Goal: Task Accomplishment & Management: Use online tool/utility

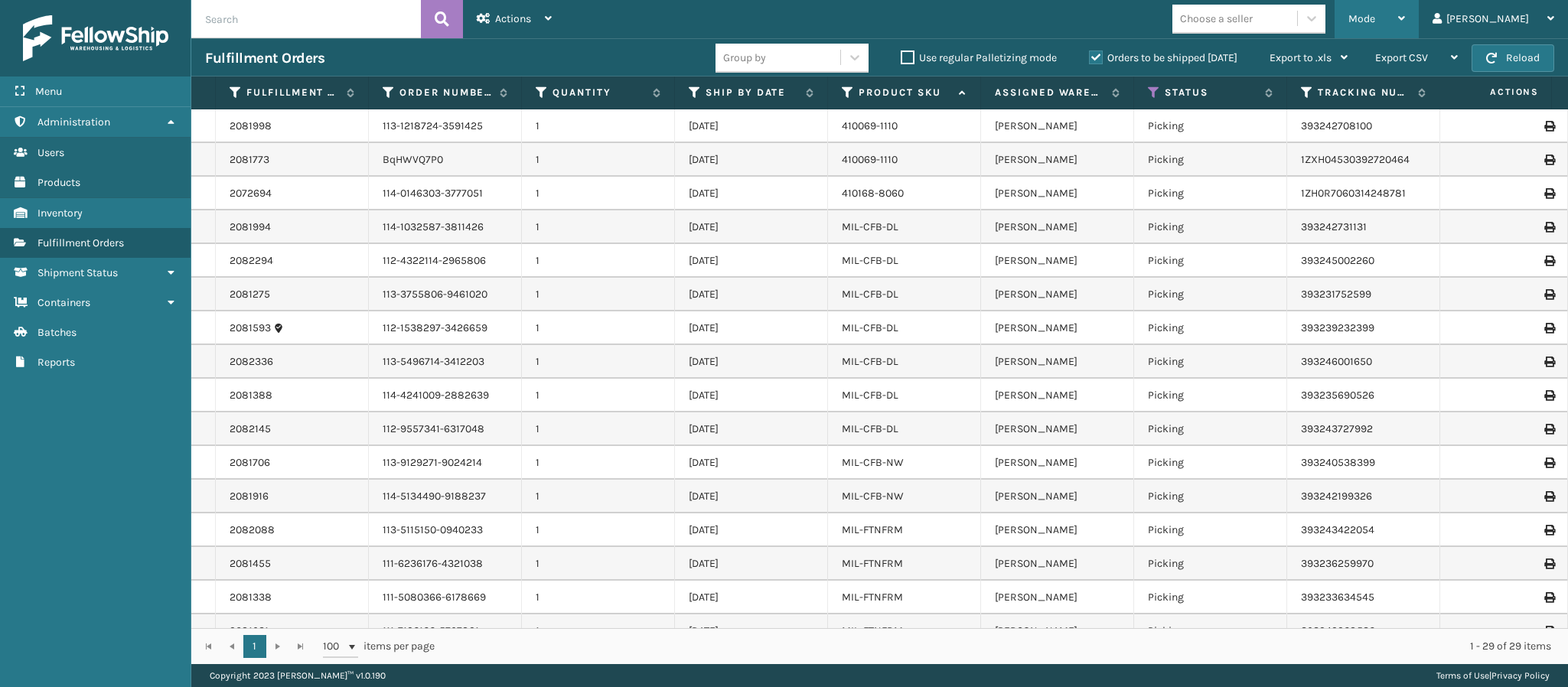
click at [1375, 17] on span "Mode" at bounding box center [1362, 19] width 27 height 13
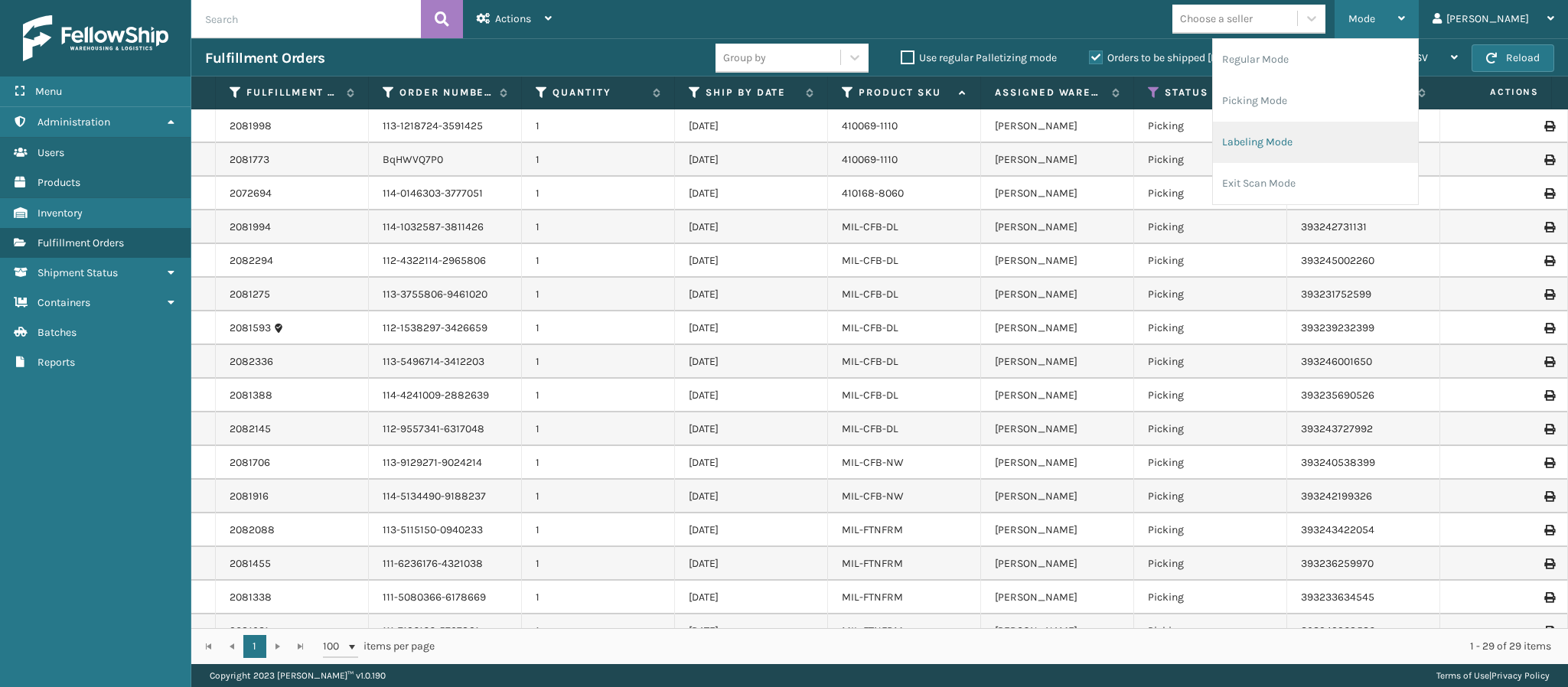
click at [1340, 142] on li "Labeling Mode" at bounding box center [1316, 142] width 205 height 41
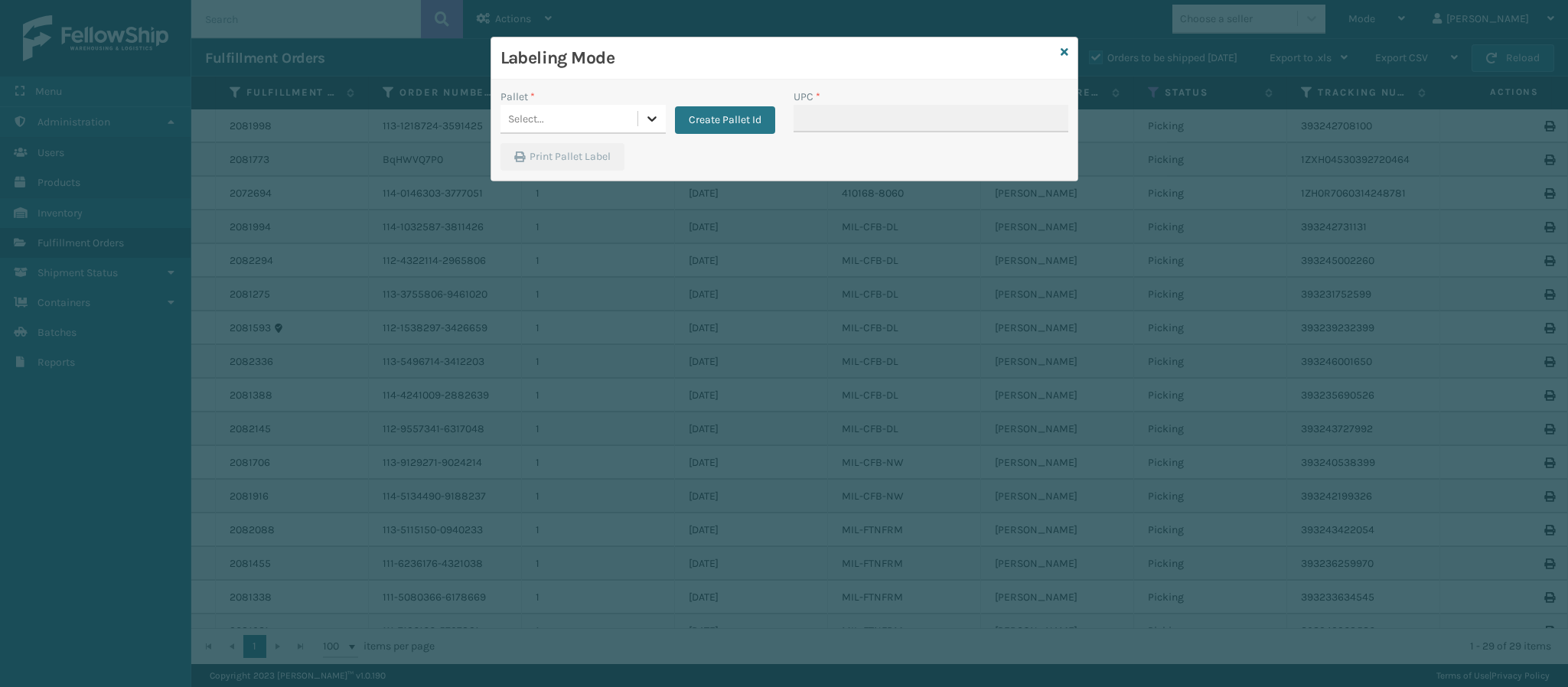
click at [650, 111] on icon at bounding box center [652, 118] width 15 height 15
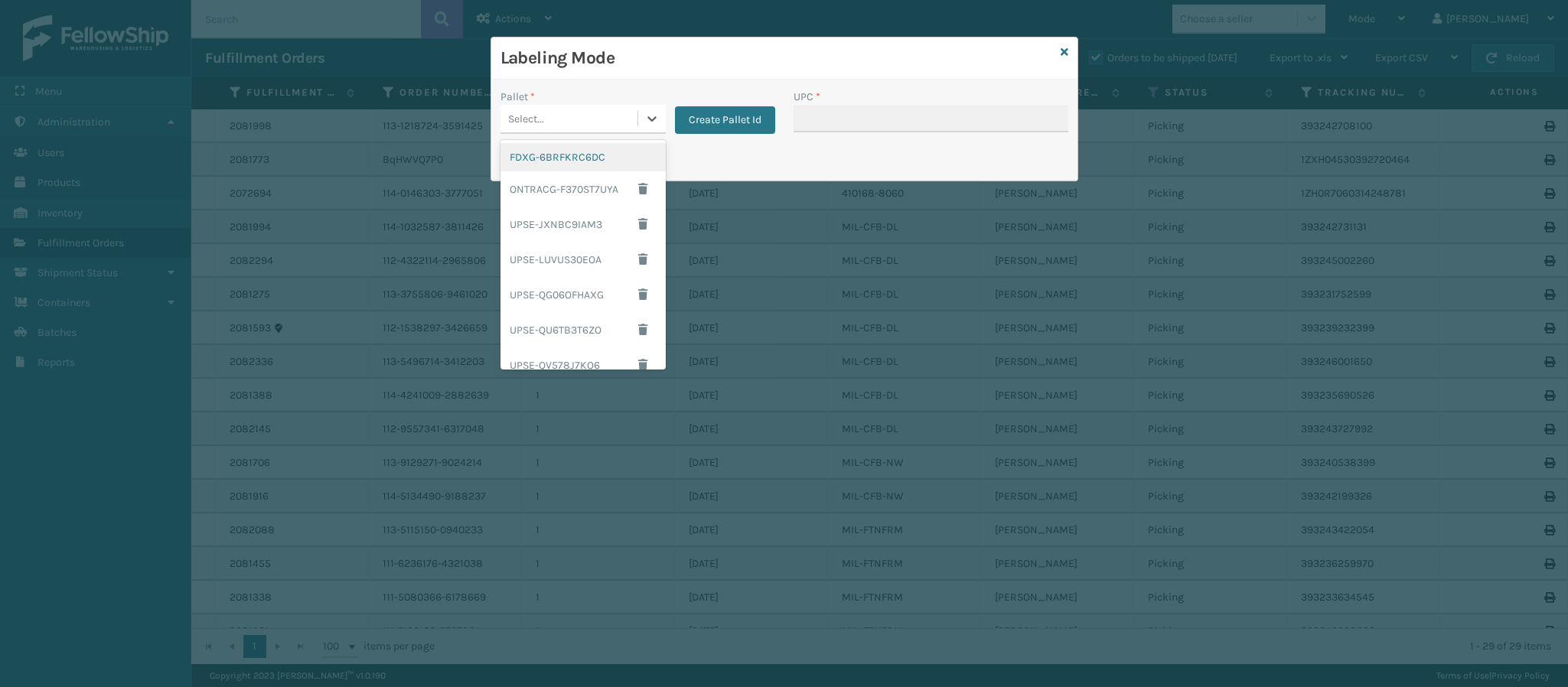
click at [608, 158] on div "FDXG-6BRFKRC6DC" at bounding box center [583, 157] width 165 height 28
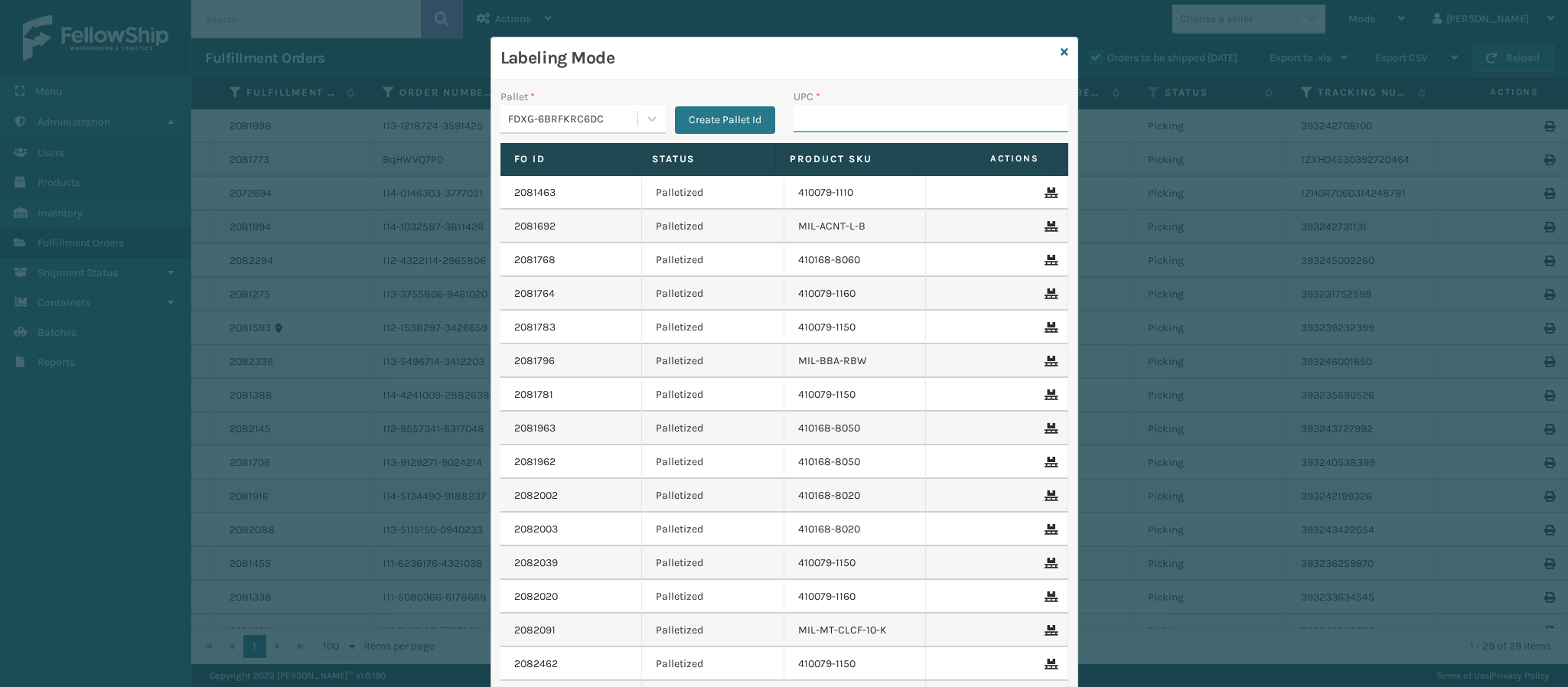
click at [878, 110] on input "UPC *" at bounding box center [931, 118] width 275 height 28
type input "8409851268"
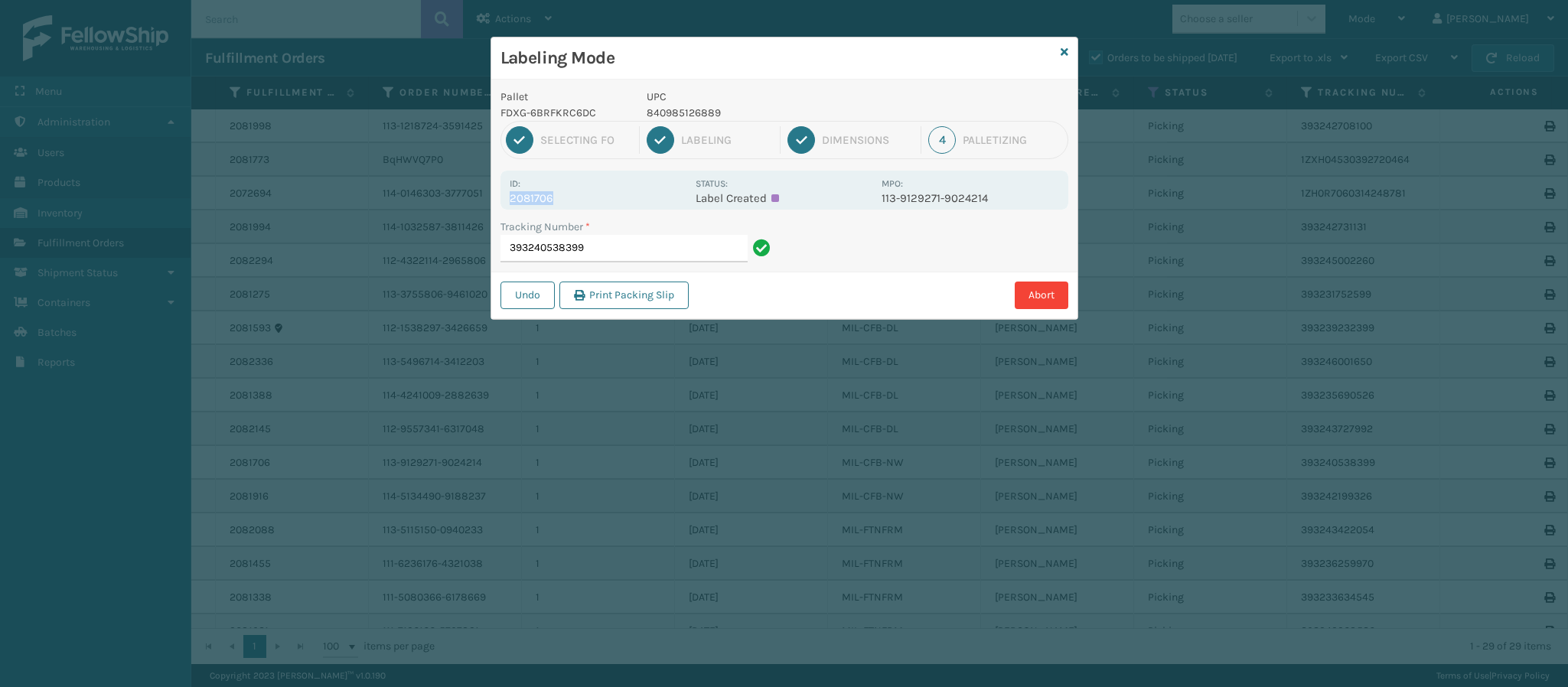
drag, startPoint x: 552, startPoint y: 201, endPoint x: 478, endPoint y: 202, distance: 74.0
click at [478, 202] on div "Labeling Mode Pallet FDXG-6BRFKRC6DC UPC 840985126889 1 Selecting FO 2 Labeling…" at bounding box center [784, 343] width 1568 height 687
copy p "2081706"
click at [709, 244] on input "393240538399" at bounding box center [624, 248] width 247 height 28
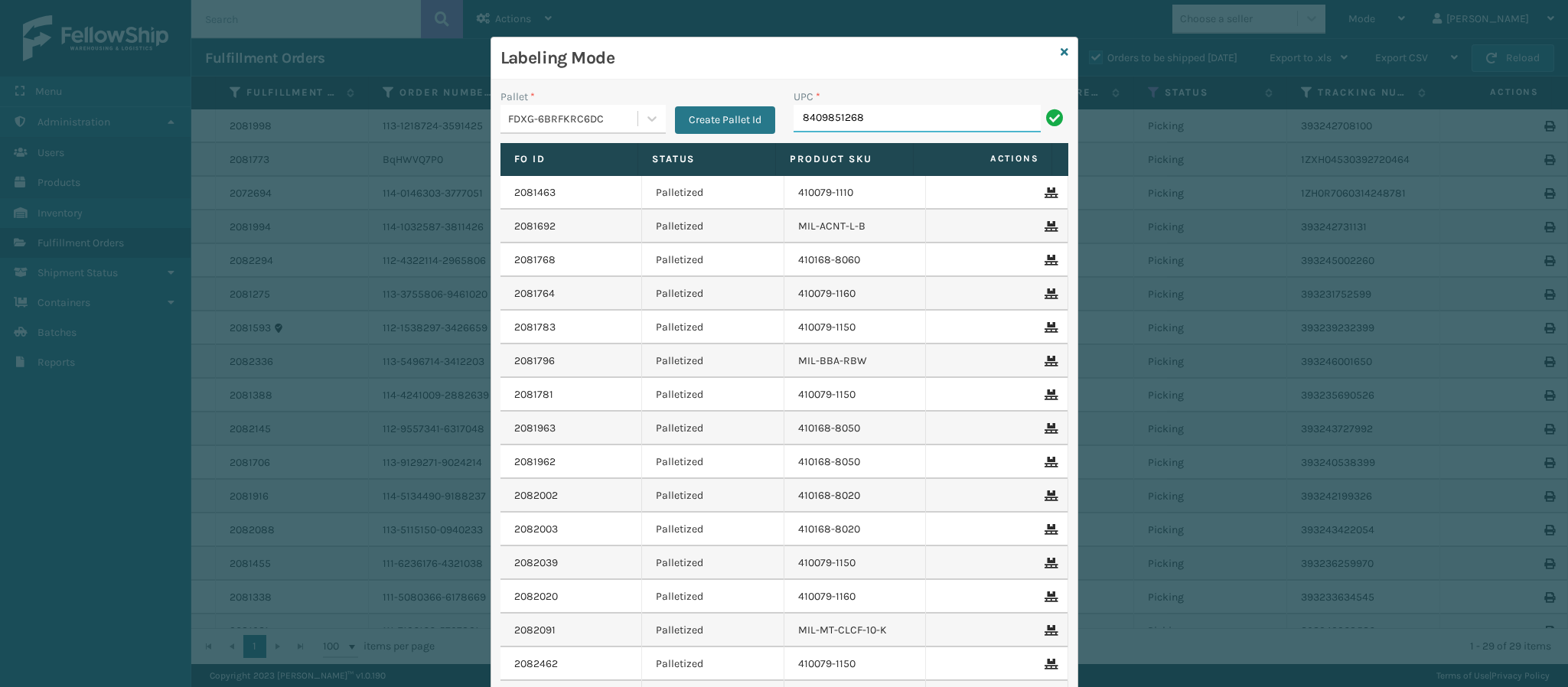
type input "84098512688"
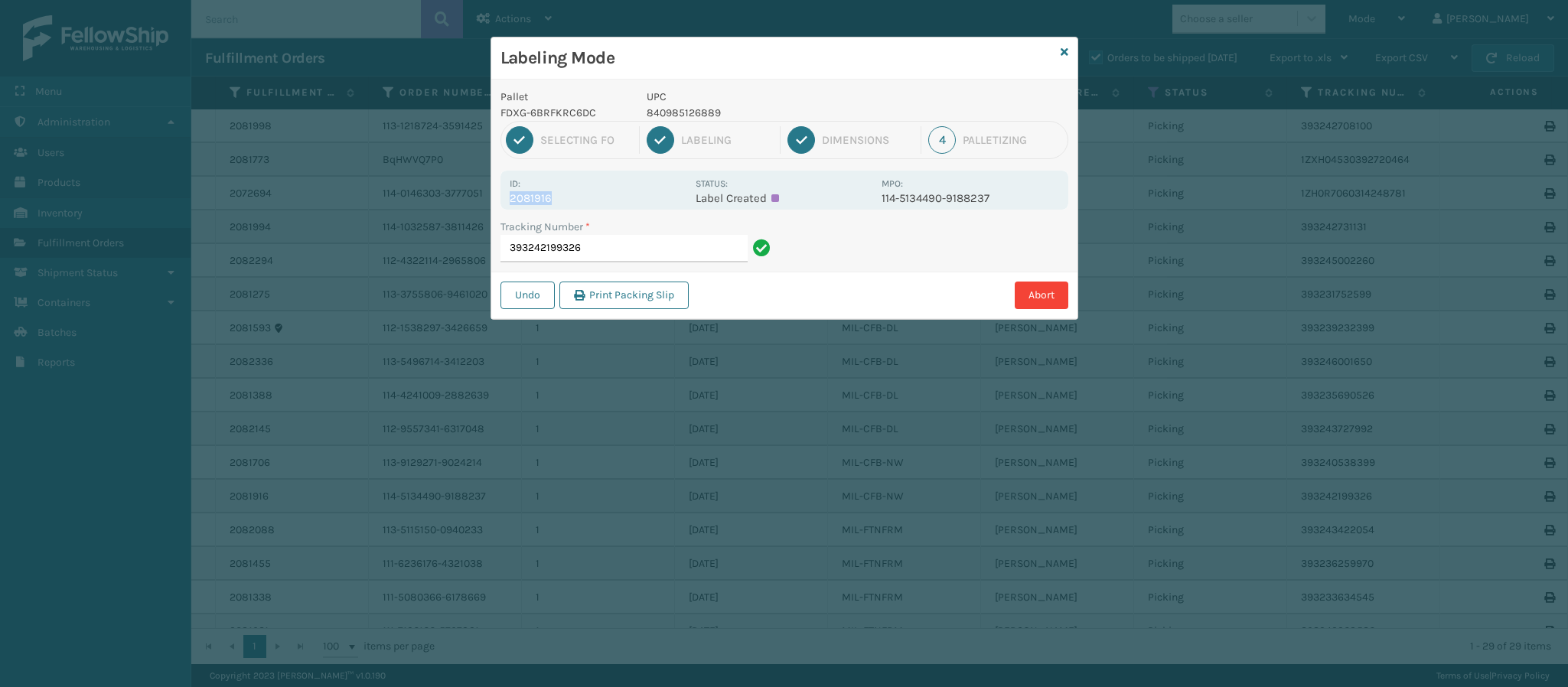
drag, startPoint x: 549, startPoint y: 198, endPoint x: 492, endPoint y: 203, distance: 57.2
click at [492, 203] on div "Pallet FDXG-6BRFKRC6DC UPC 840985126889 1 Selecting FO 2 Labeling 3 Dimensions …" at bounding box center [784, 199] width 586 height 239
copy p "2081916"
click at [652, 246] on input "393242199326" at bounding box center [624, 248] width 247 height 28
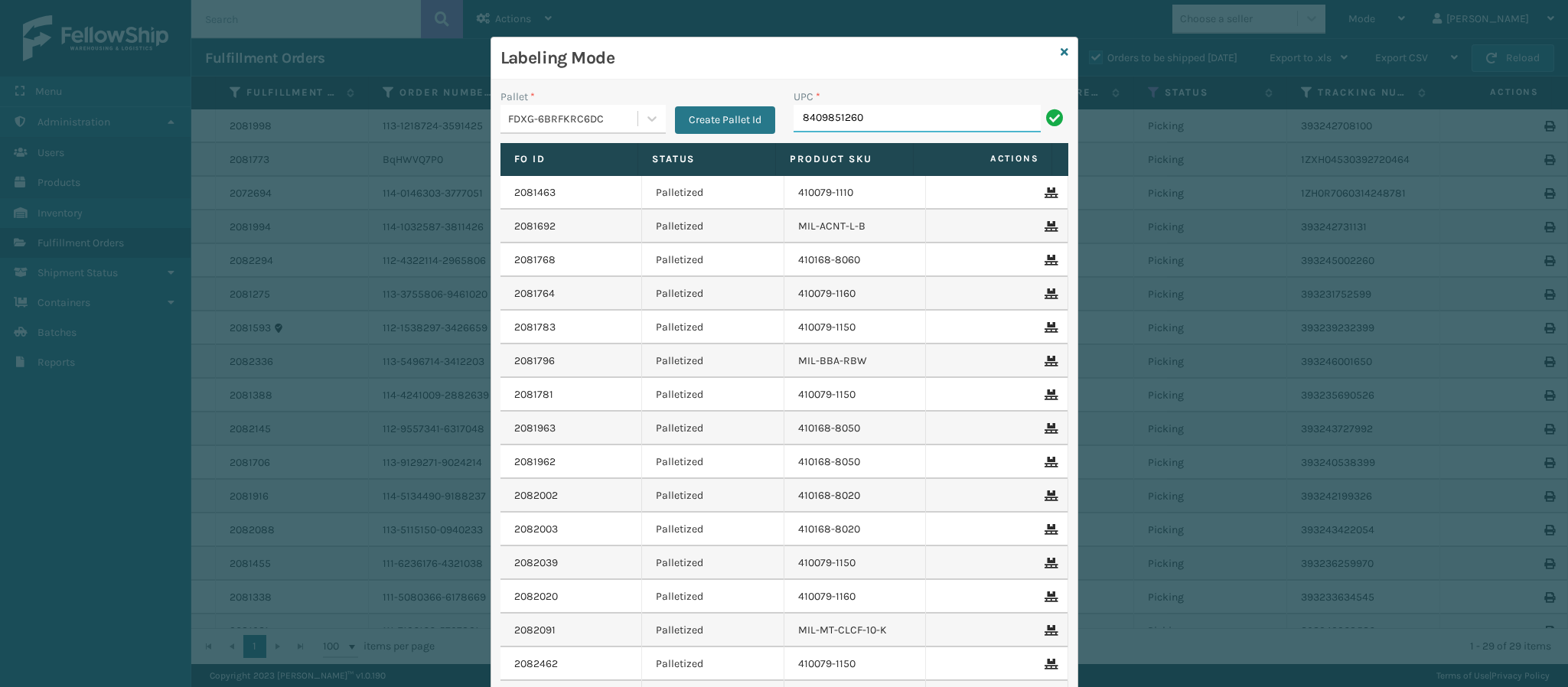
type input "84098512604"
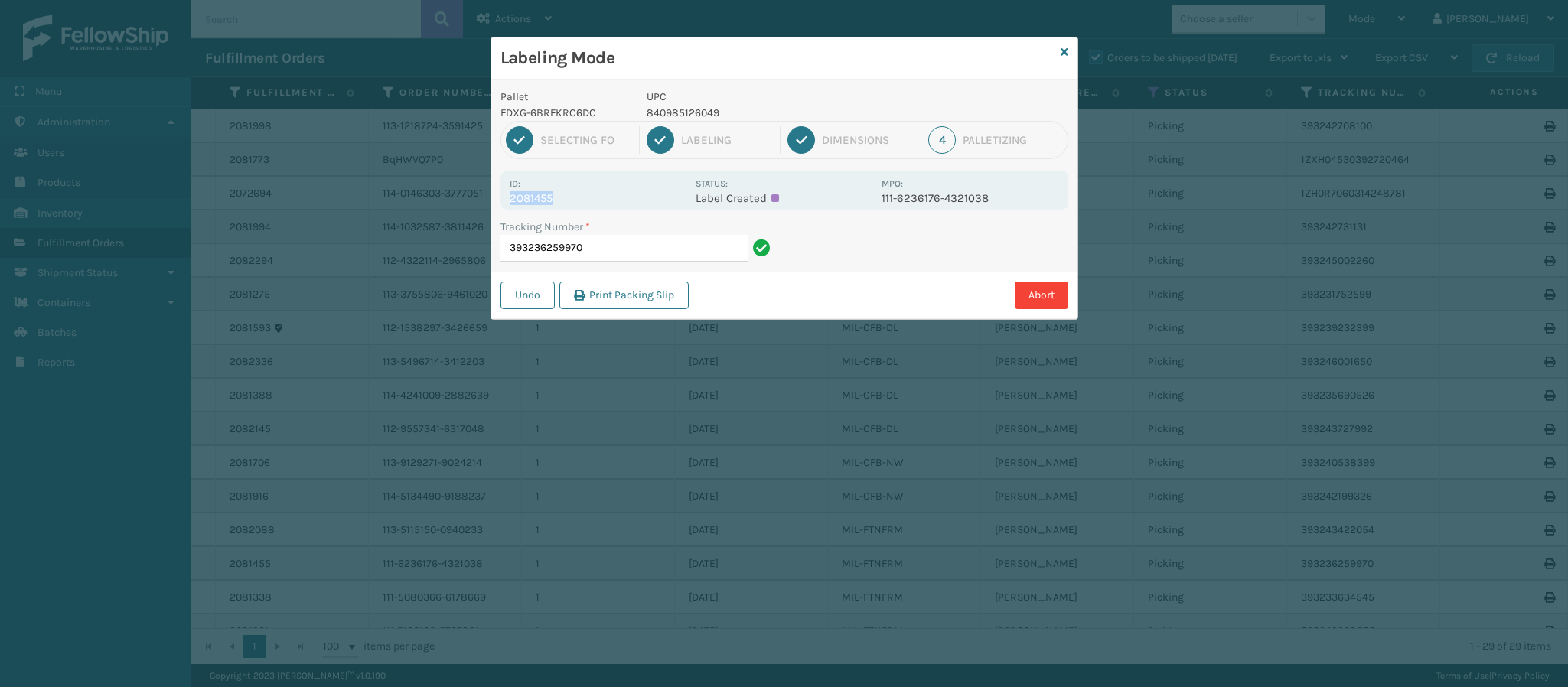
drag, startPoint x: 552, startPoint y: 200, endPoint x: 476, endPoint y: 206, distance: 76.2
click at [476, 206] on div "Labeling Mode Pallet FDXG-6BRFKRC6DC UPC 840985126049 1 Selecting FO 2 Labeling…" at bounding box center [784, 343] width 1568 height 687
copy p "2081455"
click at [620, 251] on input "393236259970" at bounding box center [624, 248] width 247 height 28
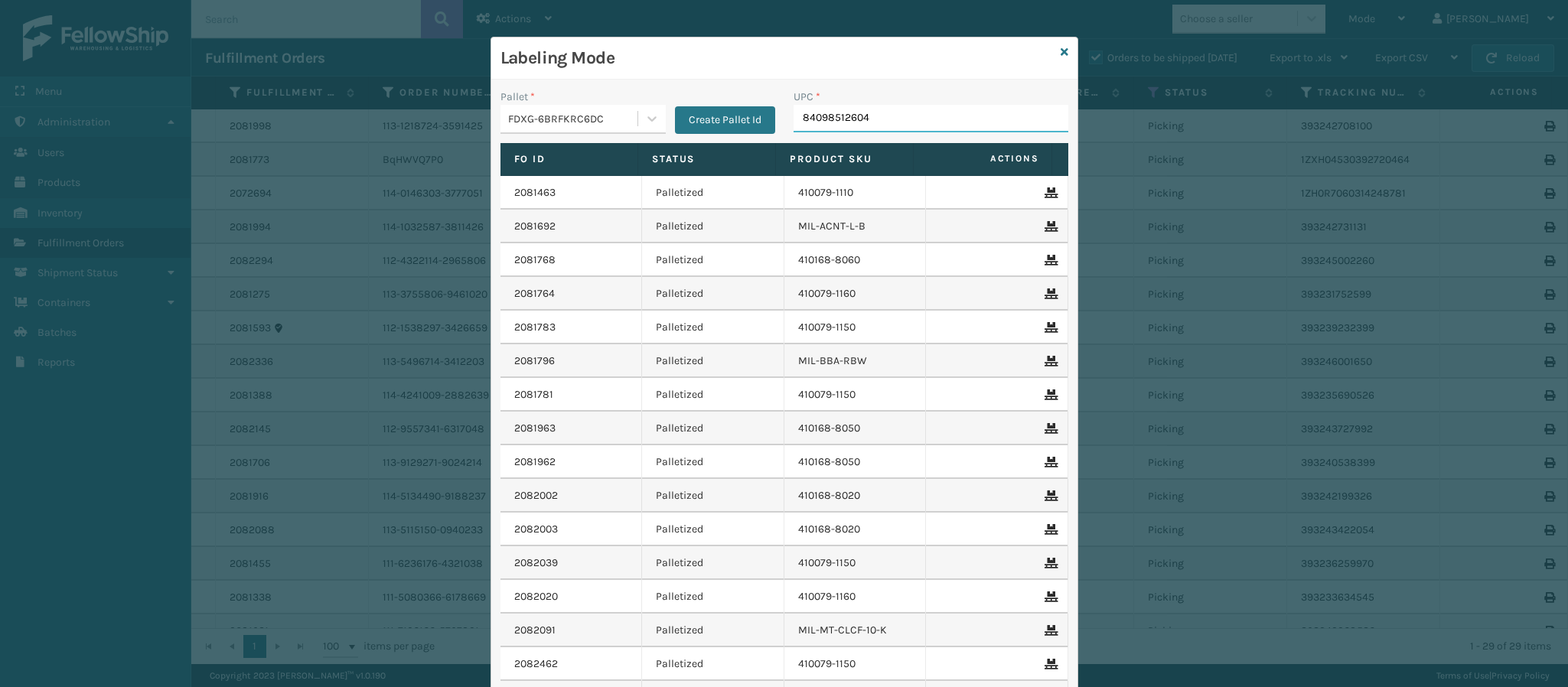
type input "840985126049"
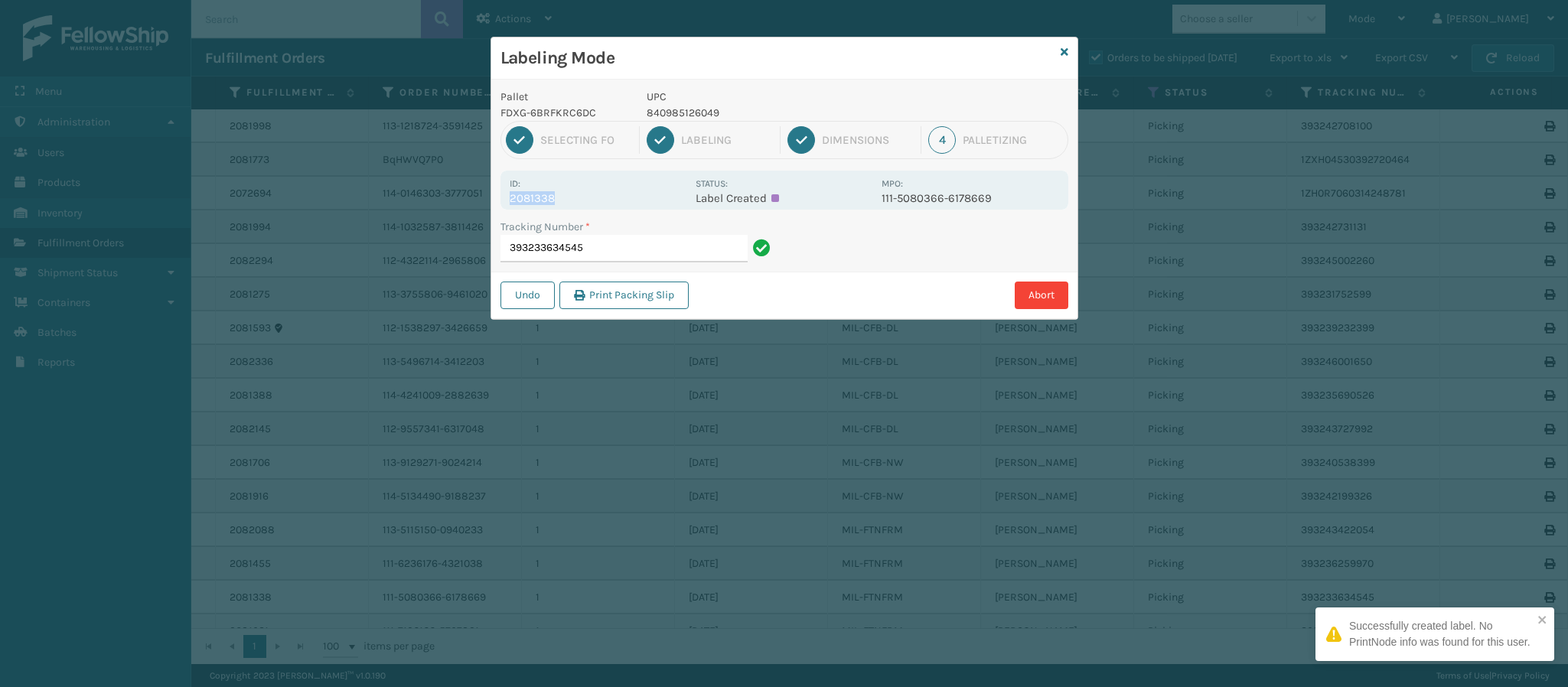
drag, startPoint x: 509, startPoint y: 201, endPoint x: 602, endPoint y: 198, distance: 93.0
click at [602, 198] on p "2081338" at bounding box center [597, 197] width 177 height 13
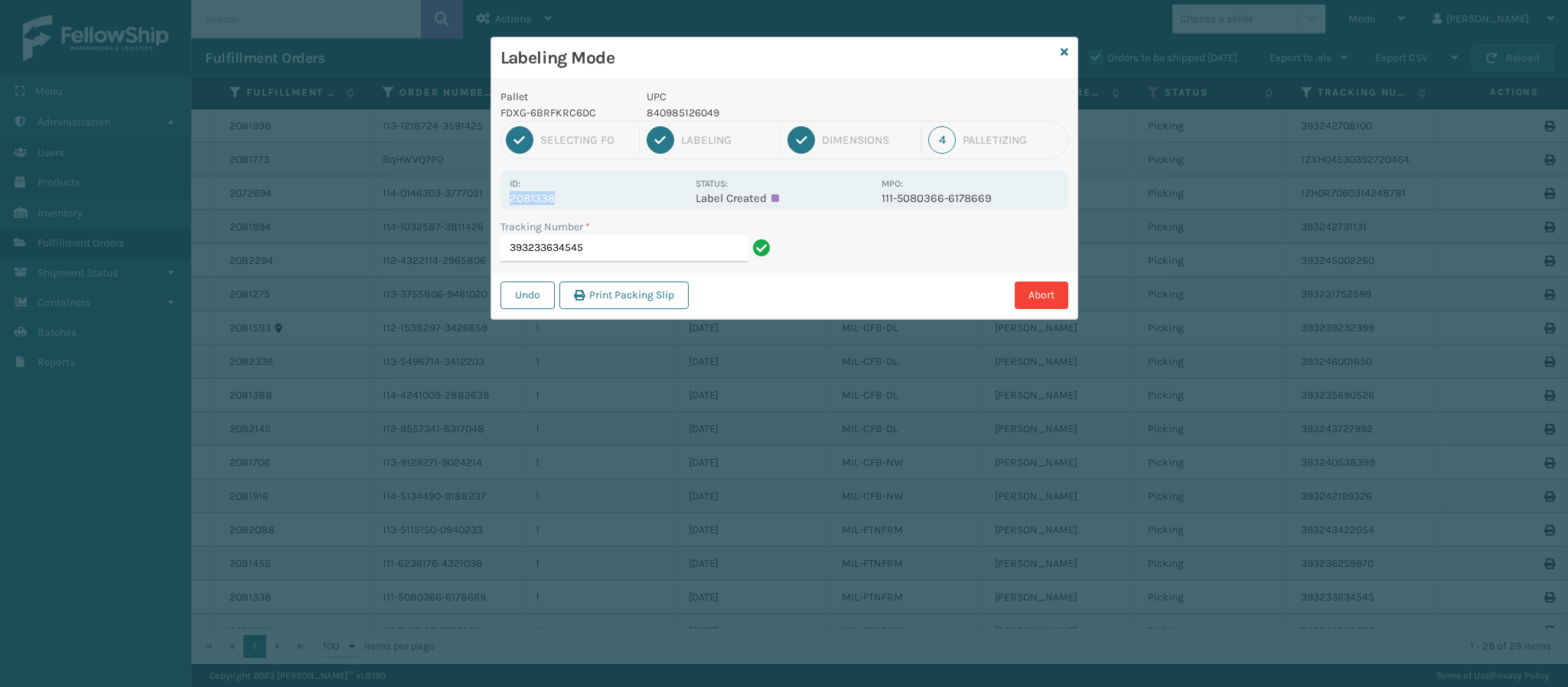
copy p "2081338"
click at [613, 235] on input "393233634545" at bounding box center [624, 248] width 247 height 28
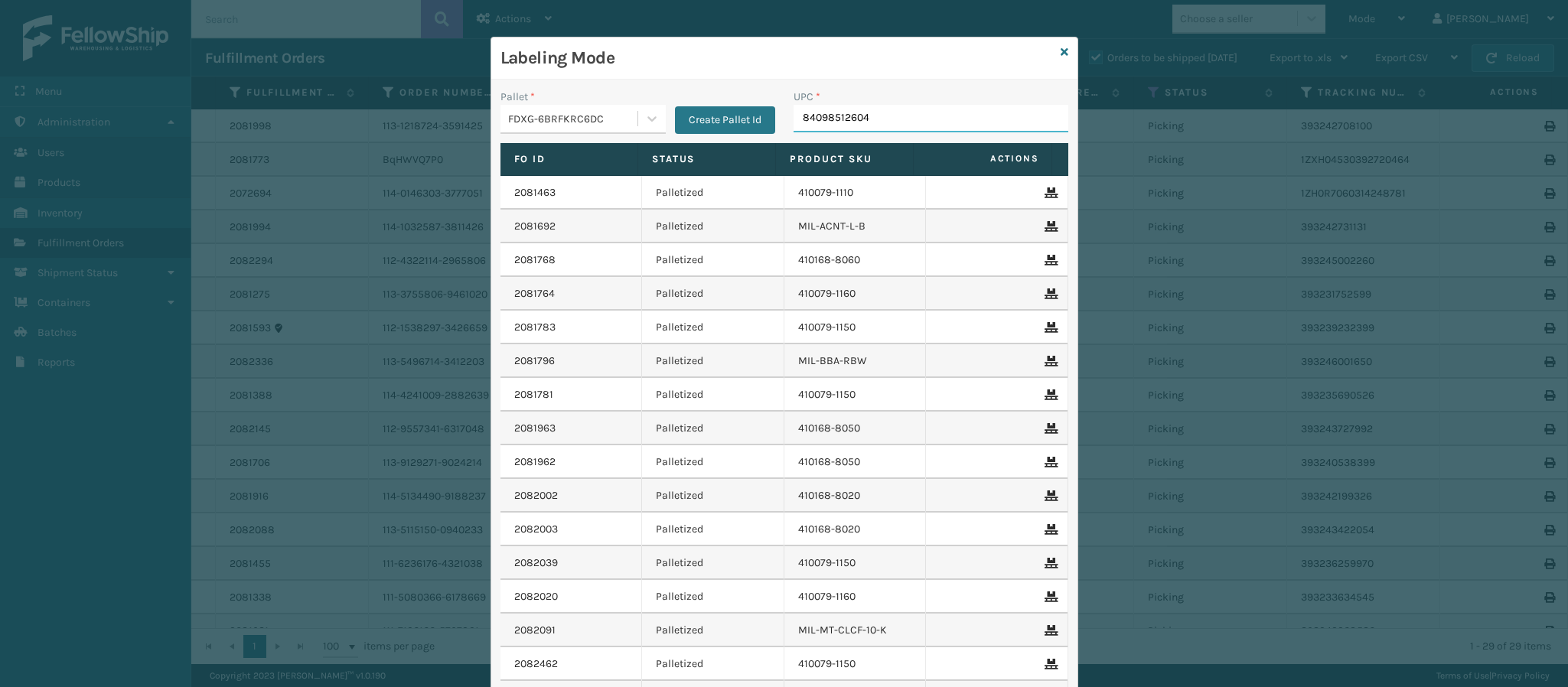
type input "840985126049"
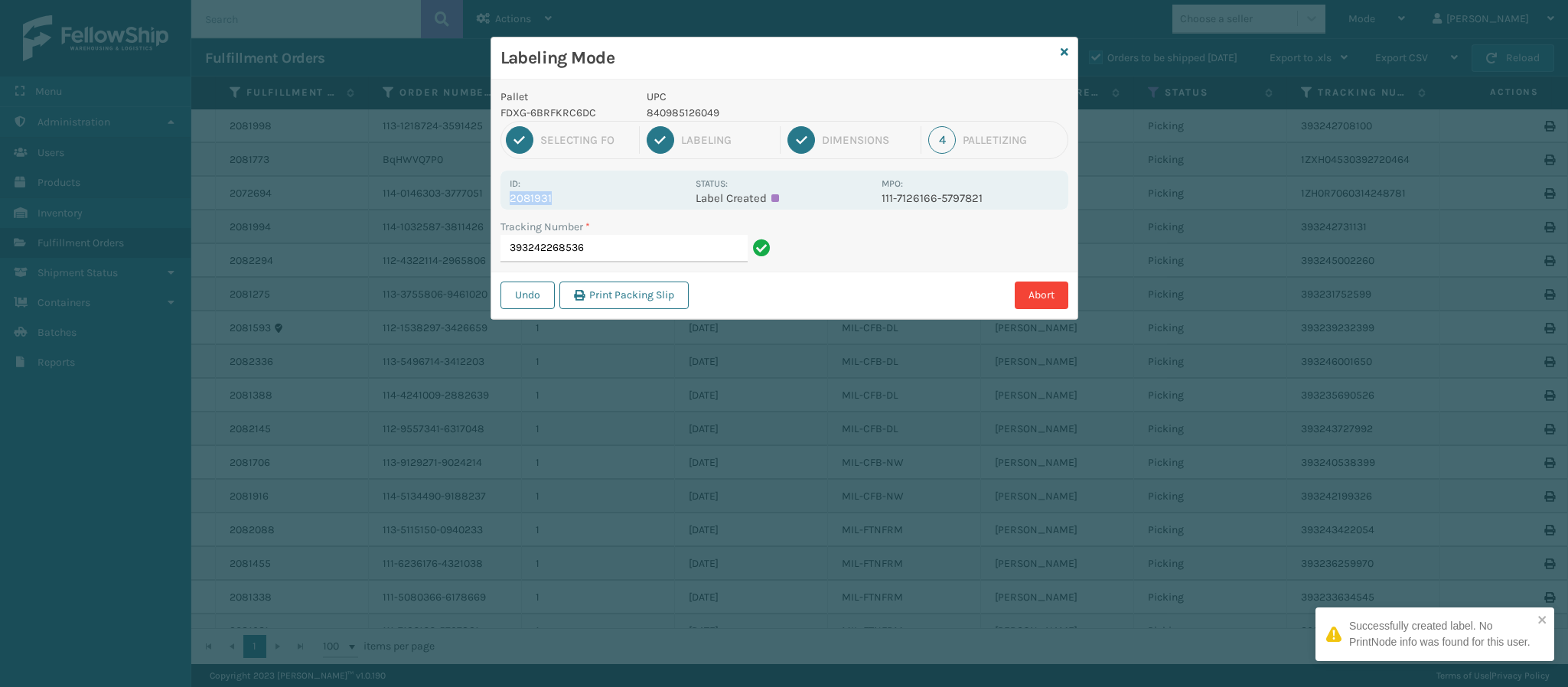
drag, startPoint x: 549, startPoint y: 201, endPoint x: 504, endPoint y: 203, distance: 45.0
click at [504, 203] on div "Id: 2081931 Status: Label Created MPO: 111-7126166-5797821" at bounding box center [784, 190] width 568 height 39
copy p "2081931"
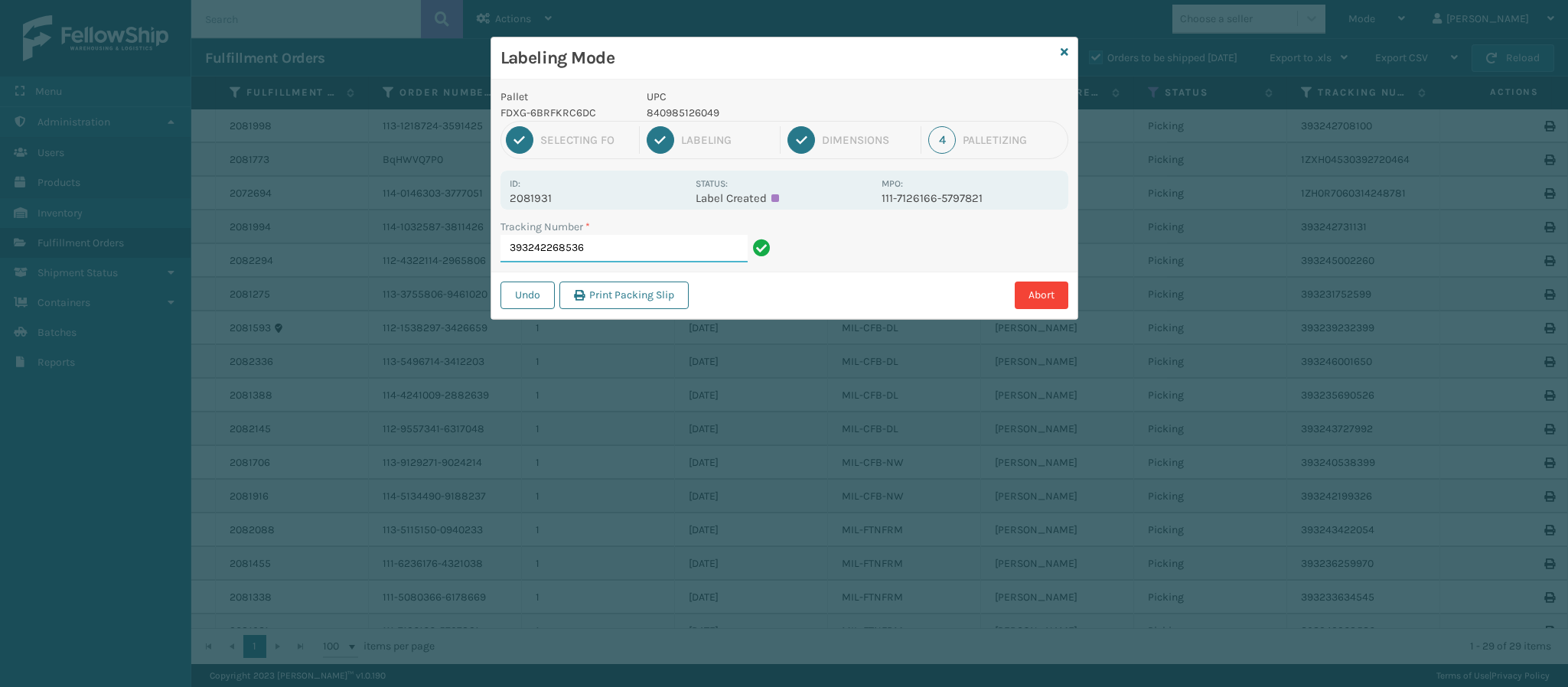
click at [676, 252] on input "393242268536" at bounding box center [624, 248] width 247 height 28
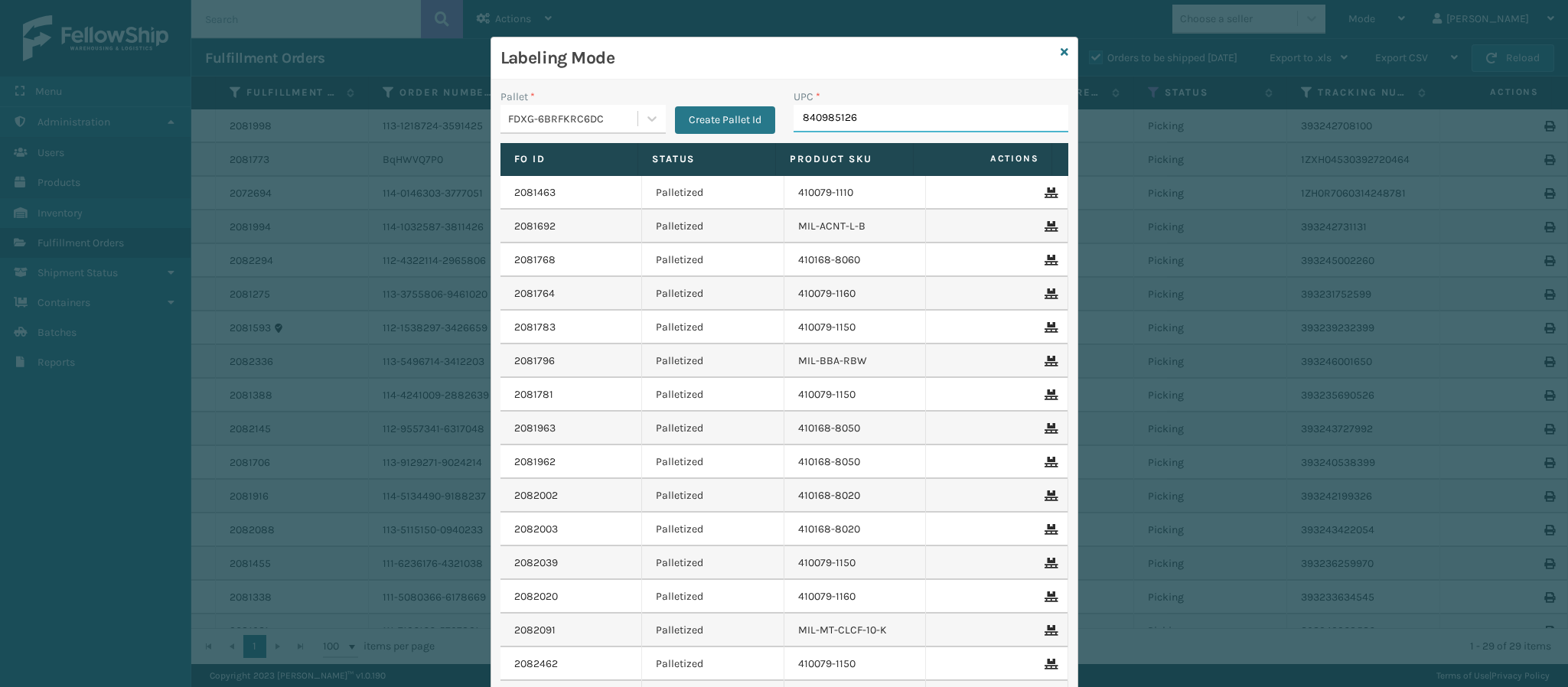
type input "8409851260"
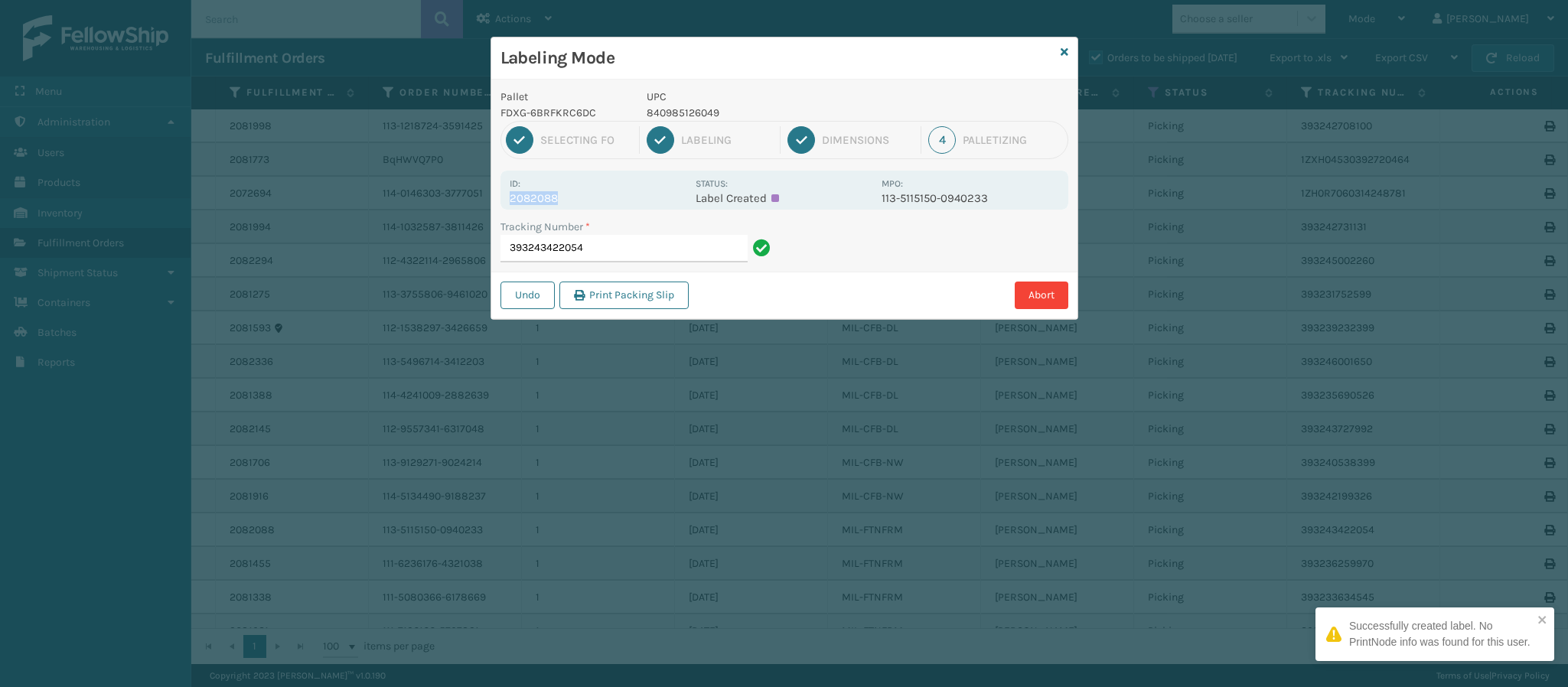
drag, startPoint x: 556, startPoint y: 197, endPoint x: 492, endPoint y: 196, distance: 64.0
click at [492, 196] on div "Pallet FDXG-6BRFKRC6DC UPC 840985126049 1 Selecting FO 2 Labeling 3 Dimensions …" at bounding box center [784, 199] width 586 height 239
copy p "2082088"
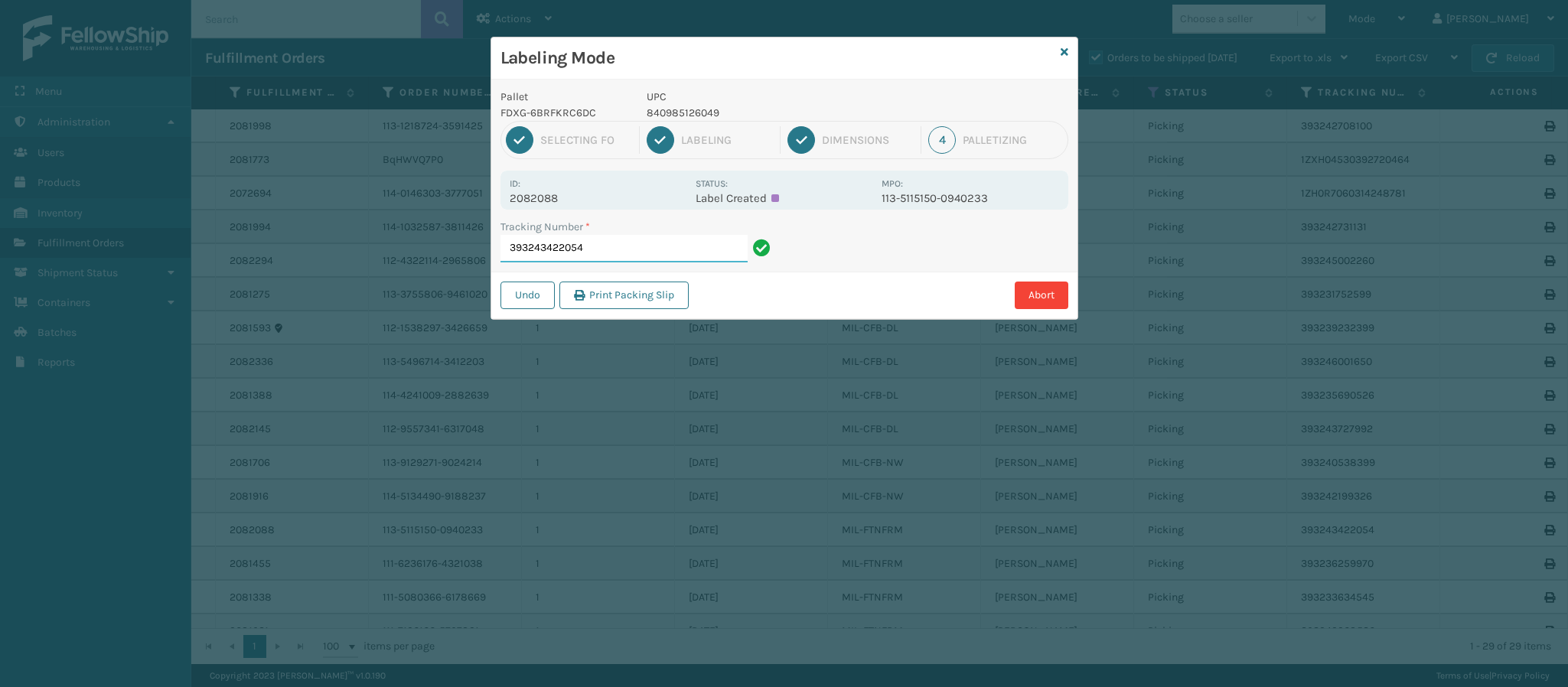
click at [674, 256] on input "393243422054" at bounding box center [624, 248] width 247 height 28
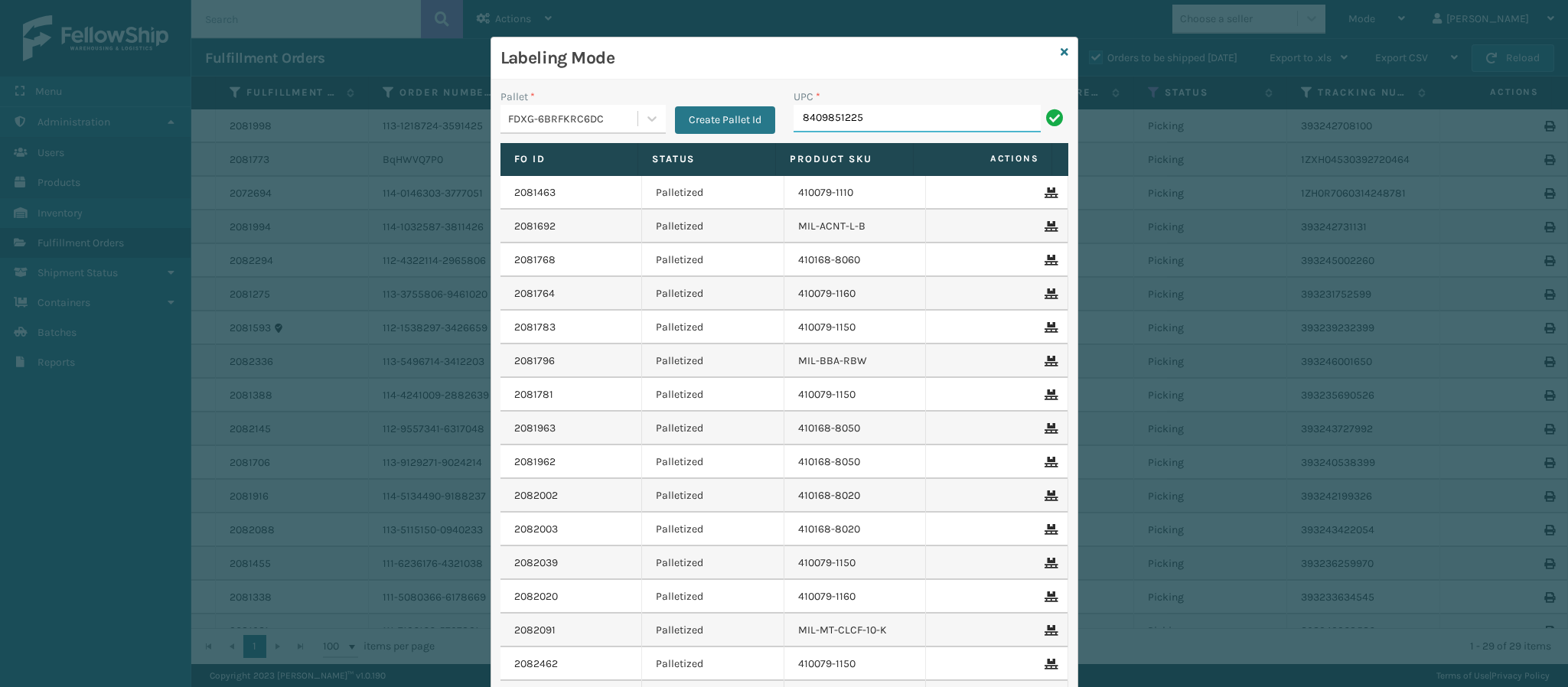
type input "84098512252"
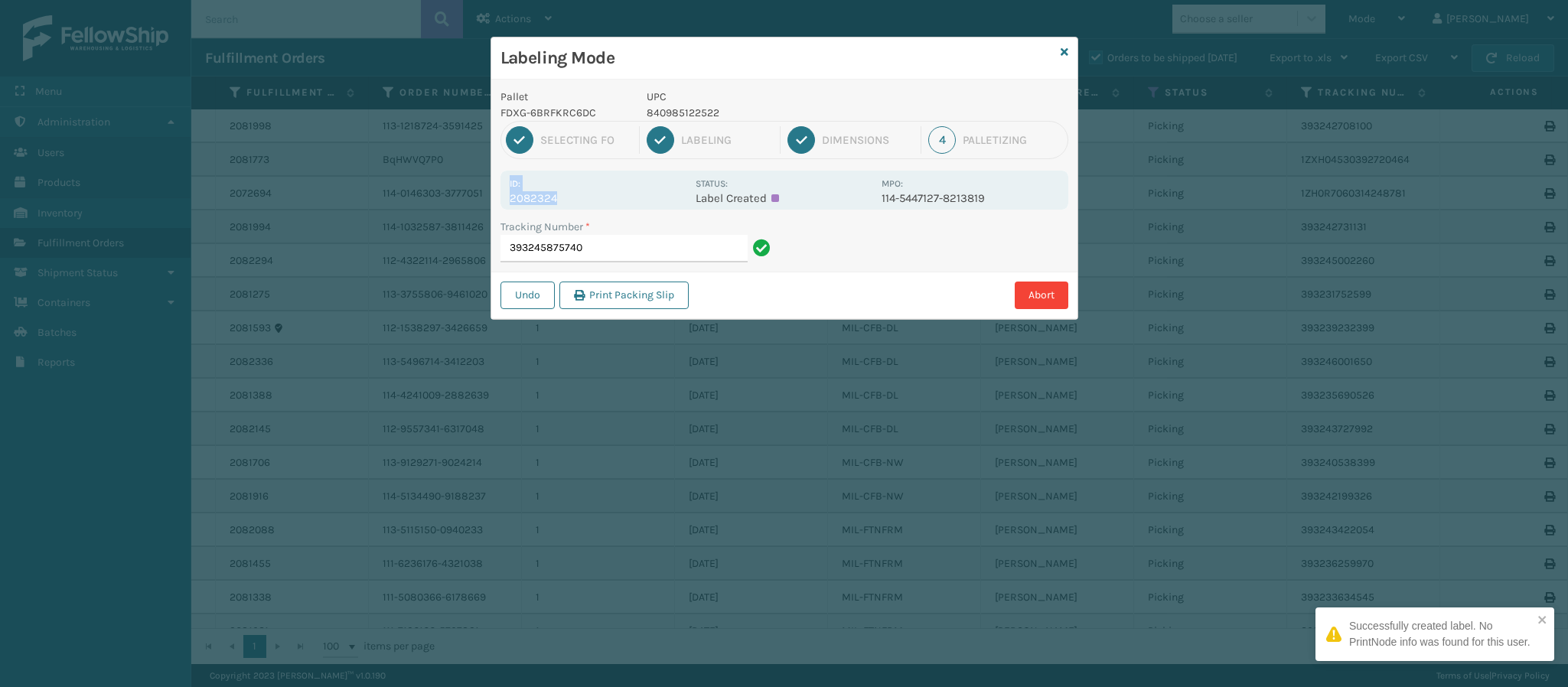
drag, startPoint x: 556, startPoint y: 198, endPoint x: 492, endPoint y: 191, distance: 64.4
click at [492, 191] on div "Pallet FDXG-6BRFKRC6DC UPC 840985122522 1 Selecting FO 2 Labeling 3 Dimensions …" at bounding box center [784, 199] width 586 height 239
click at [558, 189] on div "Id: 2082324" at bounding box center [597, 190] width 177 height 30
click at [556, 188] on div "Id: 2082324" at bounding box center [597, 190] width 177 height 30
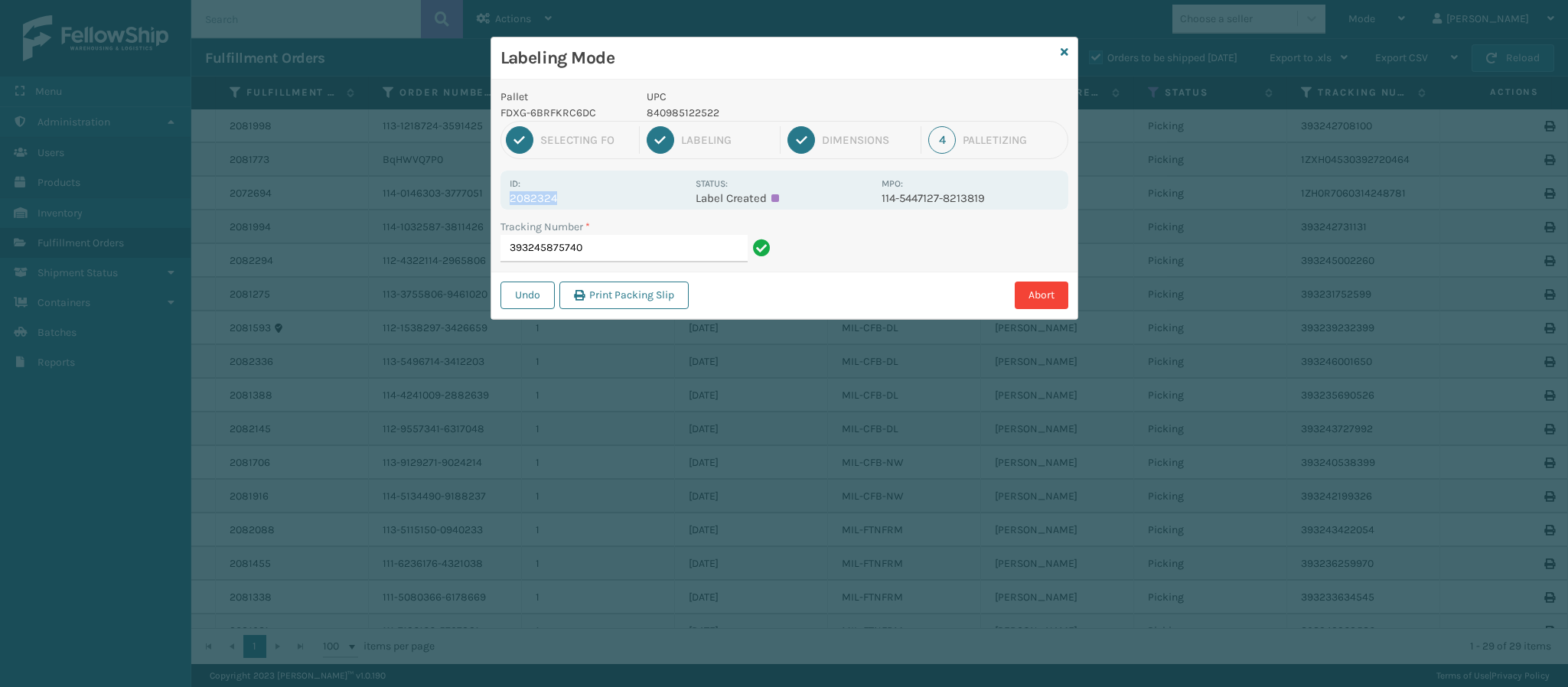
drag, startPoint x: 554, startPoint y: 200, endPoint x: 496, endPoint y: 200, distance: 58.0
click at [496, 200] on div "Pallet FDXG-6BRFKRC6DC UPC 840985122522 1 Selecting FO 2 Labeling 3 Dimensions …" at bounding box center [784, 199] width 586 height 239
copy p "2082324"
click at [630, 248] on input "393245875740" at bounding box center [624, 248] width 247 height 28
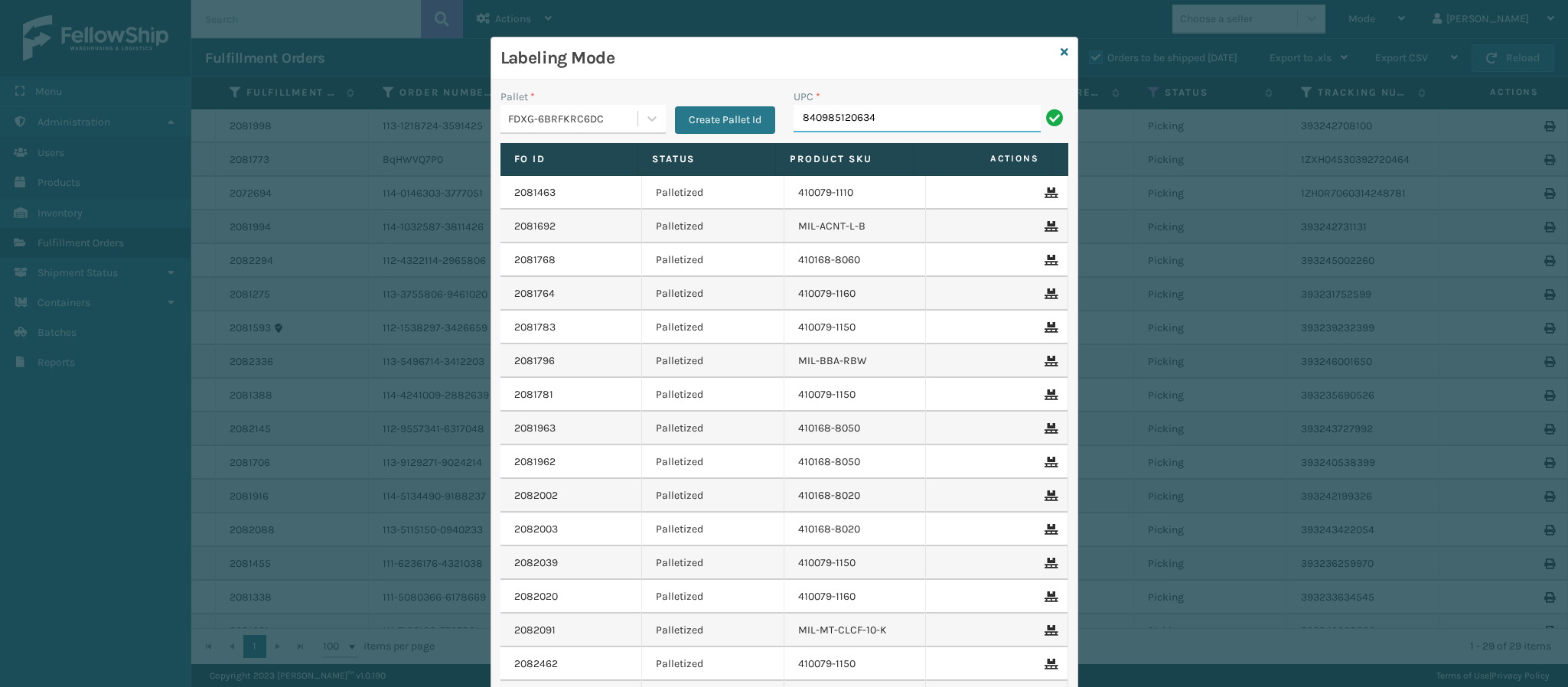
type input "840985120634"
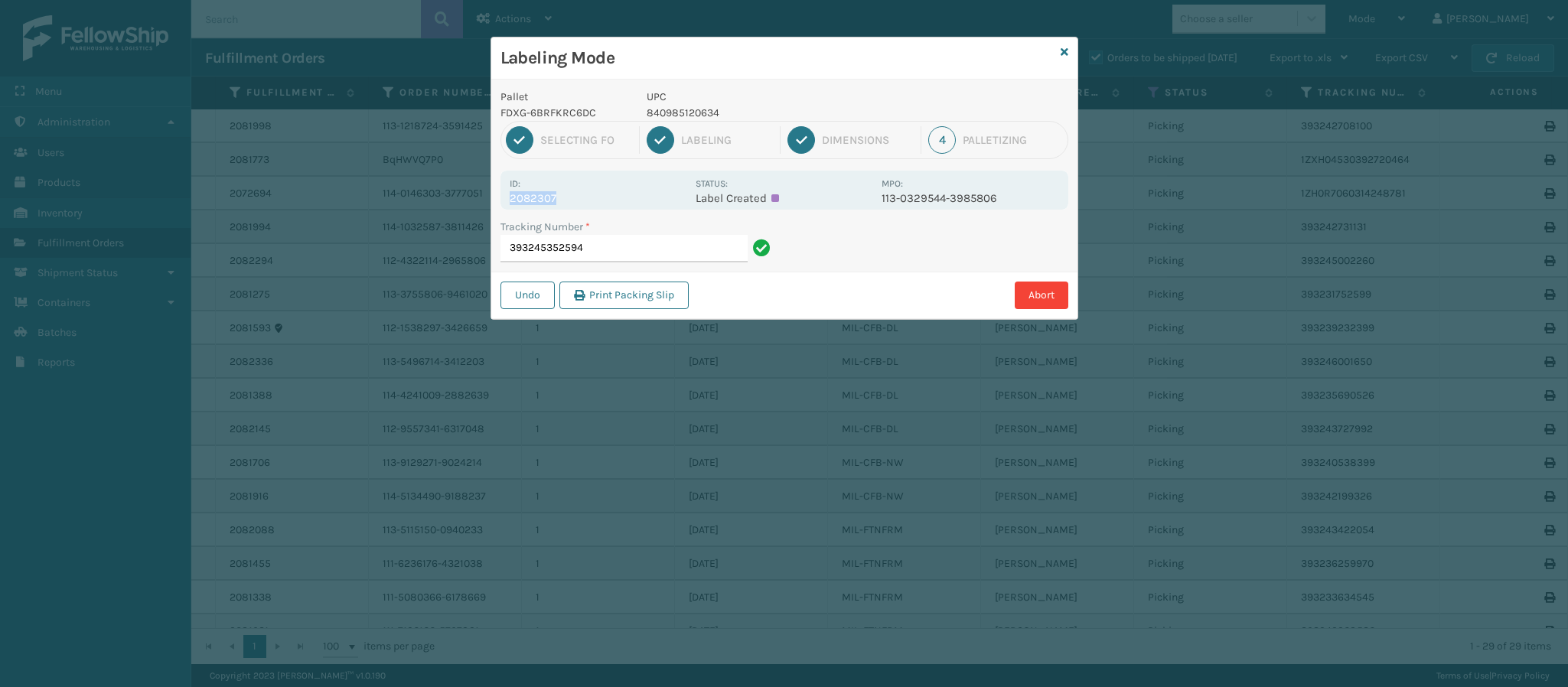
drag, startPoint x: 554, startPoint y: 197, endPoint x: 480, endPoint y: 197, distance: 74.0
click at [480, 197] on div "Labeling Mode Pallet FDXG-6BRFKRC6DC UPC 840985120634 1 Selecting FO 2 Labeling…" at bounding box center [784, 343] width 1568 height 687
copy p "2082307"
click at [671, 260] on input "393245352594" at bounding box center [624, 248] width 247 height 28
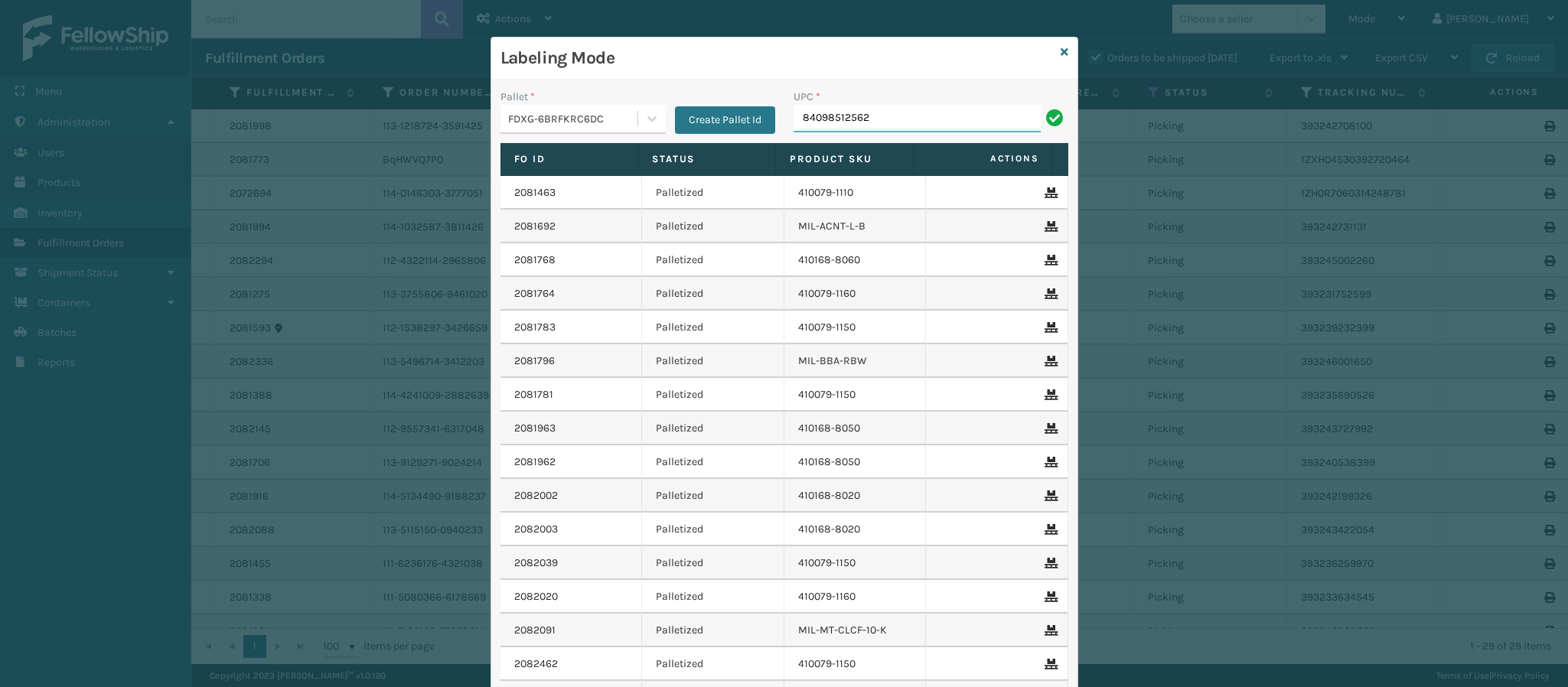
type input "840985125622"
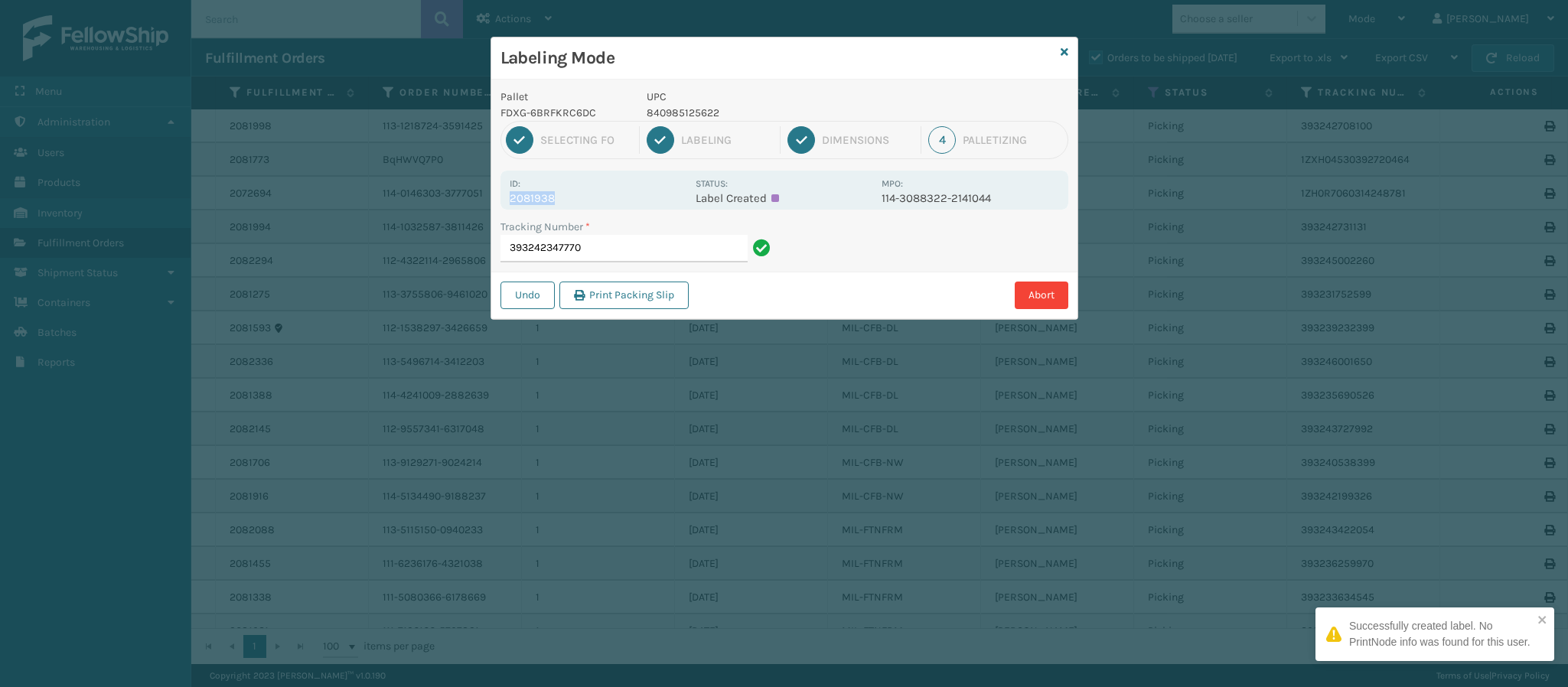
drag, startPoint x: 552, startPoint y: 198, endPoint x: 498, endPoint y: 198, distance: 54.0
click at [498, 198] on div "Pallet FDXG-6BRFKRC6DC UPC 840985125622 1 Selecting FO 2 Labeling 3 Dimensions …" at bounding box center [784, 199] width 586 height 239
copy p "2081938"
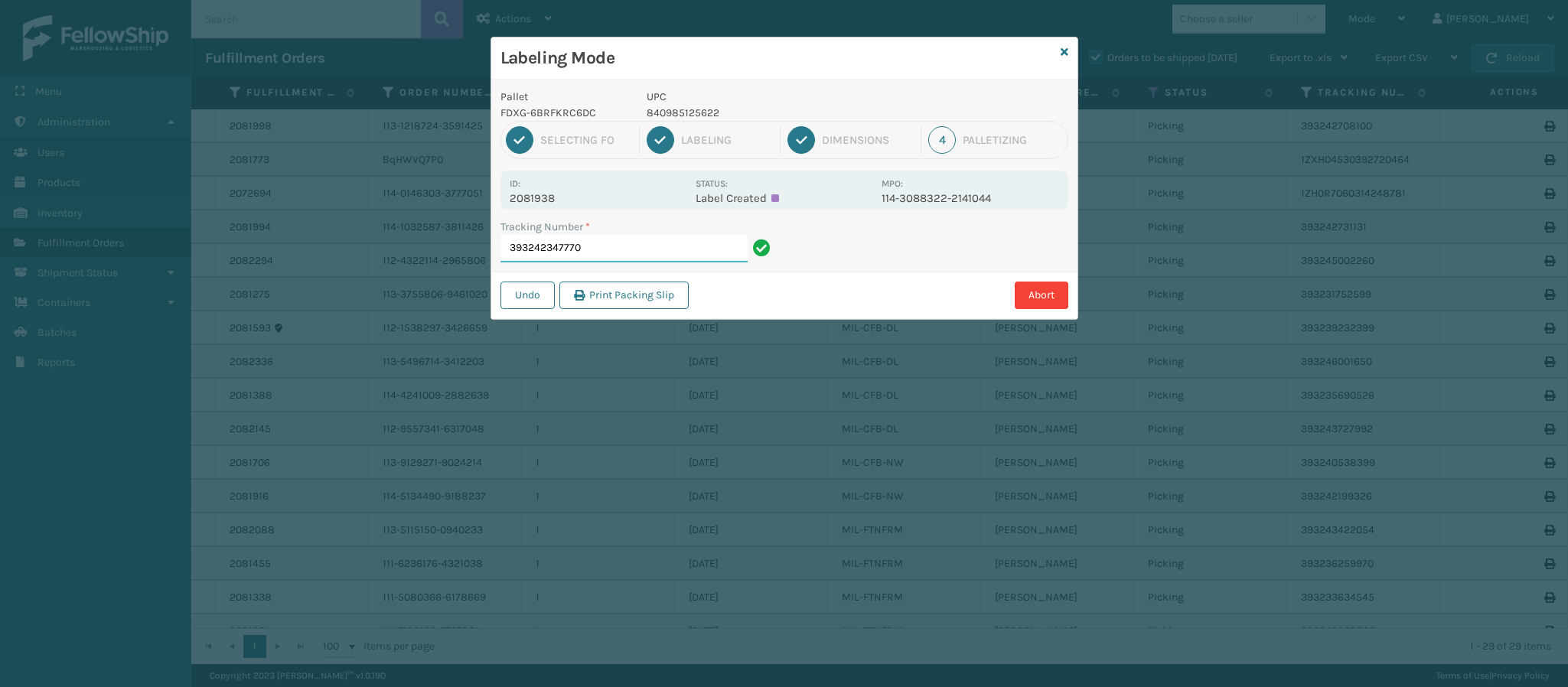
click at [607, 248] on input "393242347770" at bounding box center [624, 248] width 247 height 28
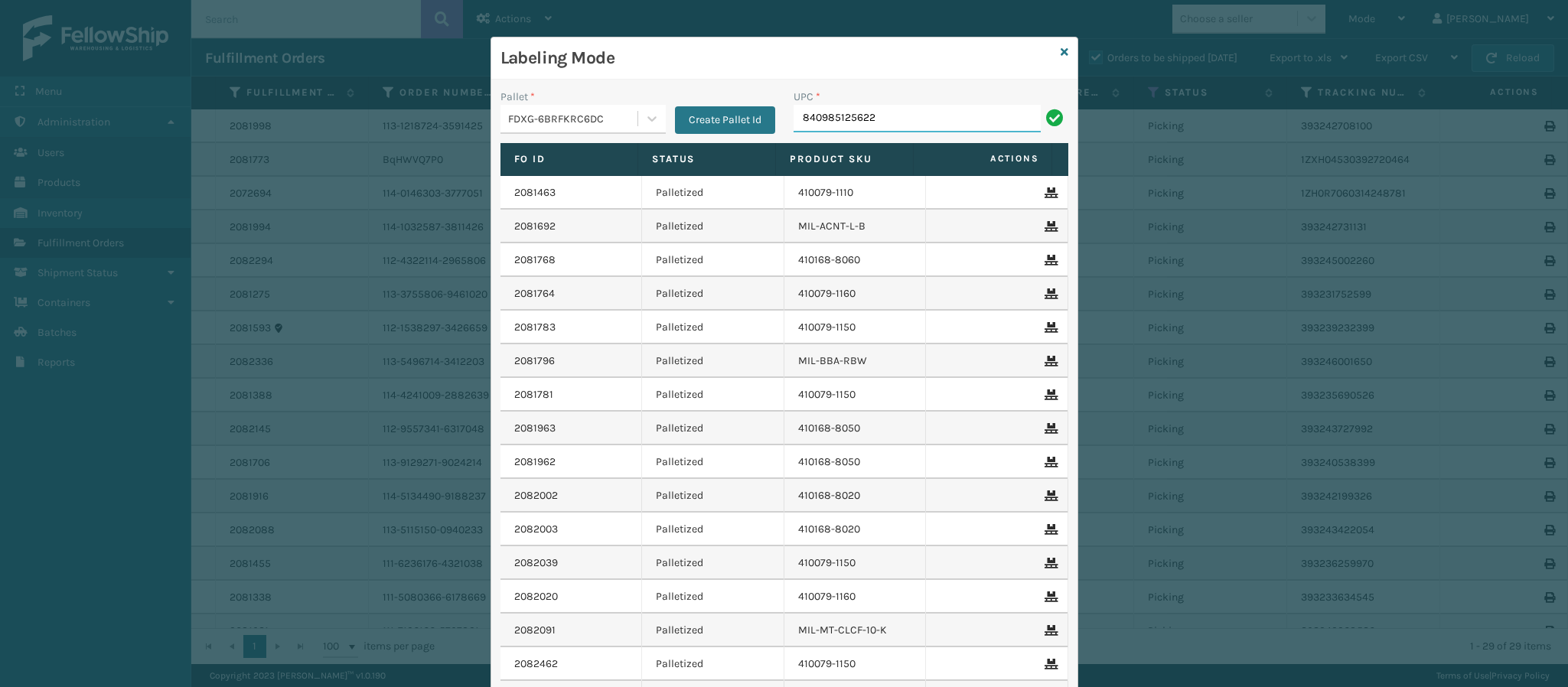
type input "840985125622"
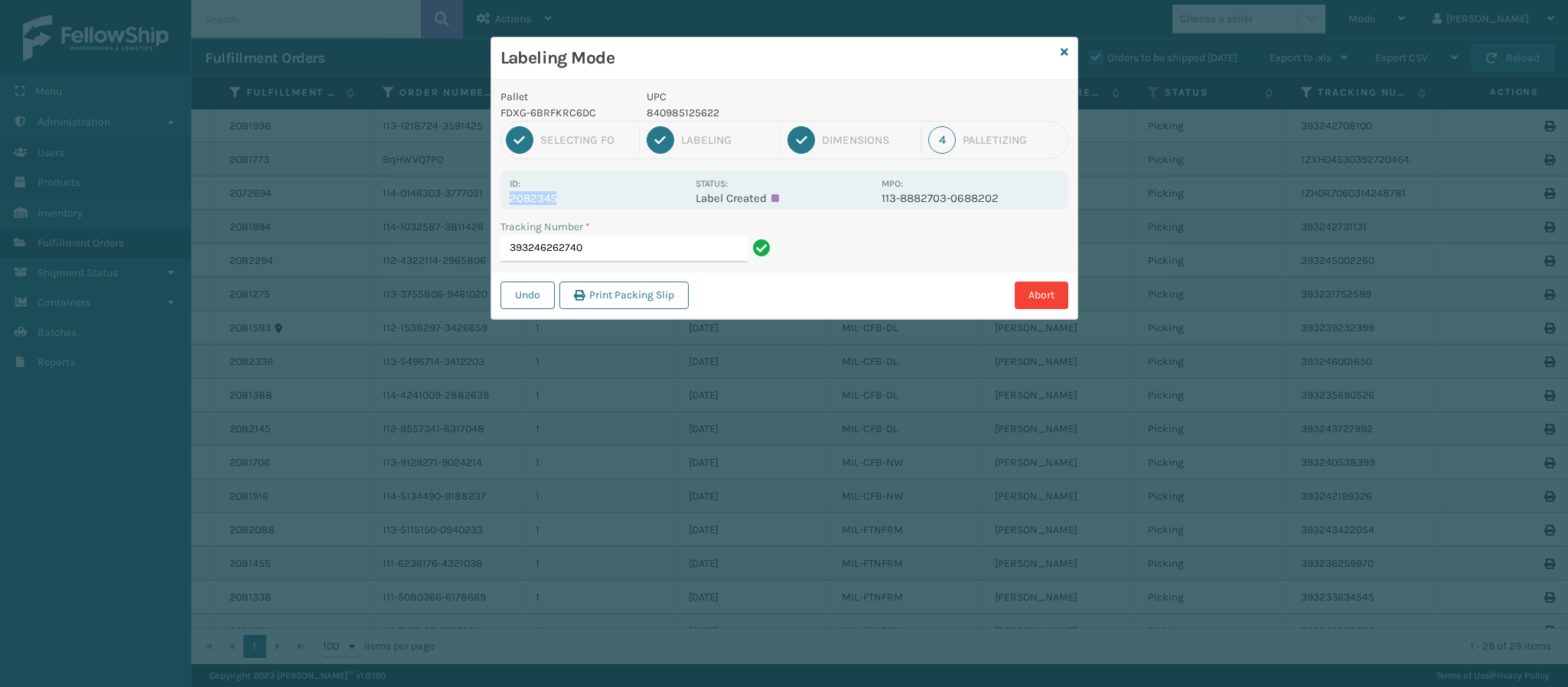
drag, startPoint x: 556, startPoint y: 197, endPoint x: 506, endPoint y: 196, distance: 50.0
click at [506, 196] on div "Id: 2082345 Status: Label Created MPO: 113-8882703-0688202" at bounding box center [784, 190] width 568 height 39
copy p "2082345"
click at [648, 251] on input "393246262740" at bounding box center [624, 248] width 247 height 28
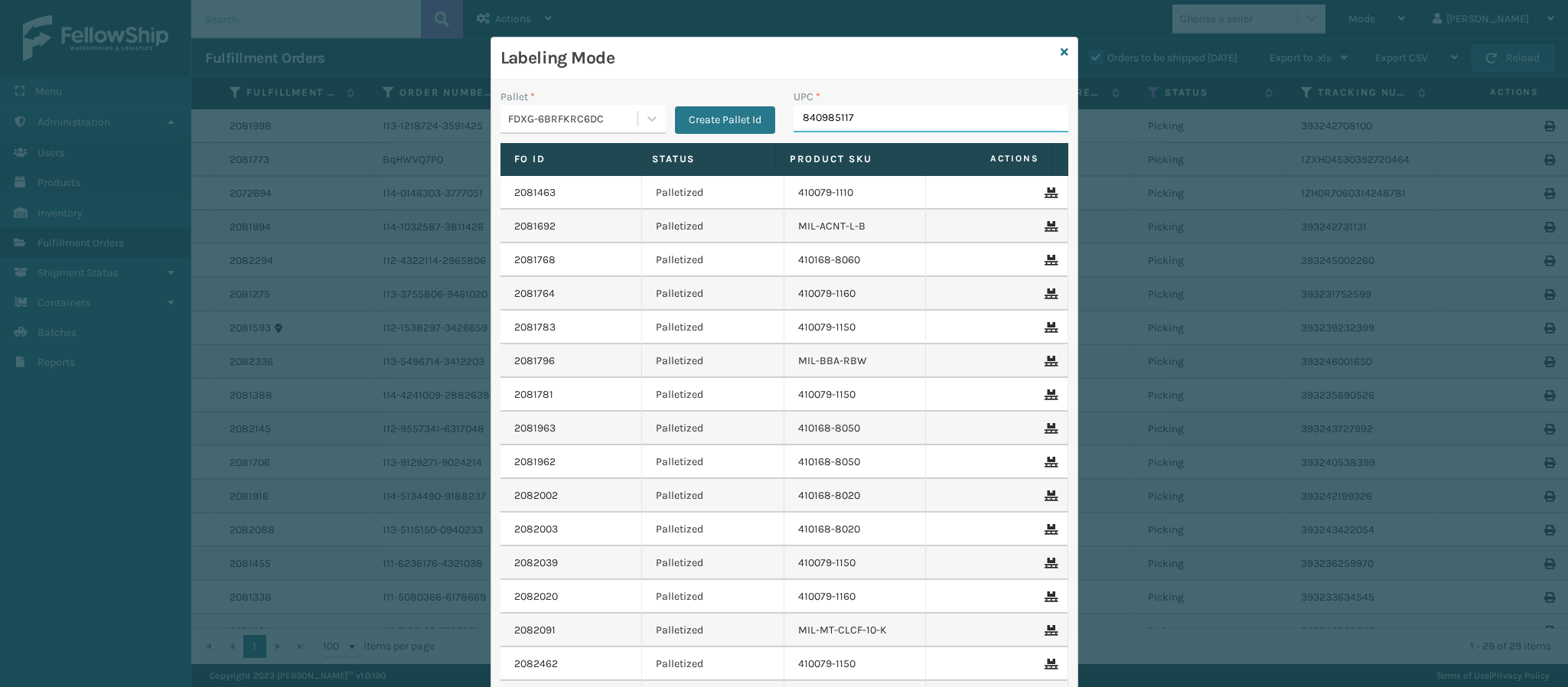
type input "8409851179"
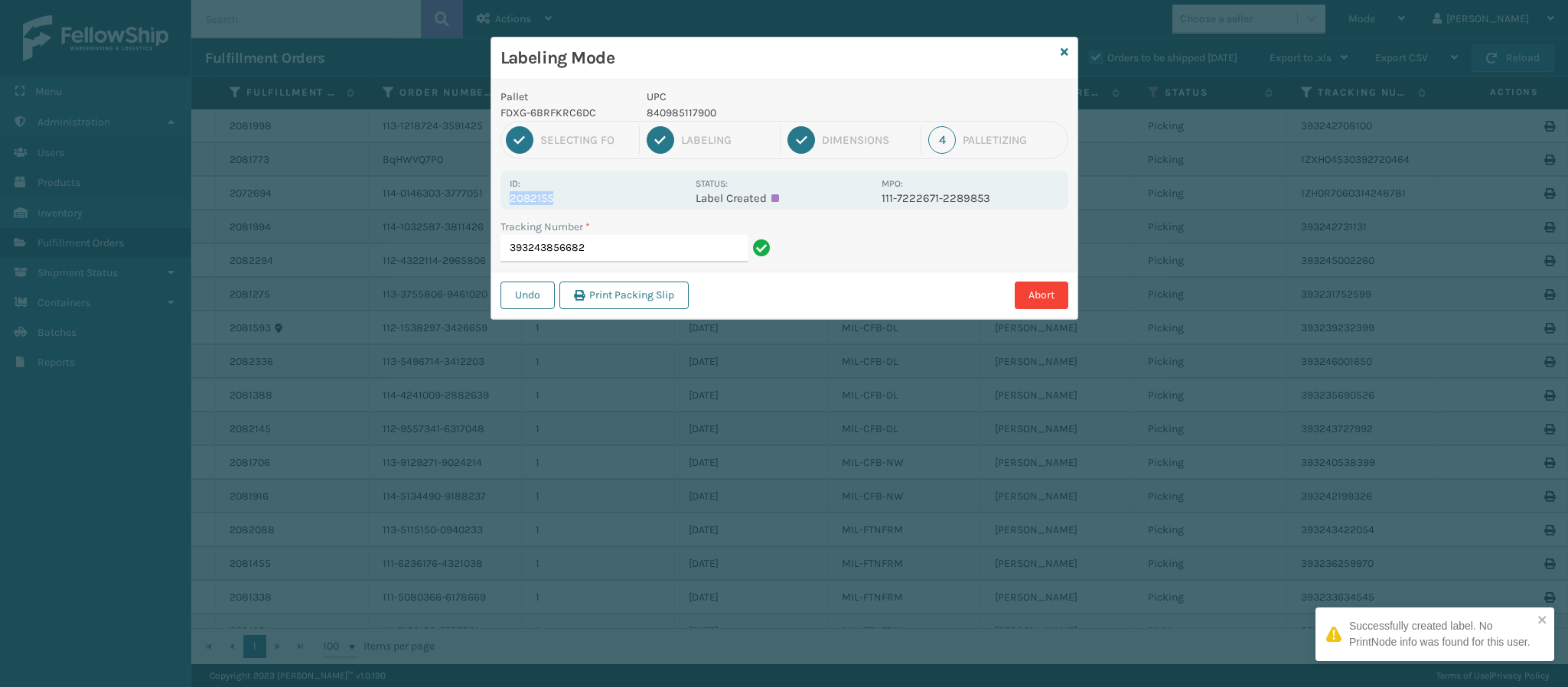
drag, startPoint x: 552, startPoint y: 201, endPoint x: 490, endPoint y: 203, distance: 62.0
click at [491, 203] on div "Labeling Mode Pallet FDXG-6BRFKRC6DC UPC 840985117900 1 Selecting FO 2 Labeling…" at bounding box center [784, 178] width 588 height 284
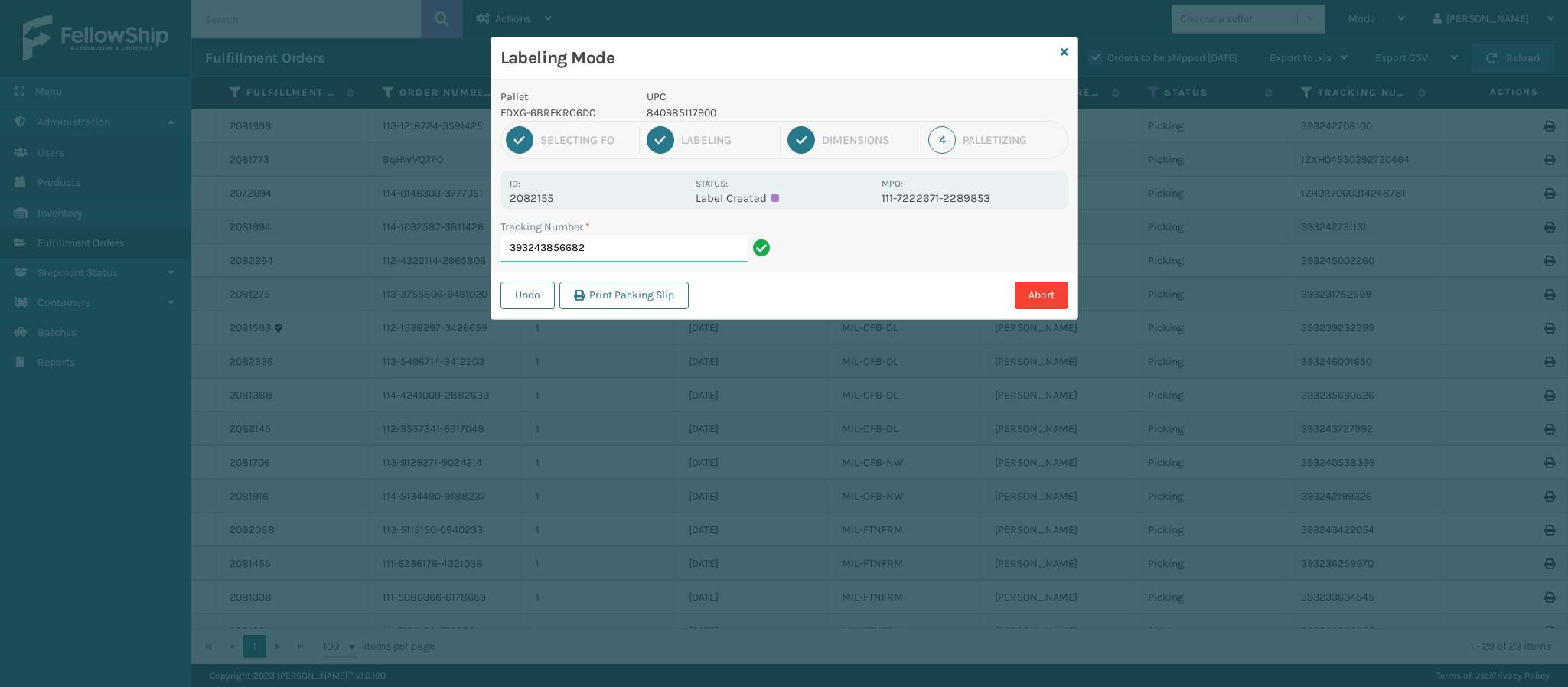
click at [625, 249] on input "393243856682" at bounding box center [624, 248] width 247 height 28
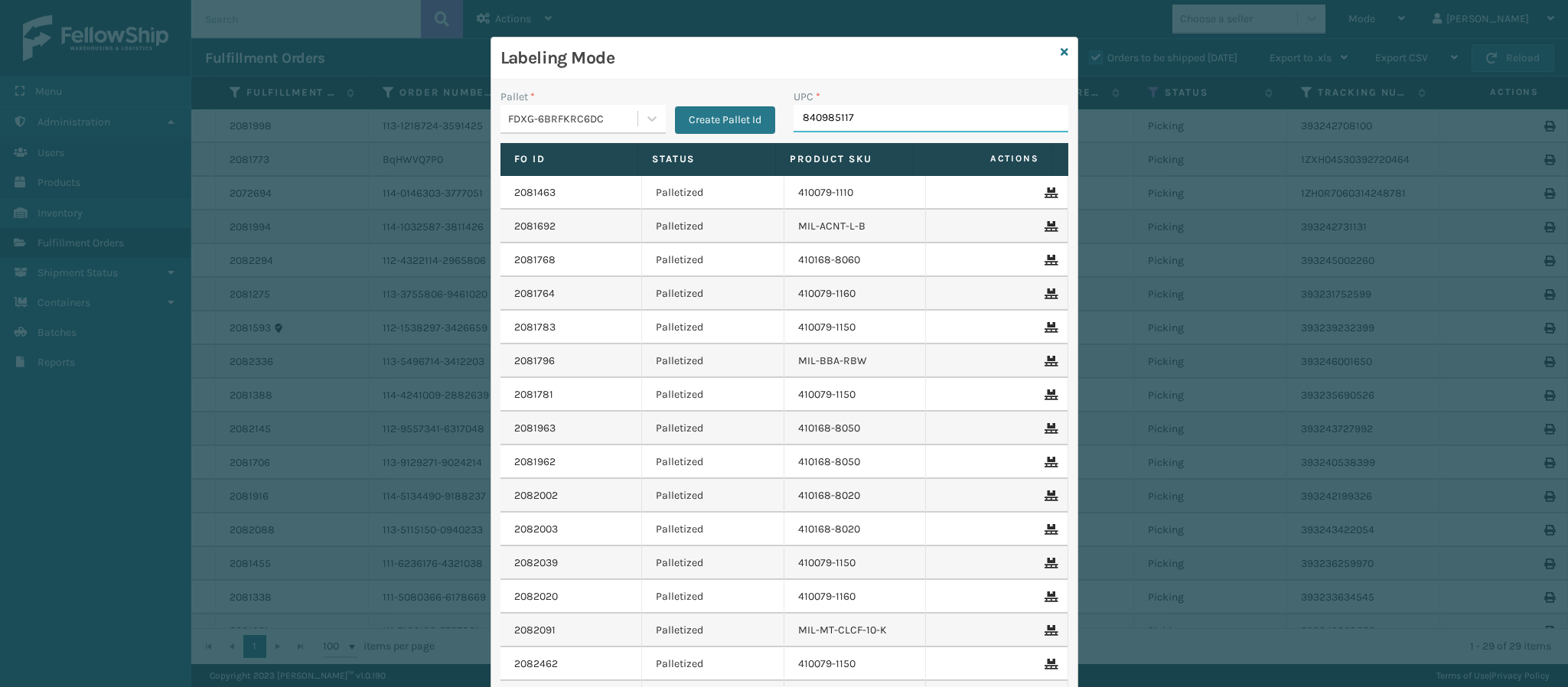
type input "8409851179"
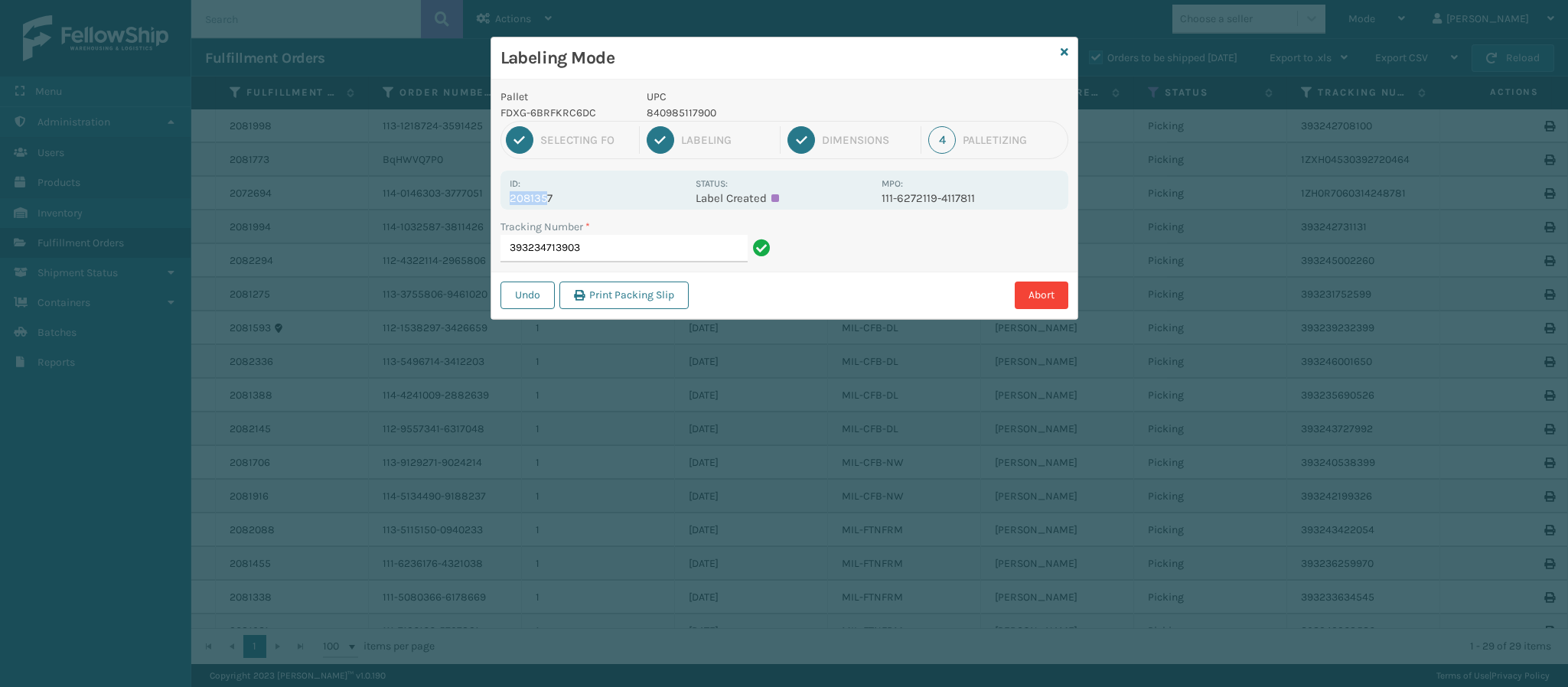
drag, startPoint x: 549, startPoint y: 201, endPoint x: 490, endPoint y: 194, distance: 59.4
click at [491, 194] on div "Labeling Mode Pallet FDXG-6BRFKRC6DC UPC 840985117900 1 Selecting FO 2 Labeling…" at bounding box center [784, 178] width 588 height 284
click at [625, 196] on p "2081357" at bounding box center [597, 197] width 177 height 13
click at [620, 196] on p "2081357" at bounding box center [597, 197] width 177 height 13
drag, startPoint x: 549, startPoint y: 202, endPoint x: 508, endPoint y: 202, distance: 41.0
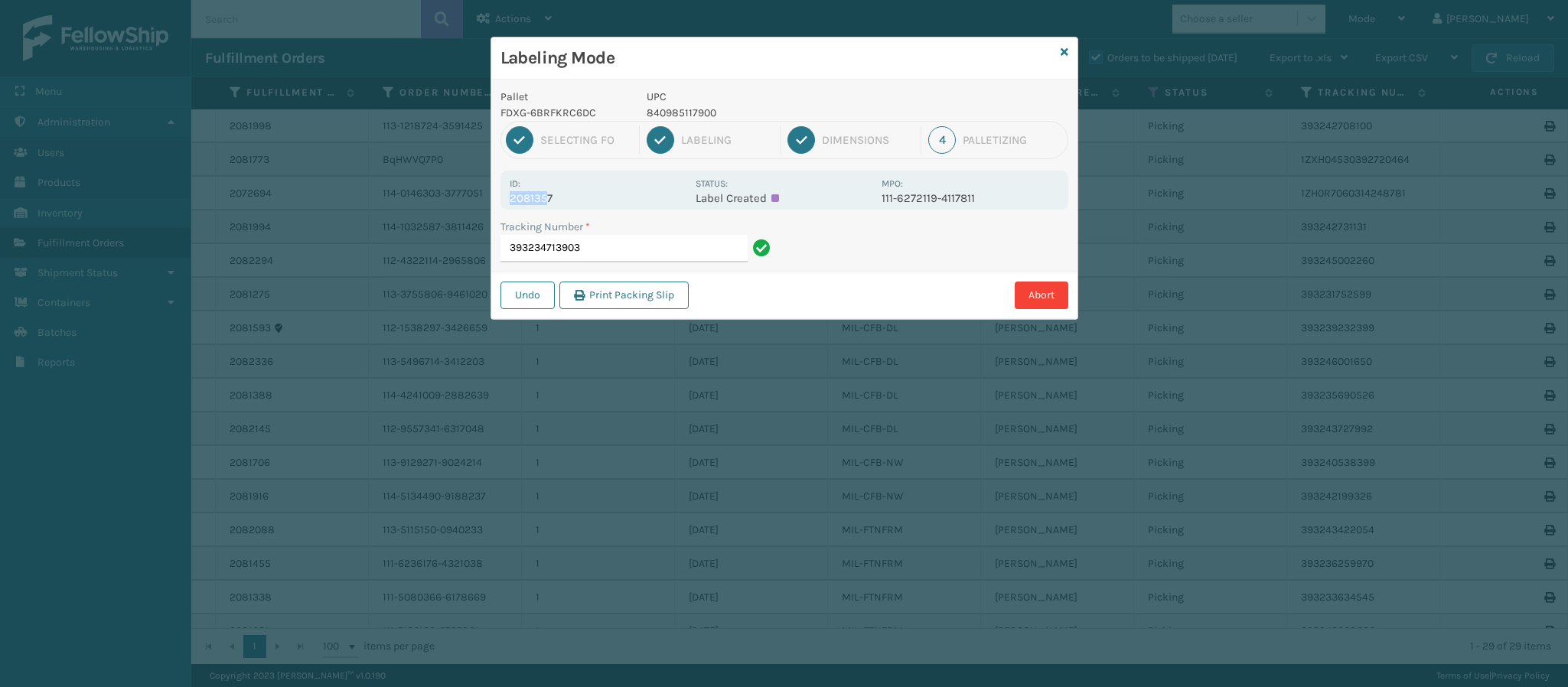
click at [508, 202] on div "Id: 2081357 Status: Label Created MPO: 111-6272119-4117811" at bounding box center [784, 190] width 568 height 39
drag, startPoint x: 581, startPoint y: 197, endPoint x: 565, endPoint y: 203, distance: 17.1
click at [580, 198] on p "2081357" at bounding box center [597, 197] width 177 height 13
drag, startPoint x: 549, startPoint y: 197, endPoint x: 487, endPoint y: 196, distance: 62.0
click at [487, 196] on div "Labeling Mode Pallet FDXG-6BRFKRC6DC UPC 840985117900 1 Selecting FO 2 Labeling…" at bounding box center [784, 343] width 1568 height 687
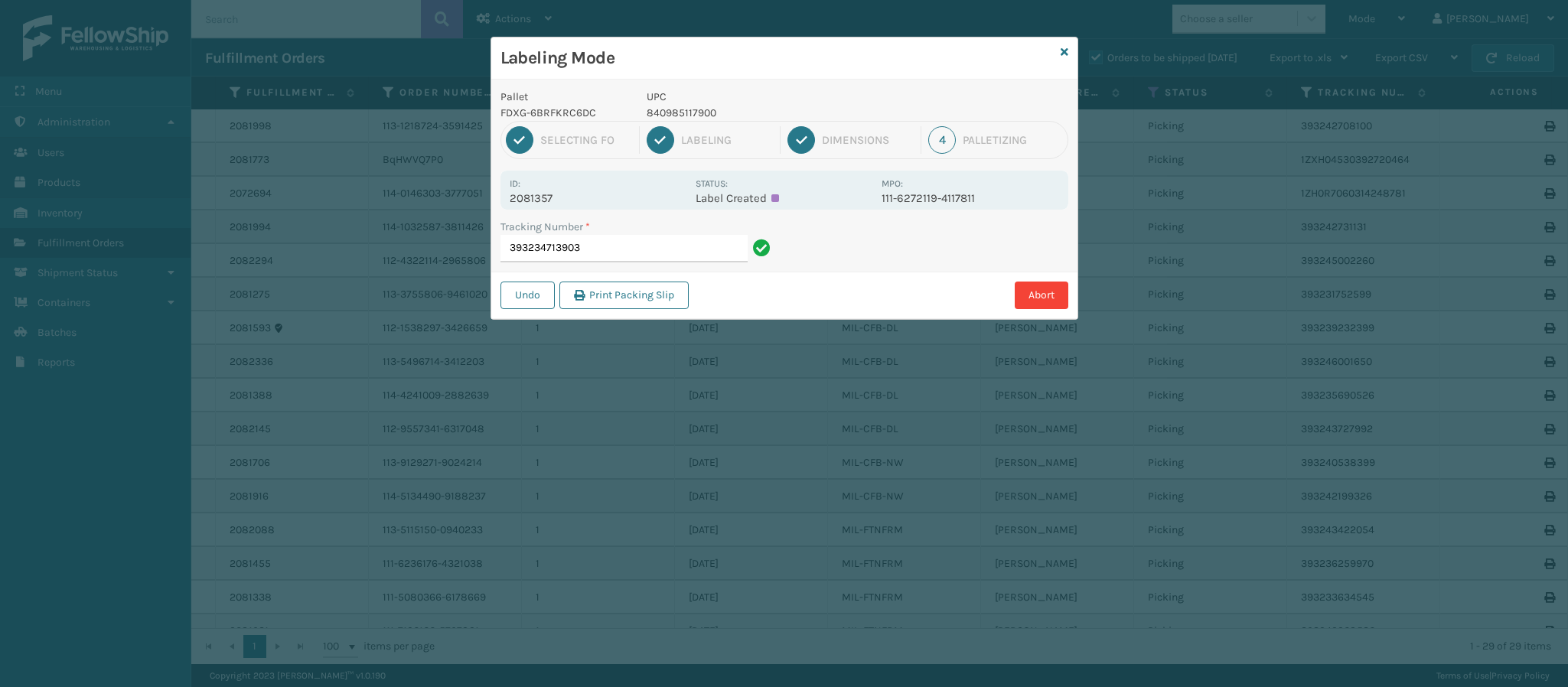
click at [652, 193] on p "2081357" at bounding box center [597, 197] width 177 height 13
click at [652, 191] on p "2081357" at bounding box center [597, 197] width 177 height 13
drag, startPoint x: 549, startPoint y: 196, endPoint x: 515, endPoint y: 202, distance: 34.5
click at [515, 202] on p "2081357" at bounding box center [597, 197] width 177 height 13
click at [583, 196] on p "2081357" at bounding box center [597, 197] width 177 height 13
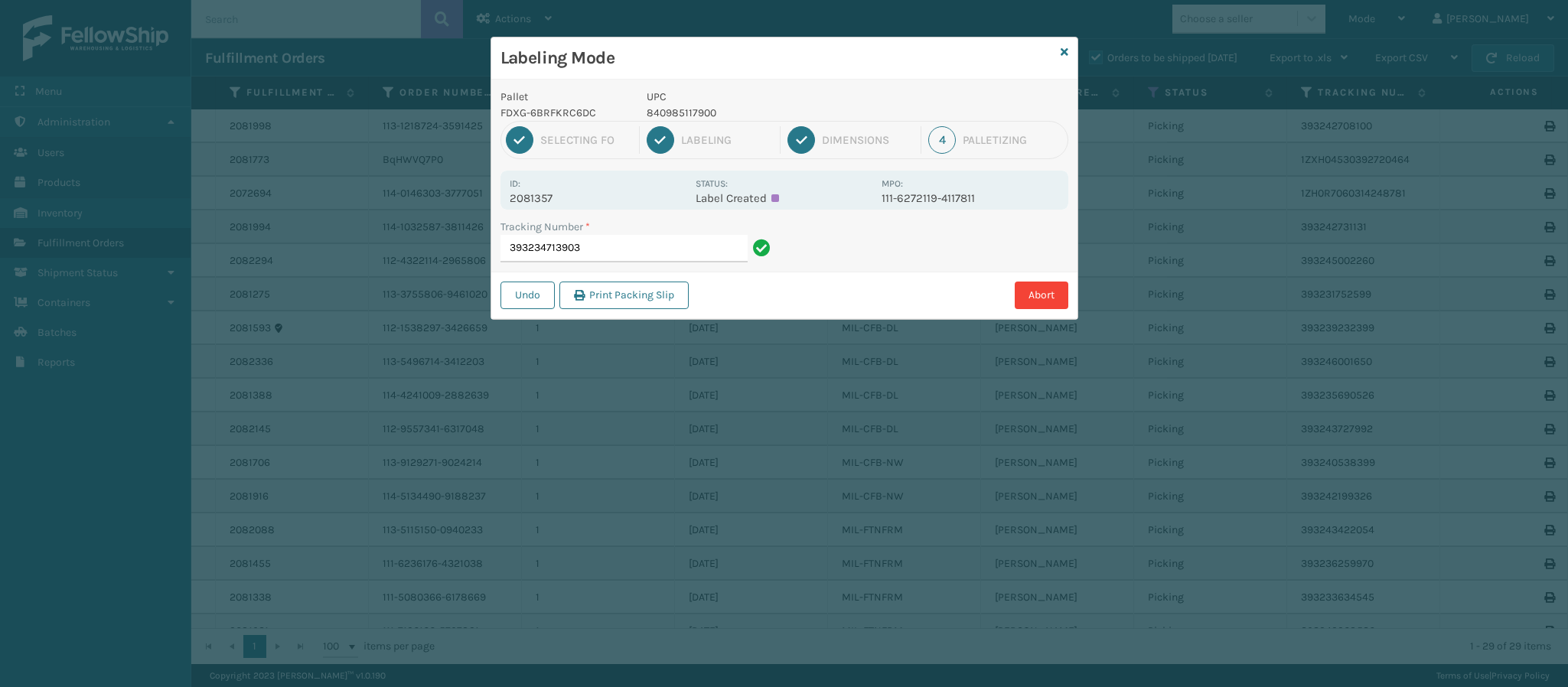
click at [580, 197] on p "2081357" at bounding box center [597, 197] width 177 height 13
drag, startPoint x: 549, startPoint y: 197, endPoint x: 503, endPoint y: 203, distance: 46.4
click at [503, 203] on div "Id: 2081357 Status: Label Created MPO: 111-6272119-4117811" at bounding box center [784, 190] width 568 height 39
click at [561, 191] on p "2081357" at bounding box center [597, 197] width 177 height 13
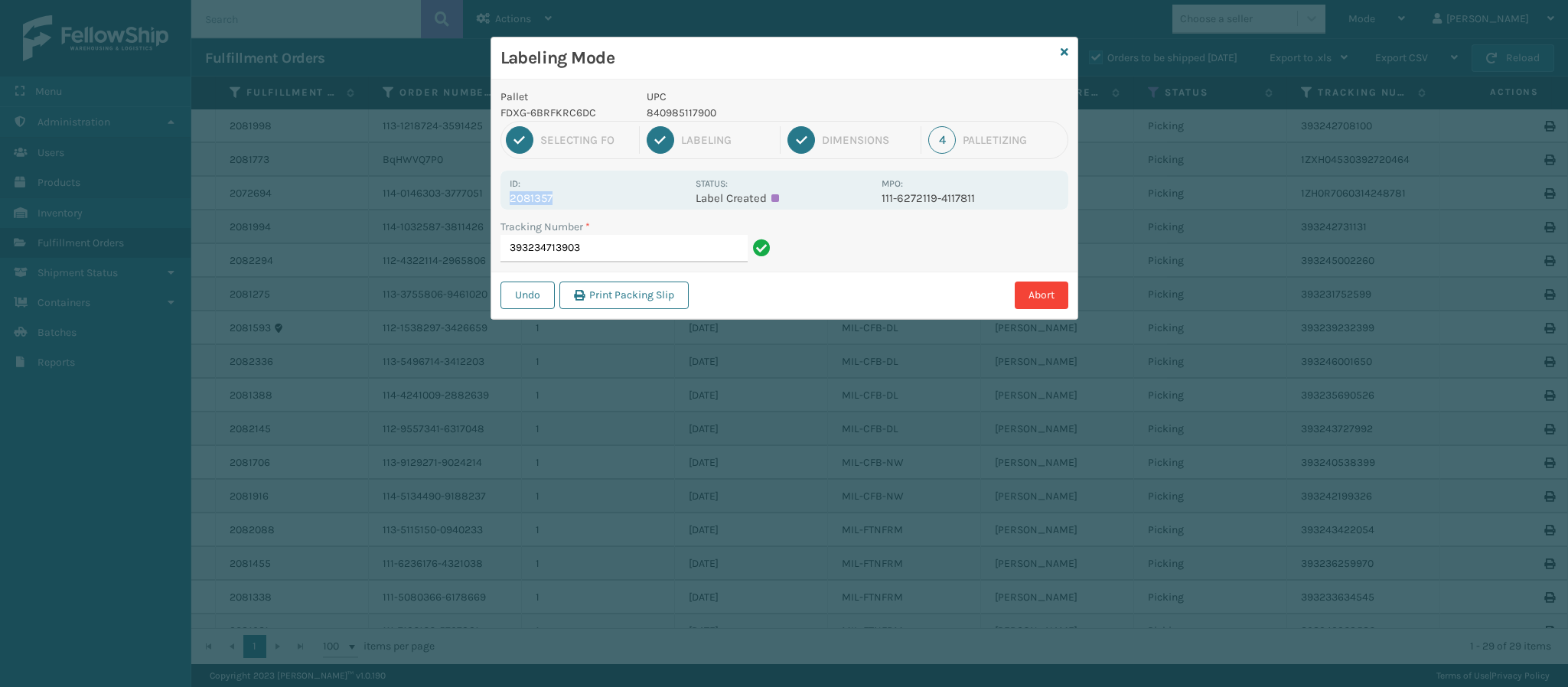
drag, startPoint x: 510, startPoint y: 196, endPoint x: 570, endPoint y: 194, distance: 60.0
click at [570, 194] on p "2081357" at bounding box center [597, 197] width 177 height 13
click at [609, 258] on input "393234713903" at bounding box center [624, 248] width 247 height 28
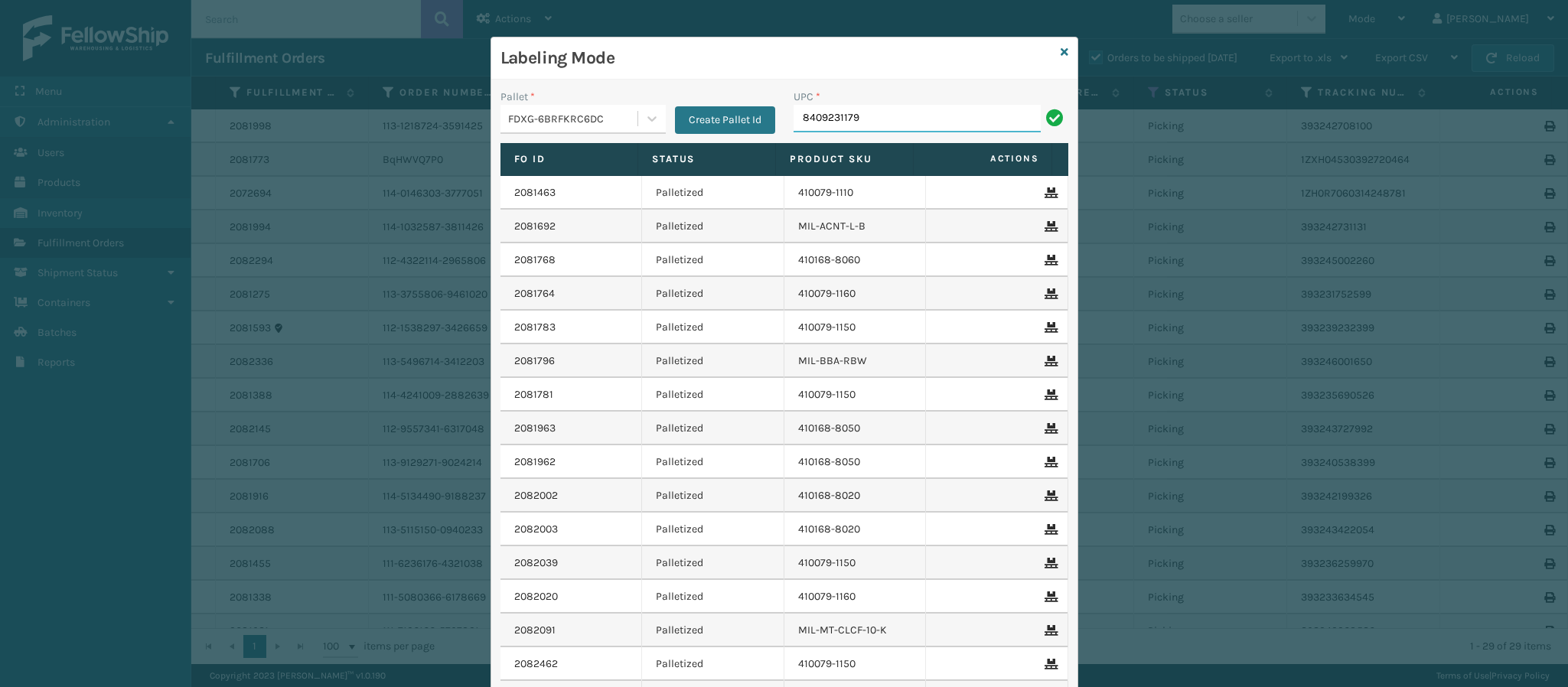
type input "84092311790"
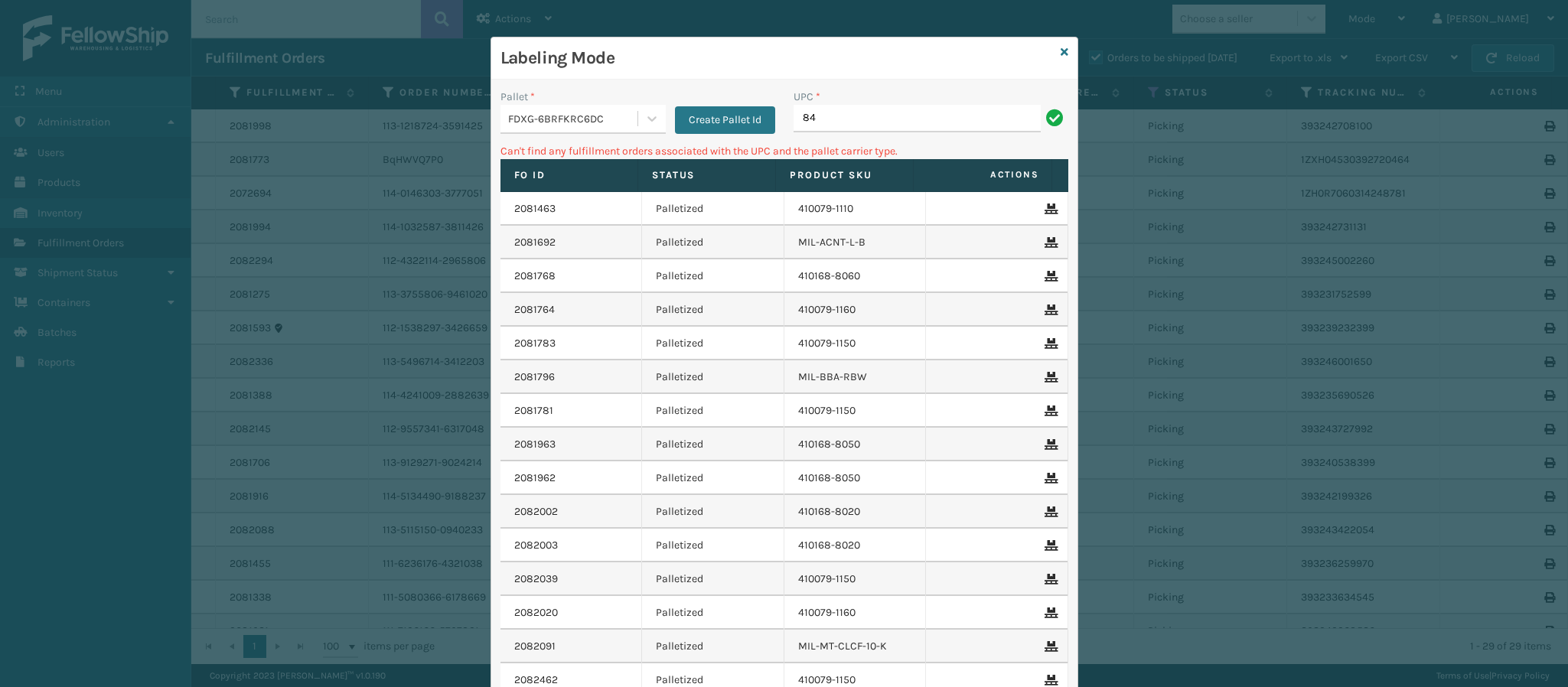
type input "8"
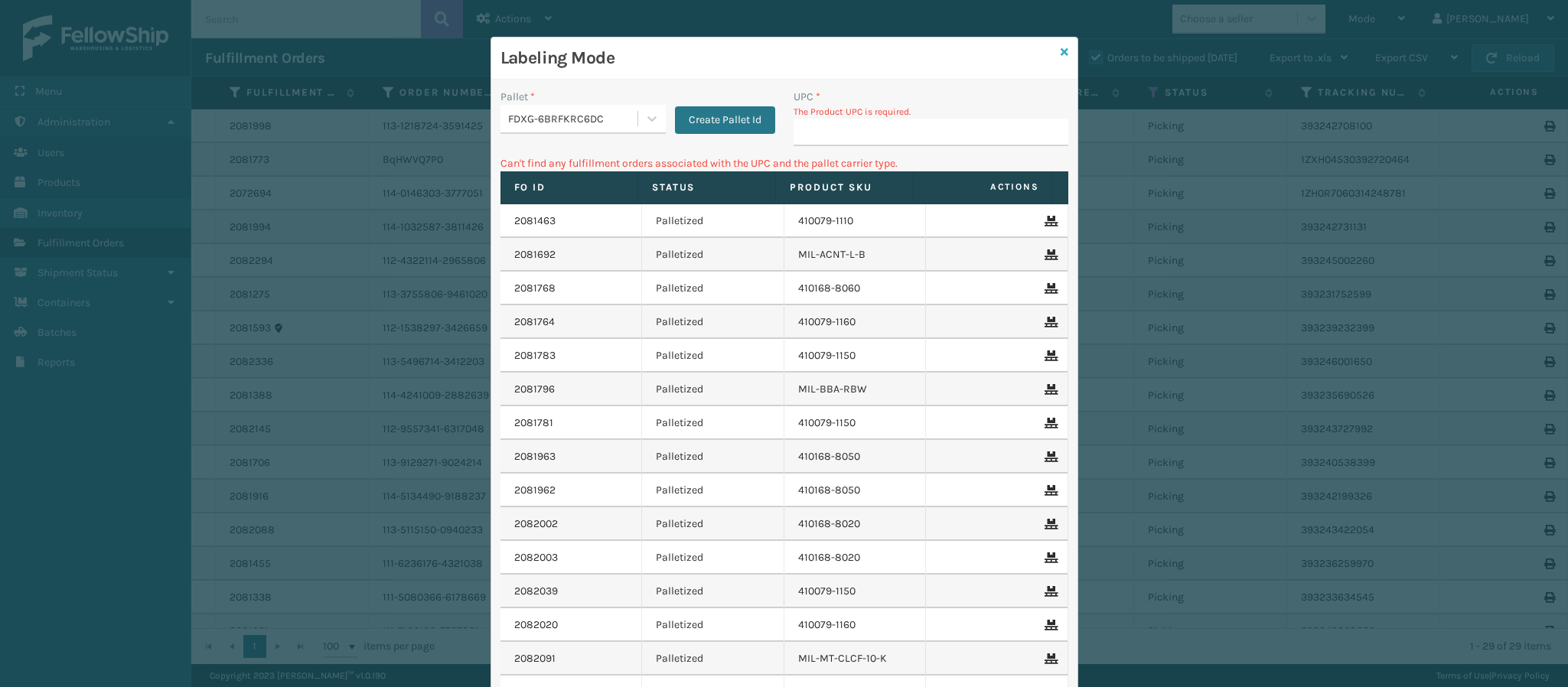
click at [1060, 48] on icon at bounding box center [1064, 52] width 8 height 11
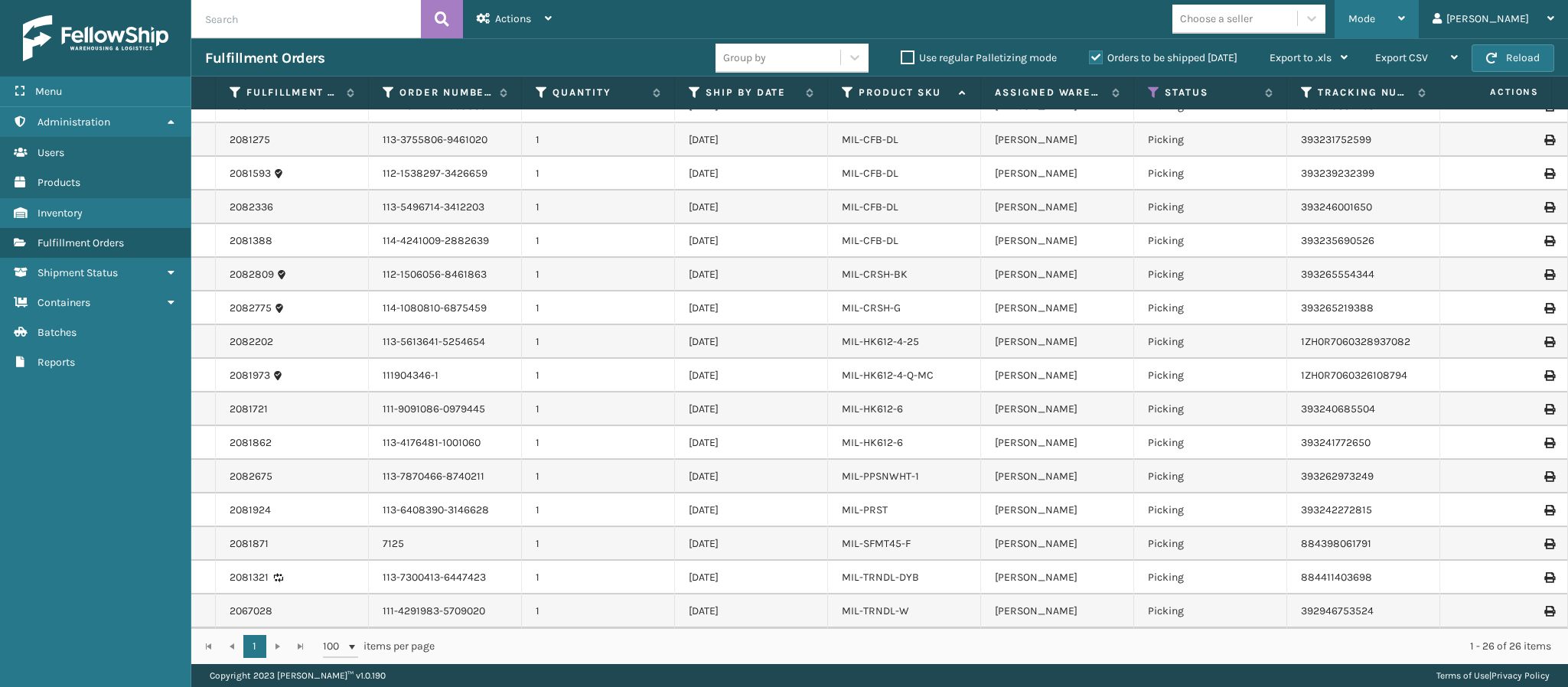
click at [1375, 20] on span "Mode" at bounding box center [1362, 19] width 27 height 13
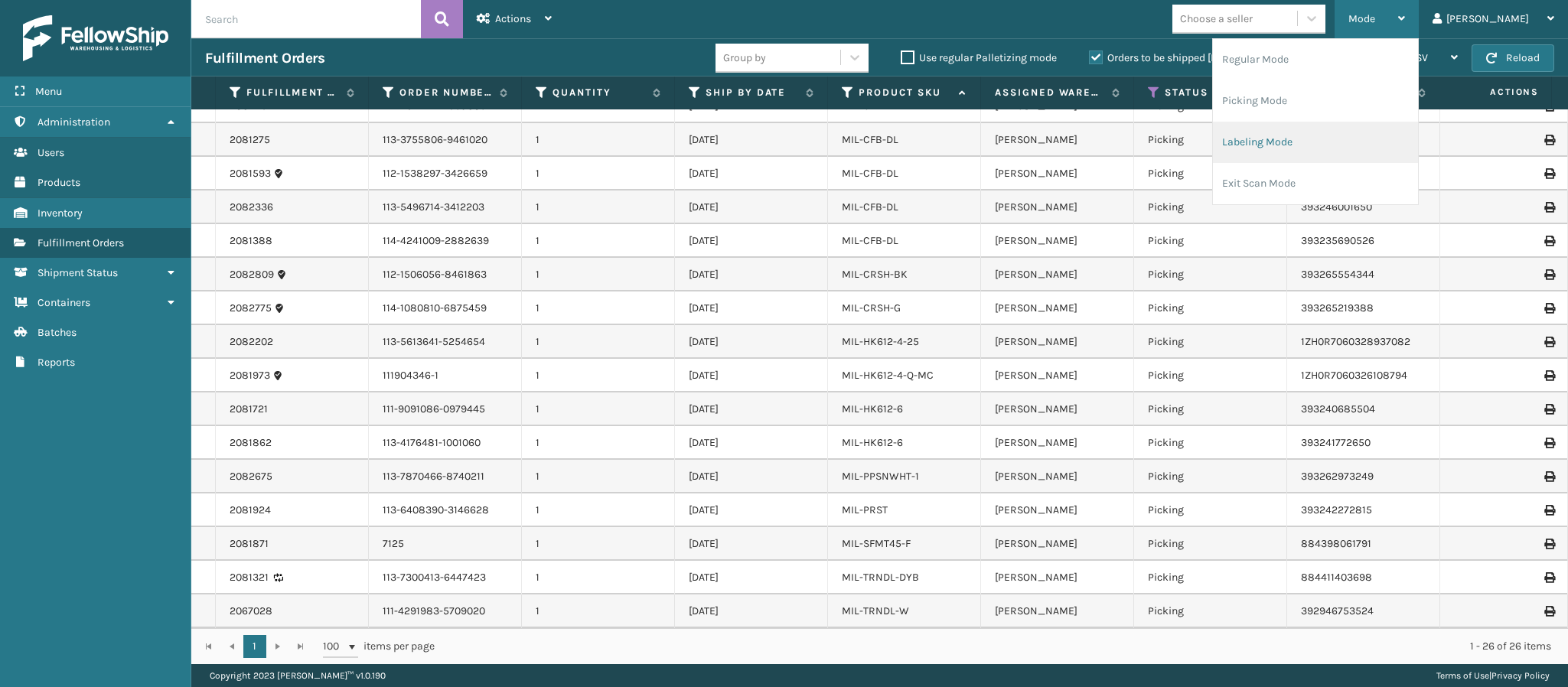
click at [1348, 143] on li "Labeling Mode" at bounding box center [1316, 142] width 205 height 41
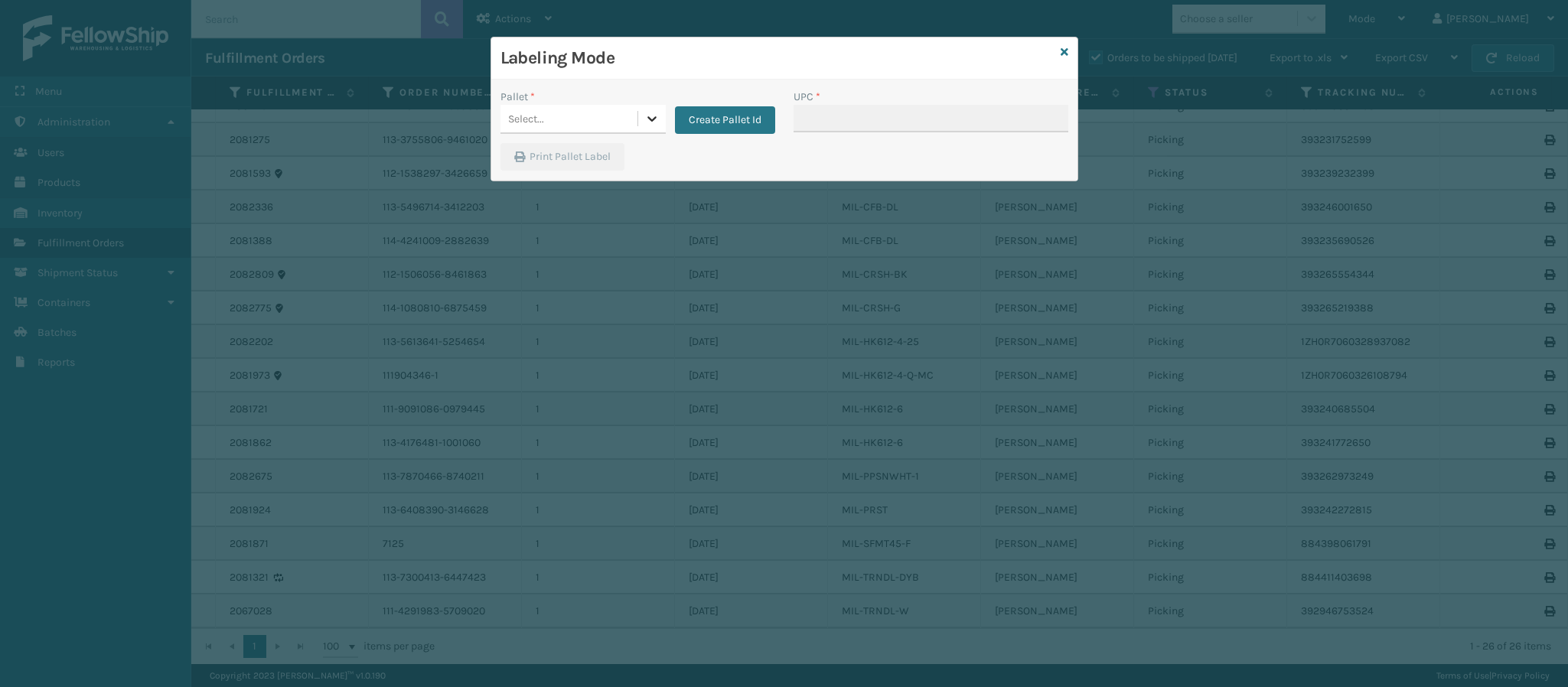
click at [646, 122] on icon at bounding box center [652, 118] width 15 height 15
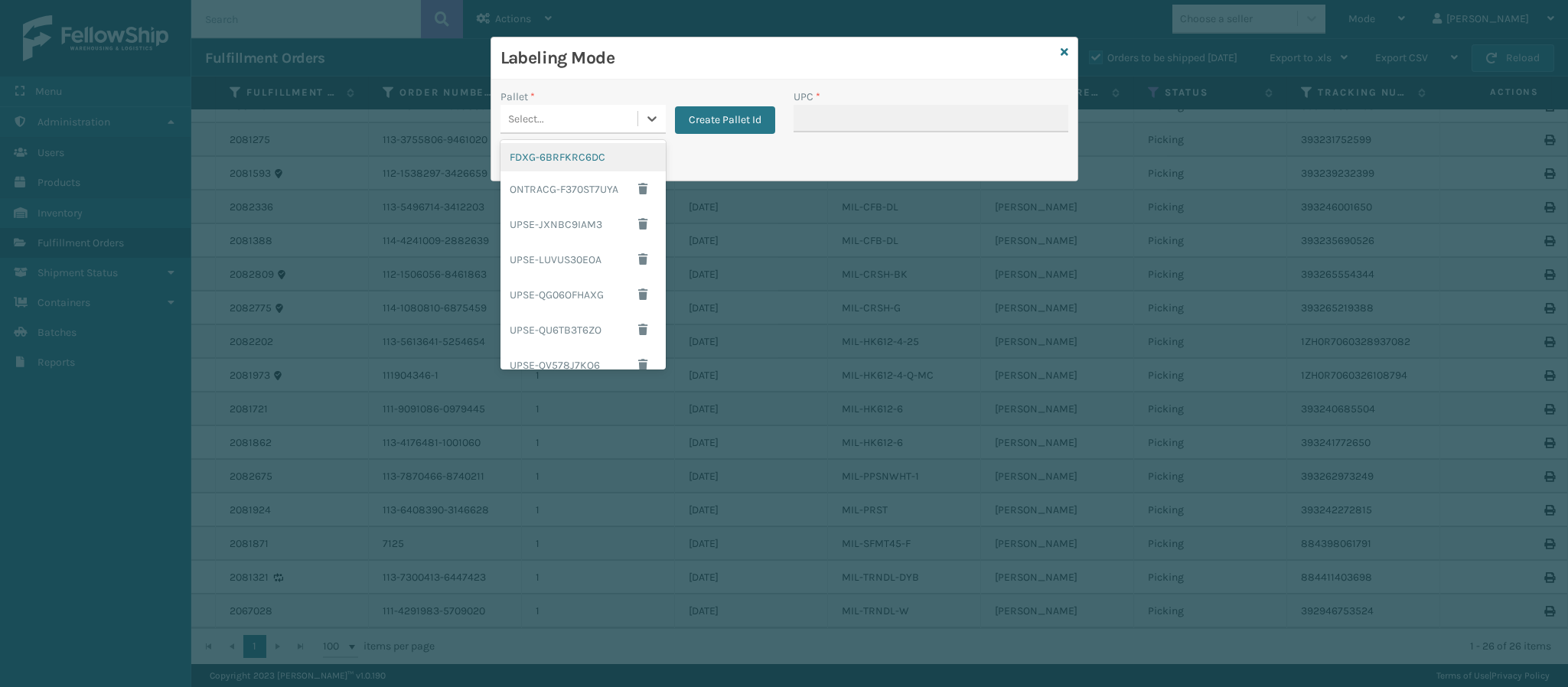
click at [599, 165] on div "FDXG-6BRFKRC6DC" at bounding box center [583, 157] width 165 height 28
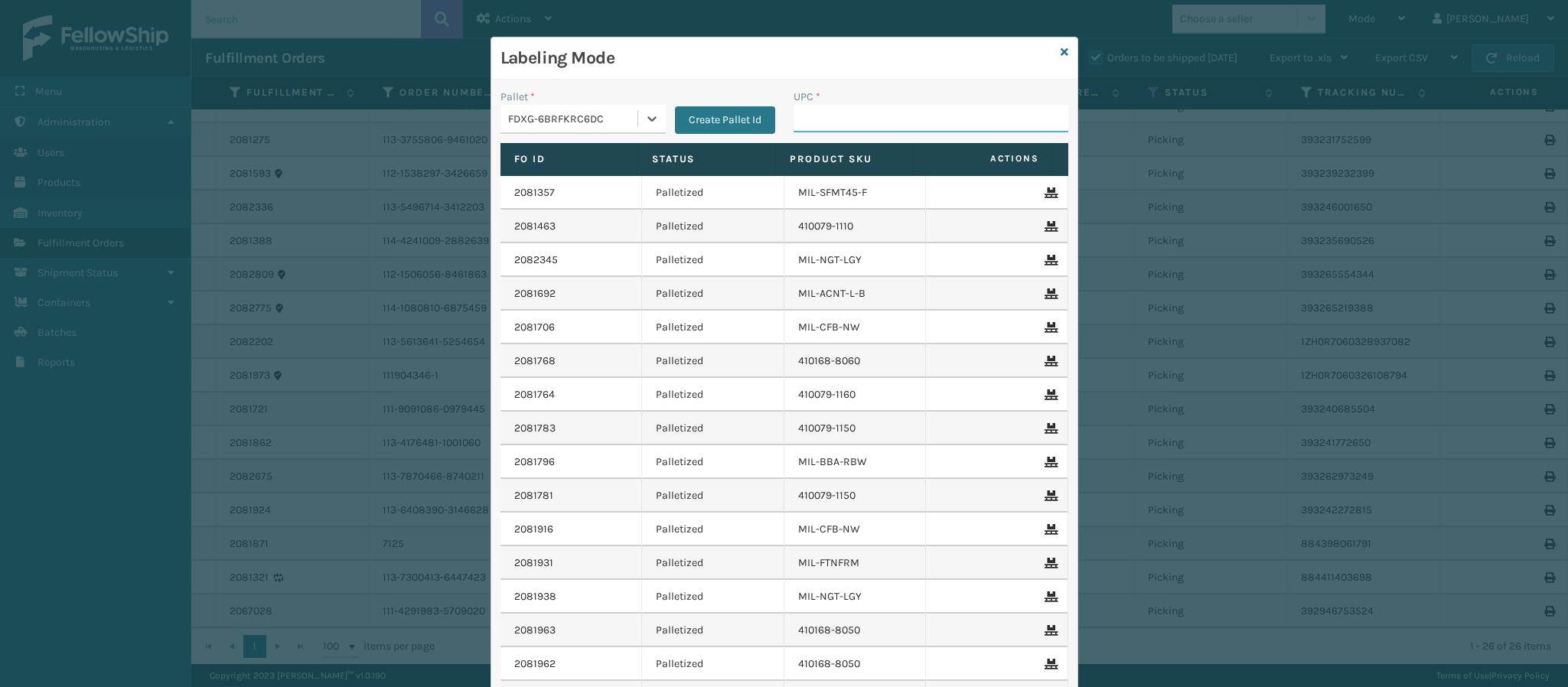
click at [871, 113] on input "UPC *" at bounding box center [931, 118] width 275 height 28
type input "840985117900"
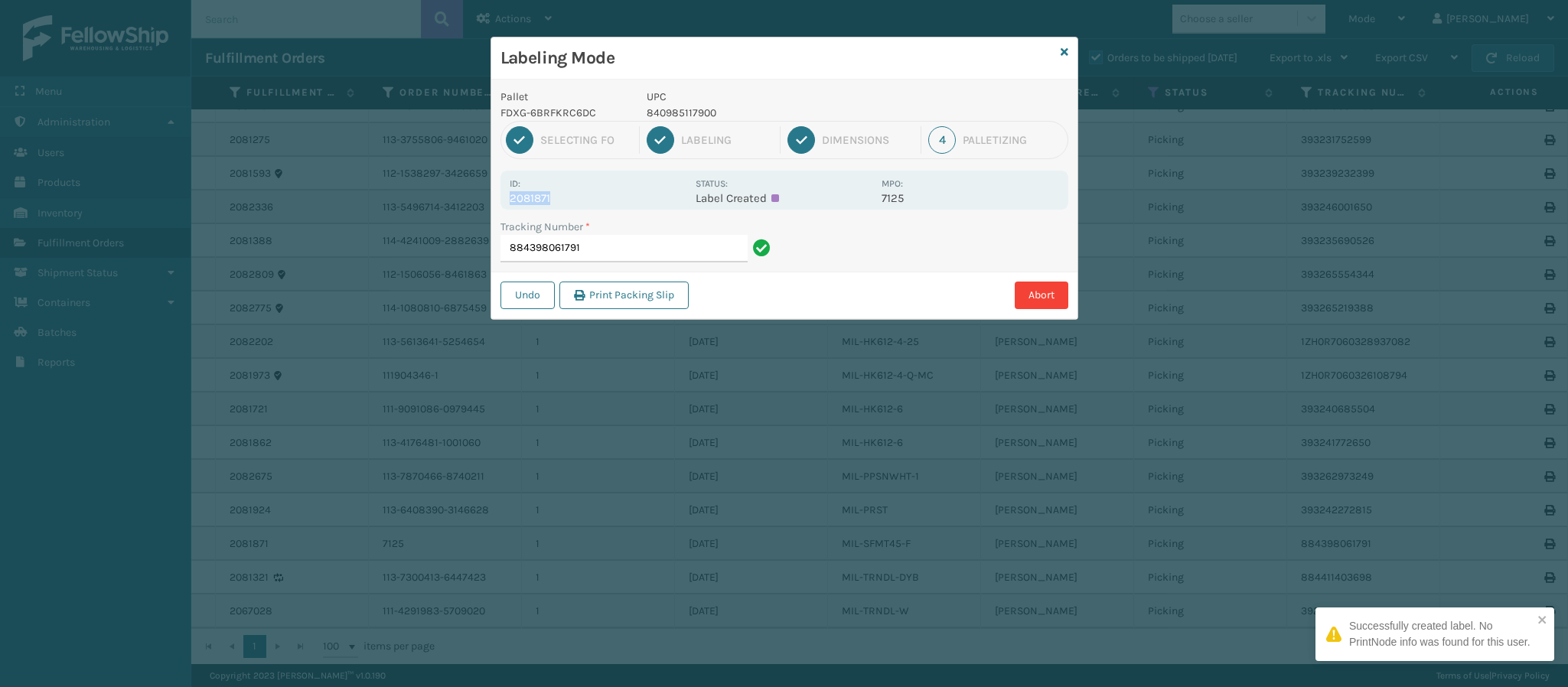
drag, startPoint x: 548, startPoint y: 202, endPoint x: 484, endPoint y: 201, distance: 64.0
click at [484, 201] on div "Labeling Mode Pallet FDXG-6BRFKRC6DC UPC 840985117900 1 Selecting FO 2 Labeling…" at bounding box center [784, 343] width 1568 height 687
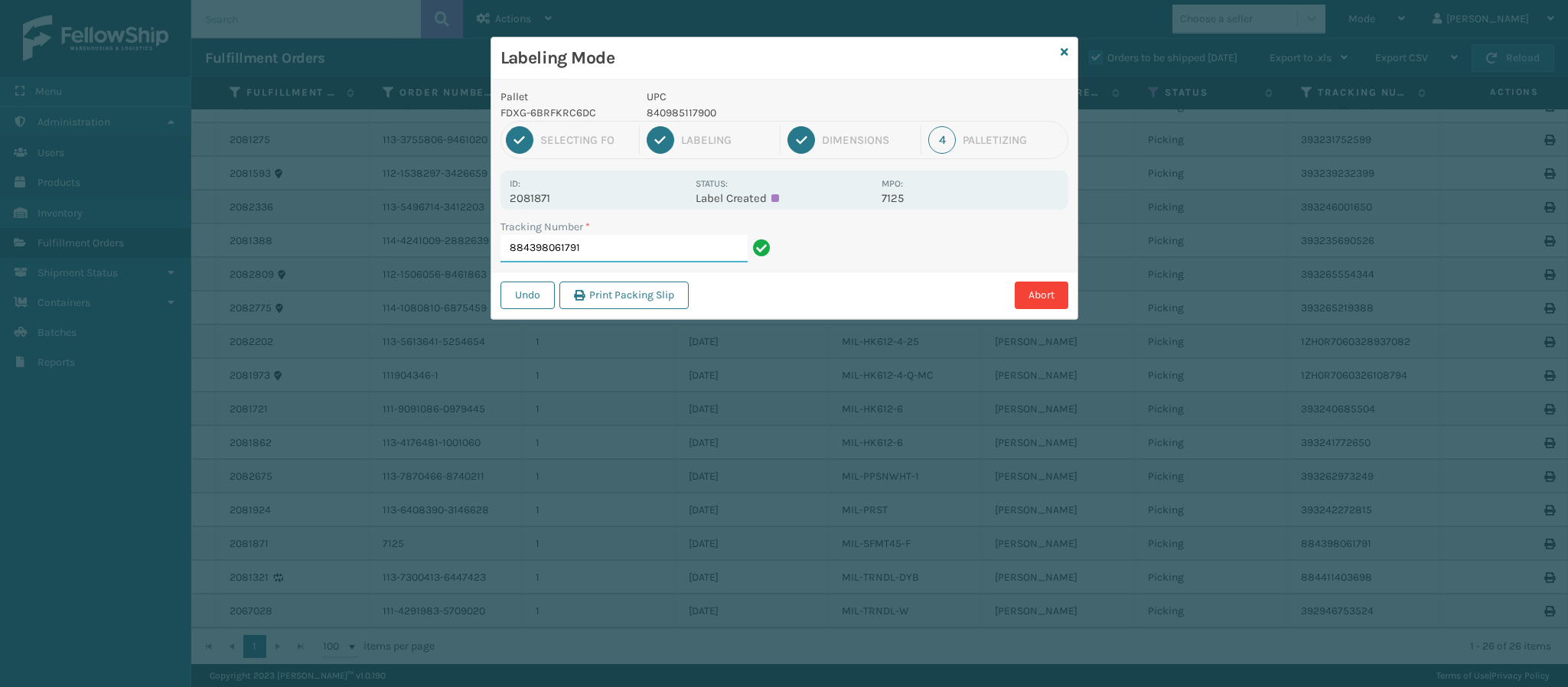
click at [641, 244] on input "884398061791" at bounding box center [624, 248] width 247 height 28
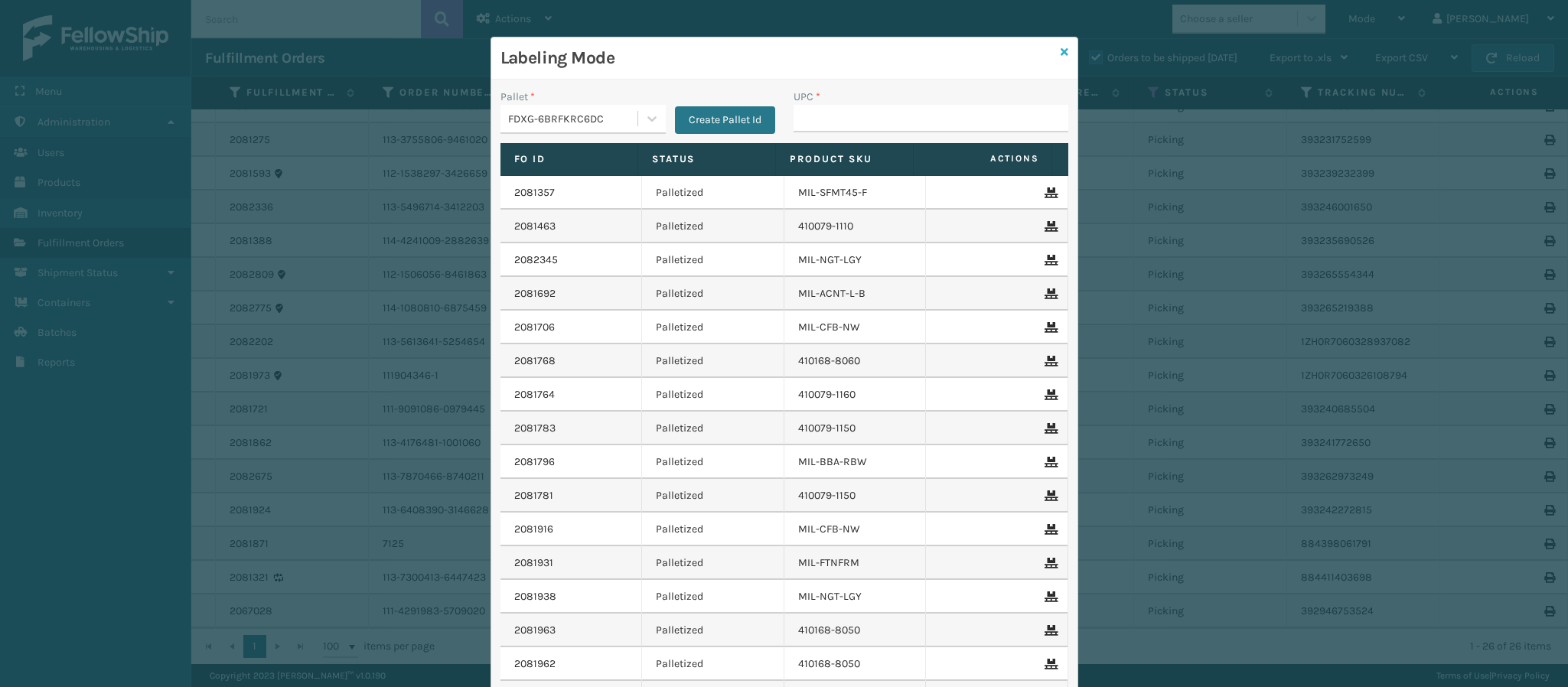
click at [1060, 52] on icon at bounding box center [1064, 52] width 8 height 11
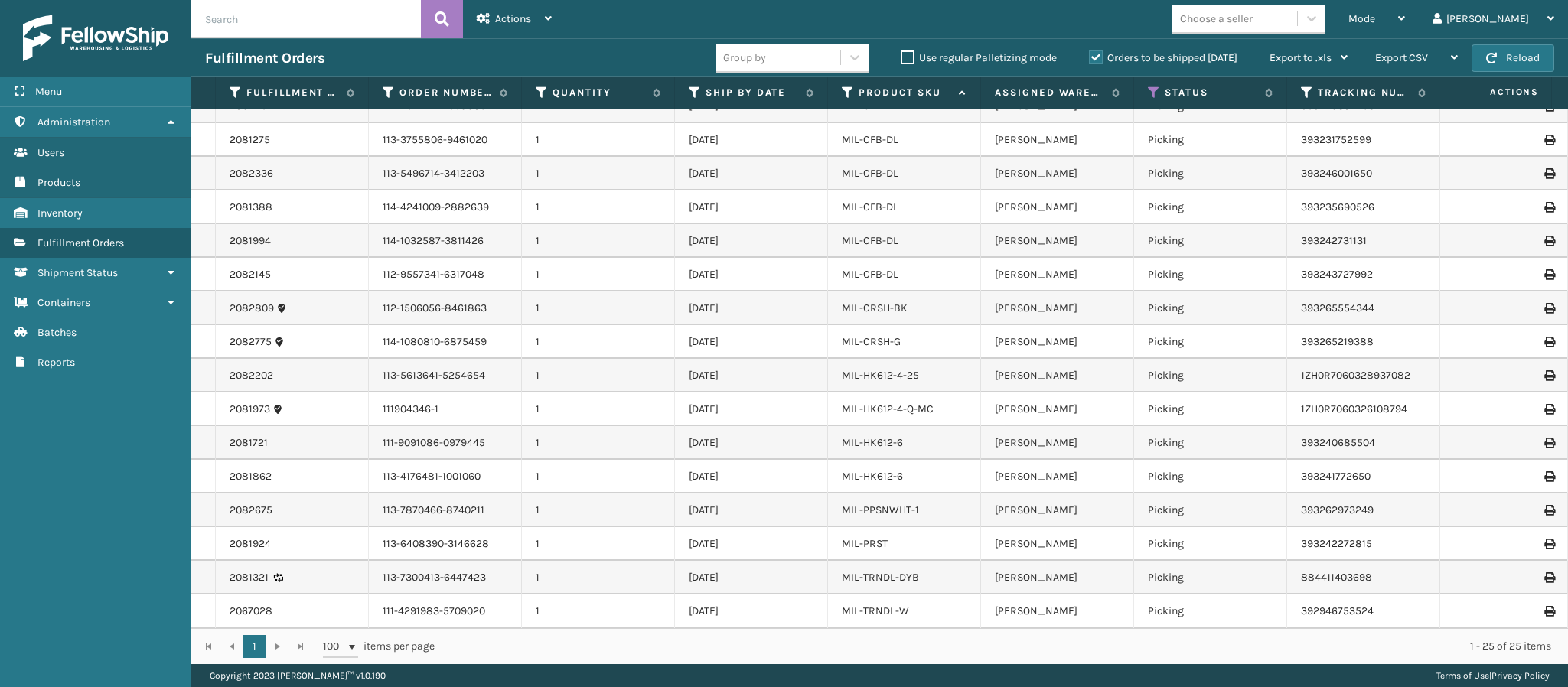
scroll to position [336, 0]
click at [875, 537] on link "MIL-PRST" at bounding box center [865, 543] width 46 height 13
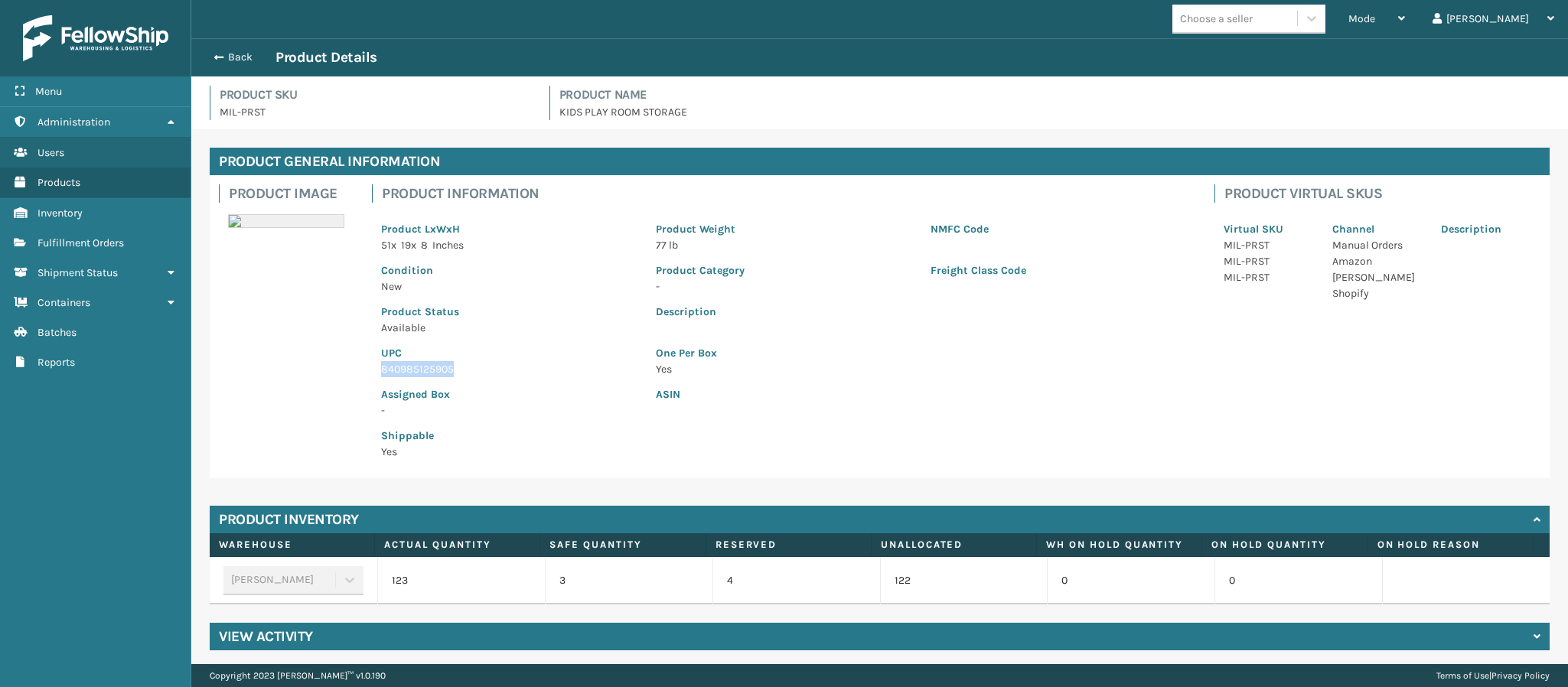
drag, startPoint x: 381, startPoint y: 370, endPoint x: 515, endPoint y: 372, distance: 134.0
click at [515, 372] on p "840985125905" at bounding box center [509, 369] width 256 height 16
click at [553, 356] on p "UPC" at bounding box center [509, 353] width 256 height 16
click at [245, 52] on button "Back" at bounding box center [240, 57] width 70 height 13
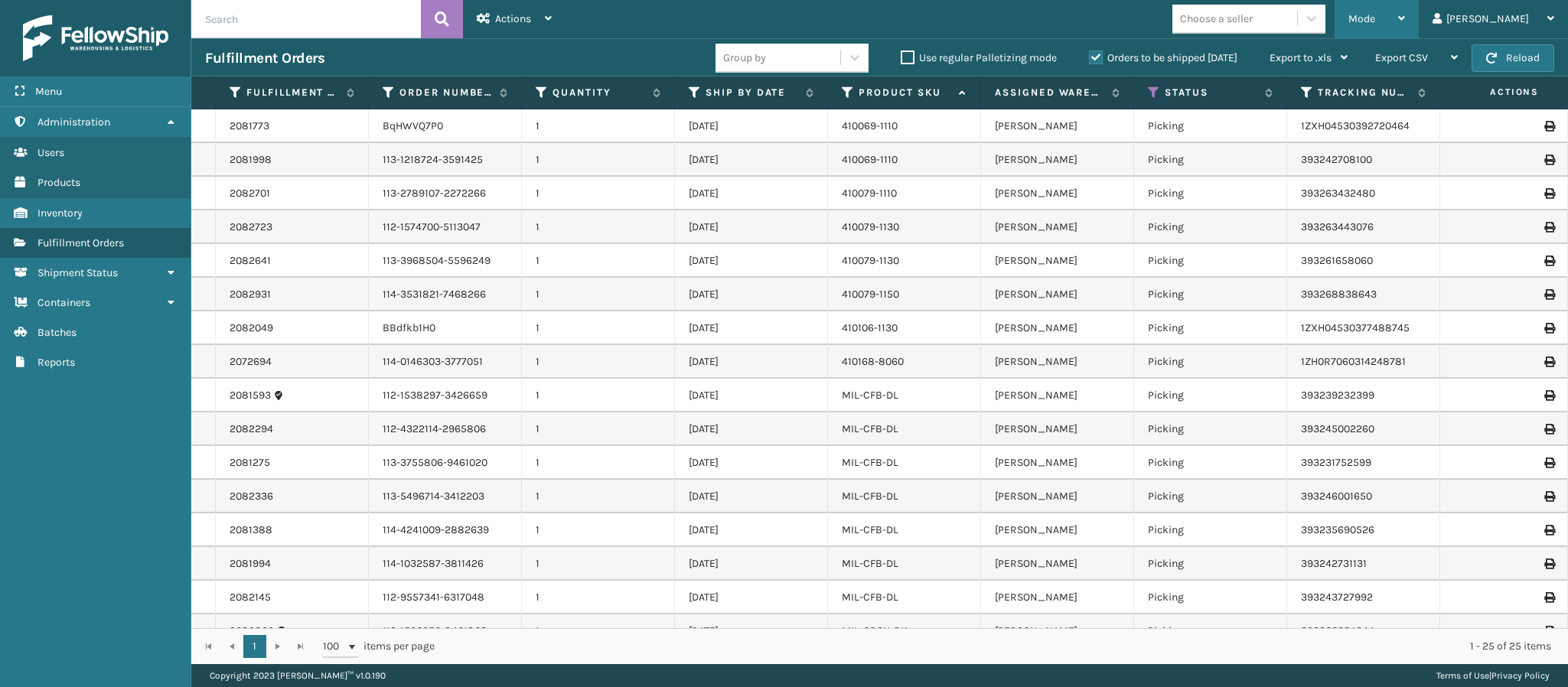
click at [1405, 28] on div "Mode" at bounding box center [1377, 19] width 57 height 38
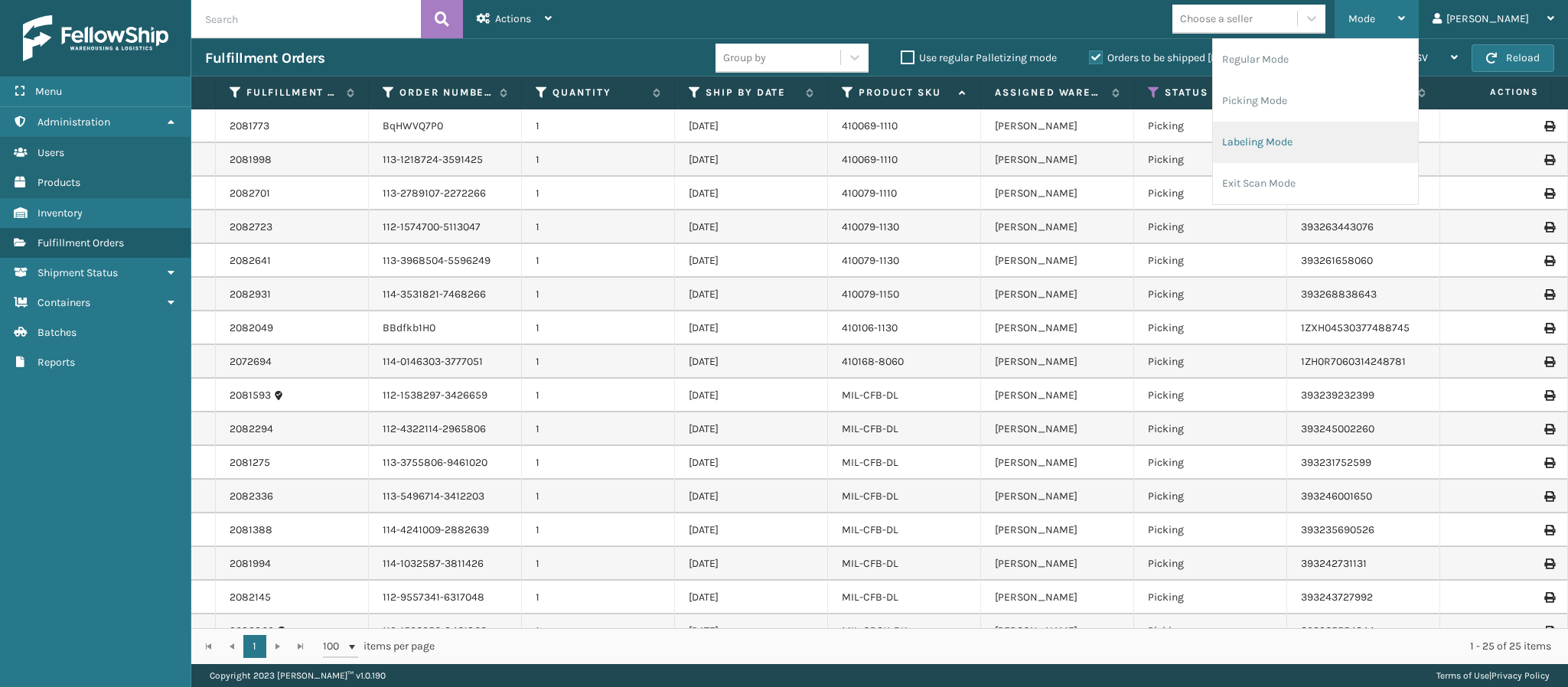
click at [1364, 135] on li "Labeling Mode" at bounding box center [1316, 142] width 205 height 41
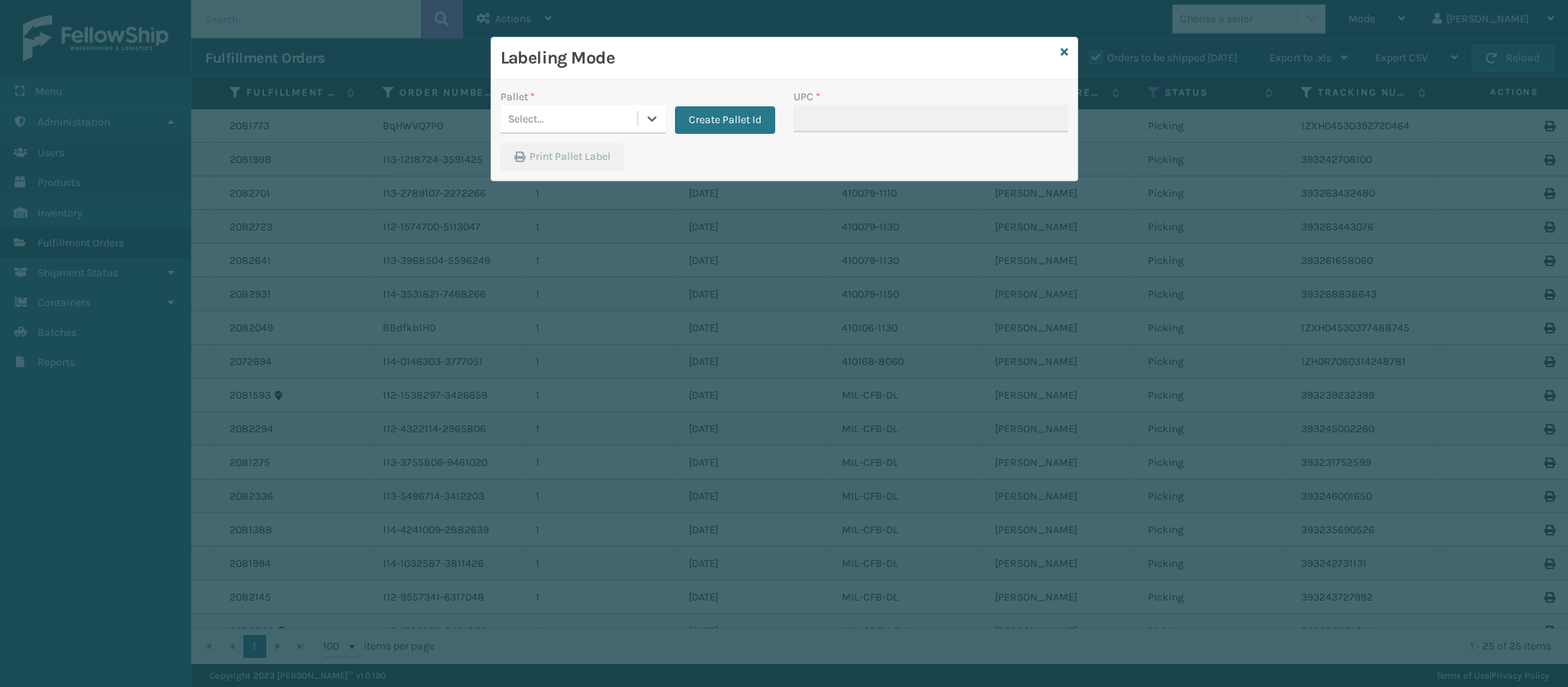
click at [625, 122] on div "Select..." at bounding box center [569, 119] width 137 height 25
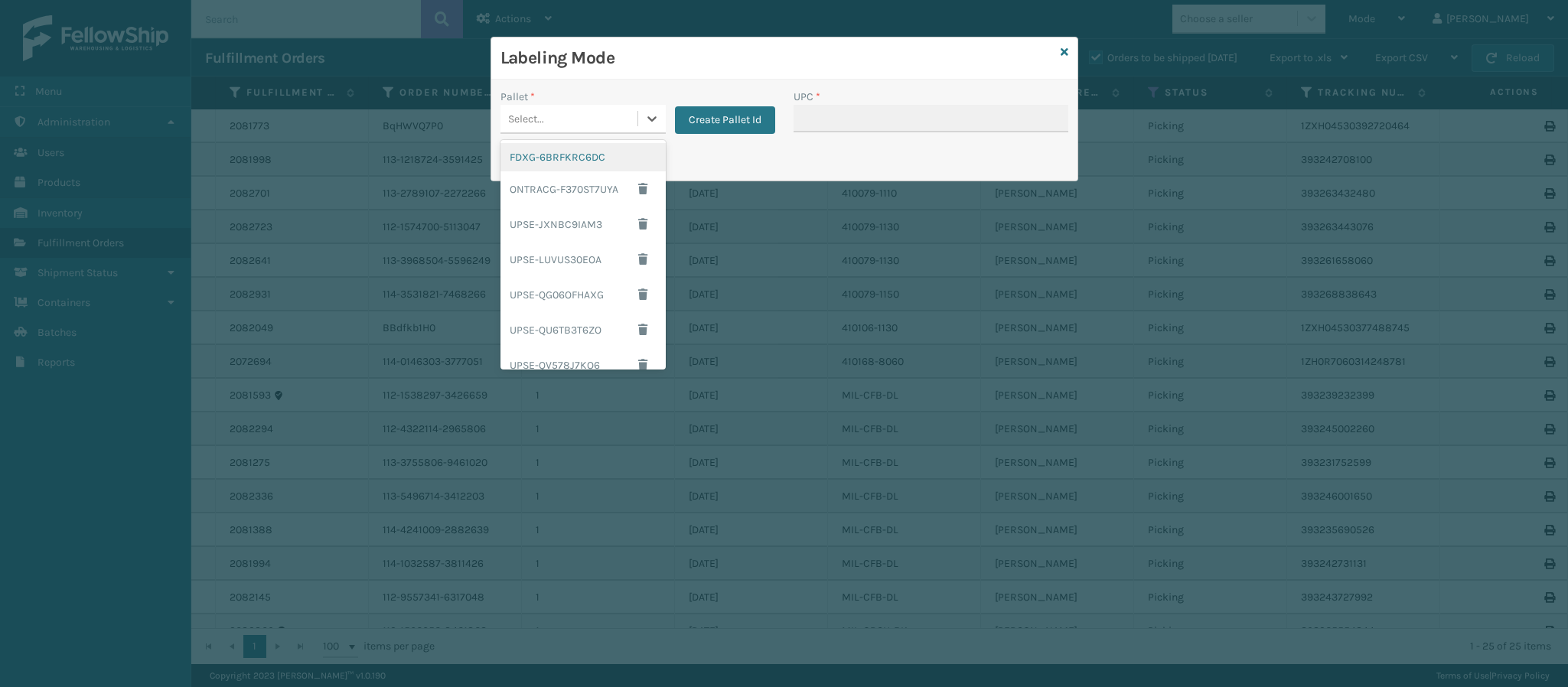
click at [597, 156] on div "FDXG-6BRFKRC6DC" at bounding box center [583, 157] width 165 height 28
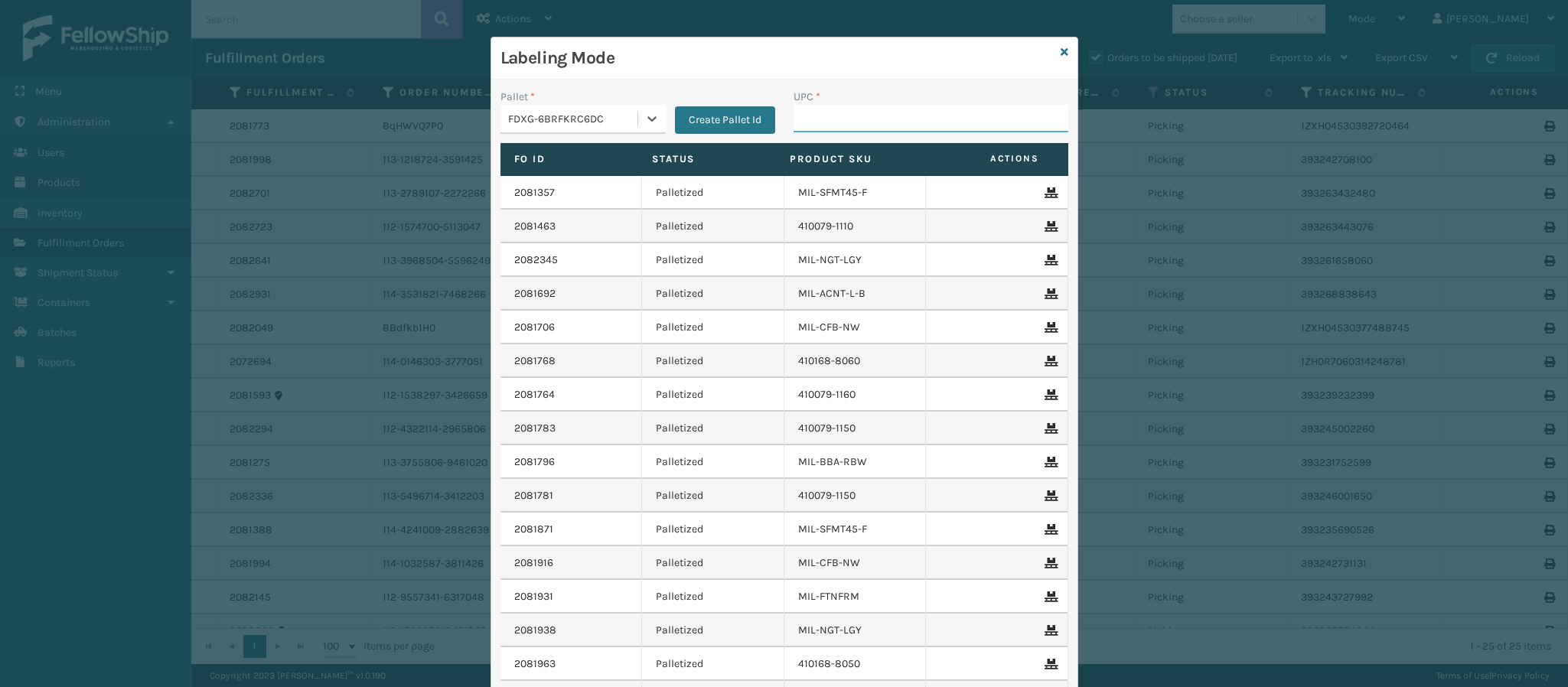
click at [848, 118] on input "UPC *" at bounding box center [931, 118] width 275 height 28
paste input "840985125905"
type input "840985125905"
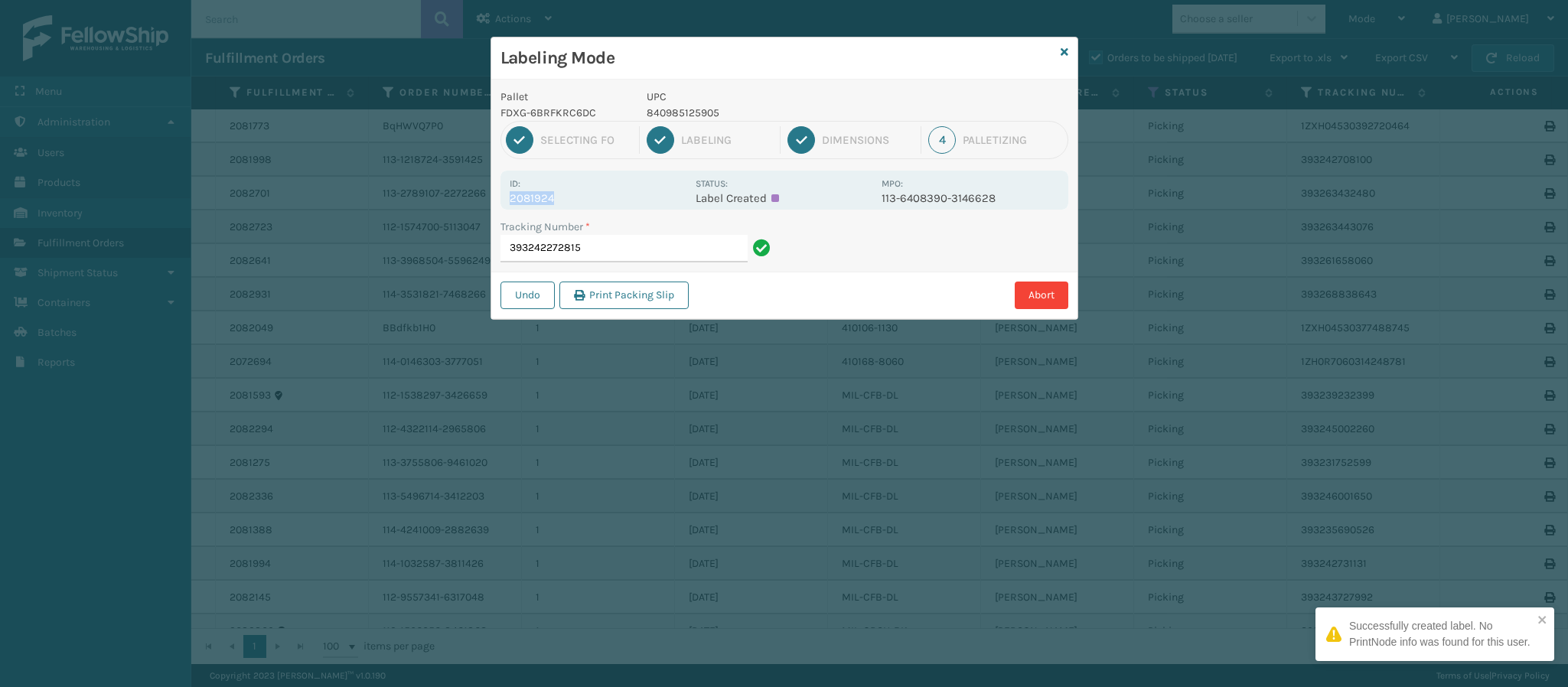
drag, startPoint x: 552, startPoint y: 196, endPoint x: 483, endPoint y: 197, distance: 69.0
click at [483, 197] on div "Labeling Mode Pallet FDXG-6BRFKRC6DC UPC 840985125905 1 Selecting FO 2 Labeling…" at bounding box center [784, 343] width 1568 height 687
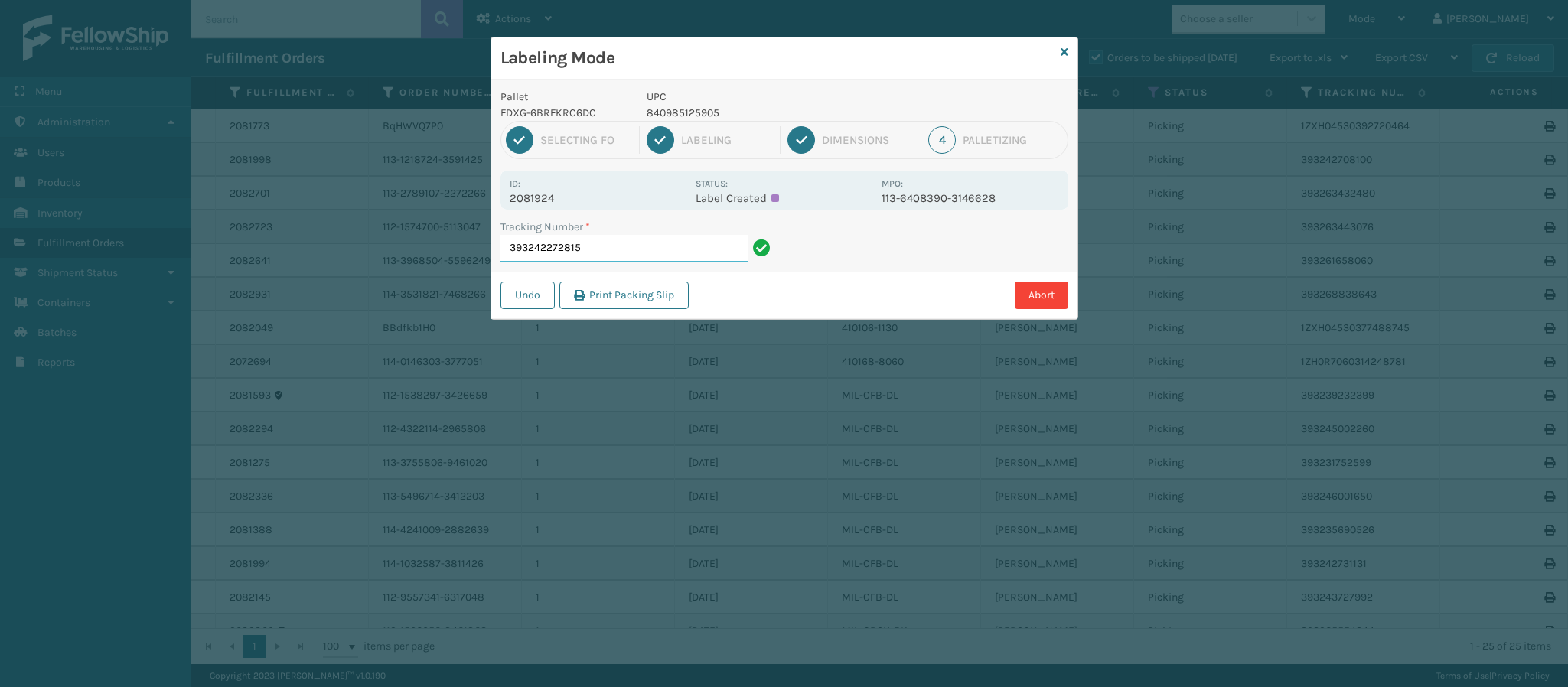
click at [641, 252] on input "393242272815" at bounding box center [624, 248] width 247 height 28
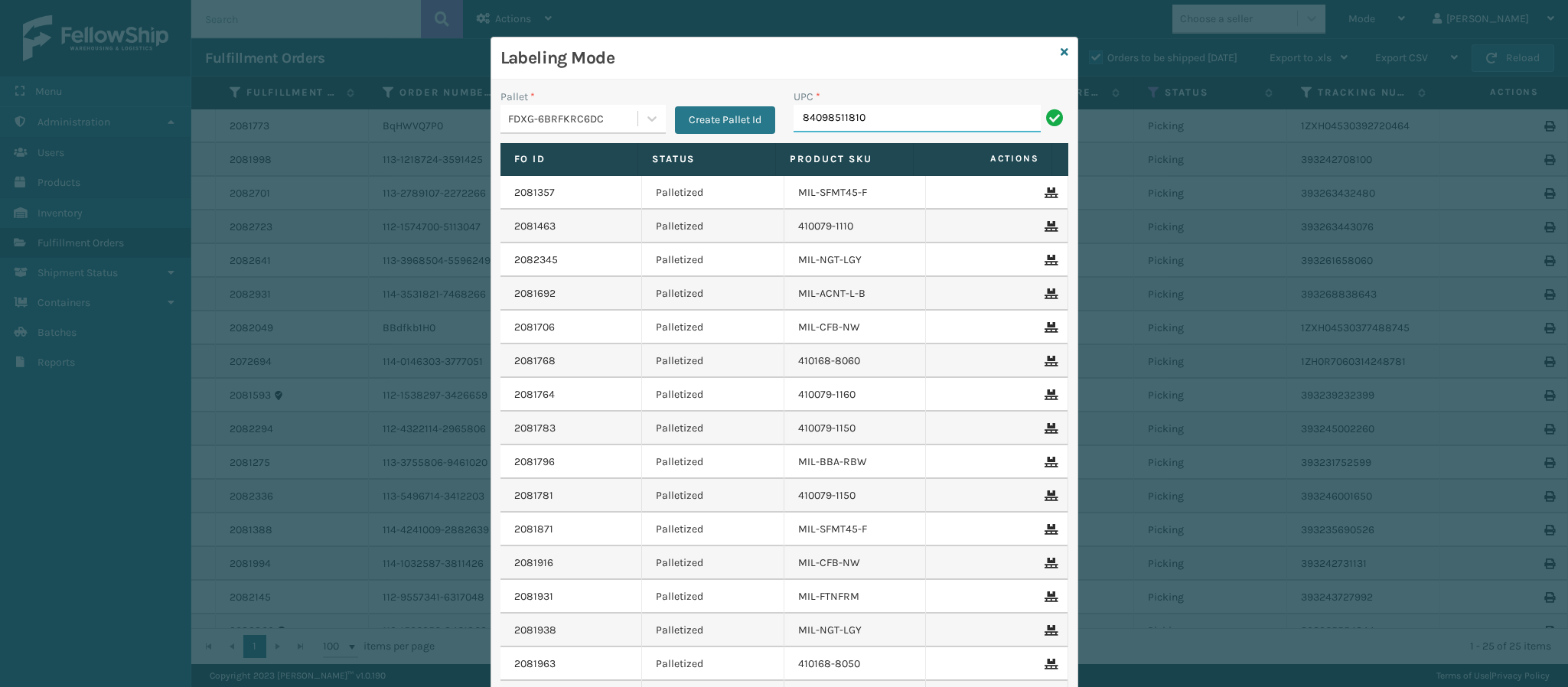
type input "840985118105"
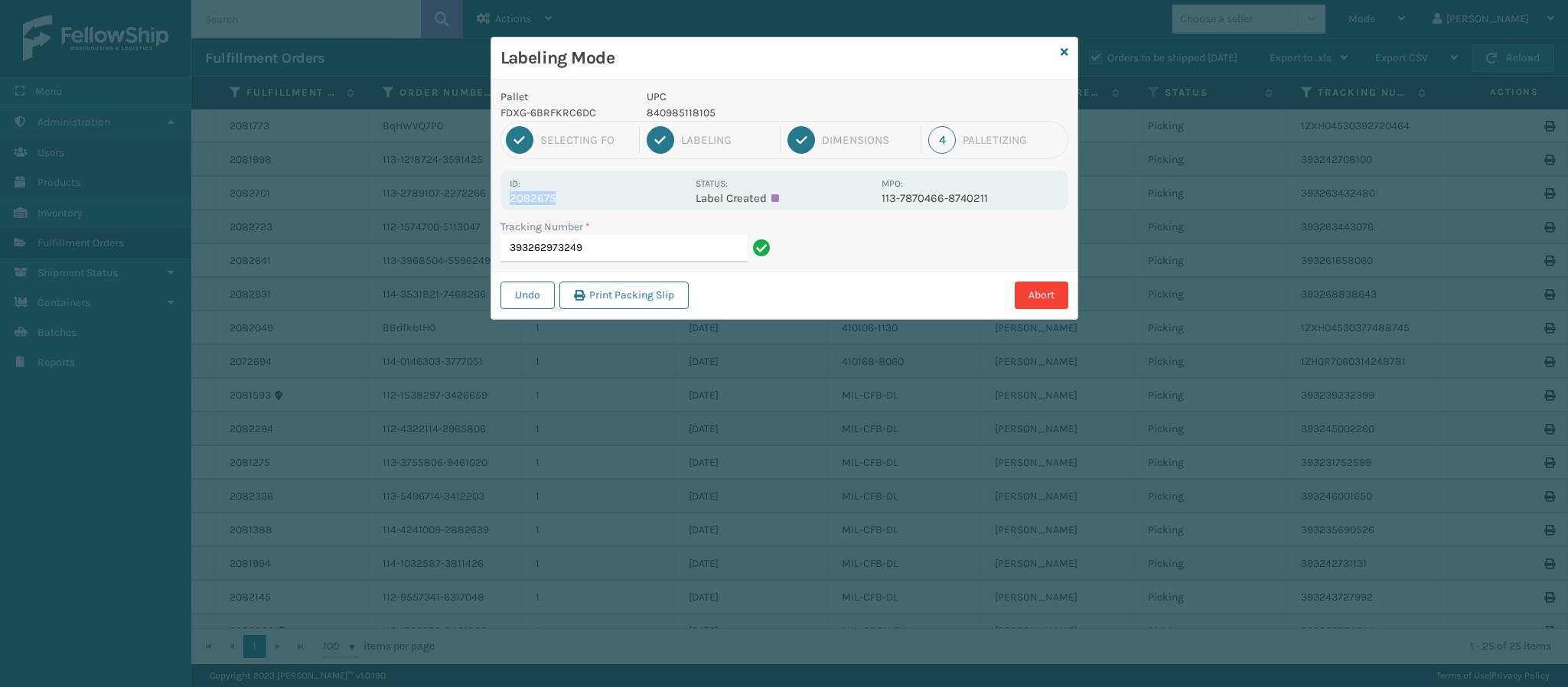
drag, startPoint x: 510, startPoint y: 200, endPoint x: 588, endPoint y: 200, distance: 78.0
click at [588, 200] on div "Id: 2082675 Status: Label Created MPO: 113-7870466-8740211" at bounding box center [784, 190] width 568 height 39
click at [622, 245] on input "393262973249" at bounding box center [624, 248] width 247 height 28
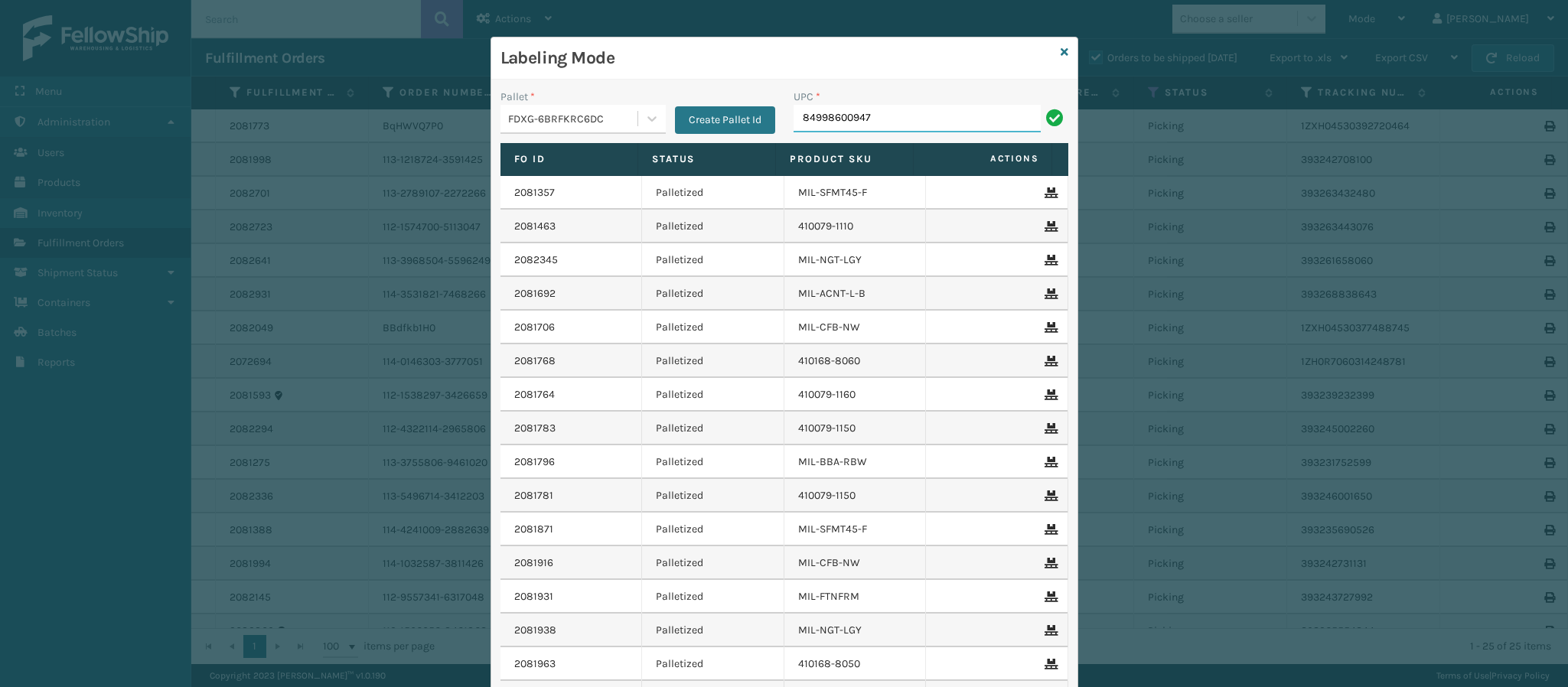
type input "849986009474"
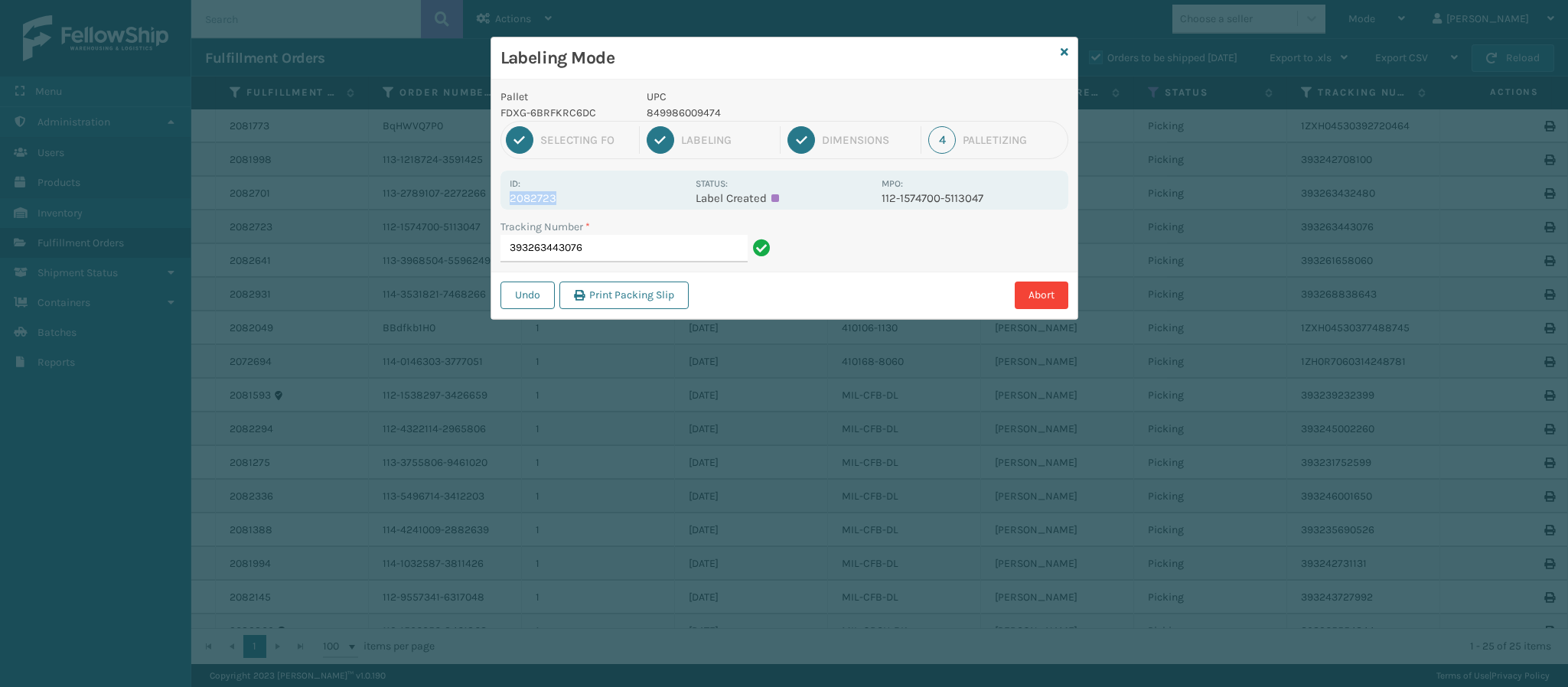
drag, startPoint x: 509, startPoint y: 201, endPoint x: 577, endPoint y: 202, distance: 68.0
click at [577, 202] on p "2082723" at bounding box center [597, 197] width 177 height 13
click at [619, 256] on input "393263443076" at bounding box center [624, 248] width 247 height 28
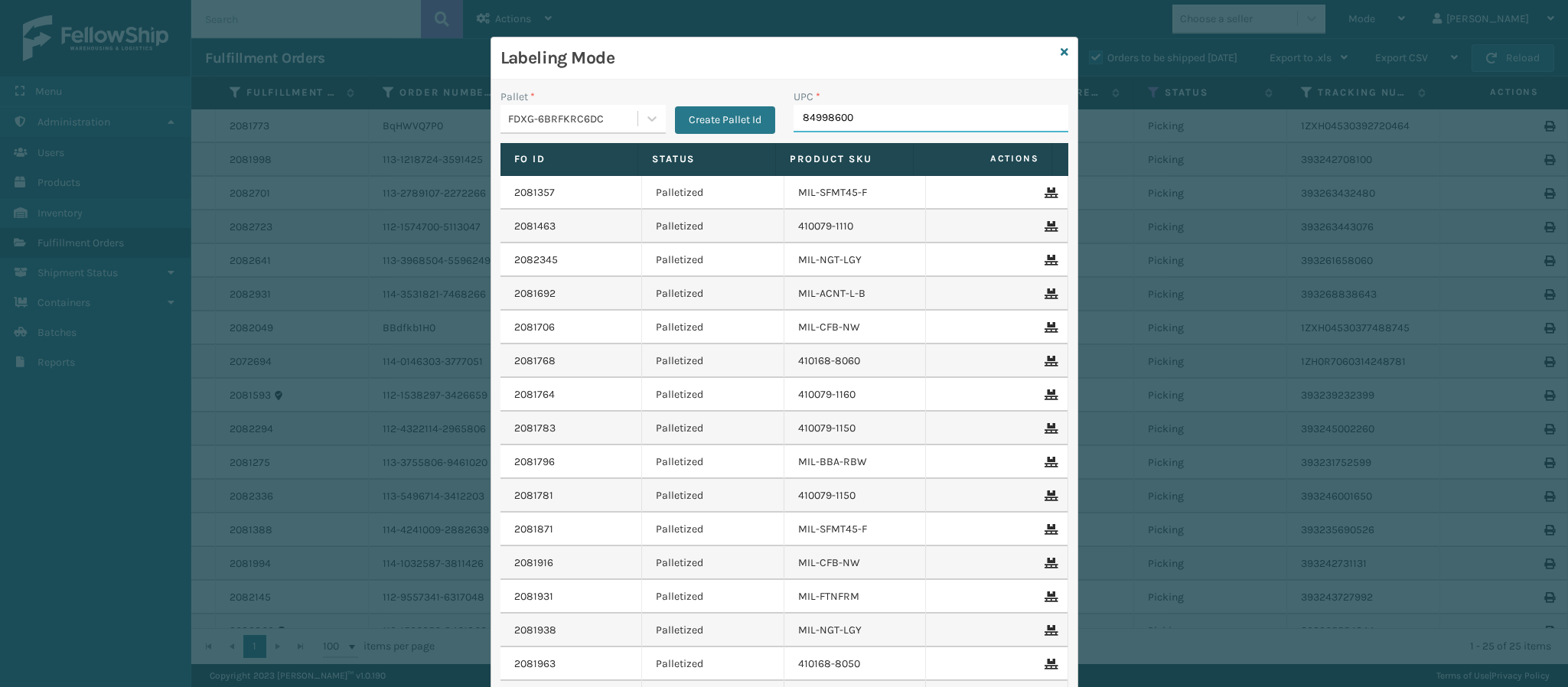
type input "849986009"
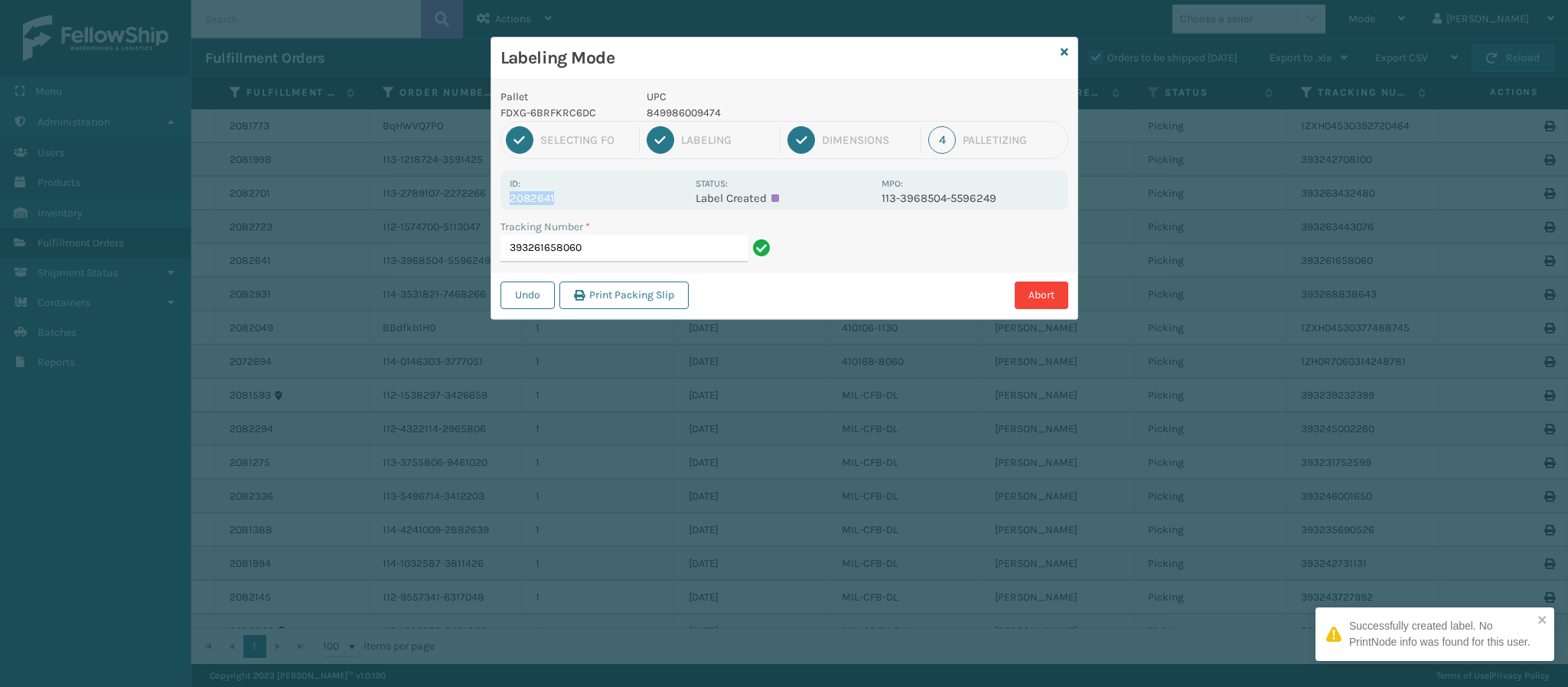
drag, startPoint x: 509, startPoint y: 202, endPoint x: 590, endPoint y: 205, distance: 81.1
click at [590, 205] on p "2082641" at bounding box center [597, 197] width 177 height 13
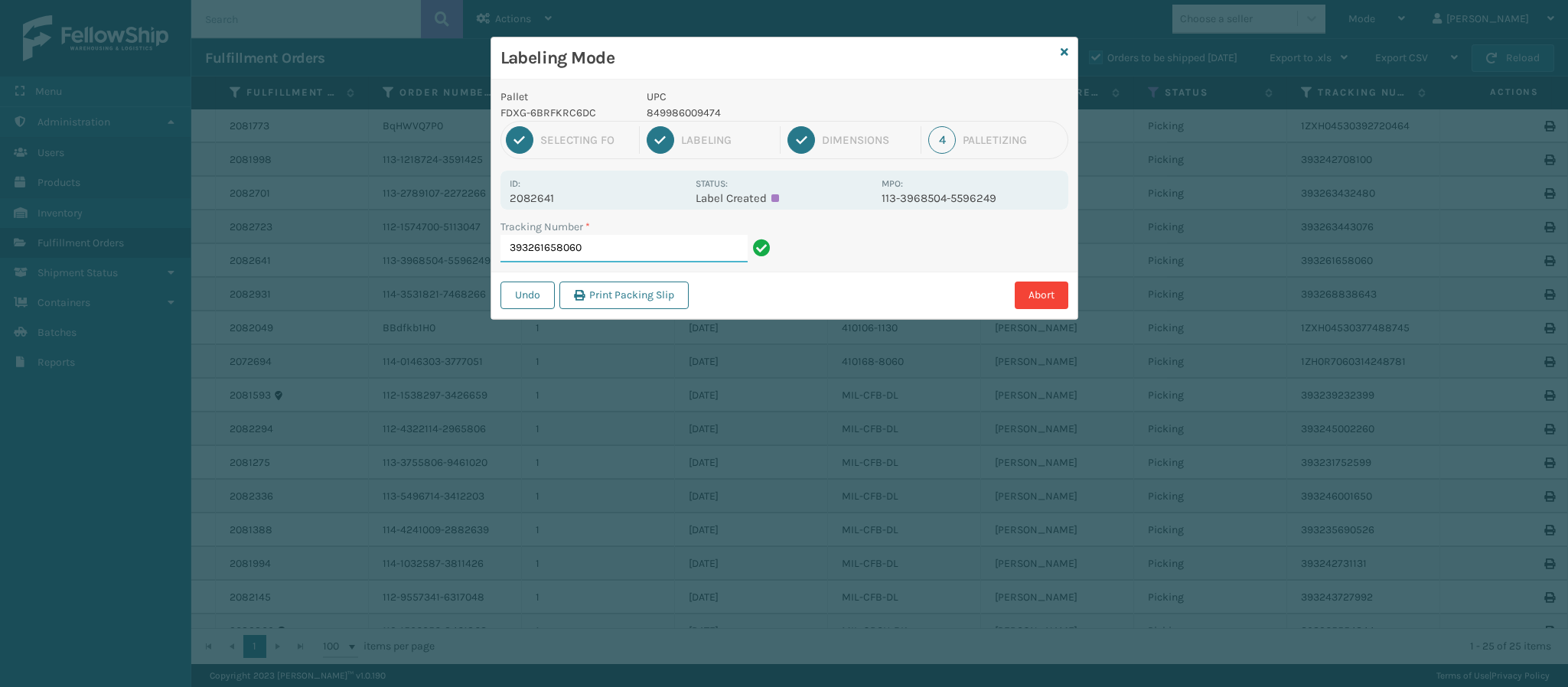
click at [625, 249] on input "393261658060" at bounding box center [624, 248] width 247 height 28
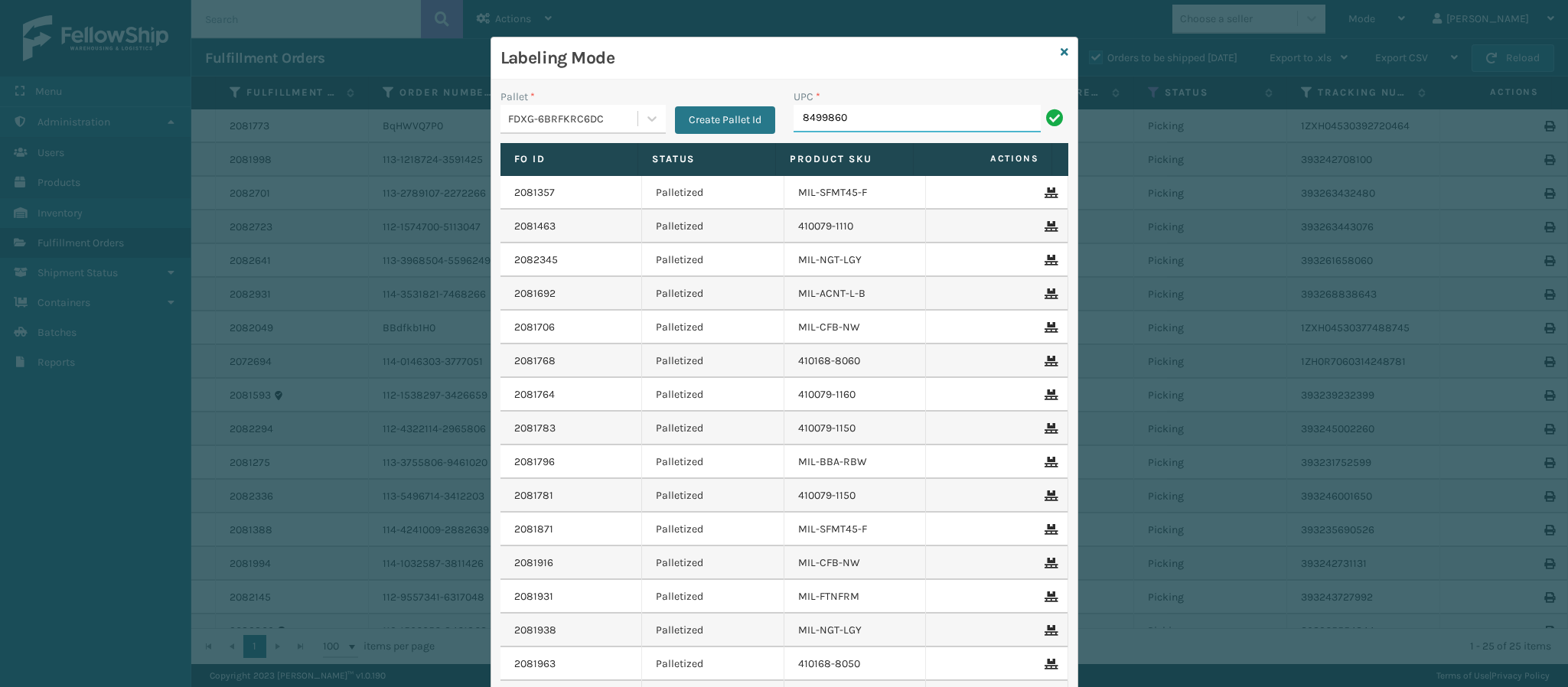
type input "84998601"
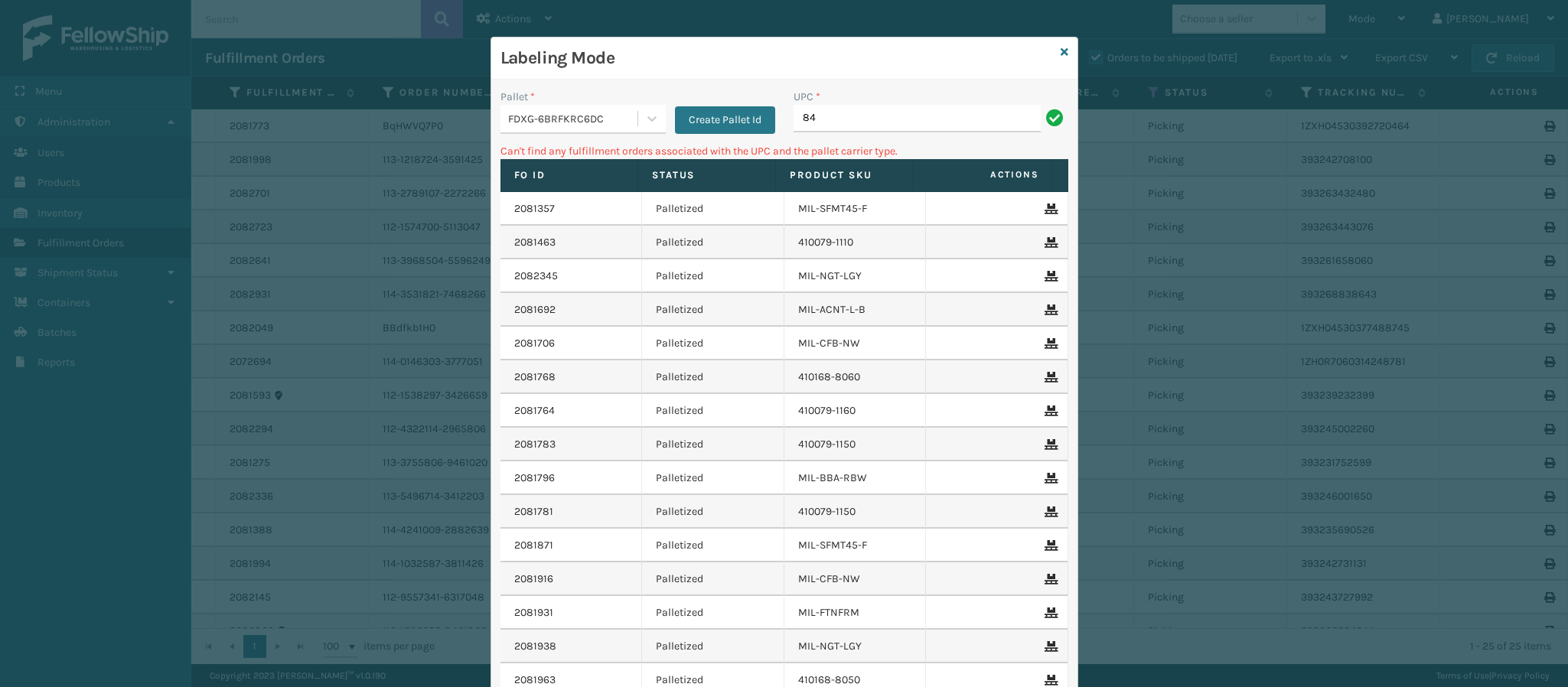
type input "8"
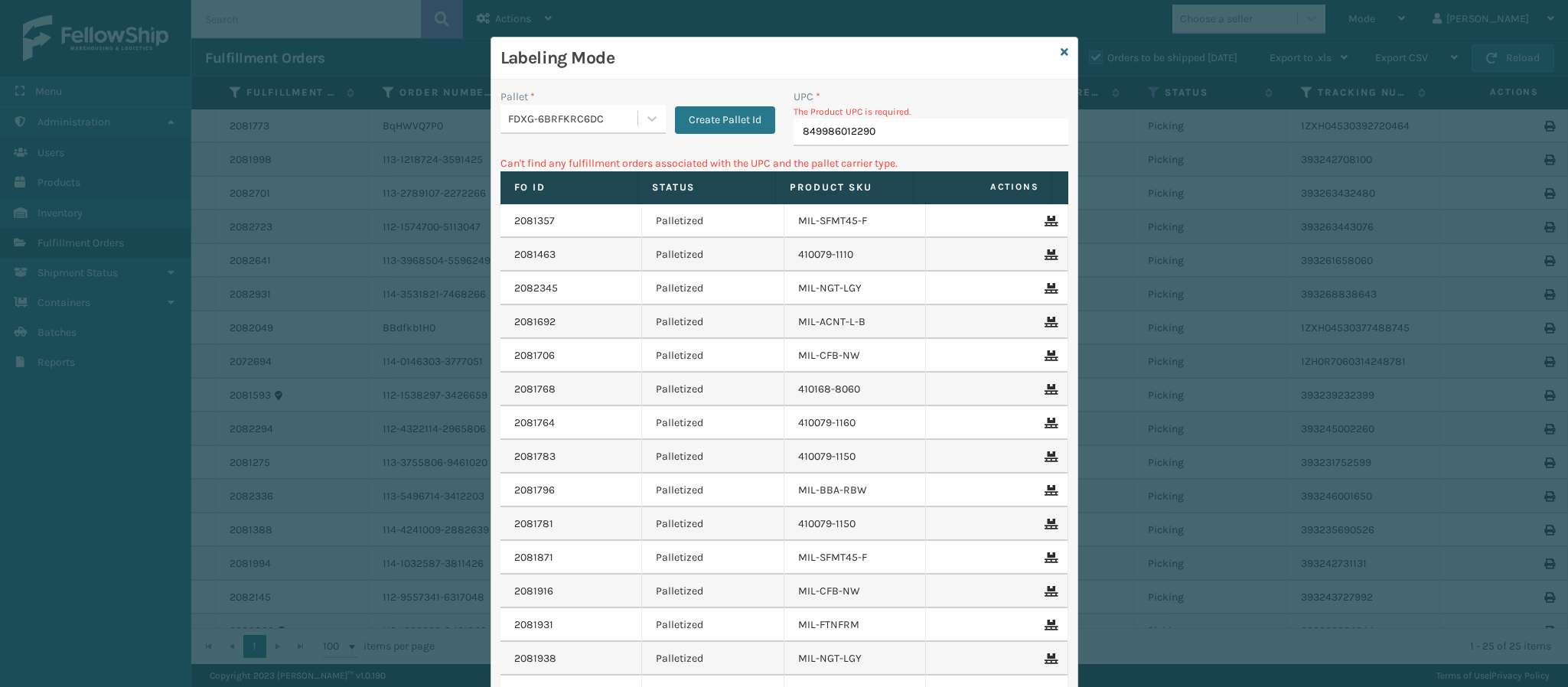
type input "849986012290"
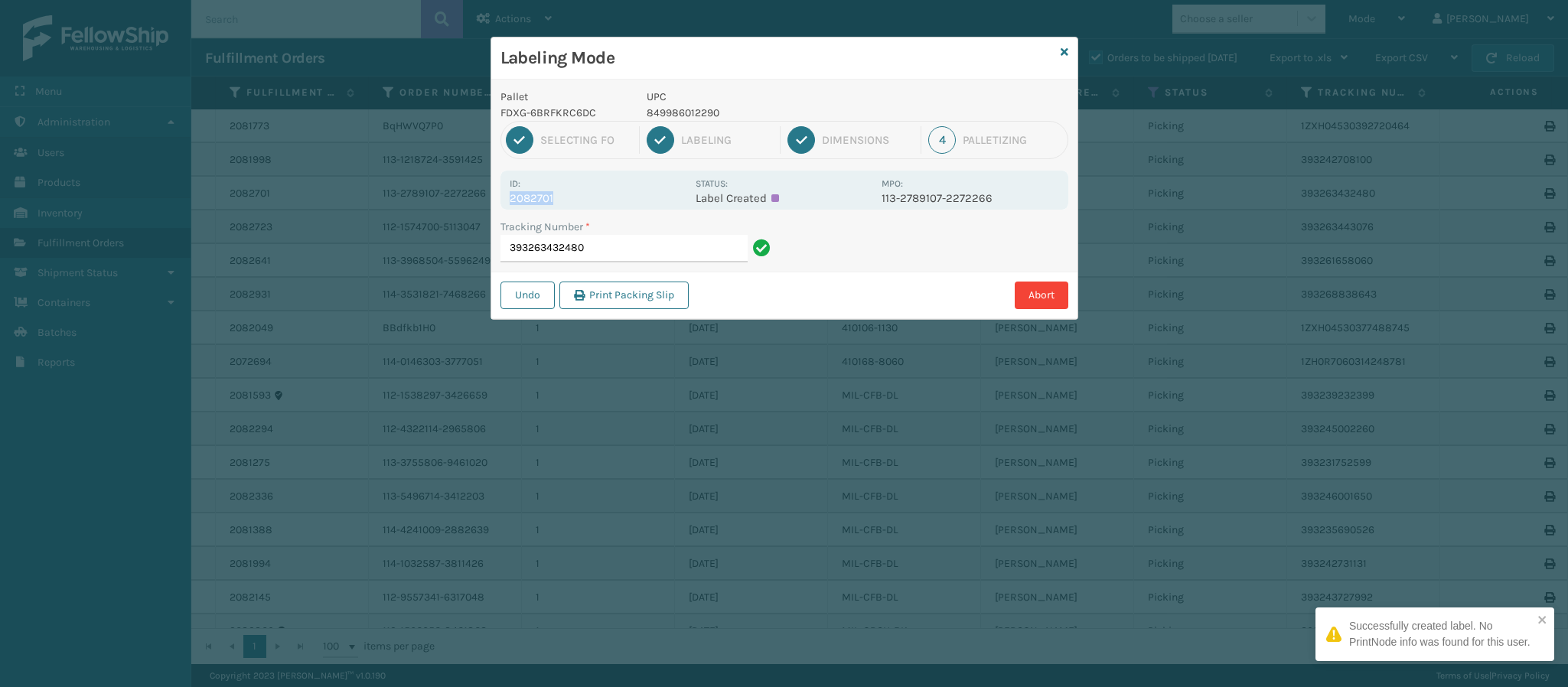
drag, startPoint x: 552, startPoint y: 197, endPoint x: 501, endPoint y: 194, distance: 51.1
click at [501, 194] on div "Id: 2082701 Status: Label Created MPO: 113-2789107-2272266" at bounding box center [784, 190] width 568 height 39
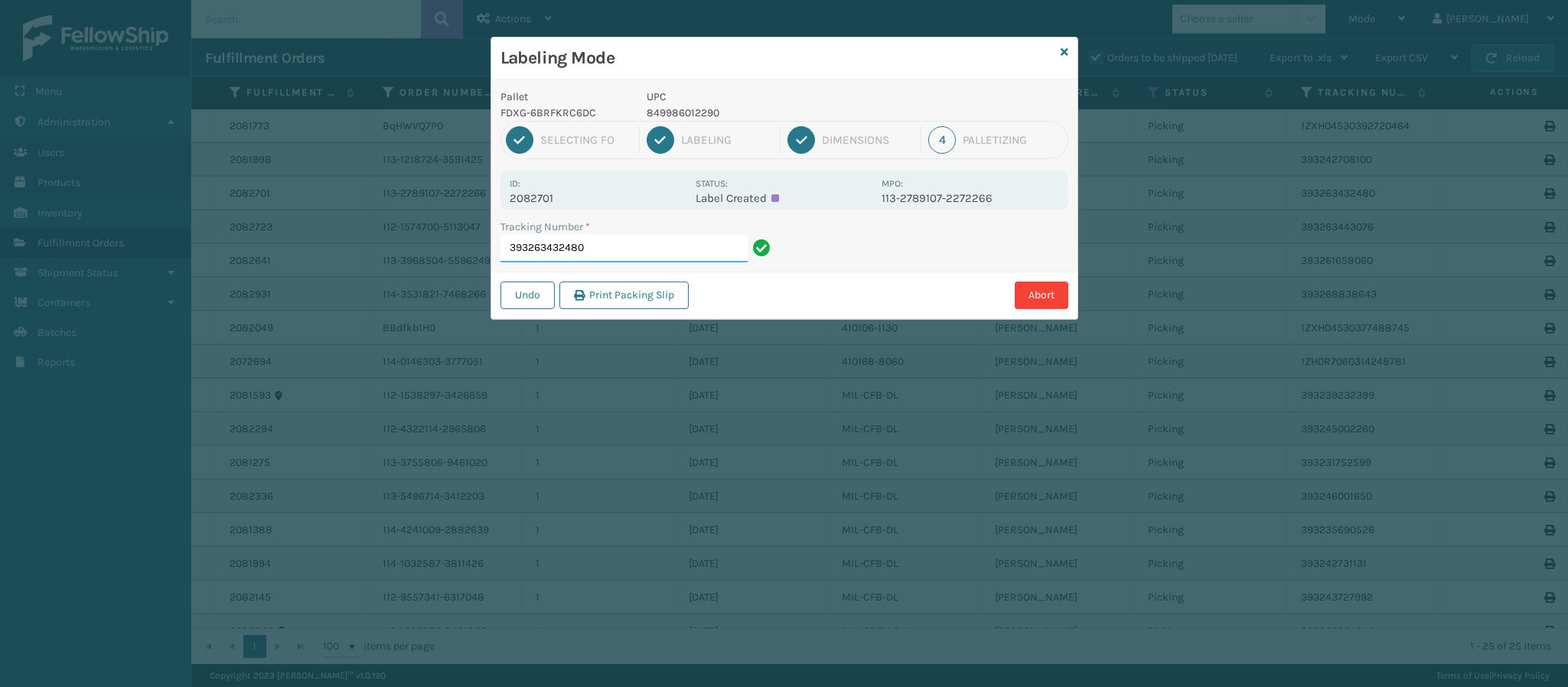
click at [629, 251] on input "393263432480" at bounding box center [624, 248] width 247 height 28
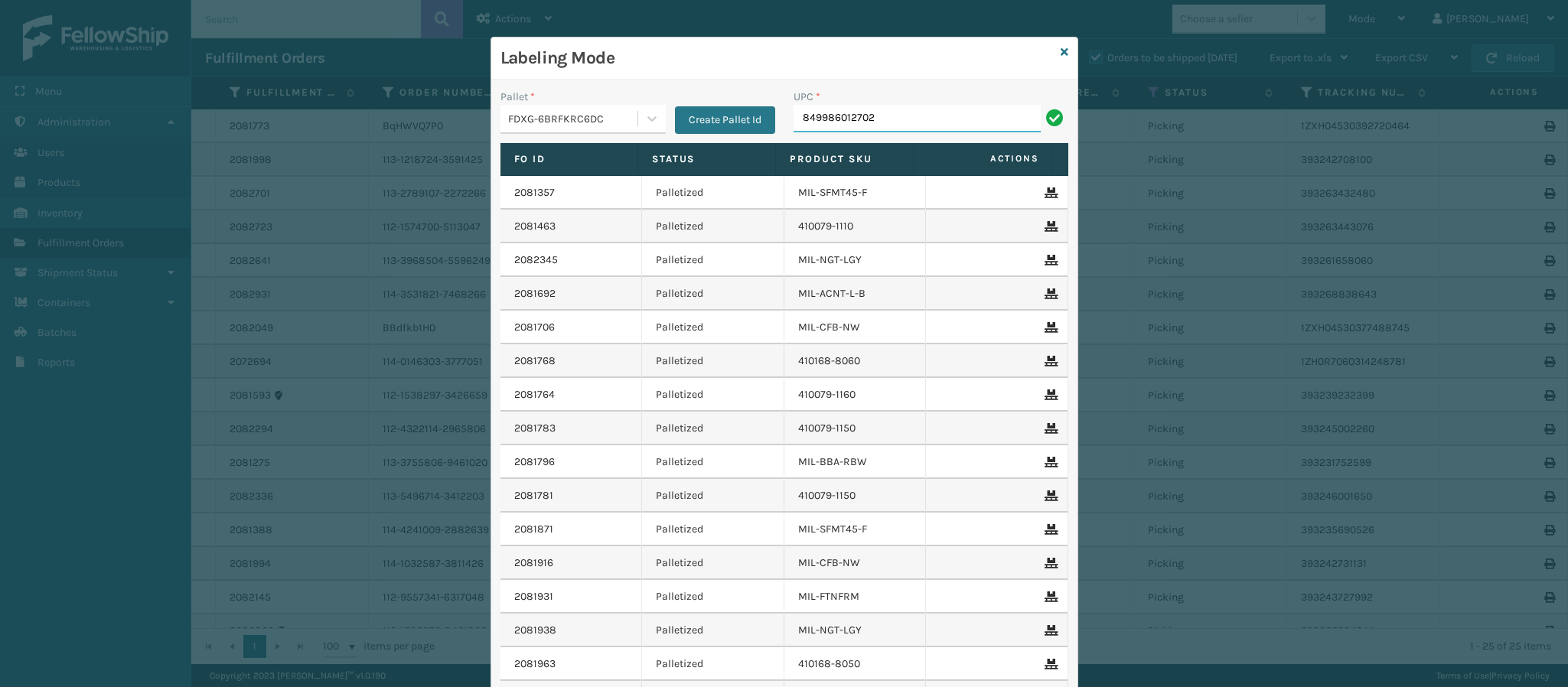
type input "849986012702"
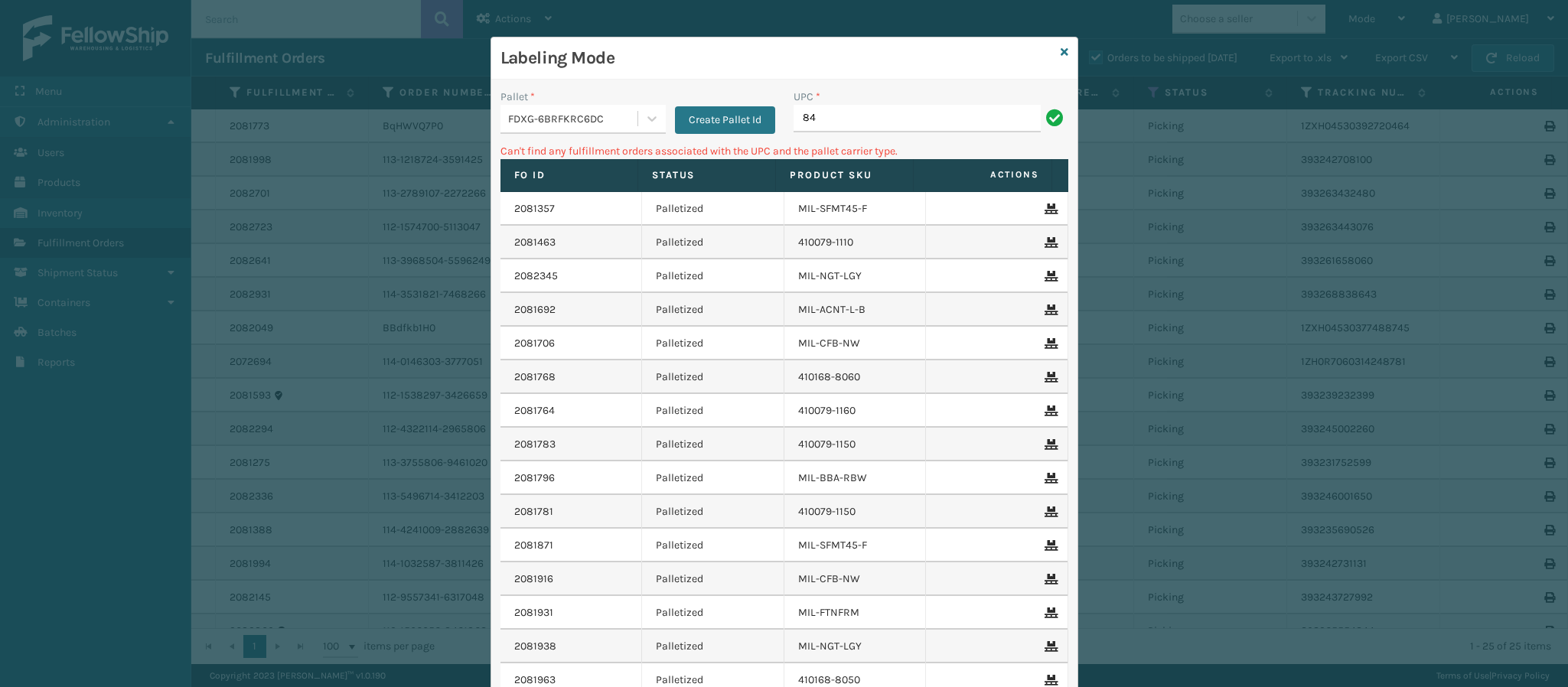
type input "8"
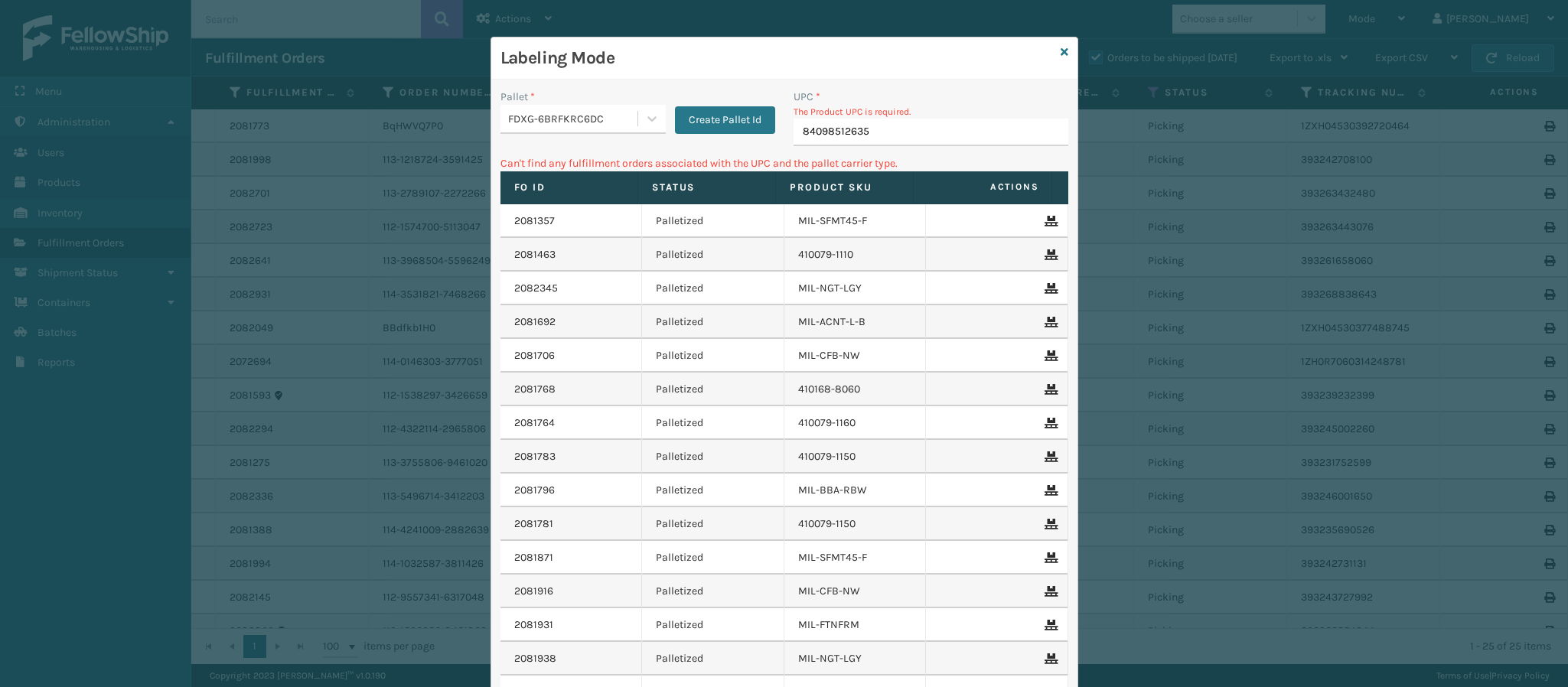
type input "840985126353"
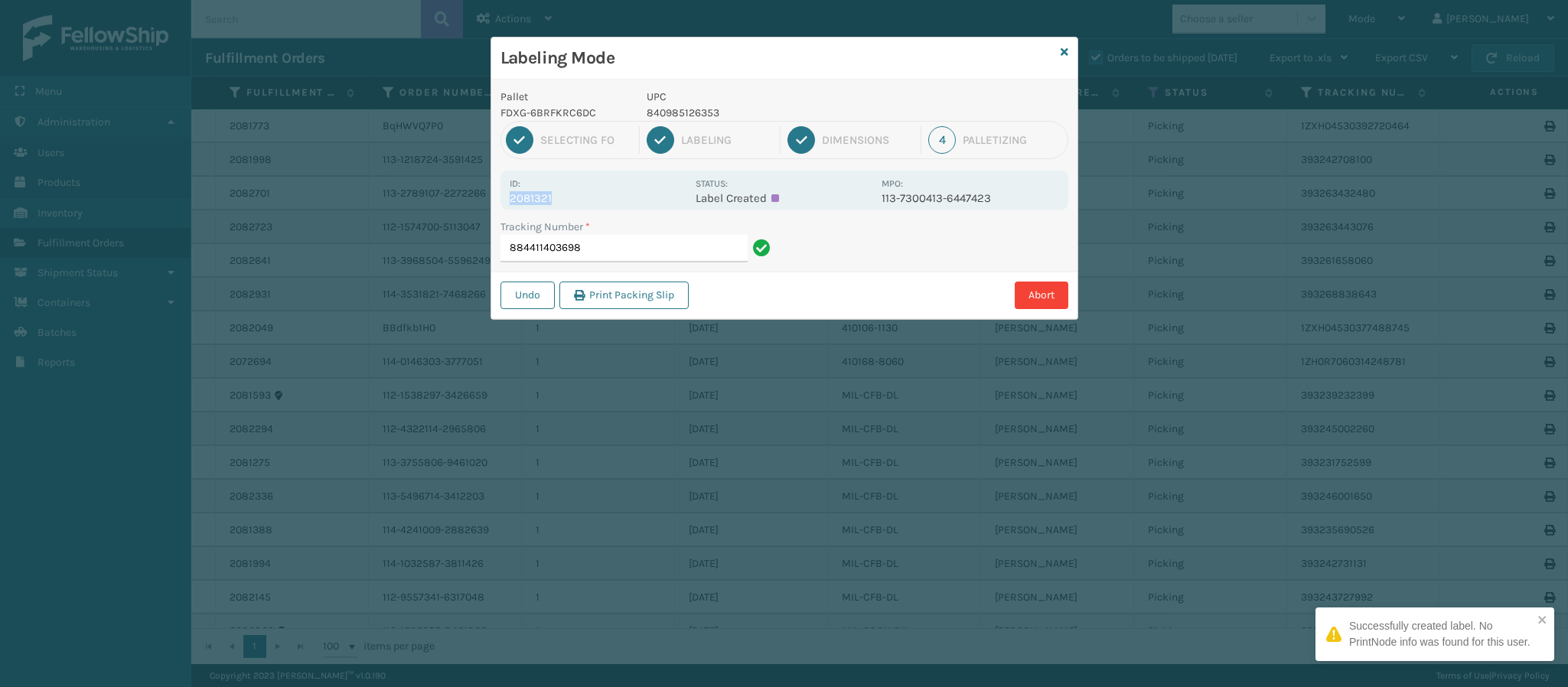
drag, startPoint x: 551, startPoint y: 198, endPoint x: 500, endPoint y: 196, distance: 51.0
click at [500, 196] on div "Id: 2081321 Status: Label Created MPO: 113-7300413-6447423" at bounding box center [784, 190] width 568 height 39
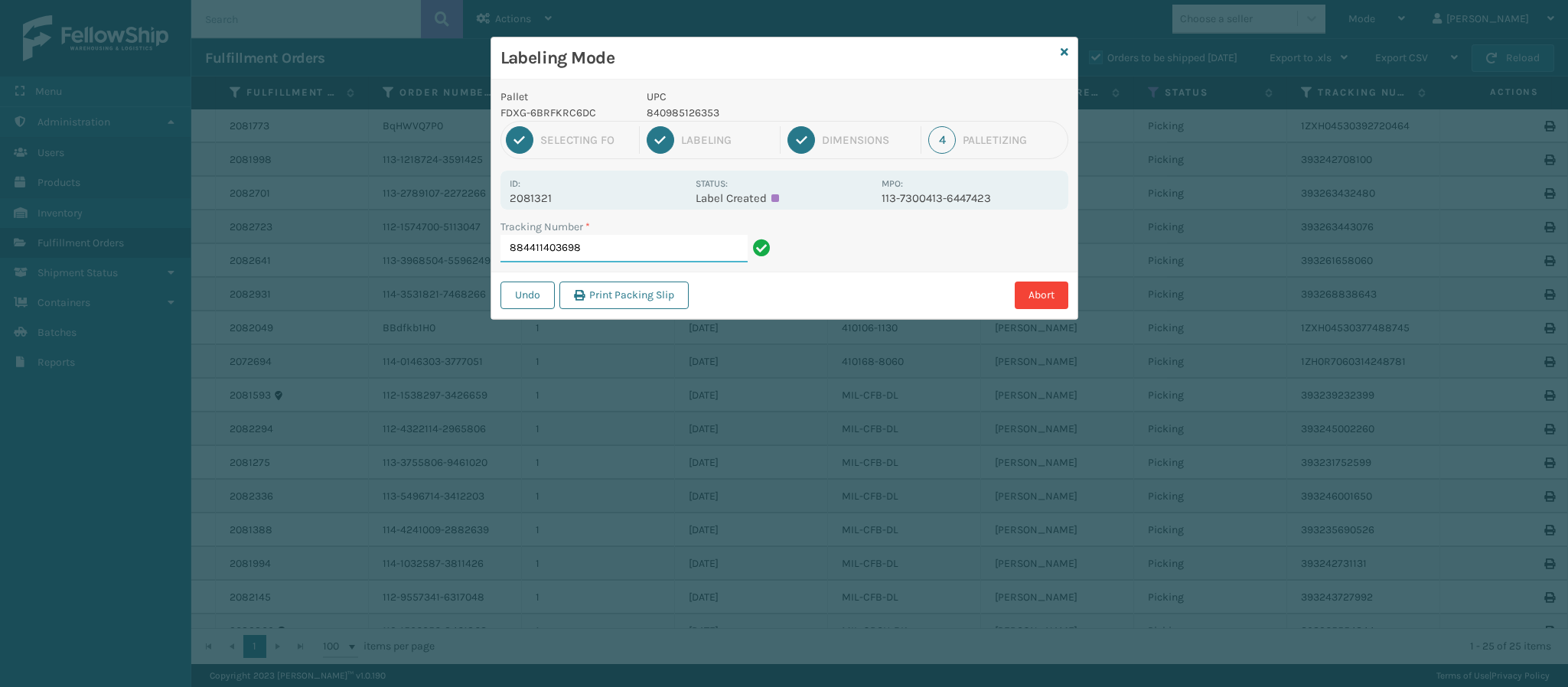
click at [625, 260] on input "884411403698" at bounding box center [624, 248] width 247 height 28
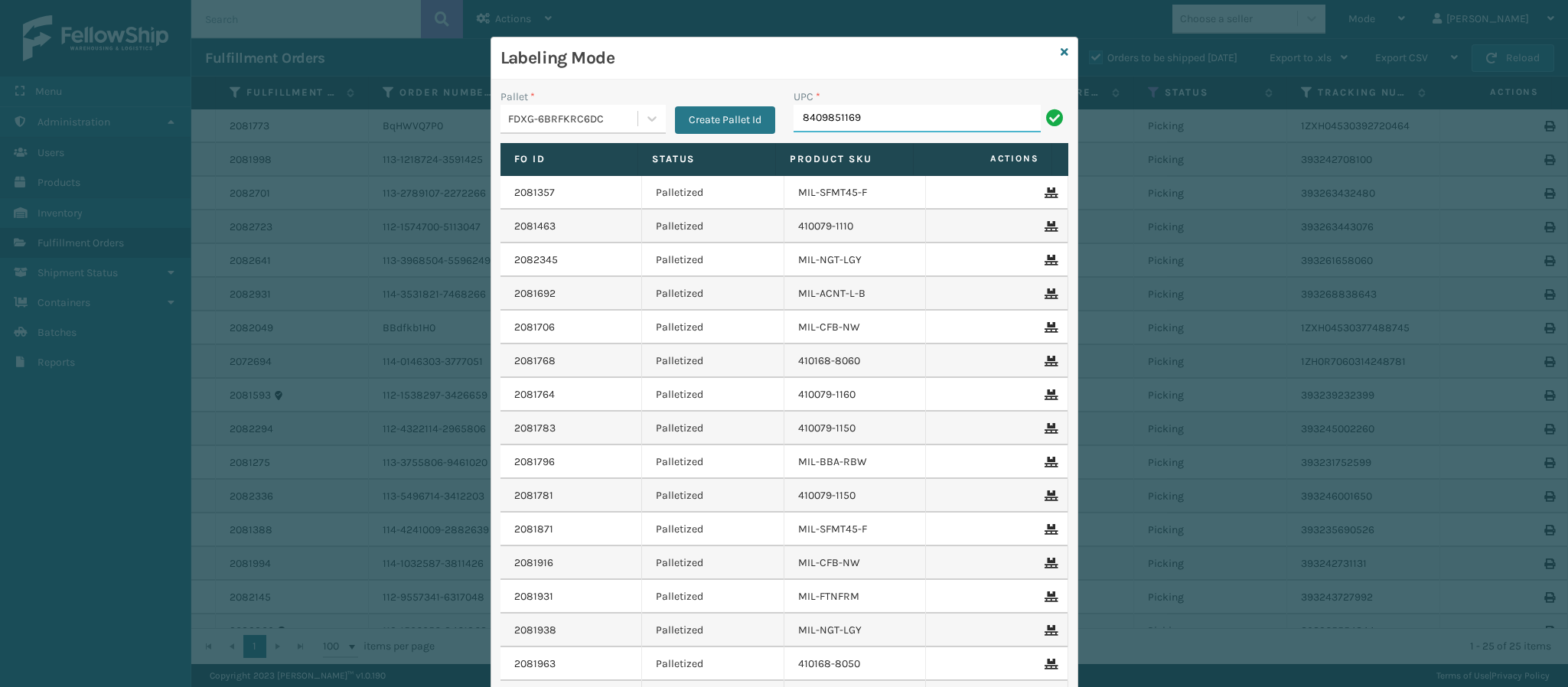
type input "84098511696"
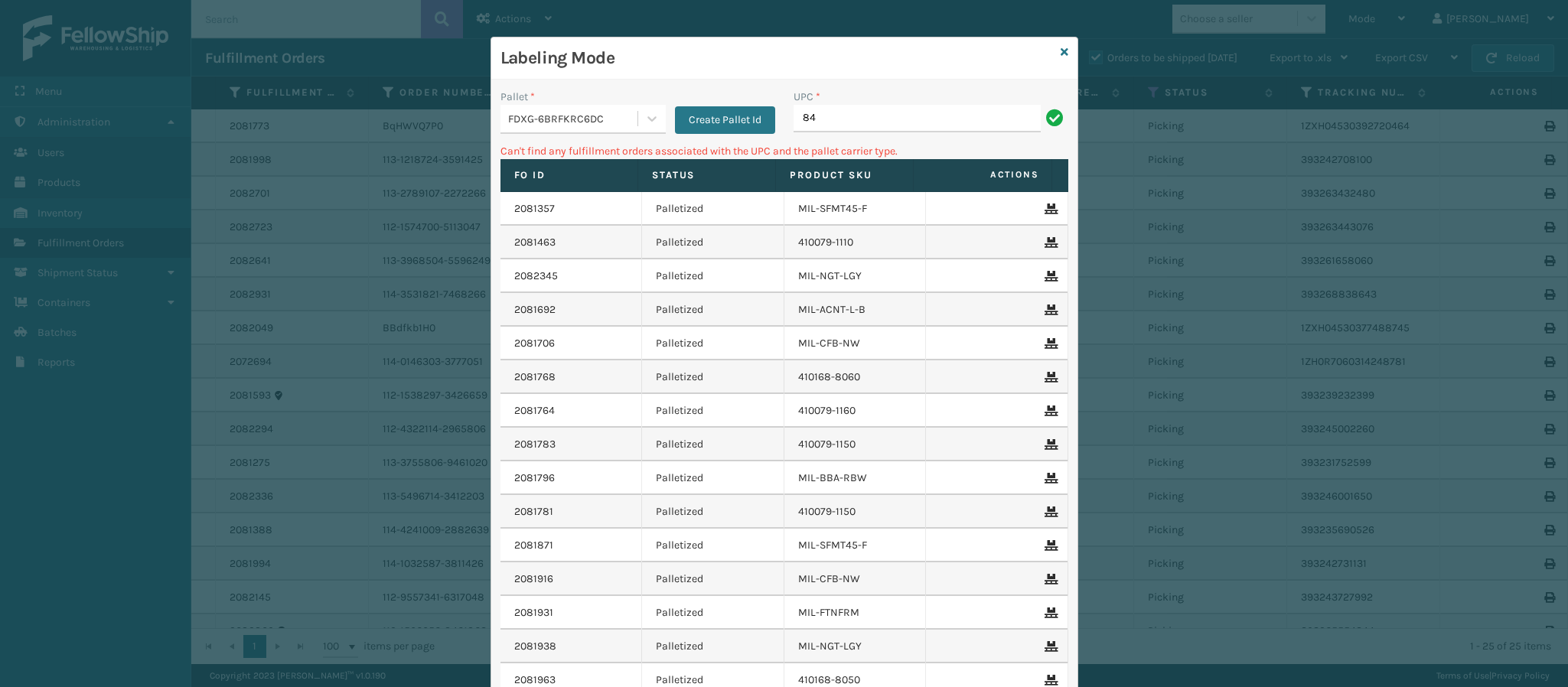
type input "8"
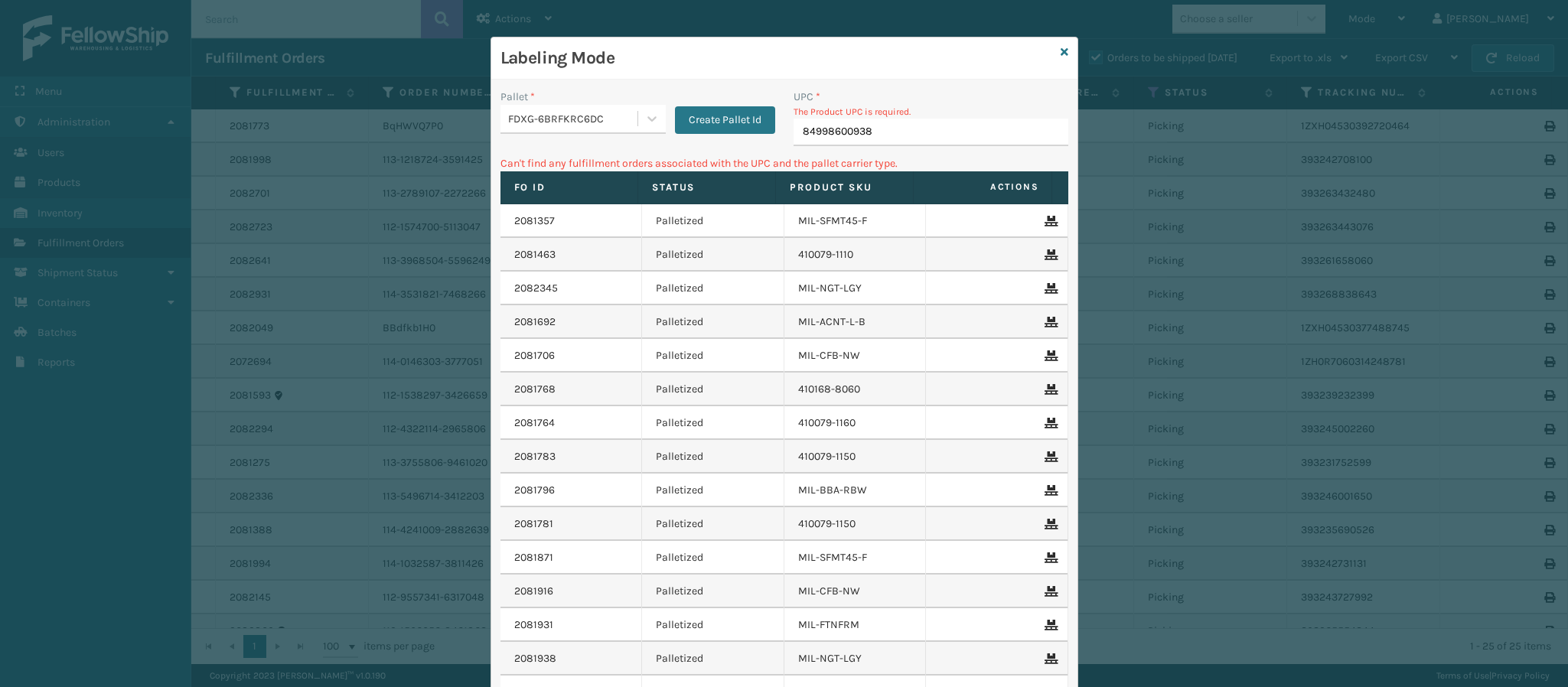
type input "849986009382"
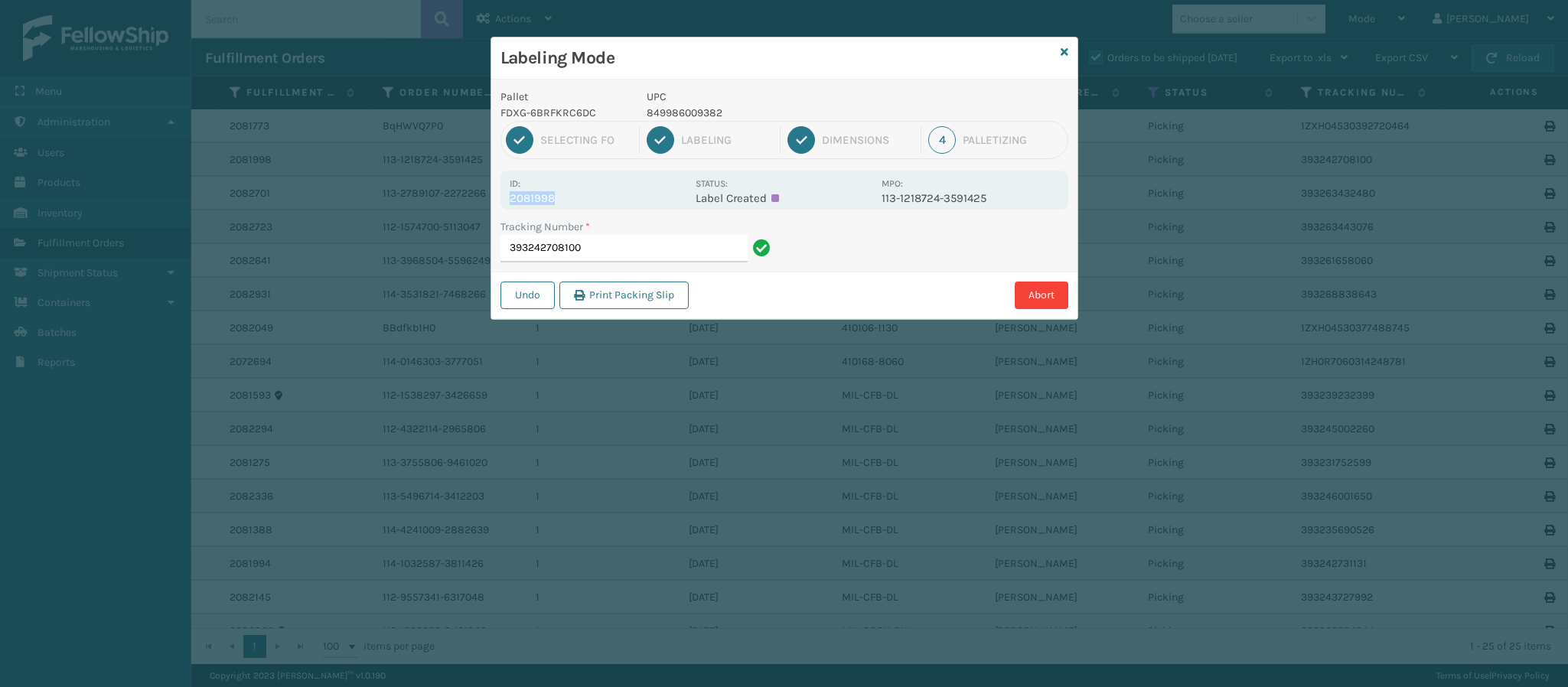
drag, startPoint x: 552, startPoint y: 198, endPoint x: 480, endPoint y: 200, distance: 72.0
click at [480, 200] on div "Labeling Mode Pallet FDXG-6BRFKRC6DC UPC 849986009382 1 Selecting FO 2 Labeling…" at bounding box center [784, 343] width 1568 height 687
click at [655, 258] on input "393242708100" at bounding box center [624, 248] width 247 height 28
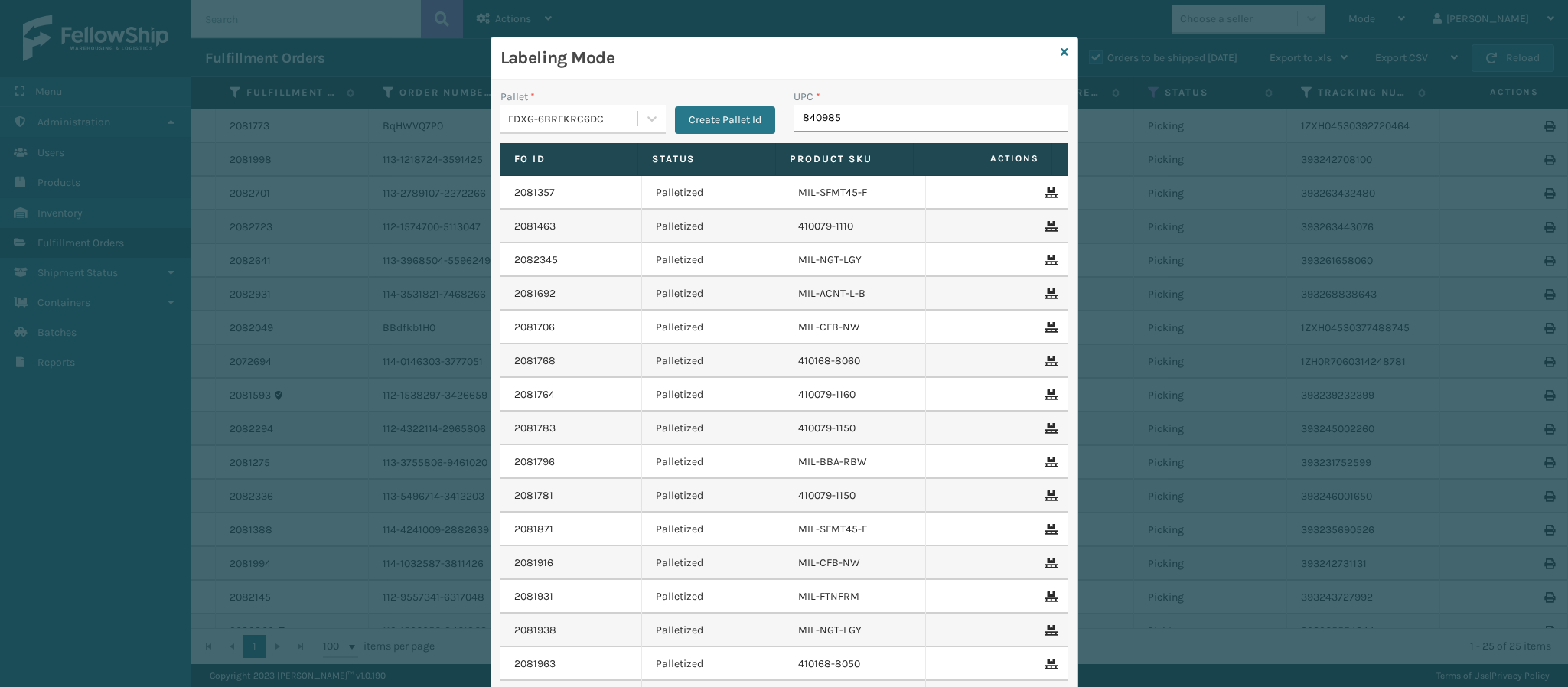
type input "8409851"
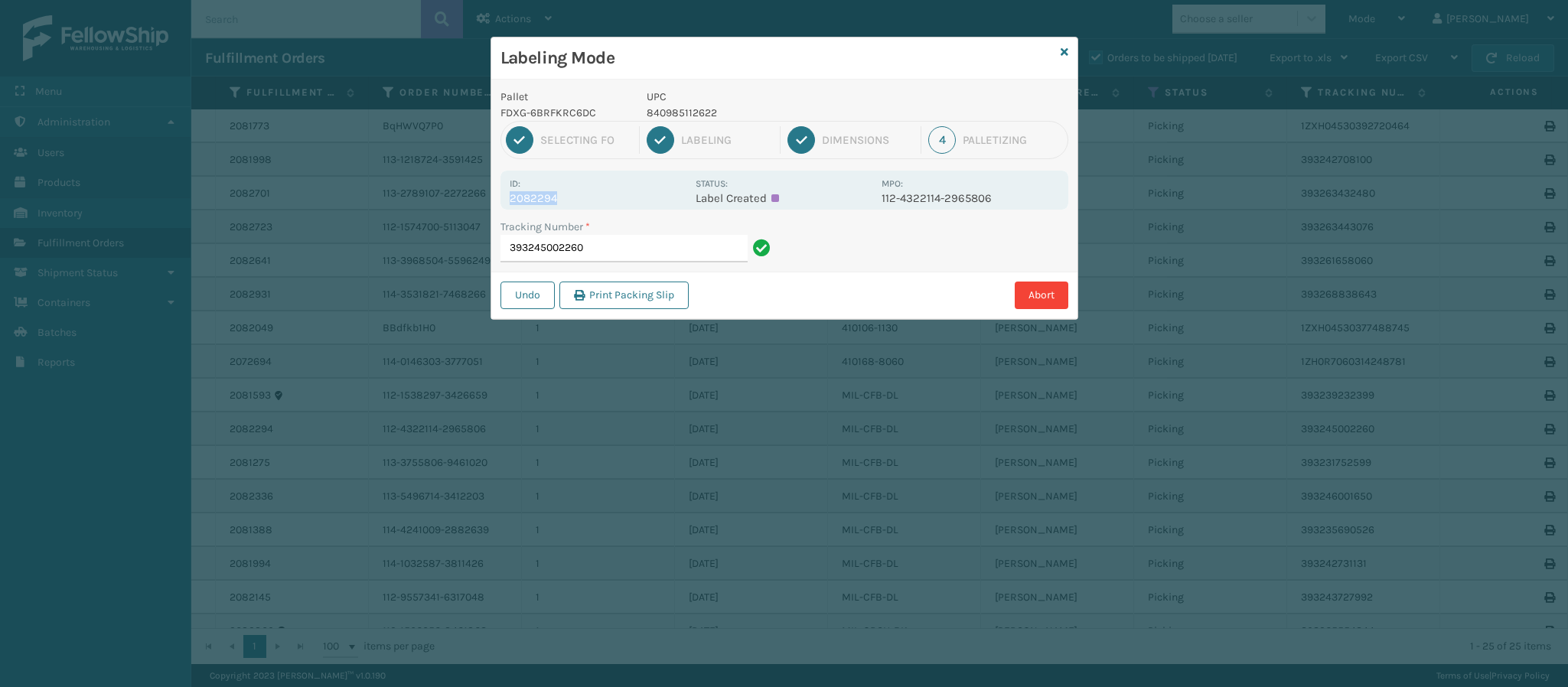
drag, startPoint x: 510, startPoint y: 203, endPoint x: 568, endPoint y: 203, distance: 58.0
click at [568, 203] on p "2082294" at bounding box center [597, 197] width 177 height 13
click at [607, 235] on input "393245002260" at bounding box center [624, 248] width 247 height 28
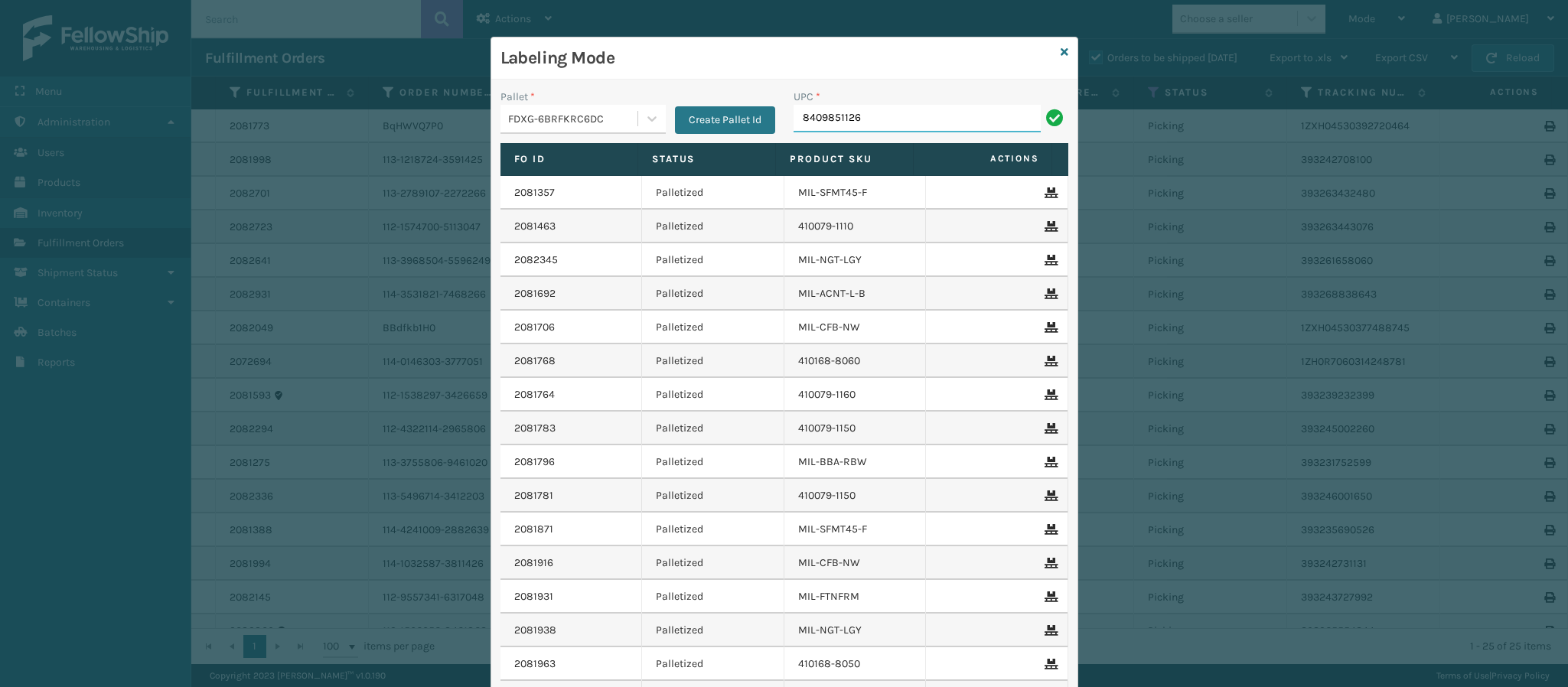
type input "84098511262"
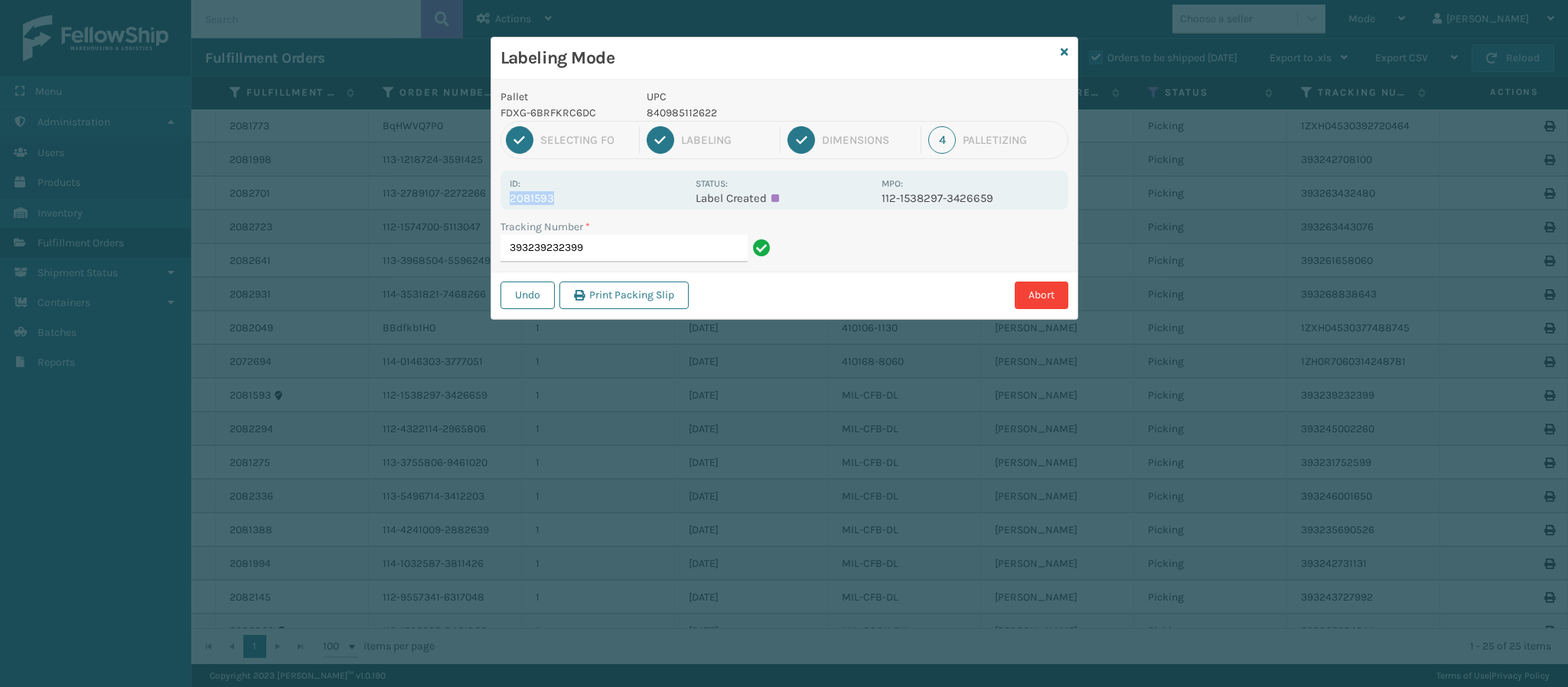
drag, startPoint x: 508, startPoint y: 197, endPoint x: 591, endPoint y: 197, distance: 83.0
click at [591, 197] on div "Id: 2081593 Status: Label Created MPO: 112-1538297-3426659" at bounding box center [784, 190] width 568 height 39
click at [620, 241] on input "393239232399" at bounding box center [624, 248] width 247 height 28
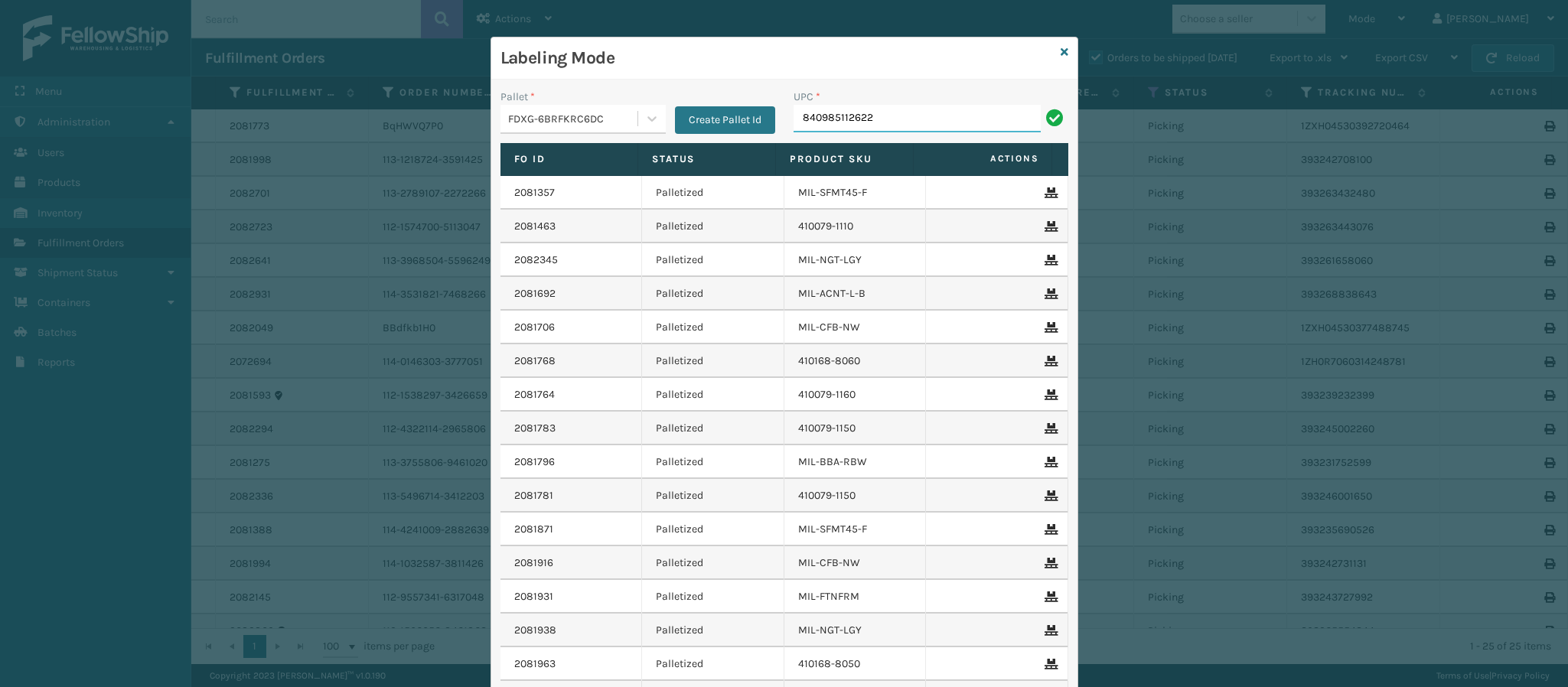
type input "840985112622"
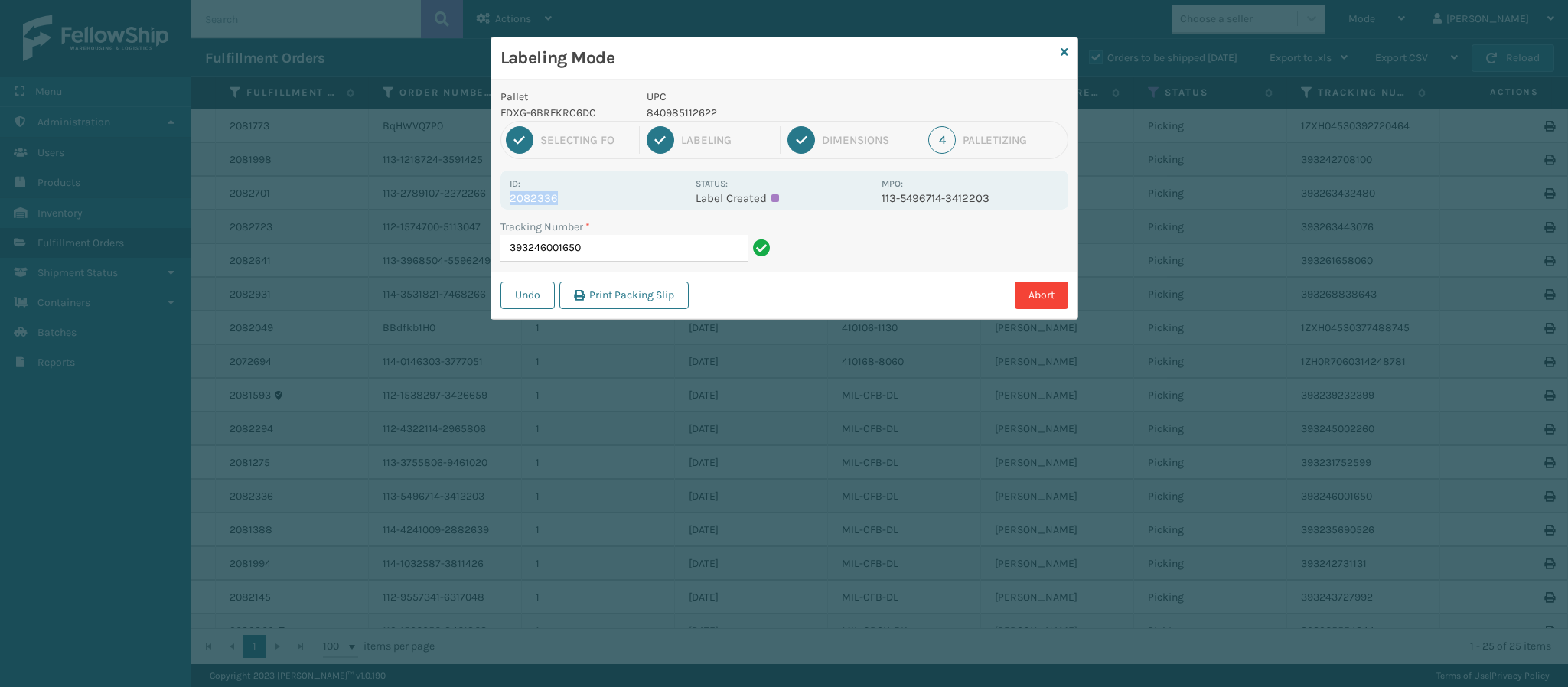
drag, startPoint x: 508, startPoint y: 200, endPoint x: 608, endPoint y: 196, distance: 100.1
click at [608, 196] on div "Id: 2082336 Status: Label Created MPO: 113-5496714-3412203" at bounding box center [784, 190] width 568 height 39
click at [618, 249] on input "393246001650" at bounding box center [624, 248] width 247 height 28
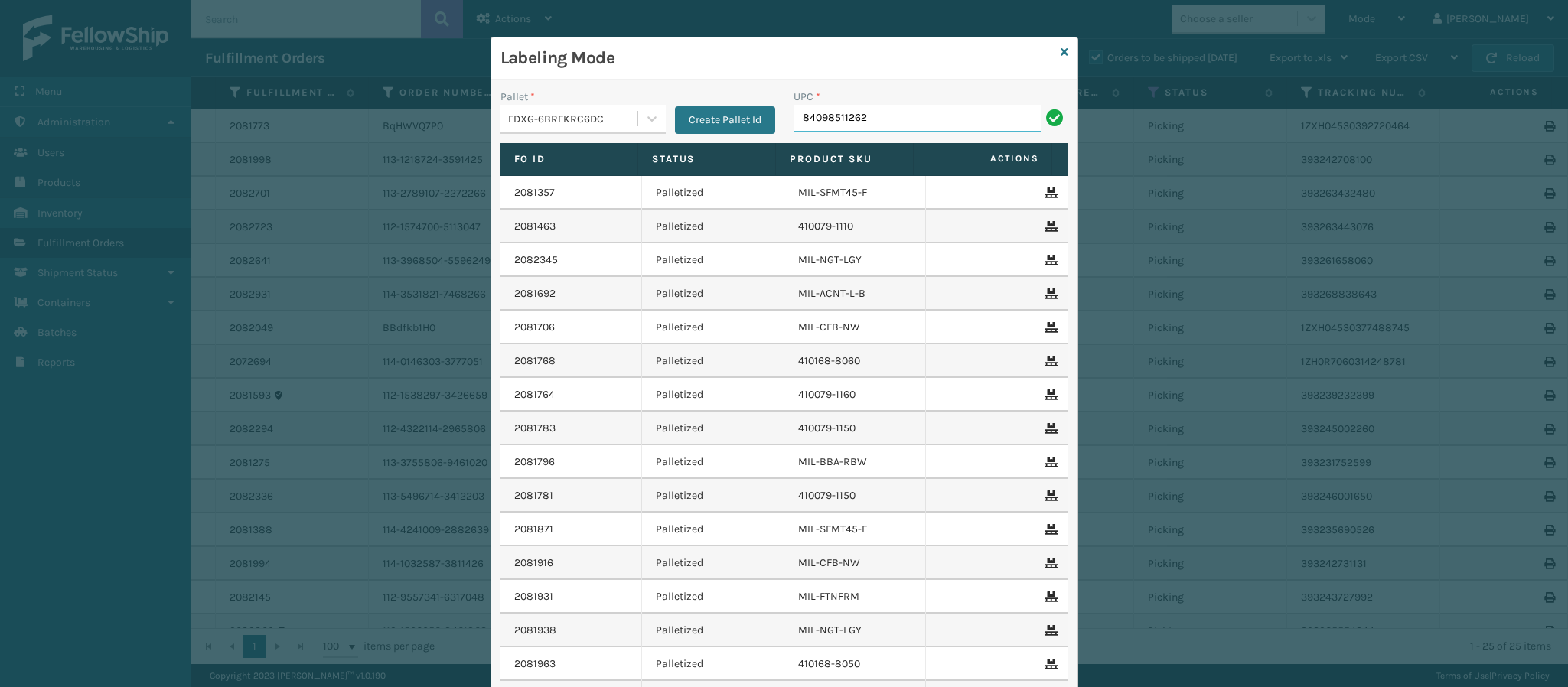
type input "840985112622"
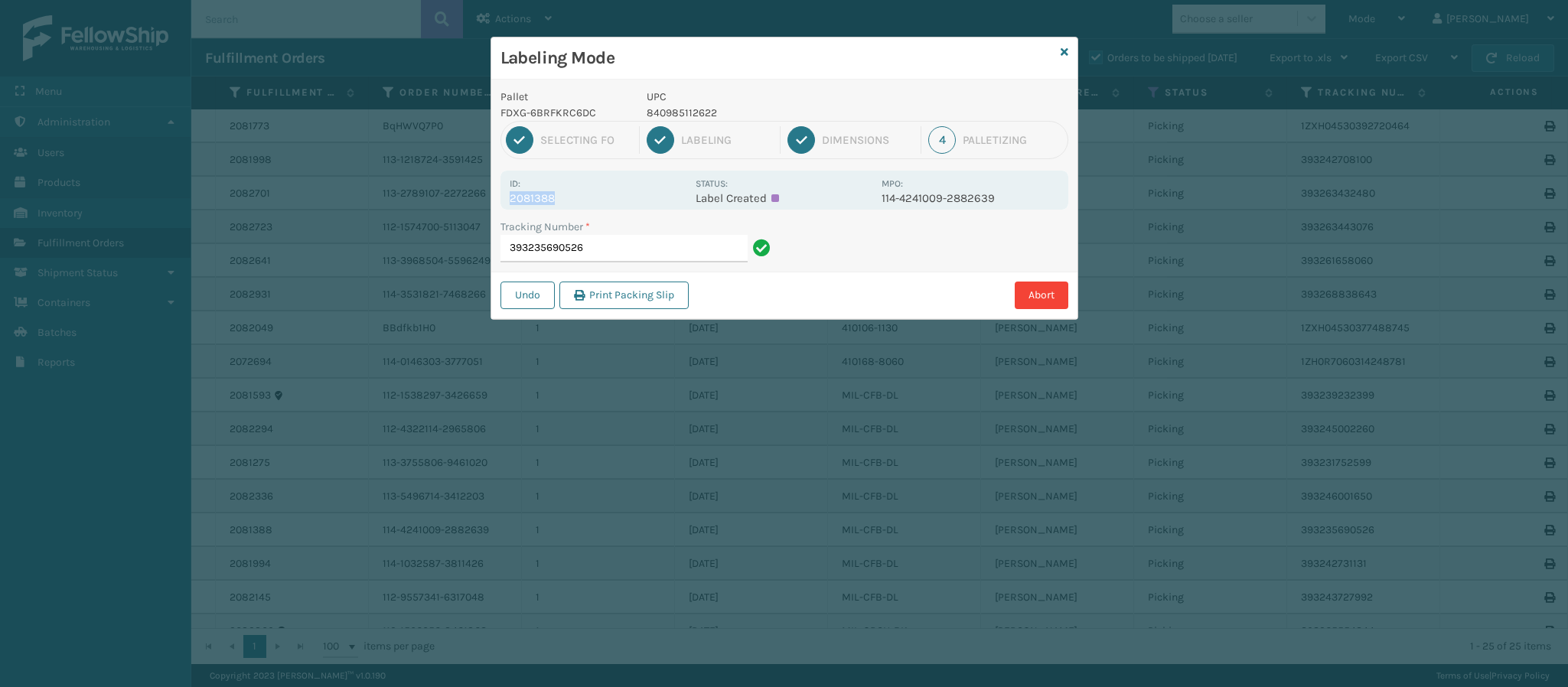
drag, startPoint x: 509, startPoint y: 203, endPoint x: 584, endPoint y: 191, distance: 76.0
click at [584, 191] on p "2081388" at bounding box center [597, 197] width 177 height 13
click at [620, 242] on input "393235690526" at bounding box center [624, 248] width 247 height 28
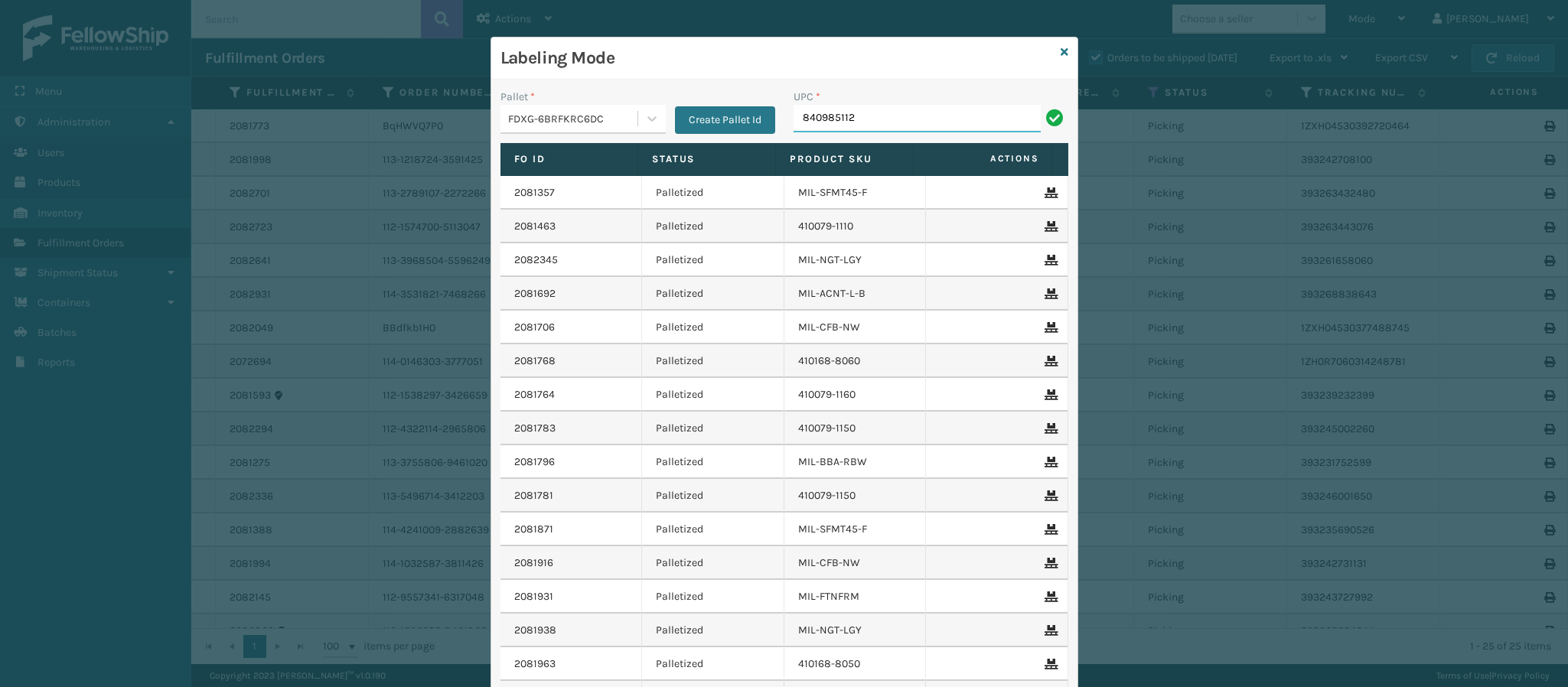
type input "8409851126"
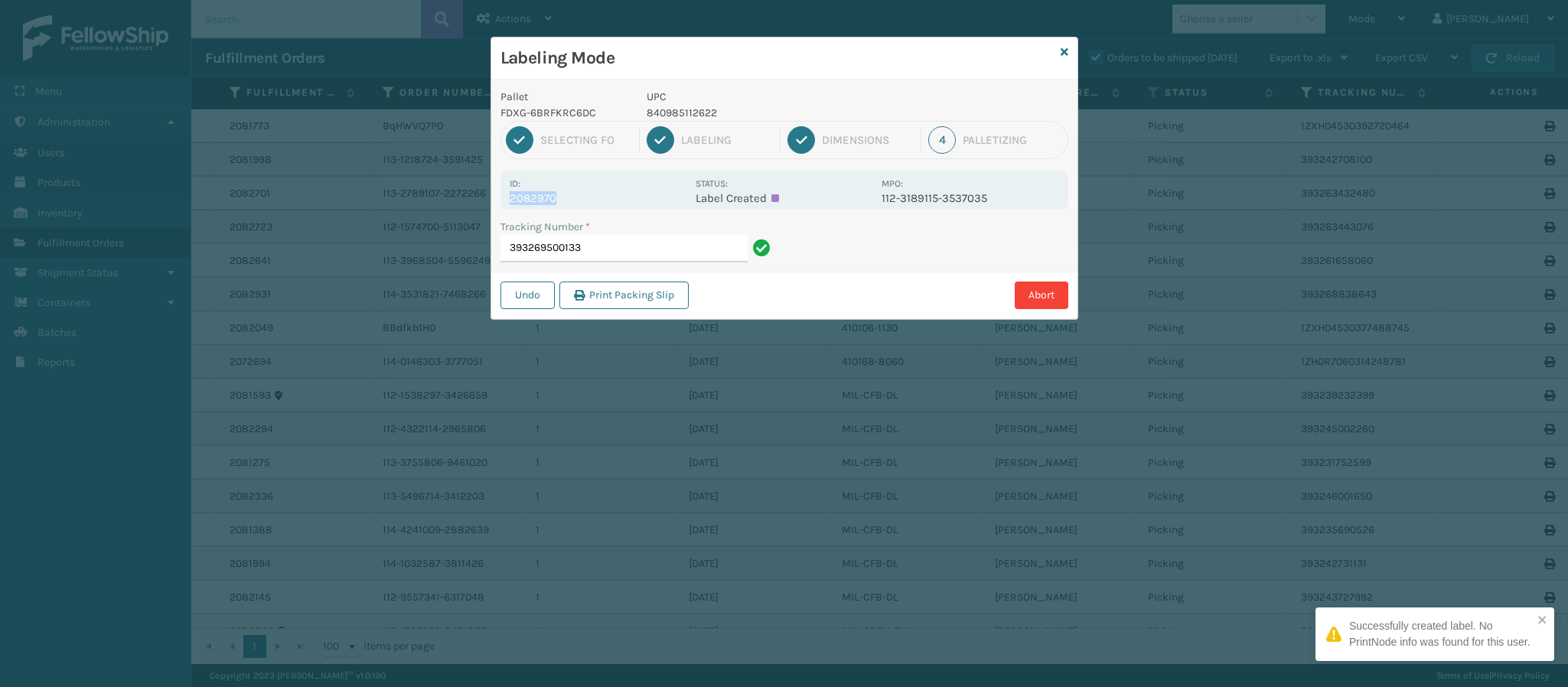
drag, startPoint x: 553, startPoint y: 203, endPoint x: 494, endPoint y: 202, distance: 59.0
click at [494, 202] on div "Pallet FDXG-6BRFKRC6DC UPC 840985112622 1 Selecting FO 2 Labeling 3 Dimensions …" at bounding box center [784, 199] width 586 height 239
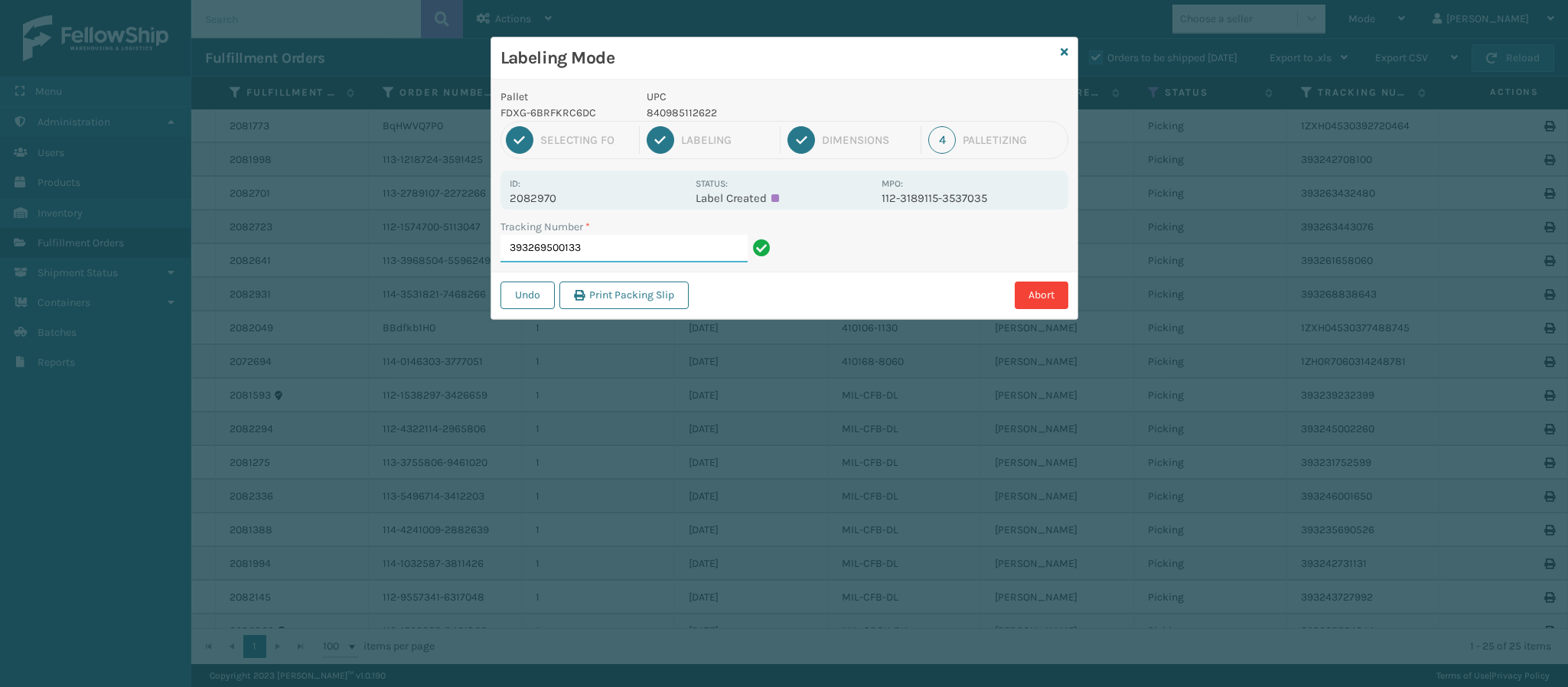
click at [654, 251] on input "393269500133" at bounding box center [624, 248] width 247 height 28
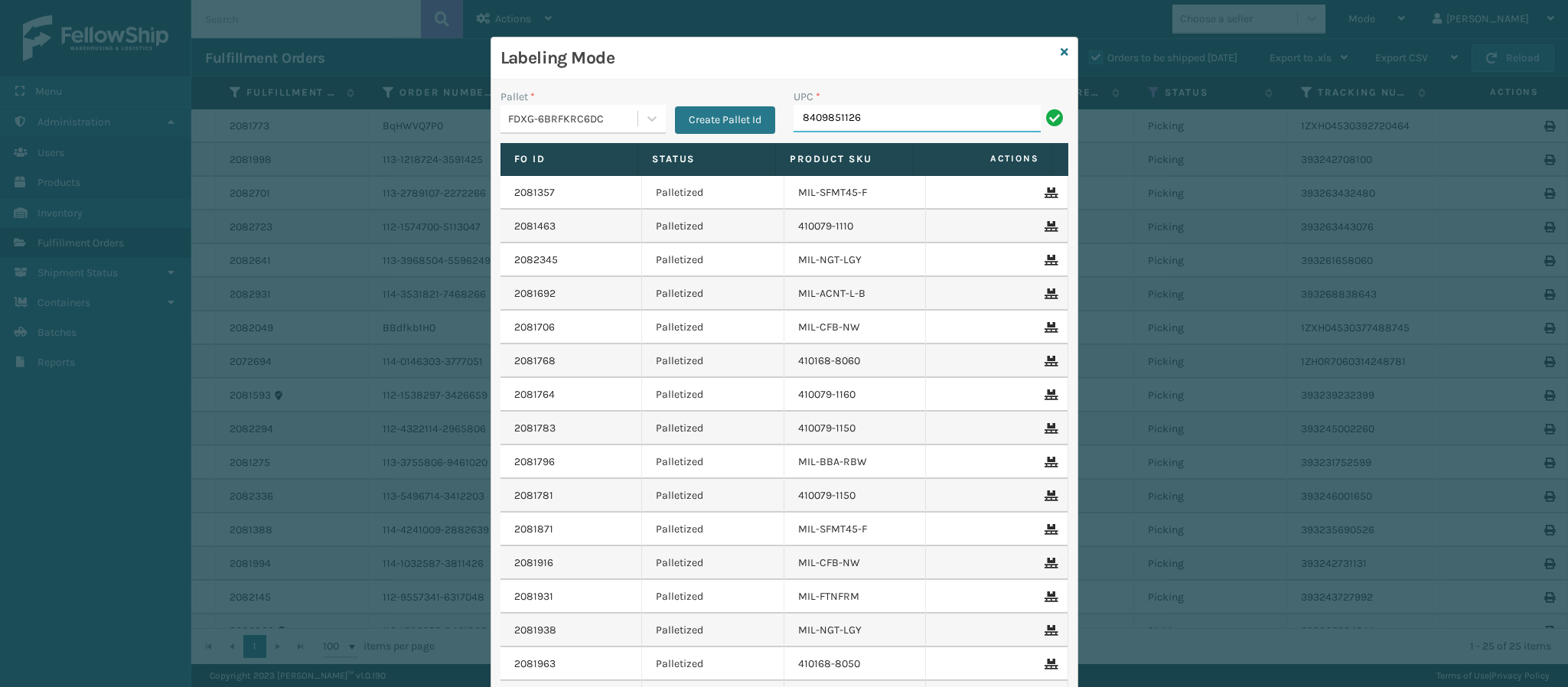
type input "84098511262"
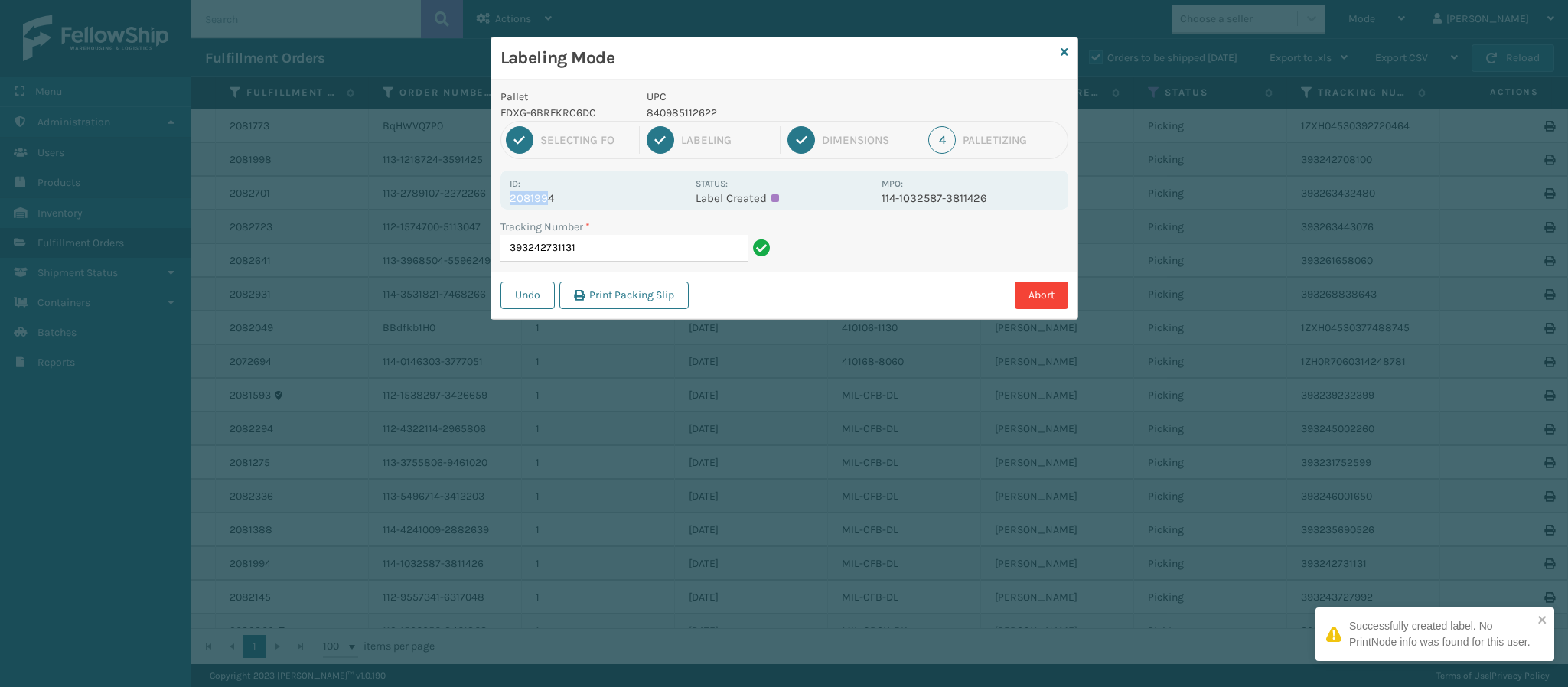
drag, startPoint x: 549, startPoint y: 200, endPoint x: 493, endPoint y: 196, distance: 56.1
click at [493, 197] on div "Pallet FDXG-6BRFKRC6DC UPC 840985112622 1 Selecting FO 2 Labeling 3 Dimensions …" at bounding box center [784, 199] width 586 height 239
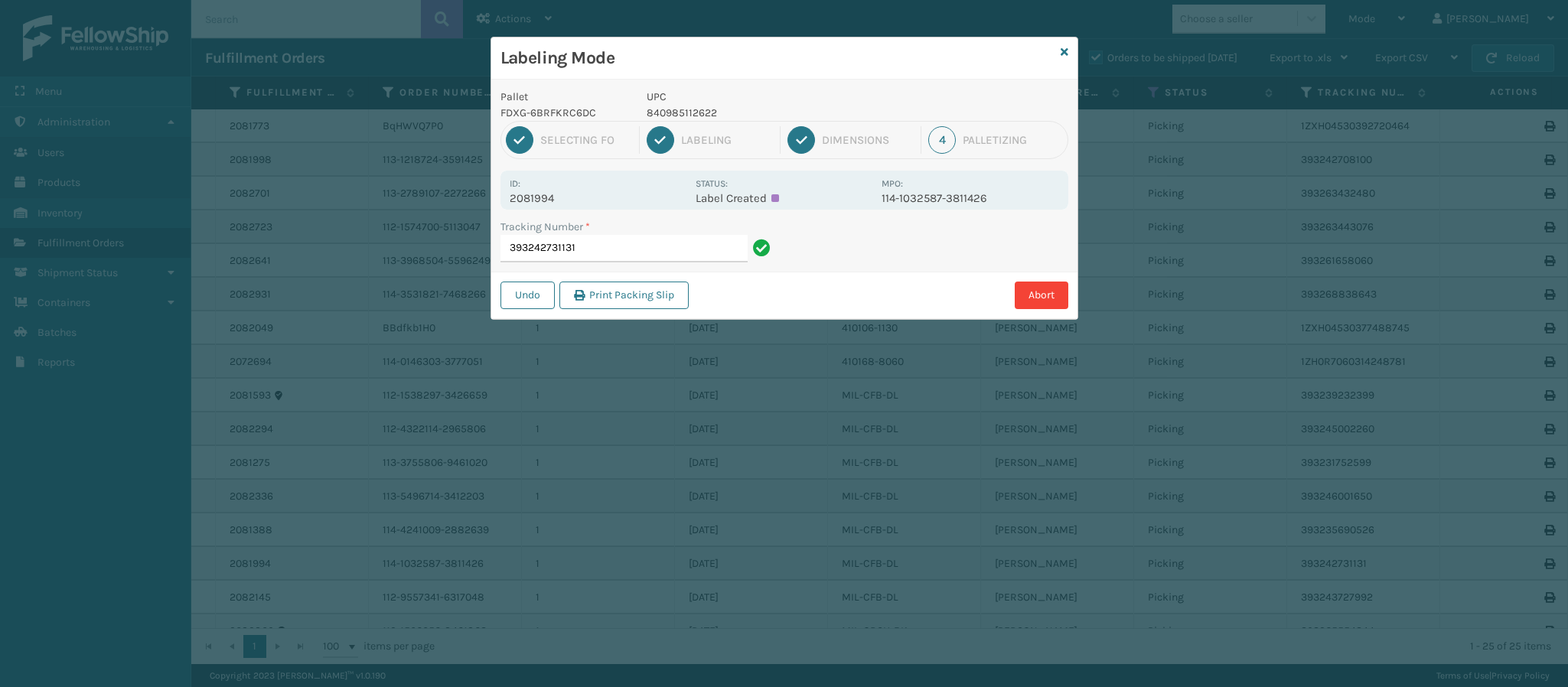
click at [599, 191] on p "2081994" at bounding box center [597, 197] width 177 height 13
drag, startPoint x: 510, startPoint y: 198, endPoint x: 630, endPoint y: 193, distance: 120.1
click at [630, 193] on p "2081994" at bounding box center [597, 197] width 177 height 13
click at [647, 252] on input "393242731131" at bounding box center [624, 248] width 247 height 28
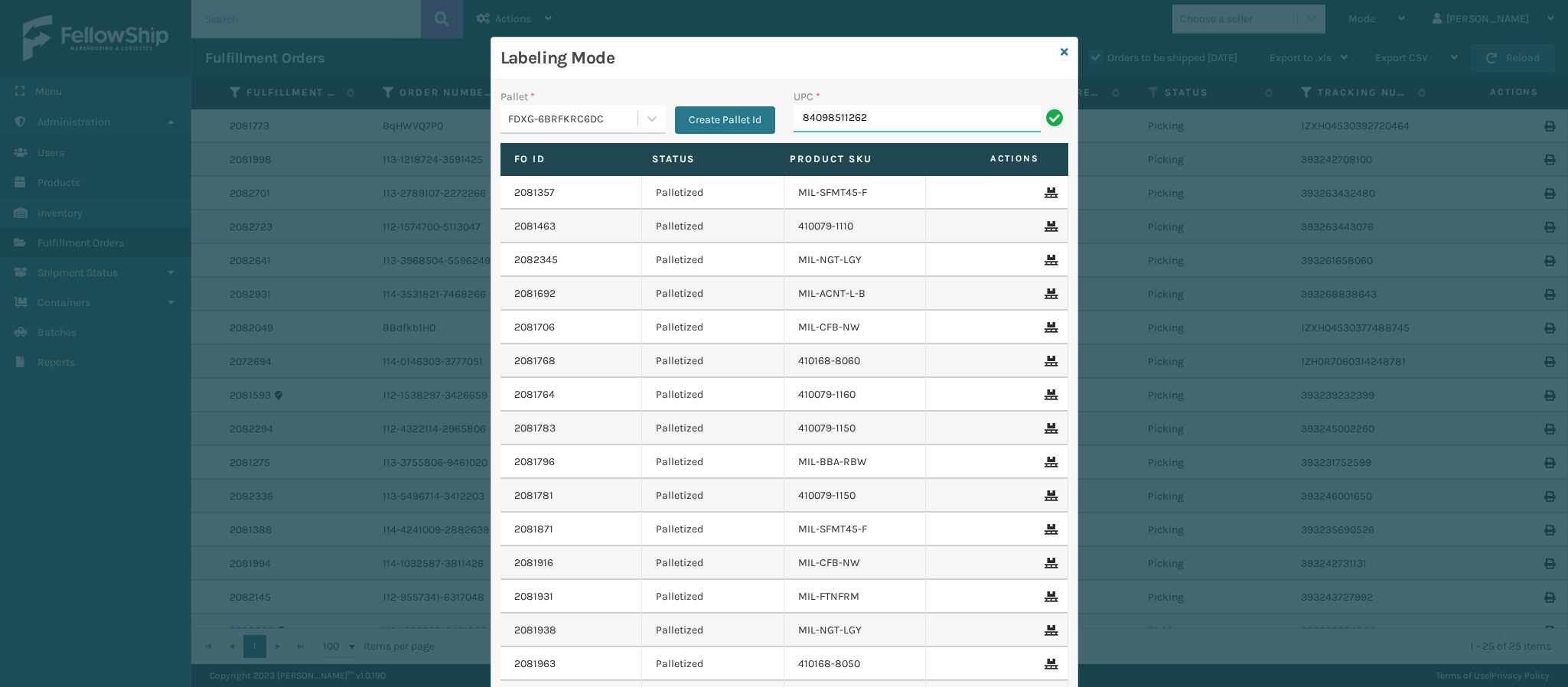
type input "840985112622"
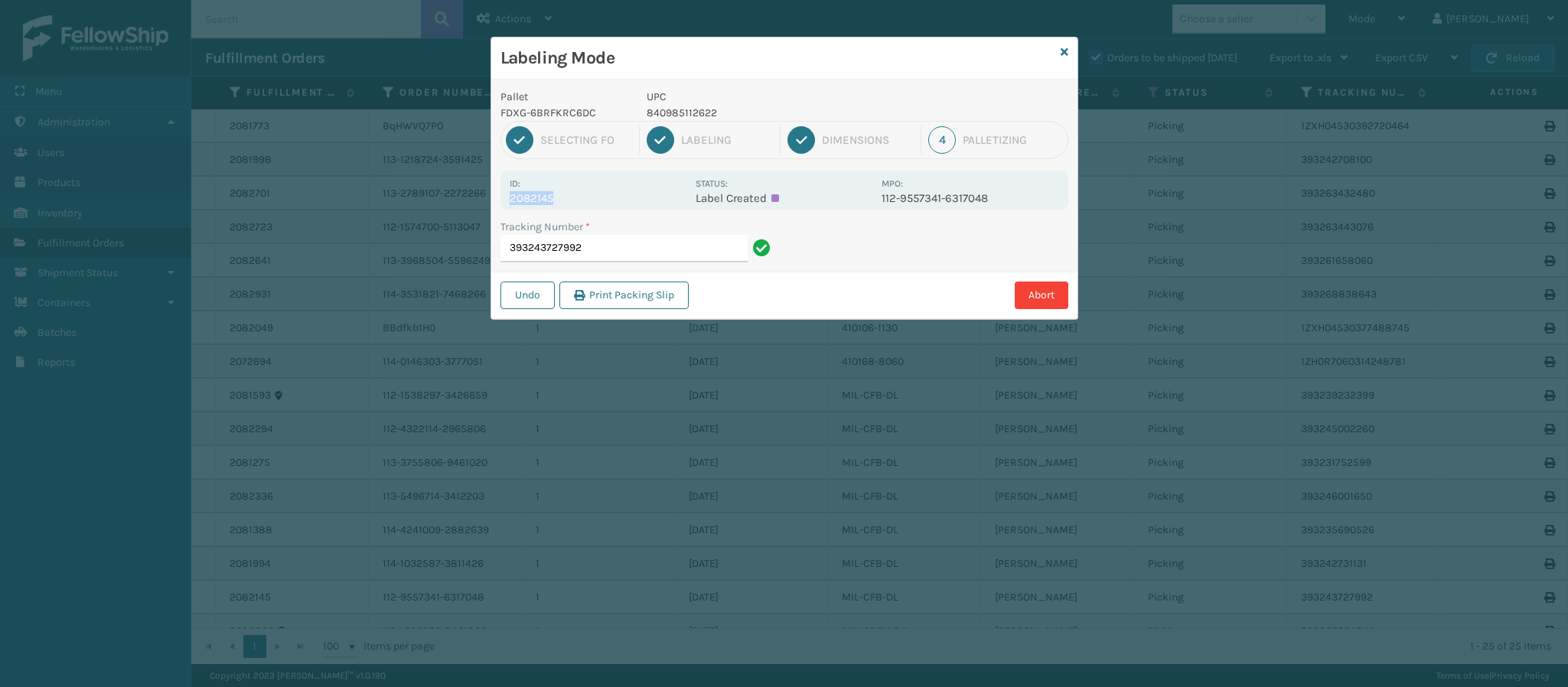
drag, startPoint x: 512, startPoint y: 201, endPoint x: 613, endPoint y: 207, distance: 101.2
click at [613, 207] on div "Id: 2082145 Status: Label Created MPO: 112-9557341-6317048" at bounding box center [784, 190] width 568 height 39
click at [625, 244] on input "393243727992" at bounding box center [624, 248] width 247 height 28
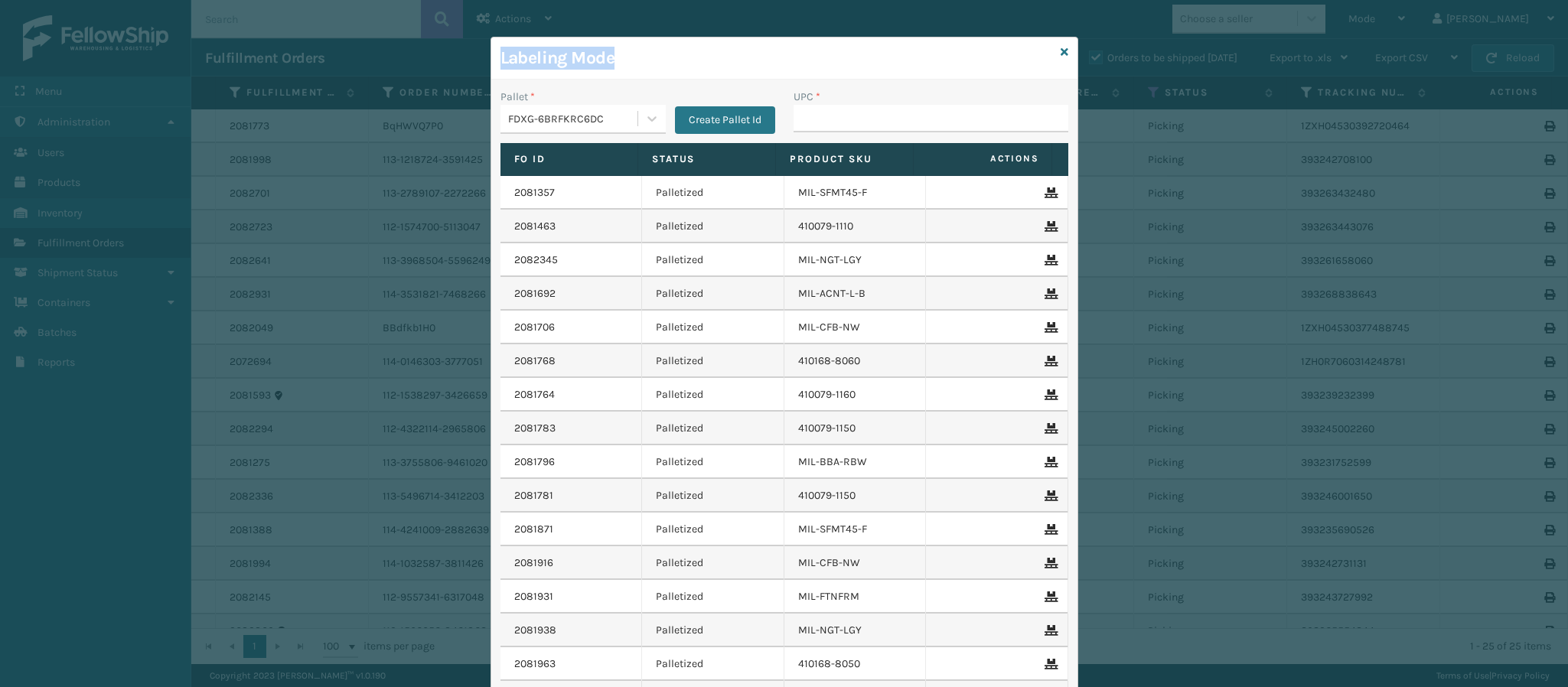
click at [1052, 60] on div "Labeling Mode Pallet * FDXG-6BRFKRC6DC Create Pallet Id UPC * Fo Id Status Prod…" at bounding box center [784, 411] width 588 height 751
click at [1060, 53] on icon at bounding box center [1064, 52] width 8 height 11
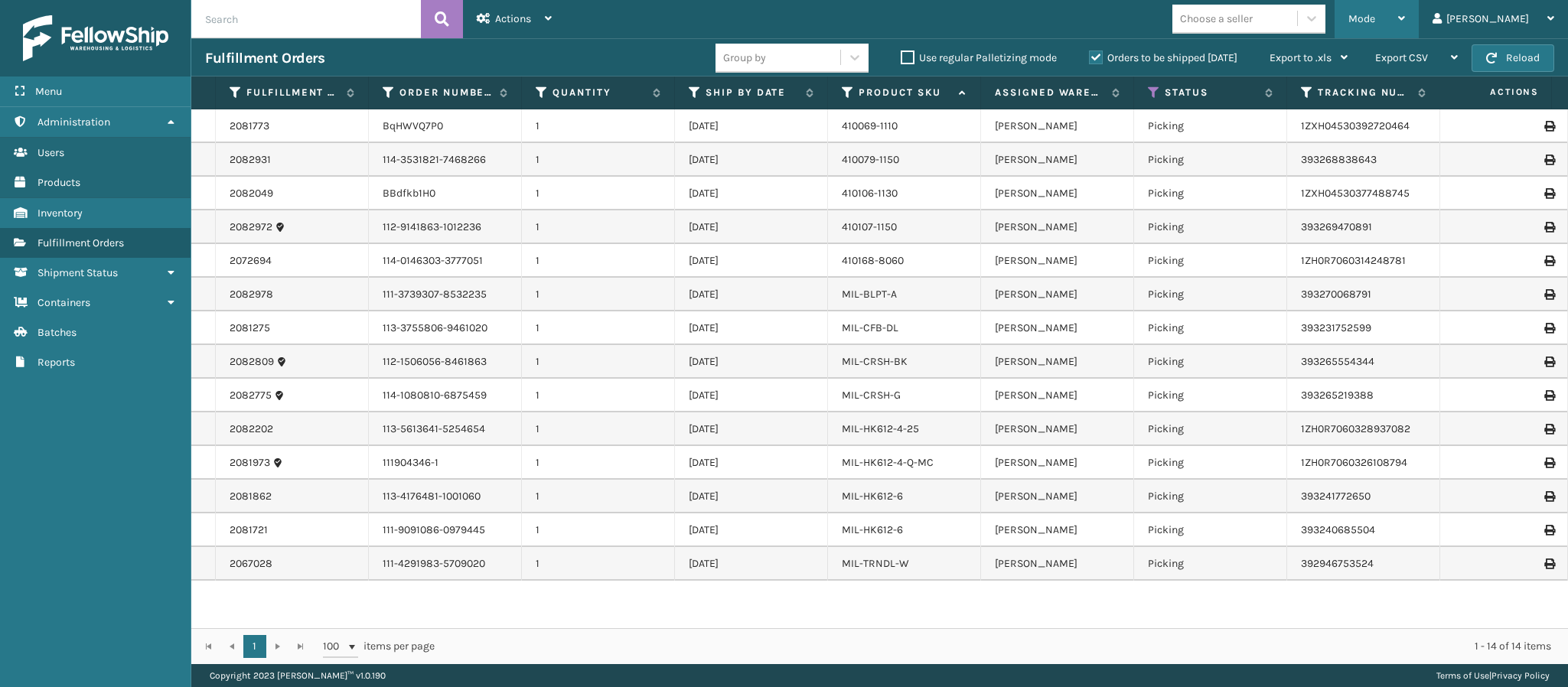
click at [1405, 16] on div "Mode" at bounding box center [1377, 19] width 57 height 38
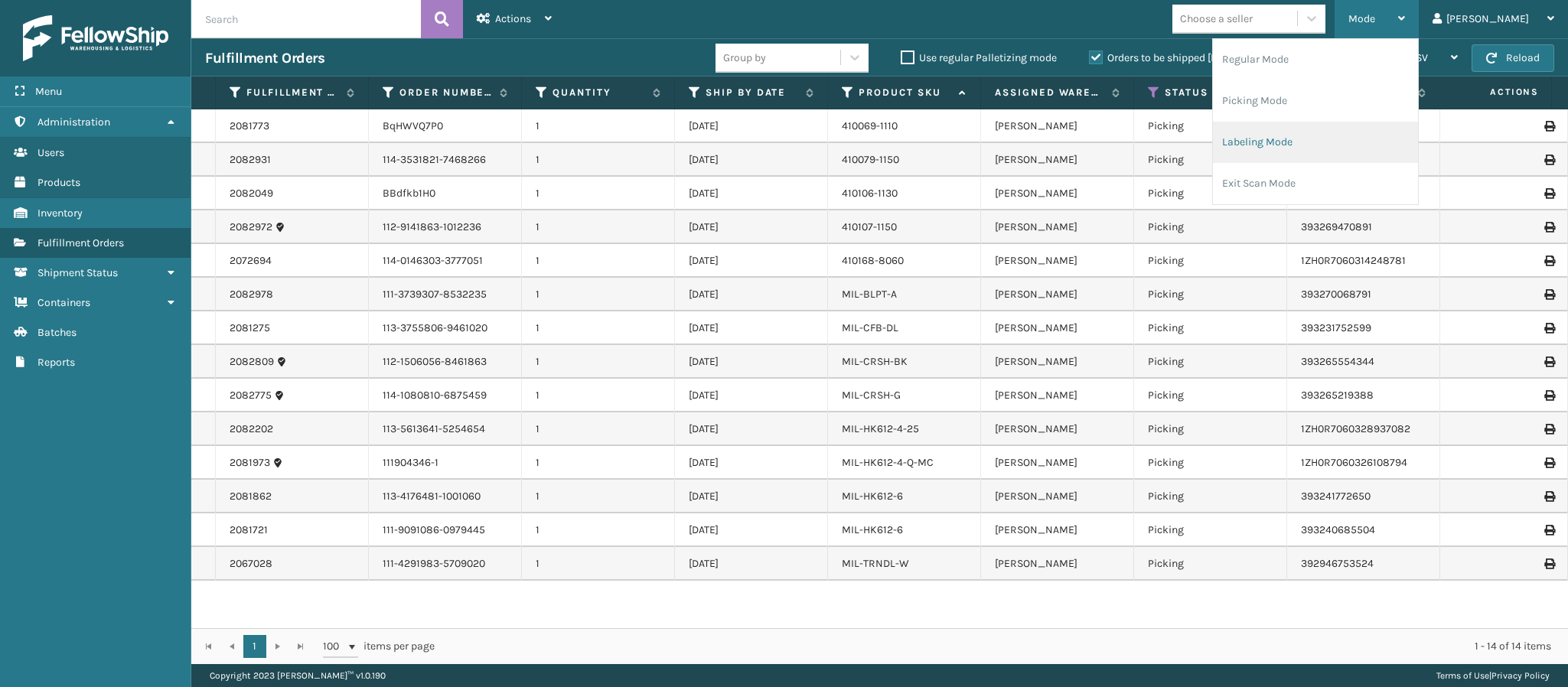
click at [1375, 133] on li "Labeling Mode" at bounding box center [1316, 142] width 205 height 41
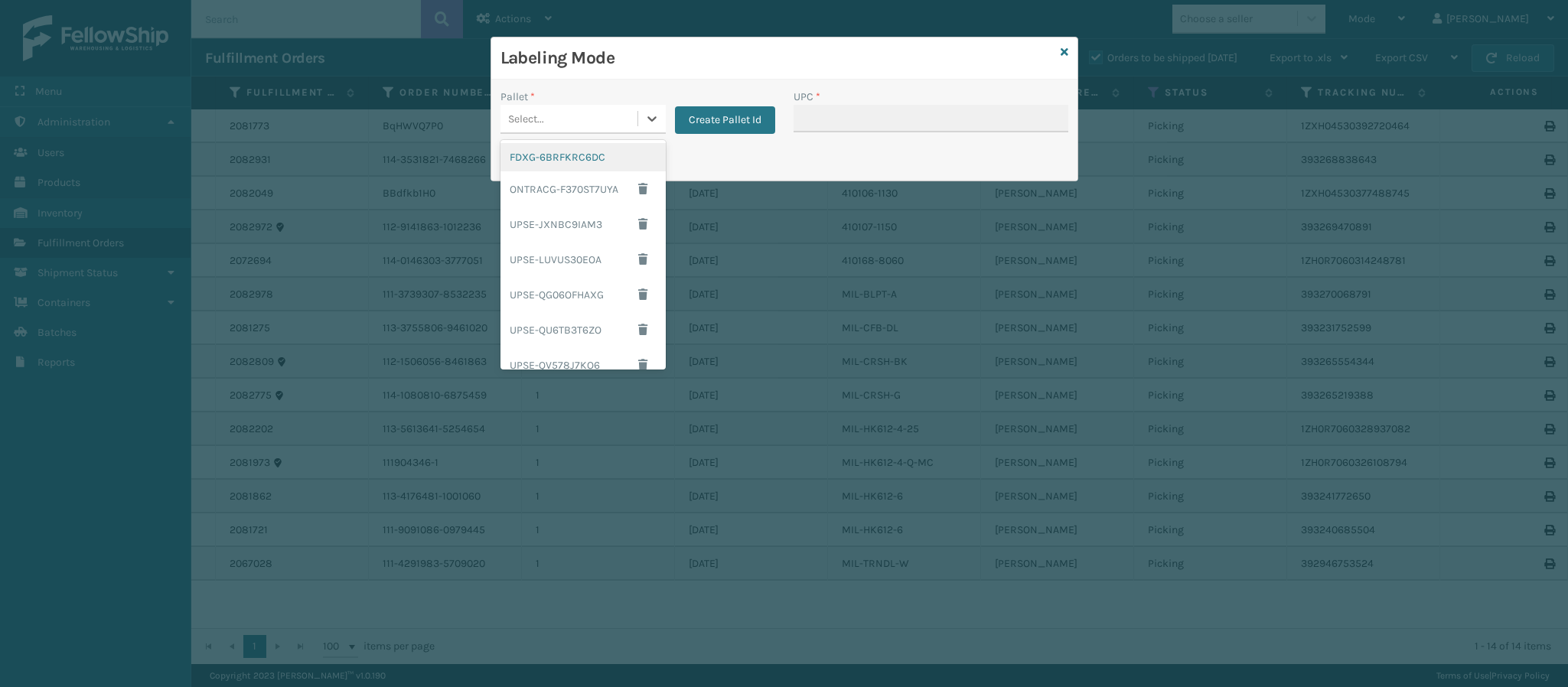
click at [636, 122] on div "Select..." at bounding box center [583, 119] width 165 height 29
click at [604, 162] on div "FDXG-6BRFKRC6DC" at bounding box center [583, 157] width 165 height 28
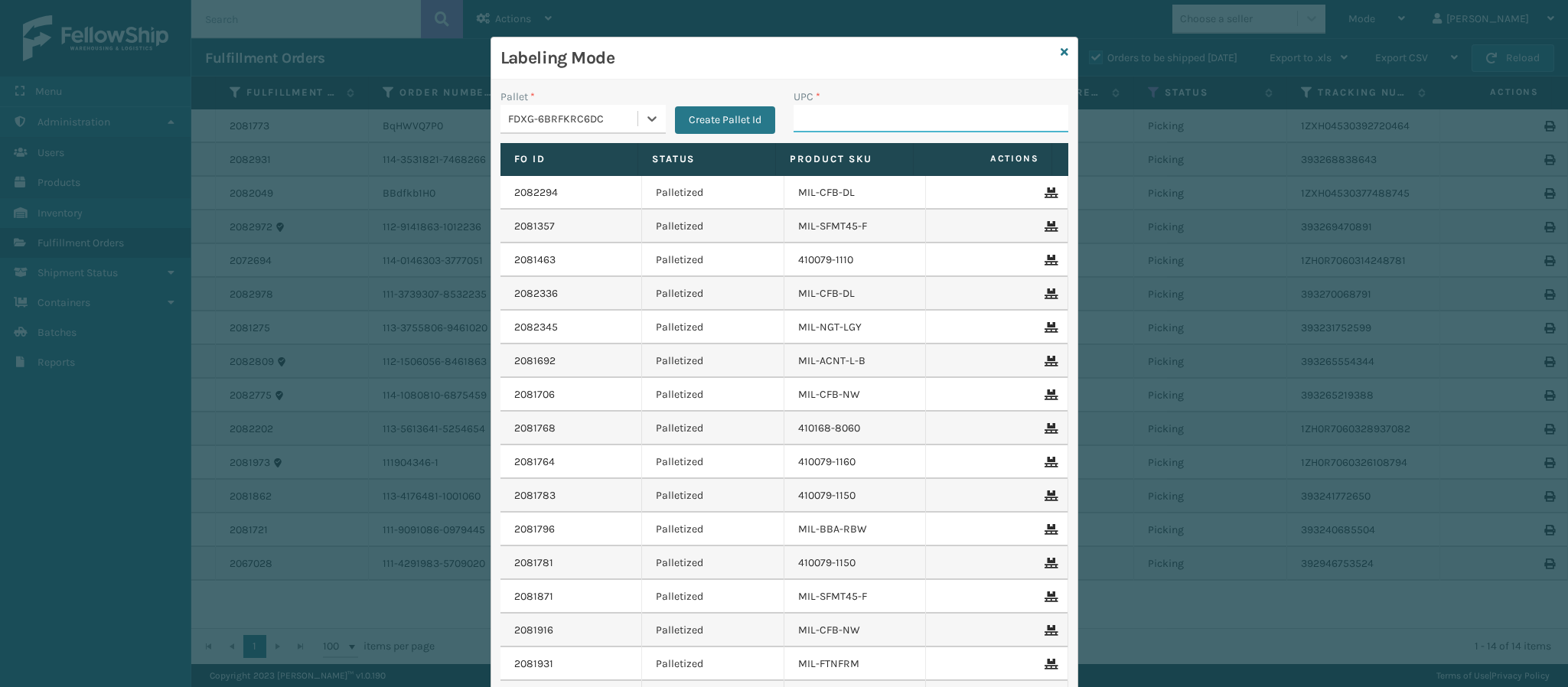
click at [916, 115] on input "UPC *" at bounding box center [931, 118] width 275 height 28
type input "MIL-HK612-6"
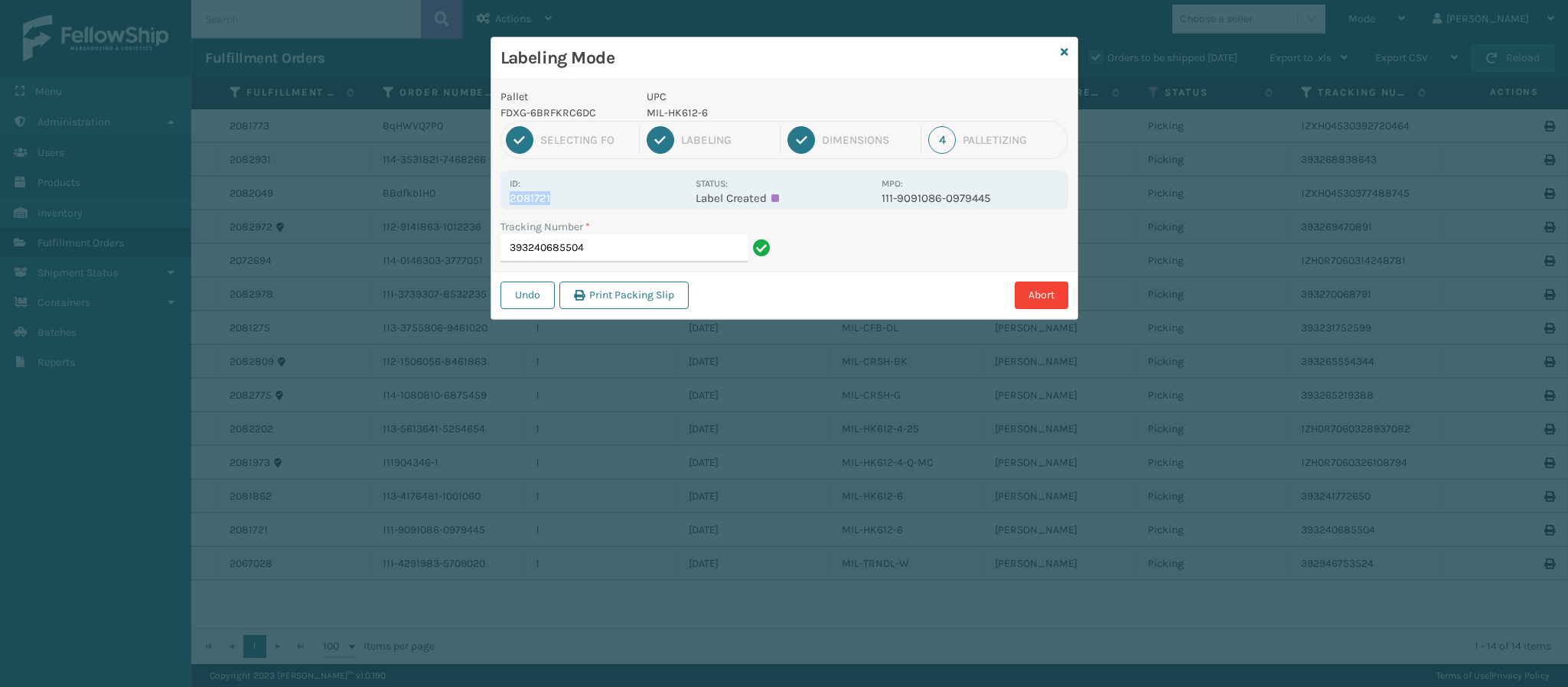
drag, startPoint x: 548, startPoint y: 198, endPoint x: 484, endPoint y: 206, distance: 64.5
click at [484, 206] on div "Labeling Mode Pallet FDXG-6BRFKRC6DC UPC MIL-HK612-6 1 Selecting FO 2 Labeling …" at bounding box center [784, 343] width 1568 height 687
click at [663, 257] on input "393240685504" at bounding box center [624, 248] width 247 height 28
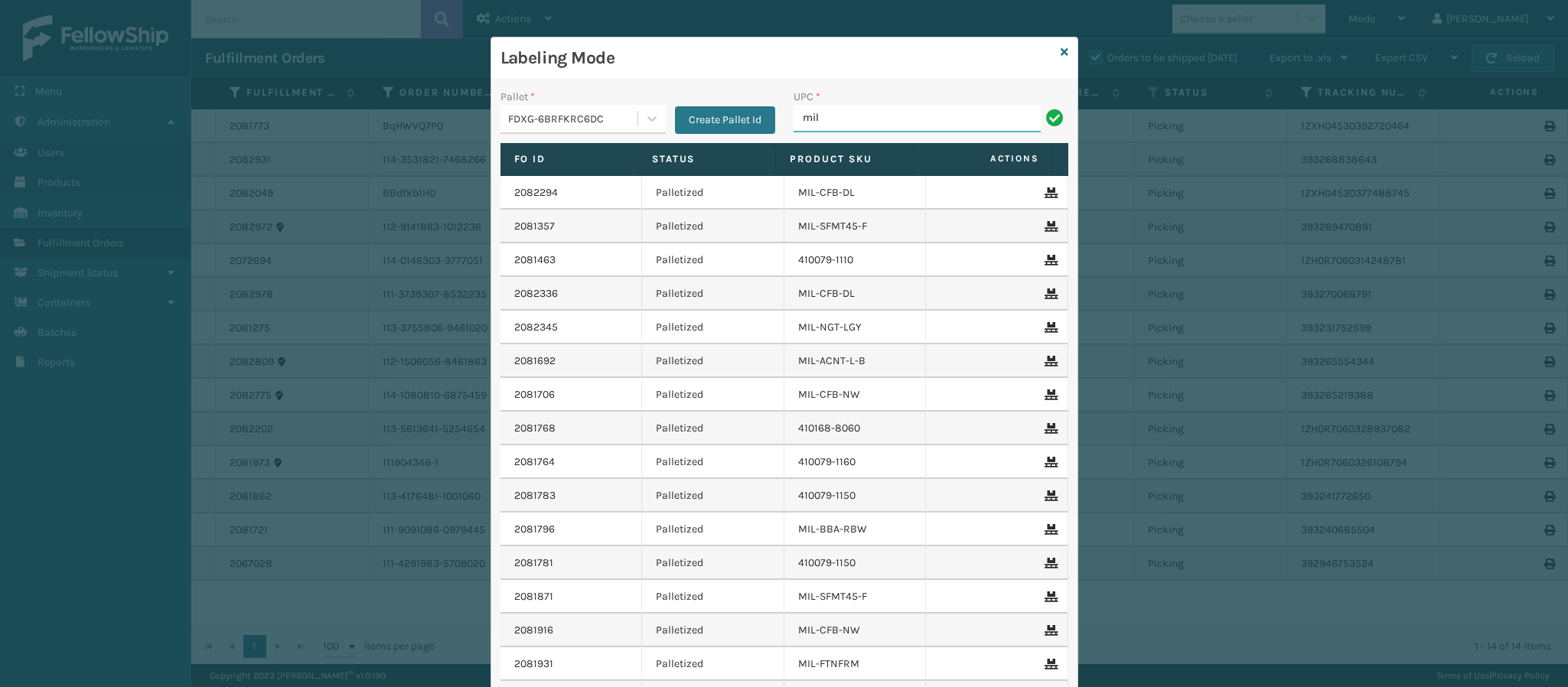
type input "MIL-HK612-6"
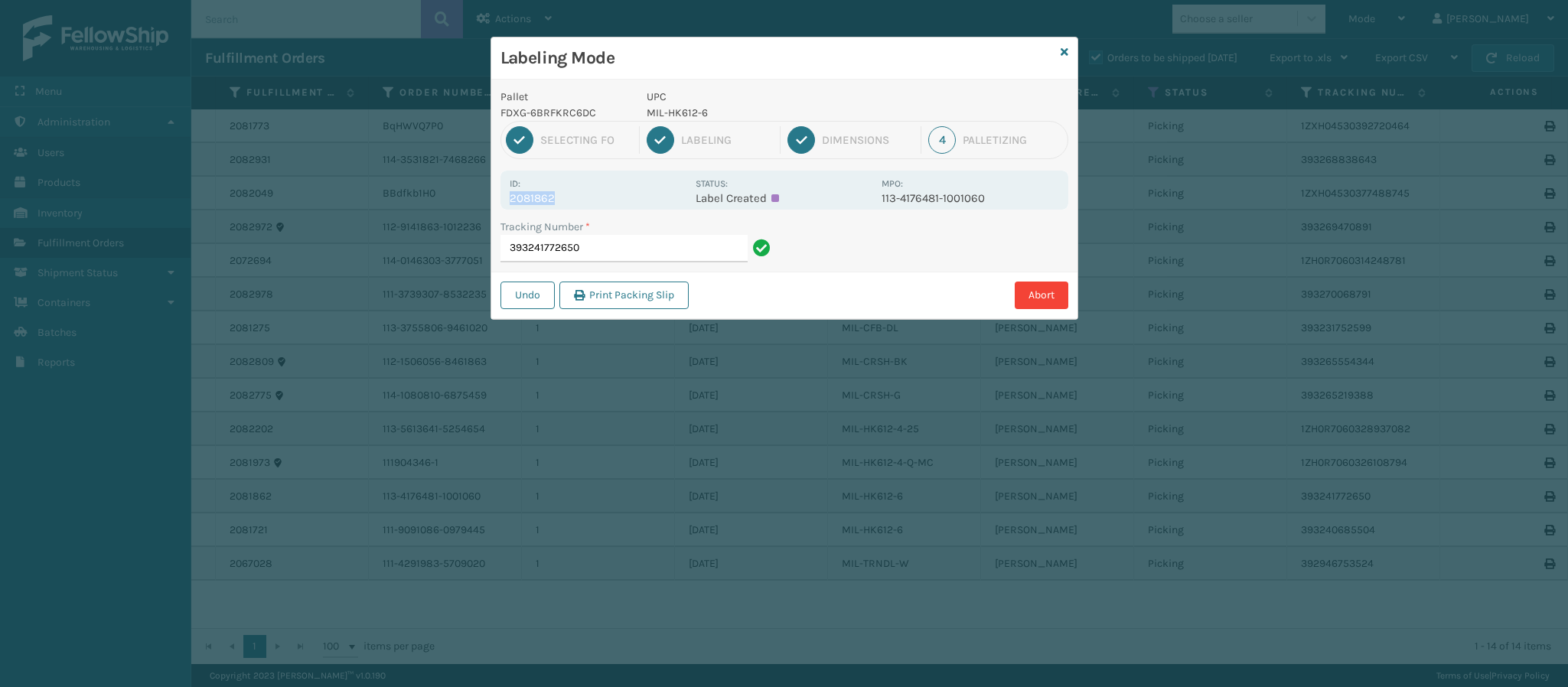
drag, startPoint x: 512, startPoint y: 197, endPoint x: 597, endPoint y: 198, distance: 85.0
click at [597, 198] on p "2081862" at bounding box center [597, 197] width 177 height 13
click at [613, 245] on input "393241772650" at bounding box center [624, 248] width 247 height 28
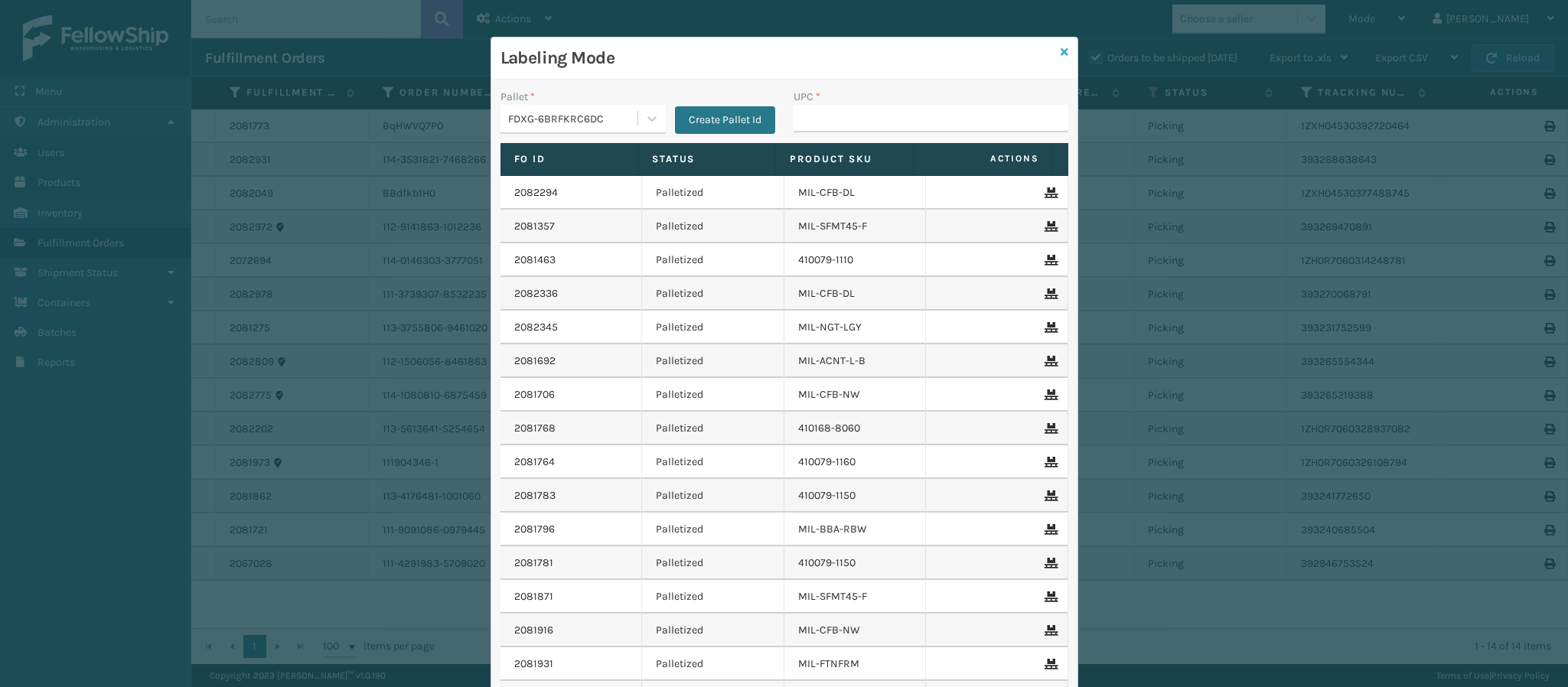
click at [1060, 52] on icon at bounding box center [1064, 52] width 8 height 11
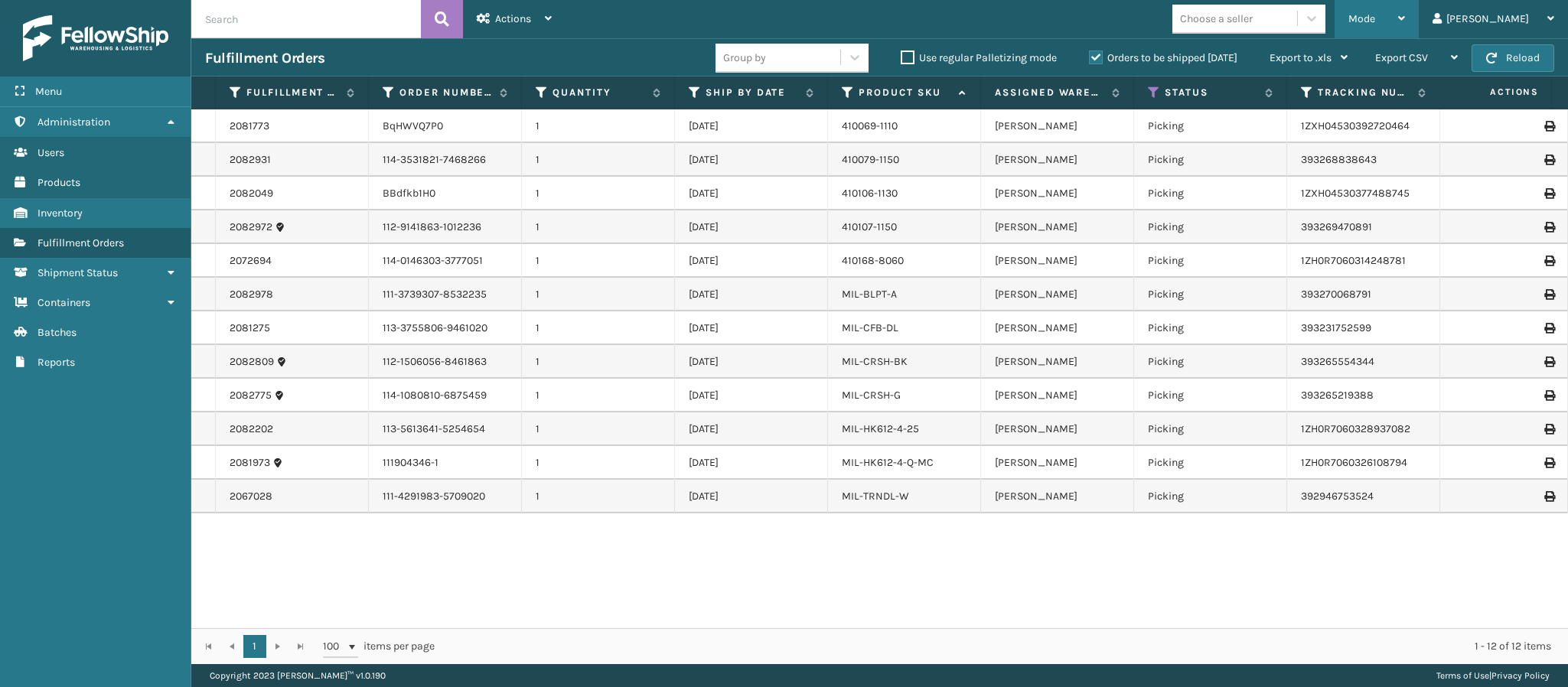
click at [1375, 20] on span "Mode" at bounding box center [1362, 19] width 27 height 13
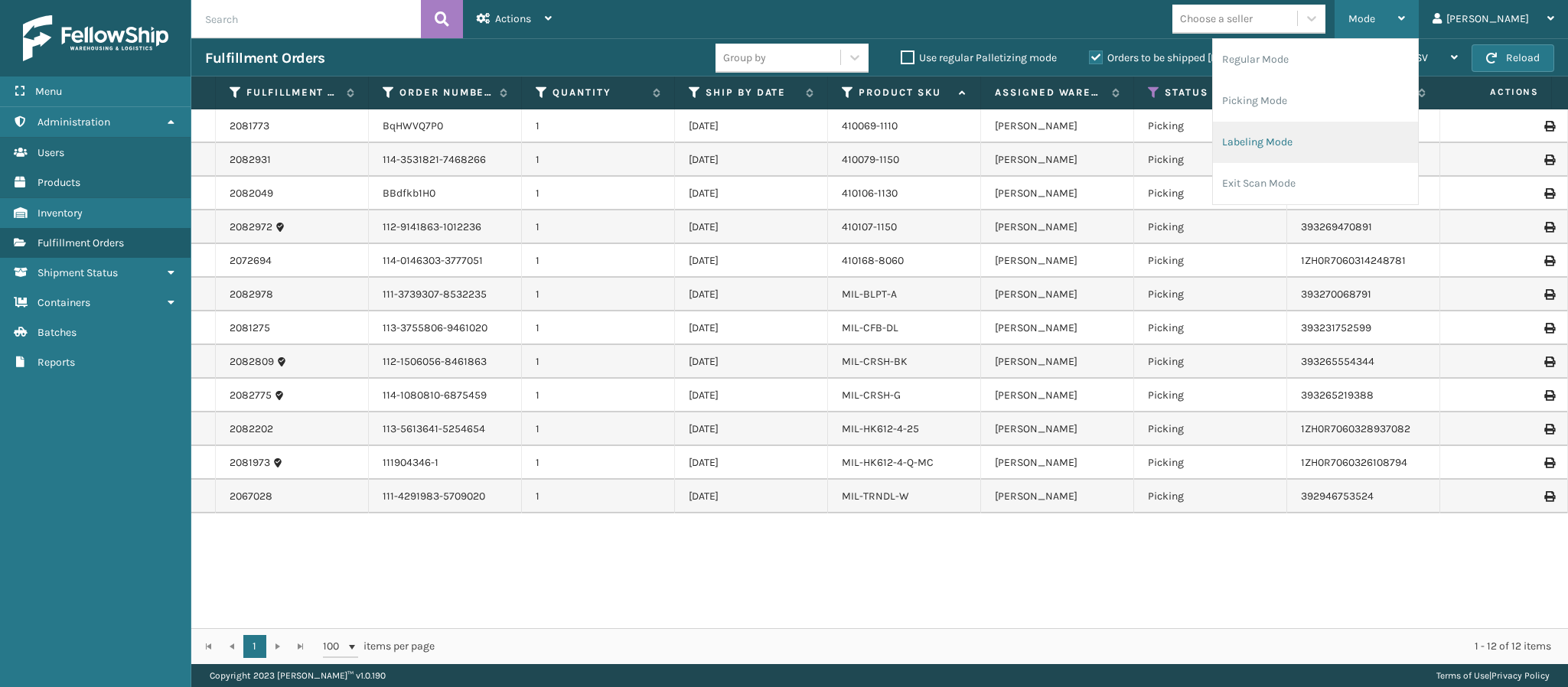
click at [1324, 139] on li "Labeling Mode" at bounding box center [1316, 142] width 205 height 41
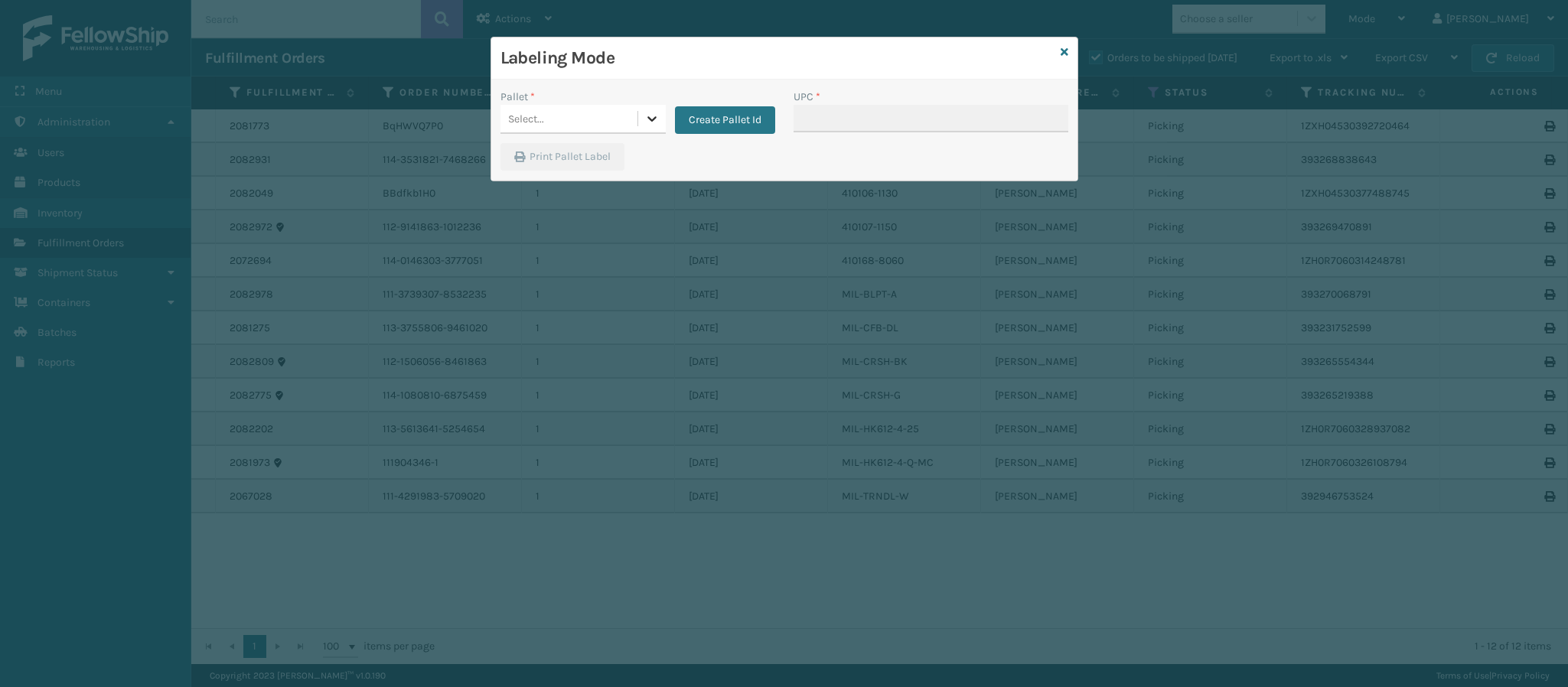
click at [638, 126] on div at bounding box center [652, 118] width 28 height 28
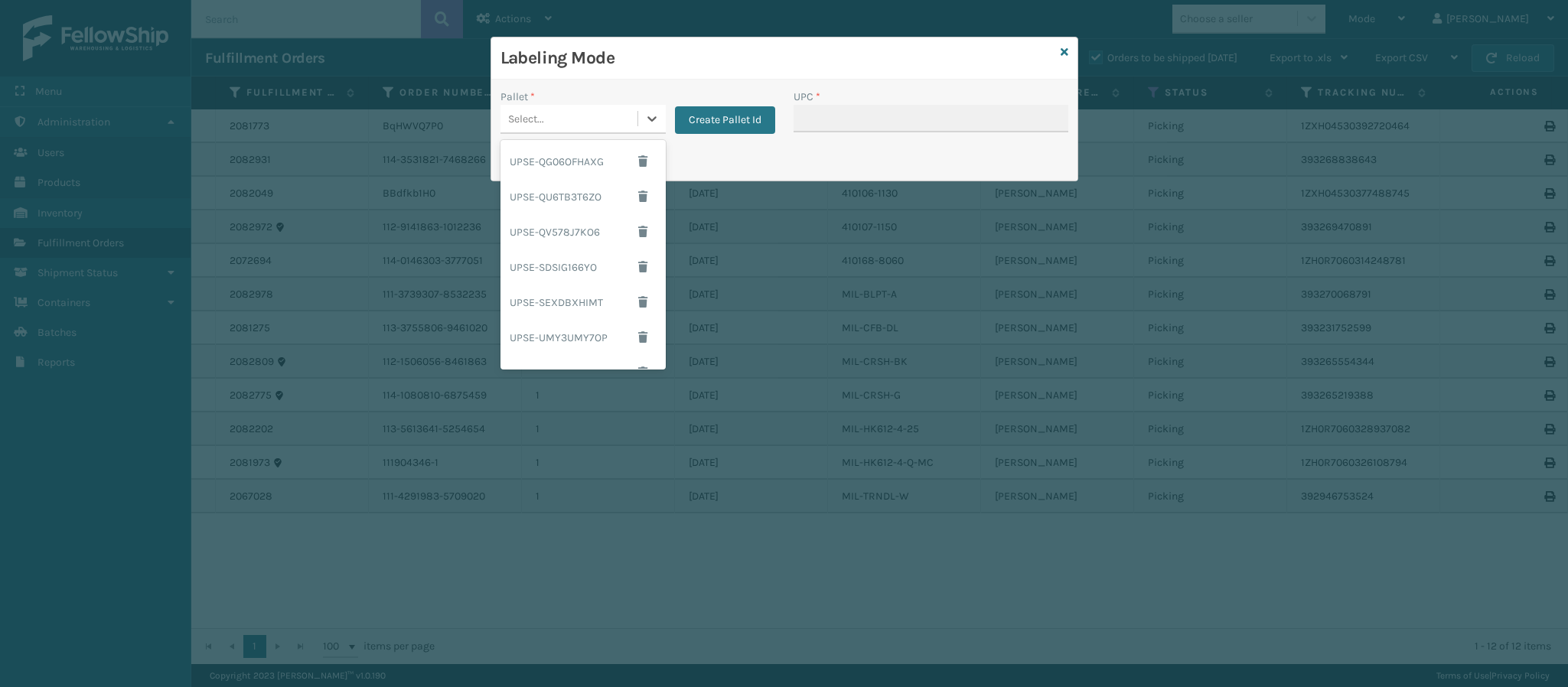
scroll to position [235, 0]
click at [580, 283] on div "UPSG-MQOOGJ7ZYU" at bounding box center [583, 279] width 165 height 36
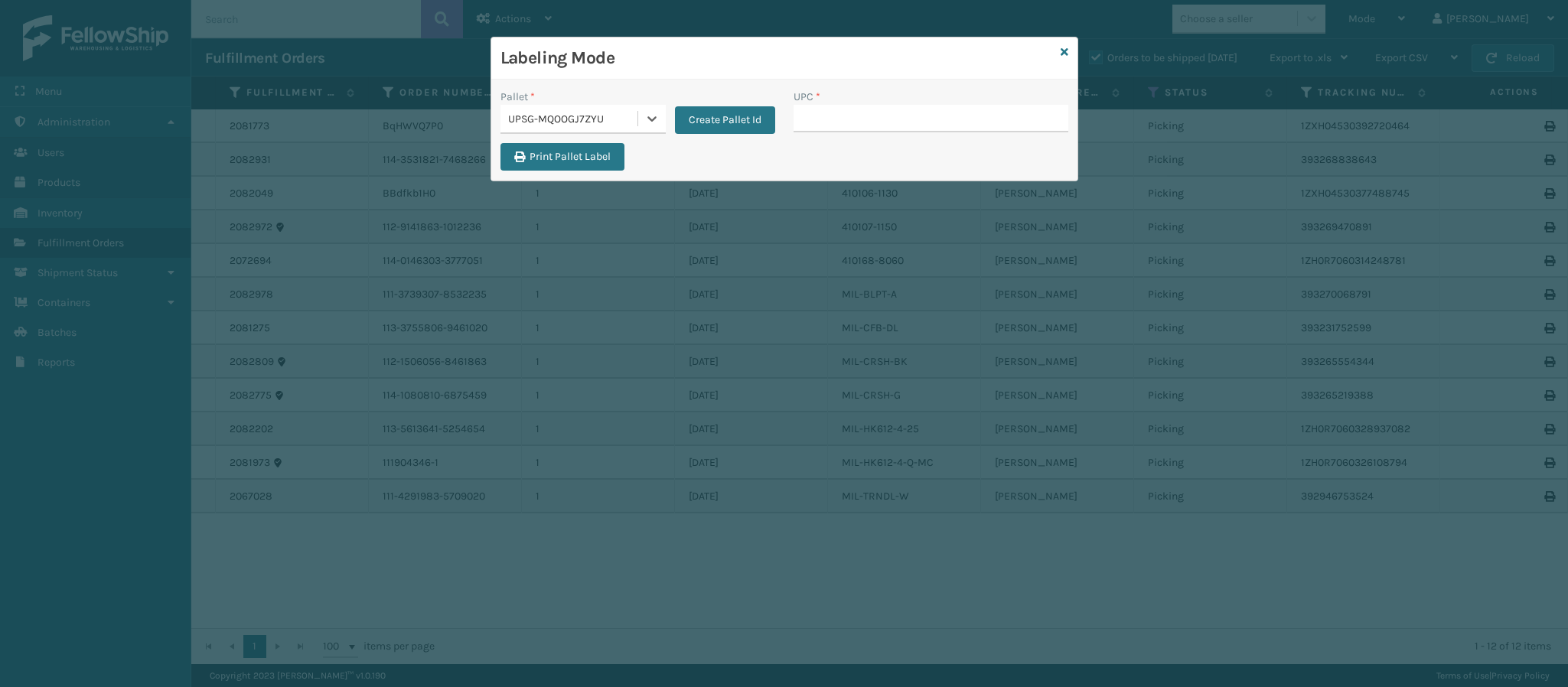
click at [613, 116] on div "UPSG-MQOOGJ7ZYU" at bounding box center [573, 119] width 131 height 16
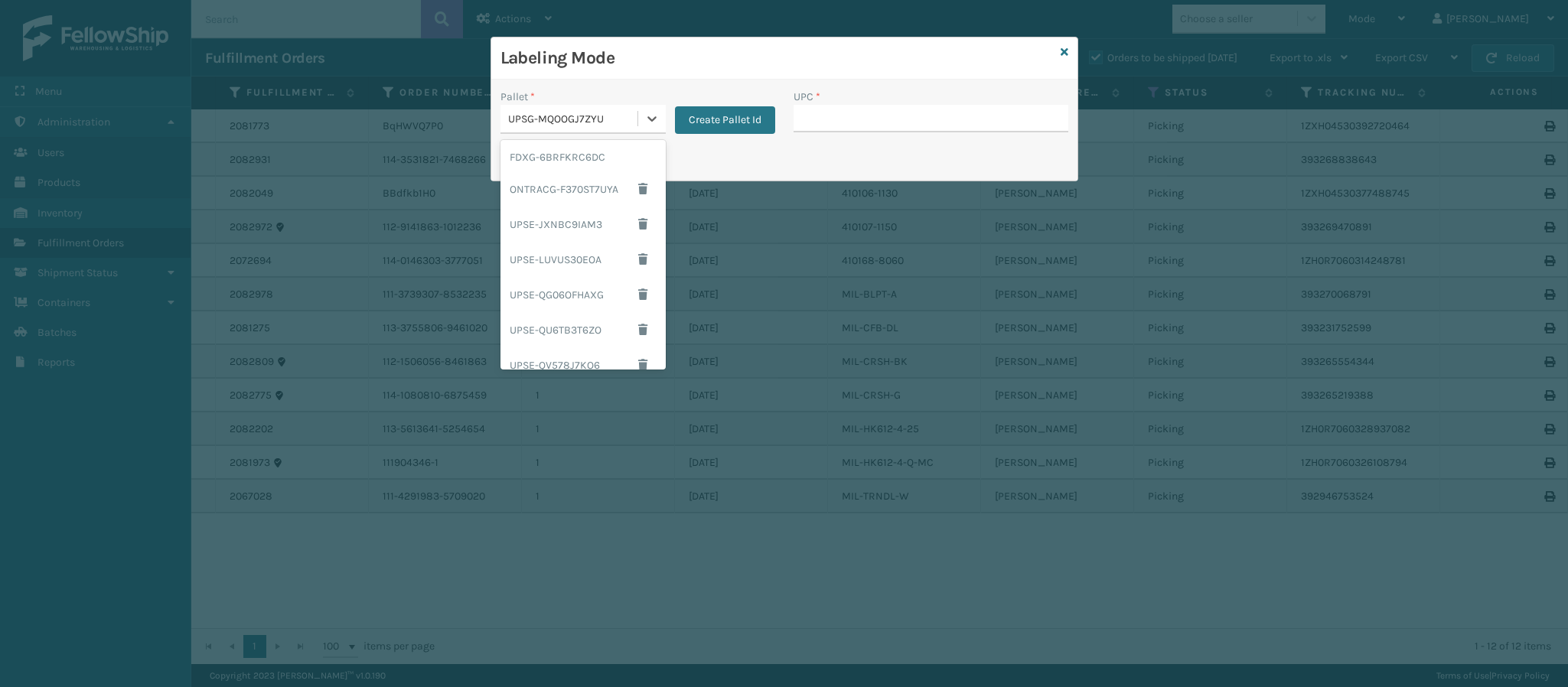
scroll to position [174, 0]
click at [570, 306] on div "UPSE-UMY3UMY7OP" at bounding box center [583, 296] width 165 height 36
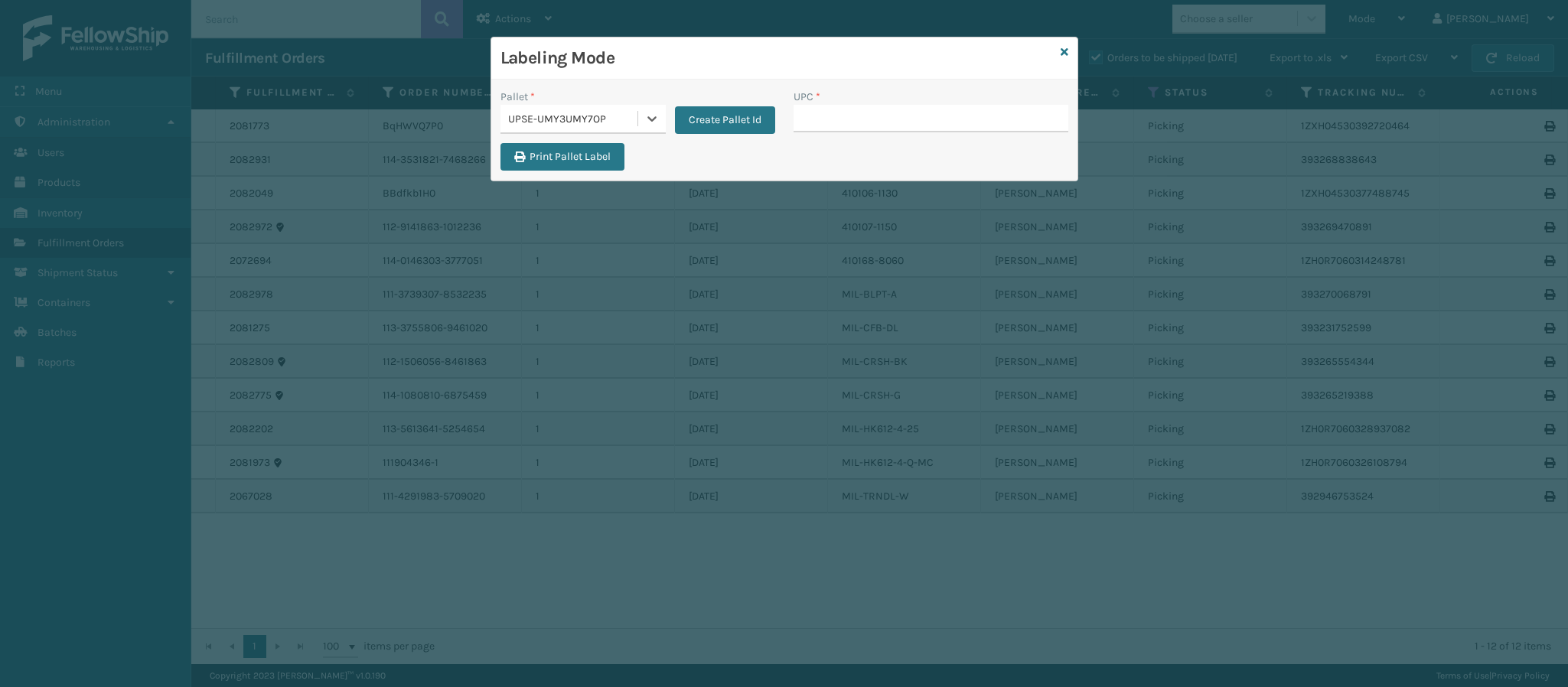
drag, startPoint x: 628, startPoint y: 107, endPoint x: 635, endPoint y: 120, distance: 14.8
click at [630, 107] on div "UPSE-UMY3UMY7OP" at bounding box center [569, 119] width 137 height 25
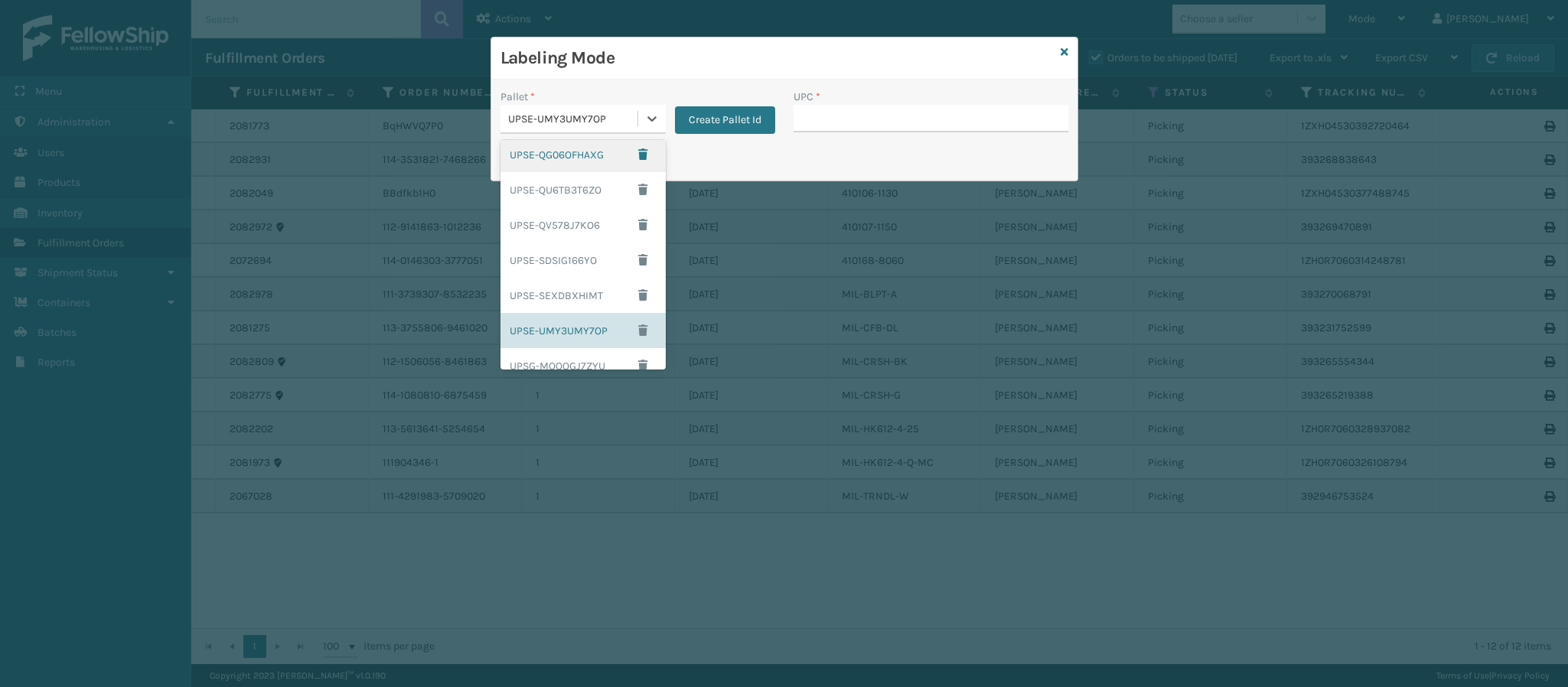
scroll to position [235, 0]
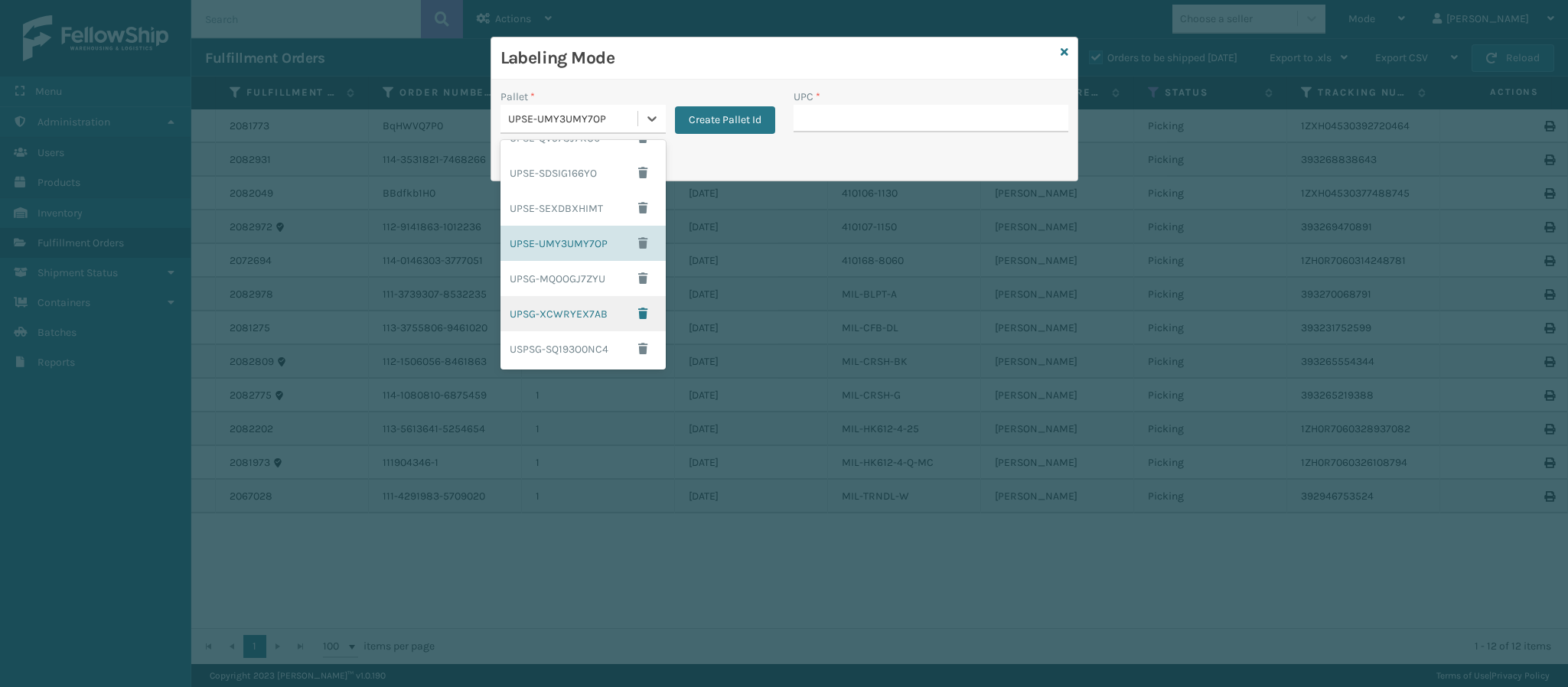
click at [577, 301] on div "UPSG-XCWRYEX7AB" at bounding box center [583, 314] width 165 height 36
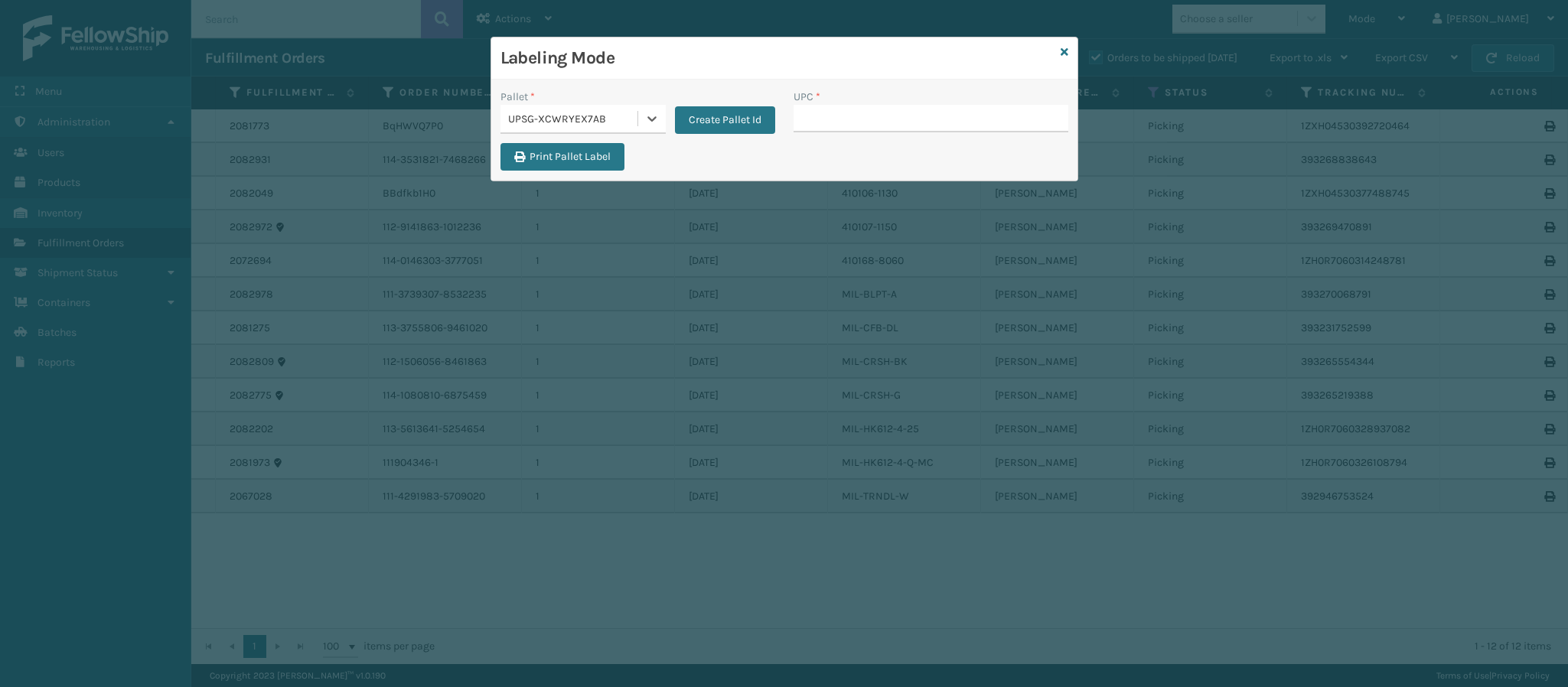
click at [627, 111] on div "UPSG-XCWRYEX7AB" at bounding box center [573, 119] width 131 height 16
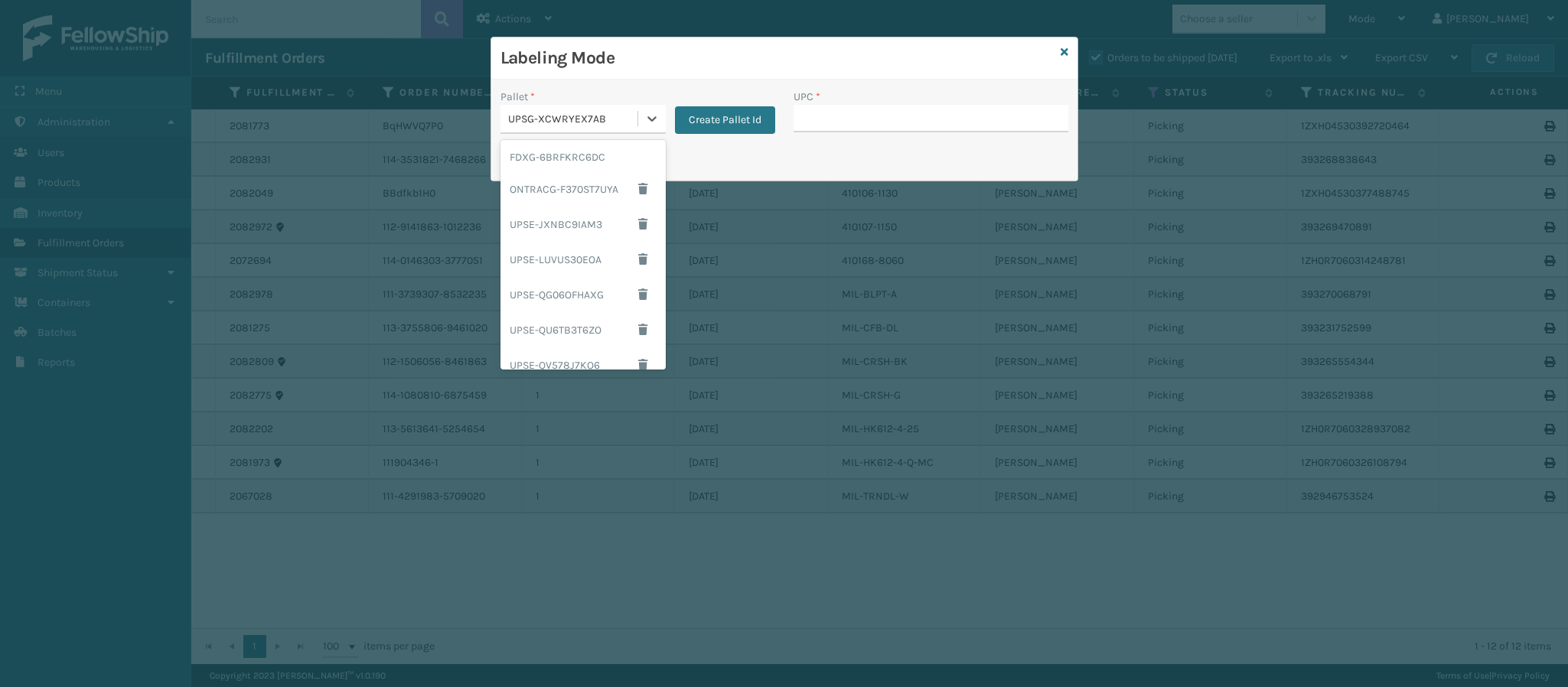
scroll to position [210, 0]
click at [579, 299] on div "UPSG-MQOOGJ7ZYU" at bounding box center [583, 296] width 165 height 36
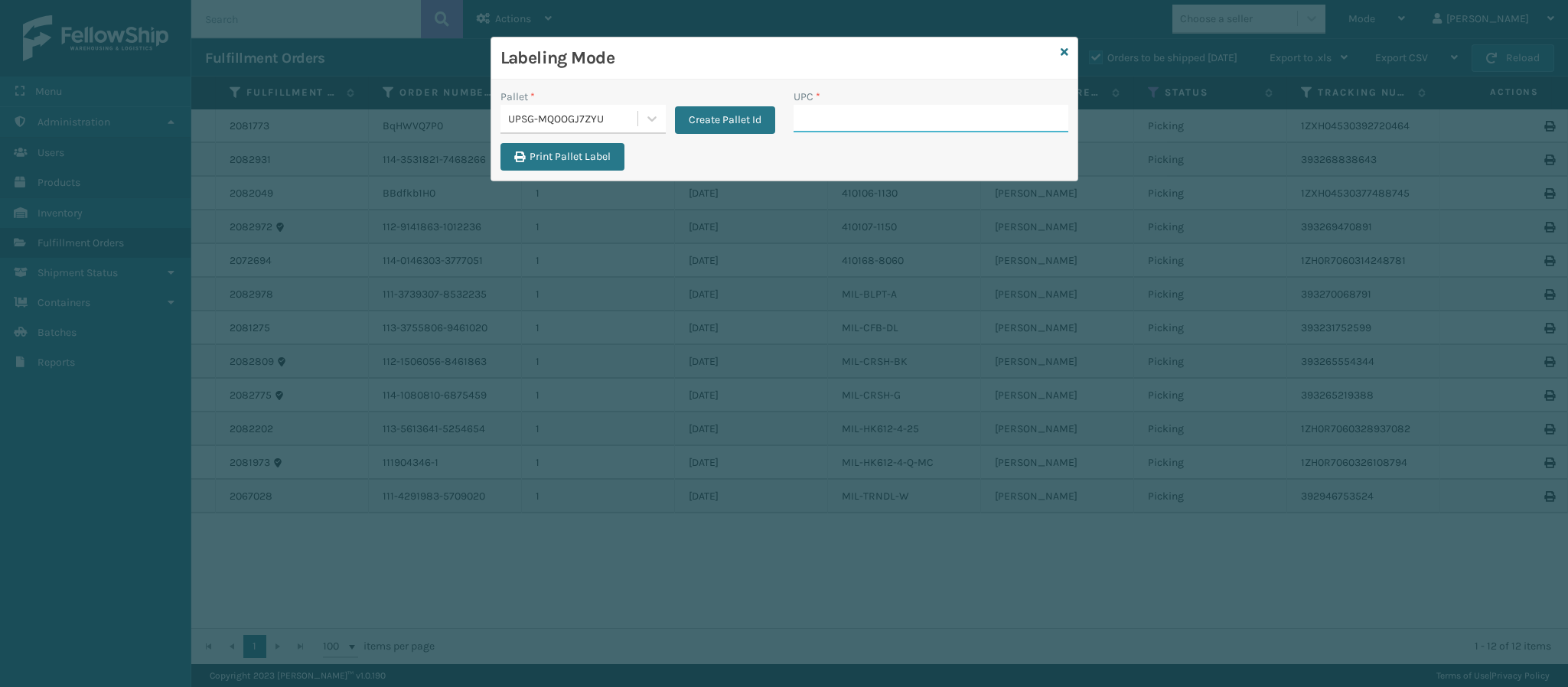
click at [861, 117] on input "UPC *" at bounding box center [931, 118] width 275 height 28
type input "849986012702"
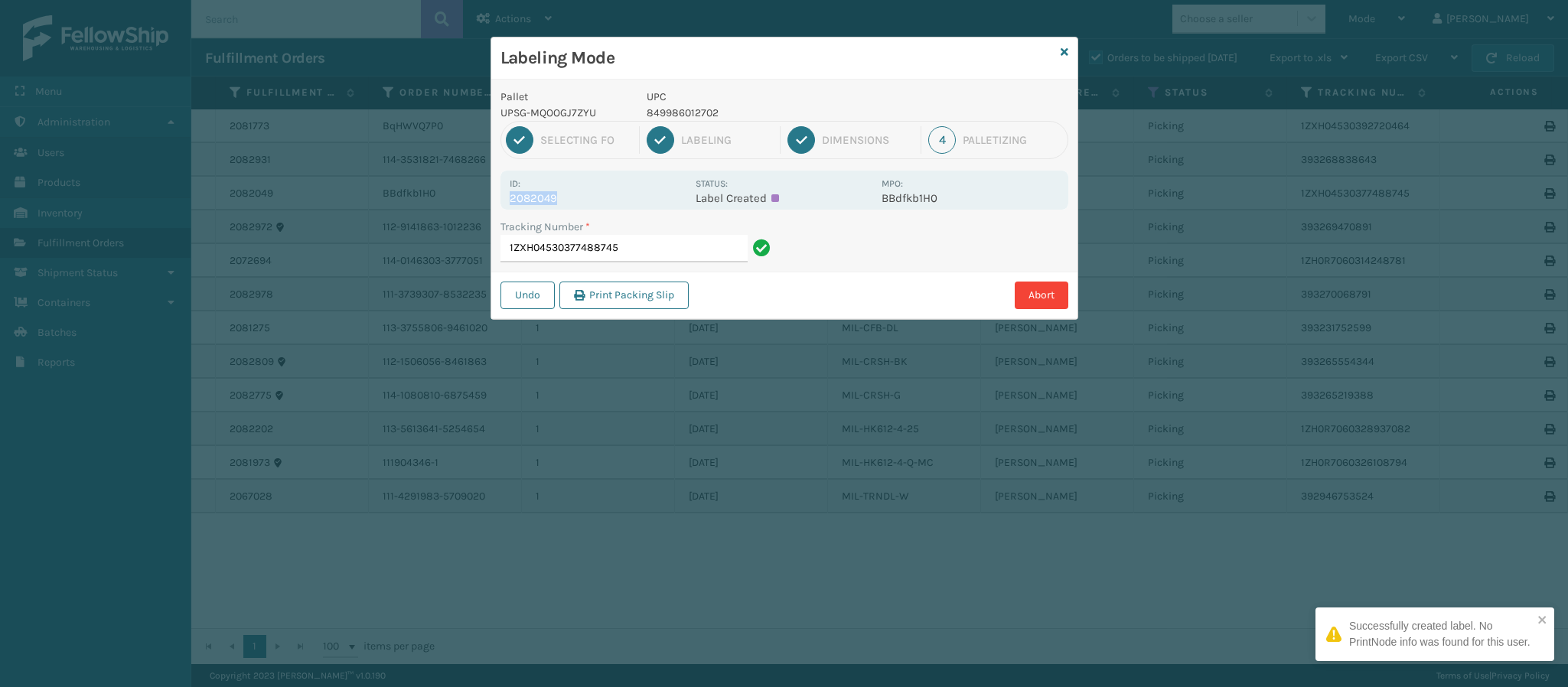
drag, startPoint x: 510, startPoint y: 198, endPoint x: 584, endPoint y: 201, distance: 74.1
click at [584, 201] on p "2082049" at bounding box center [597, 197] width 177 height 13
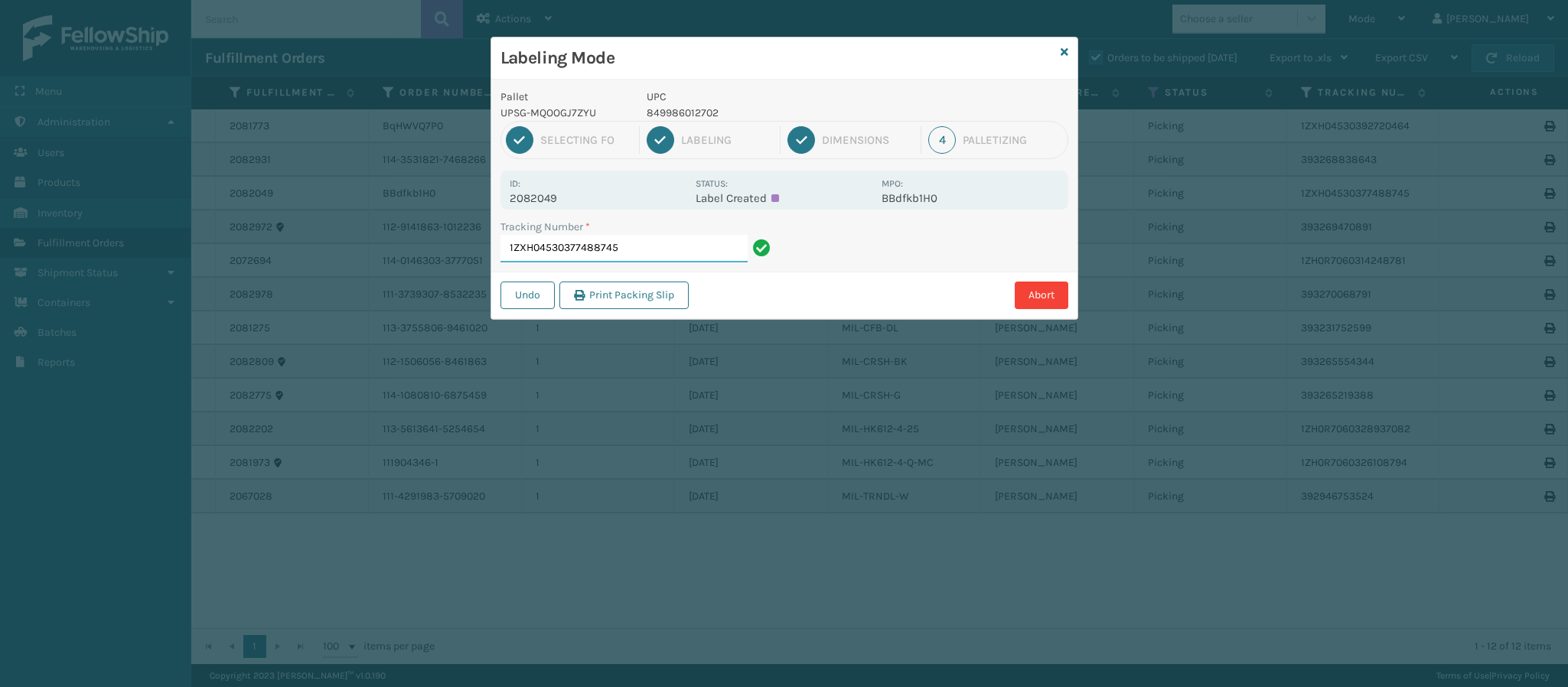
click at [636, 257] on input "1ZXH04530377488745" at bounding box center [624, 248] width 247 height 28
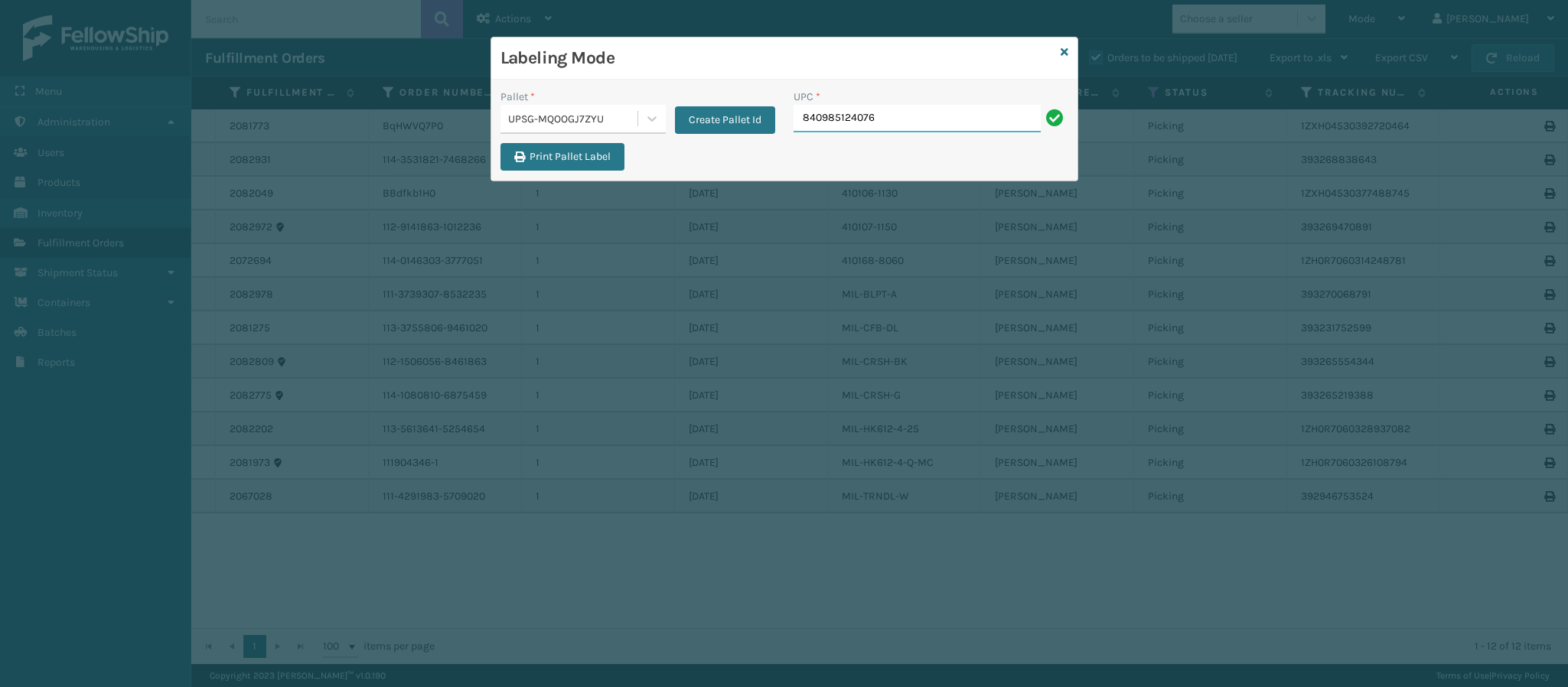
type input "840985124076"
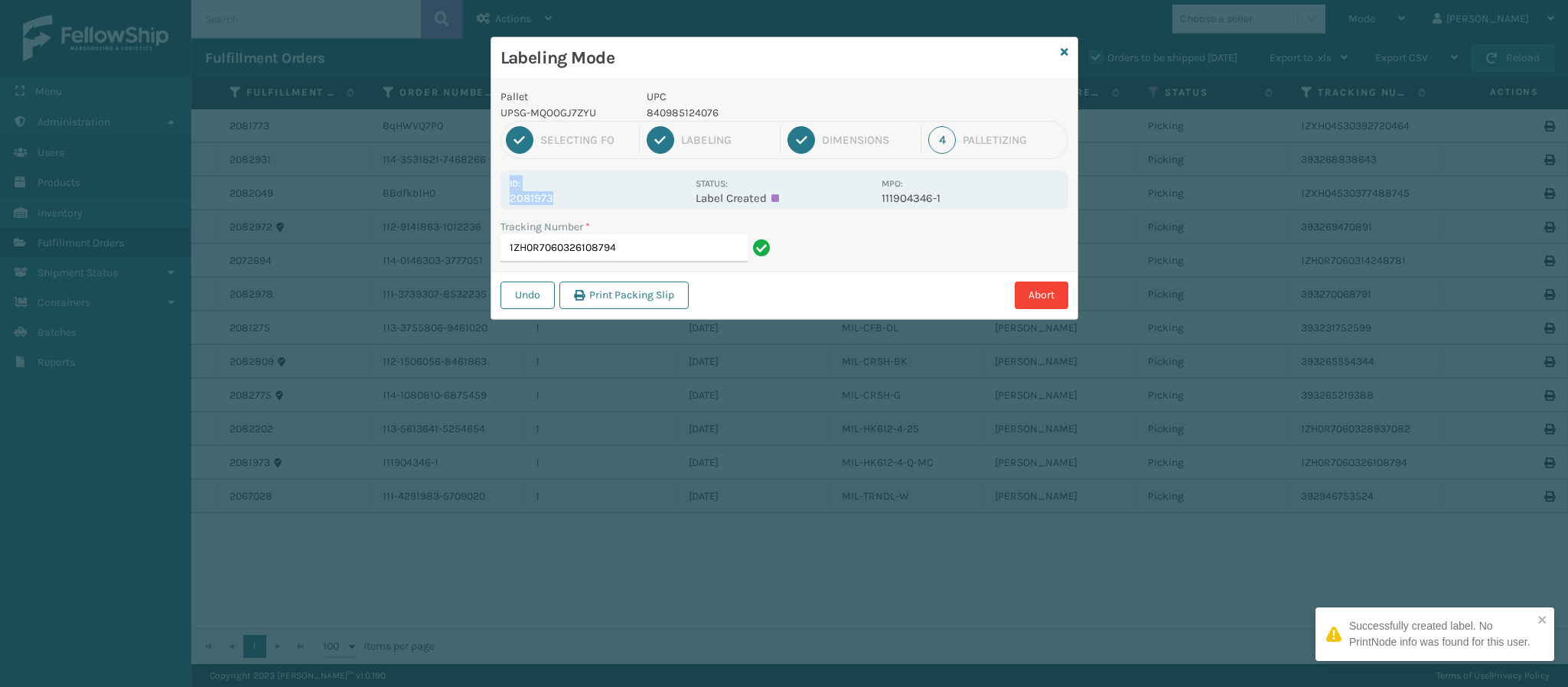
drag, startPoint x: 551, startPoint y: 198, endPoint x: 465, endPoint y: 191, distance: 86.3
click at [465, 191] on div "Labeling Mode Pallet UPSG-MQOOGJ7ZYU UPC 840985124076 1 Selecting FO 2 Labeling…" at bounding box center [784, 343] width 1568 height 687
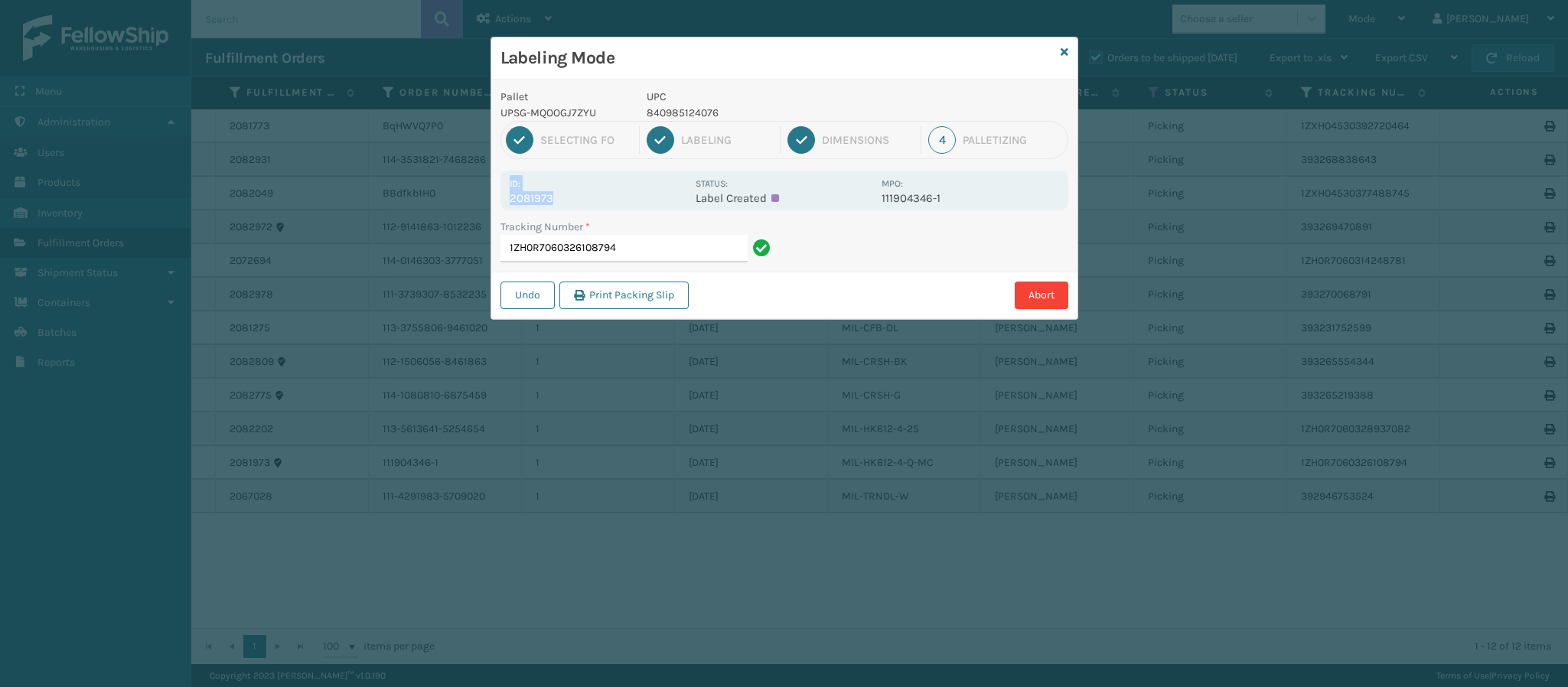
click at [560, 189] on div "Id: 2081973" at bounding box center [597, 190] width 177 height 30
click at [559, 190] on div "Id: 2081973" at bounding box center [597, 190] width 177 height 30
drag, startPoint x: 549, startPoint y: 201, endPoint x: 487, endPoint y: 200, distance: 62.0
click at [487, 200] on div "Labeling Mode Pallet UPSG-MQOOGJ7ZYU UPC 840985124076 1 Selecting FO 2 Labeling…" at bounding box center [784, 343] width 1568 height 687
click at [686, 245] on input "1ZH0R7060326108794" at bounding box center [624, 248] width 247 height 28
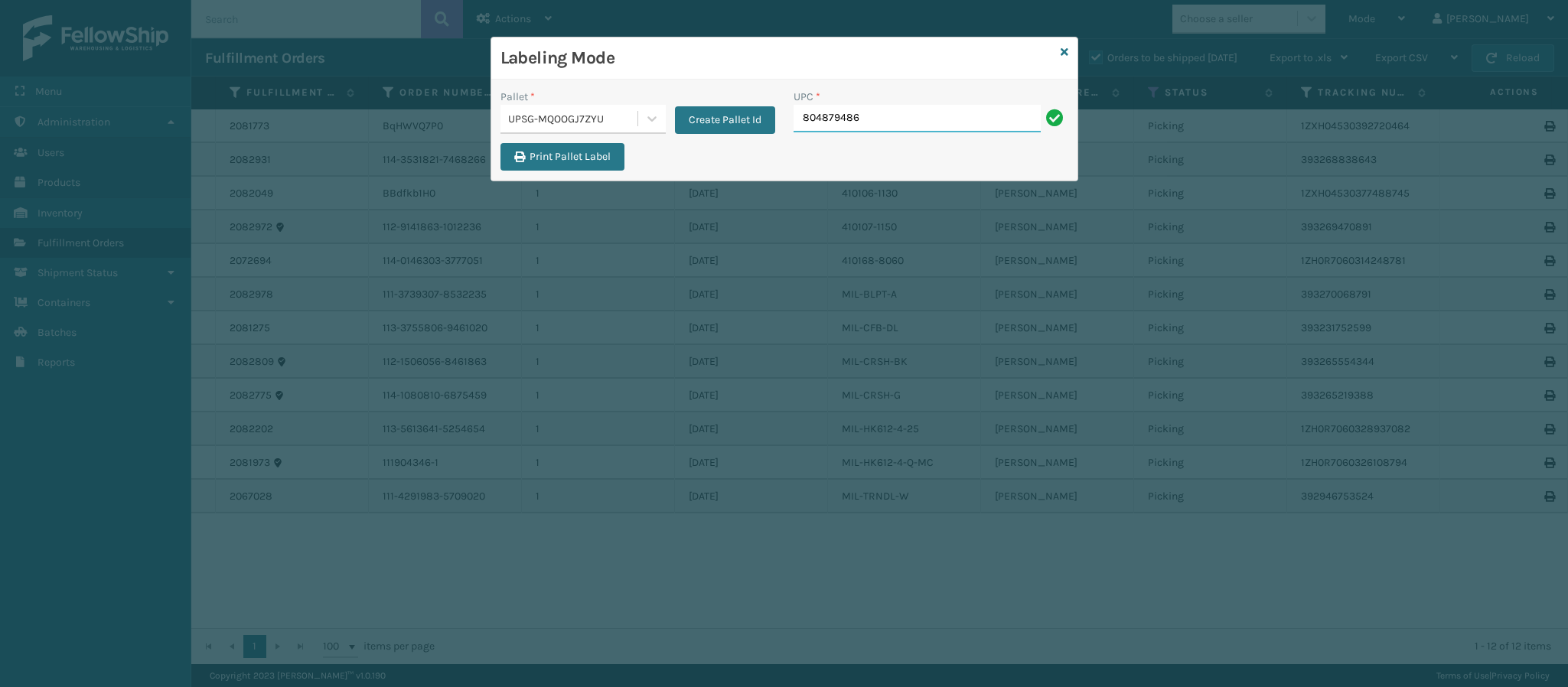
type input "8048794862"
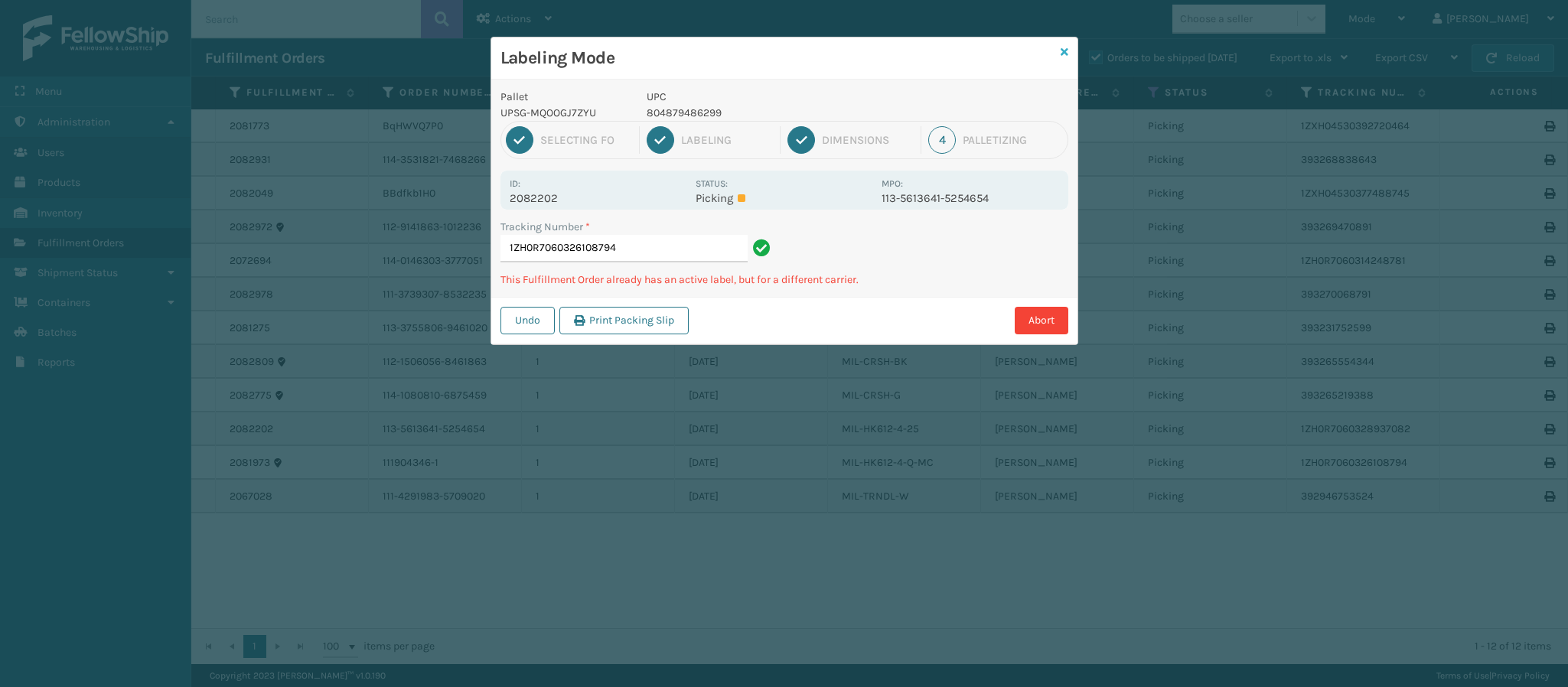
click at [1060, 52] on icon at bounding box center [1064, 52] width 8 height 11
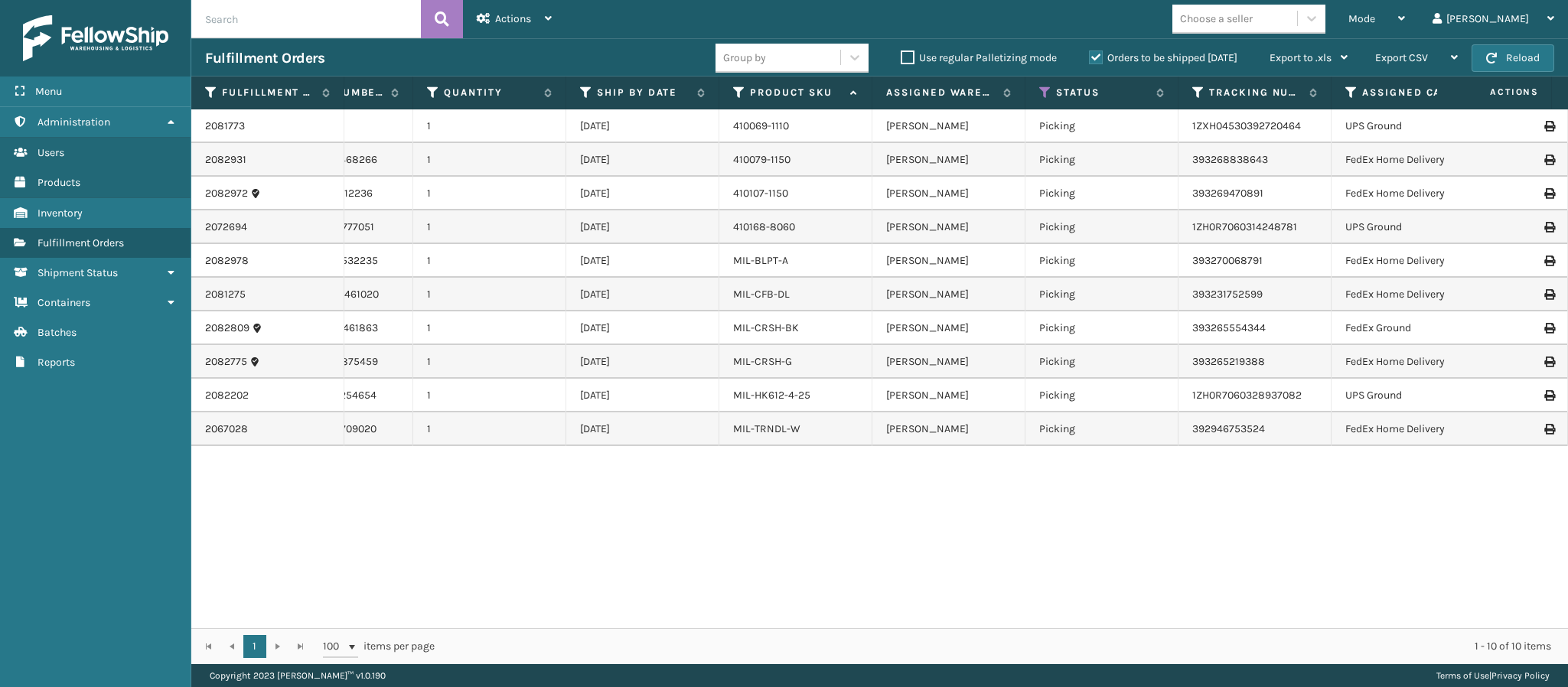
scroll to position [0, 0]
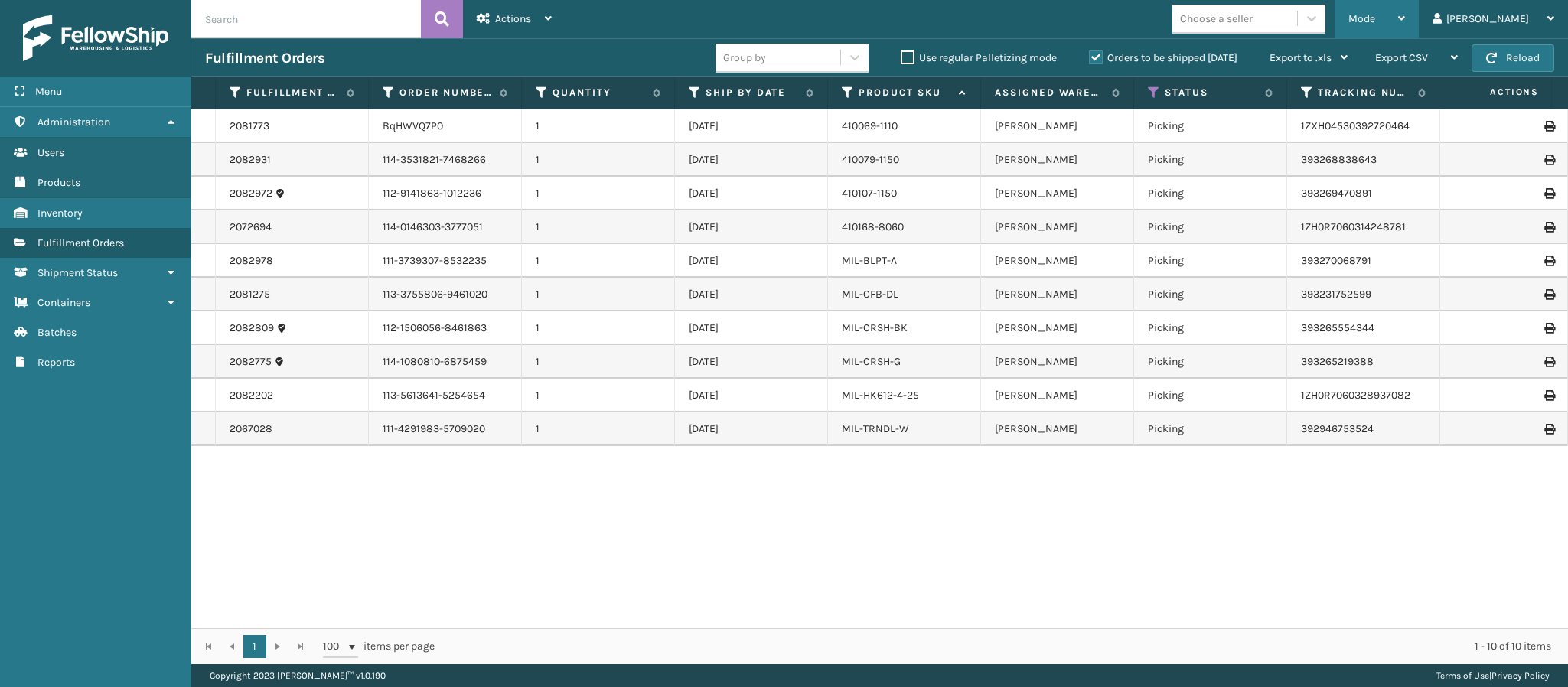
click at [1405, 12] on div "Mode" at bounding box center [1377, 19] width 57 height 38
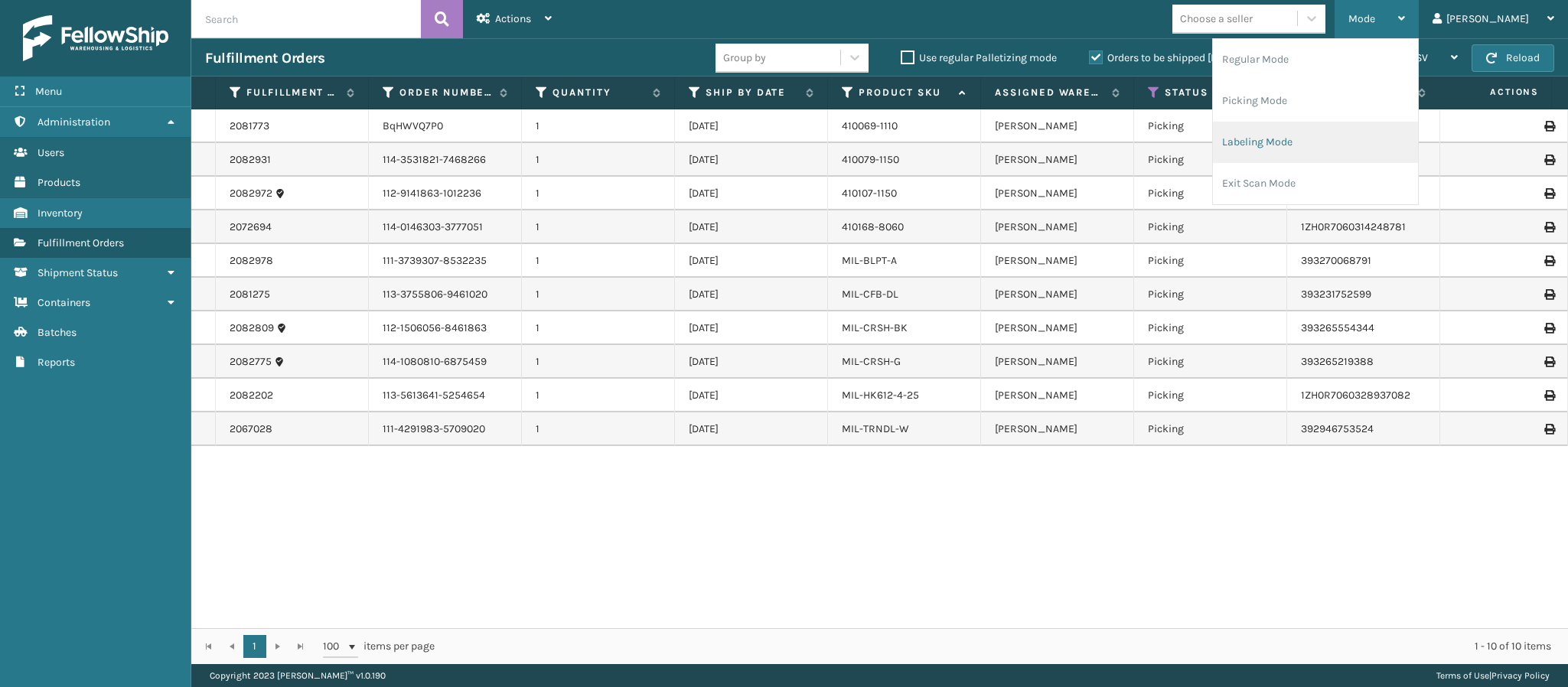
click at [1318, 130] on li "Labeling Mode" at bounding box center [1316, 142] width 205 height 41
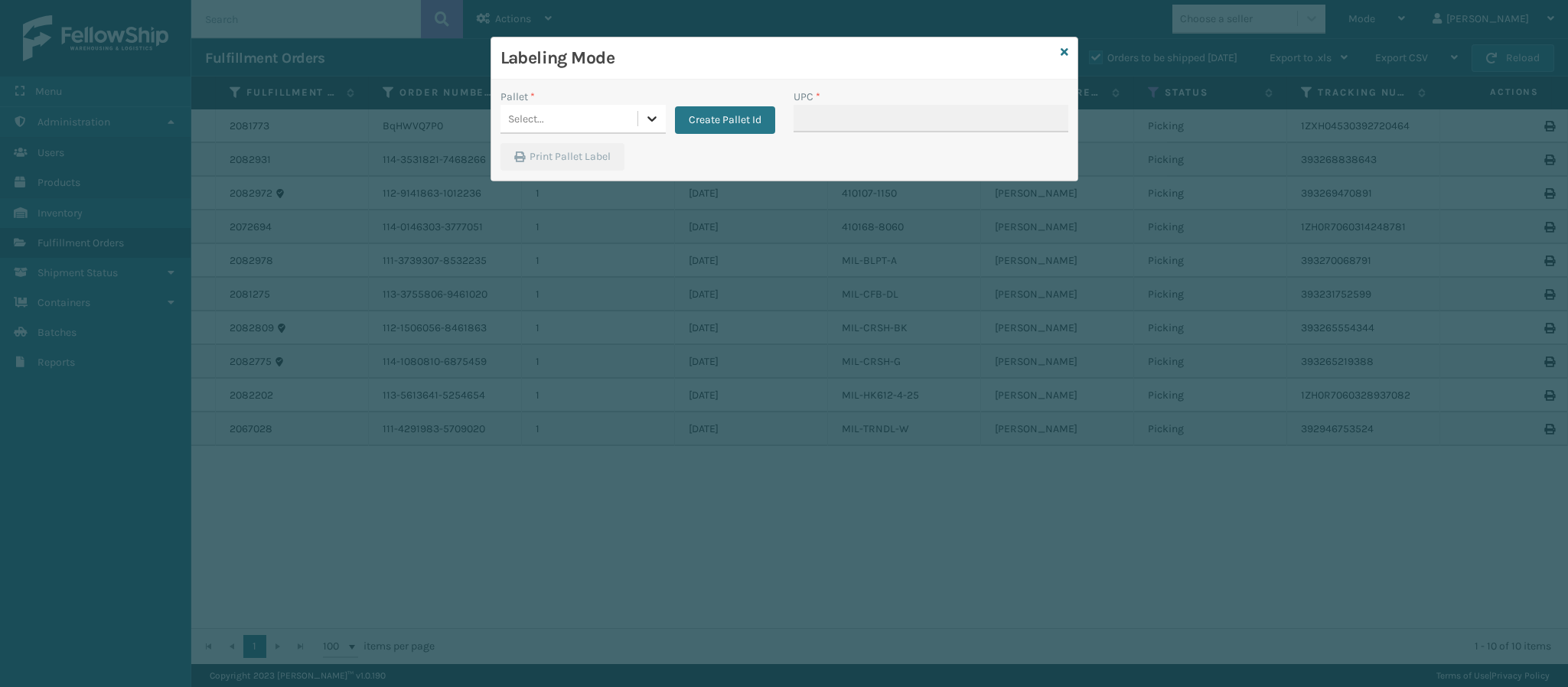
click at [639, 129] on div at bounding box center [652, 118] width 28 height 28
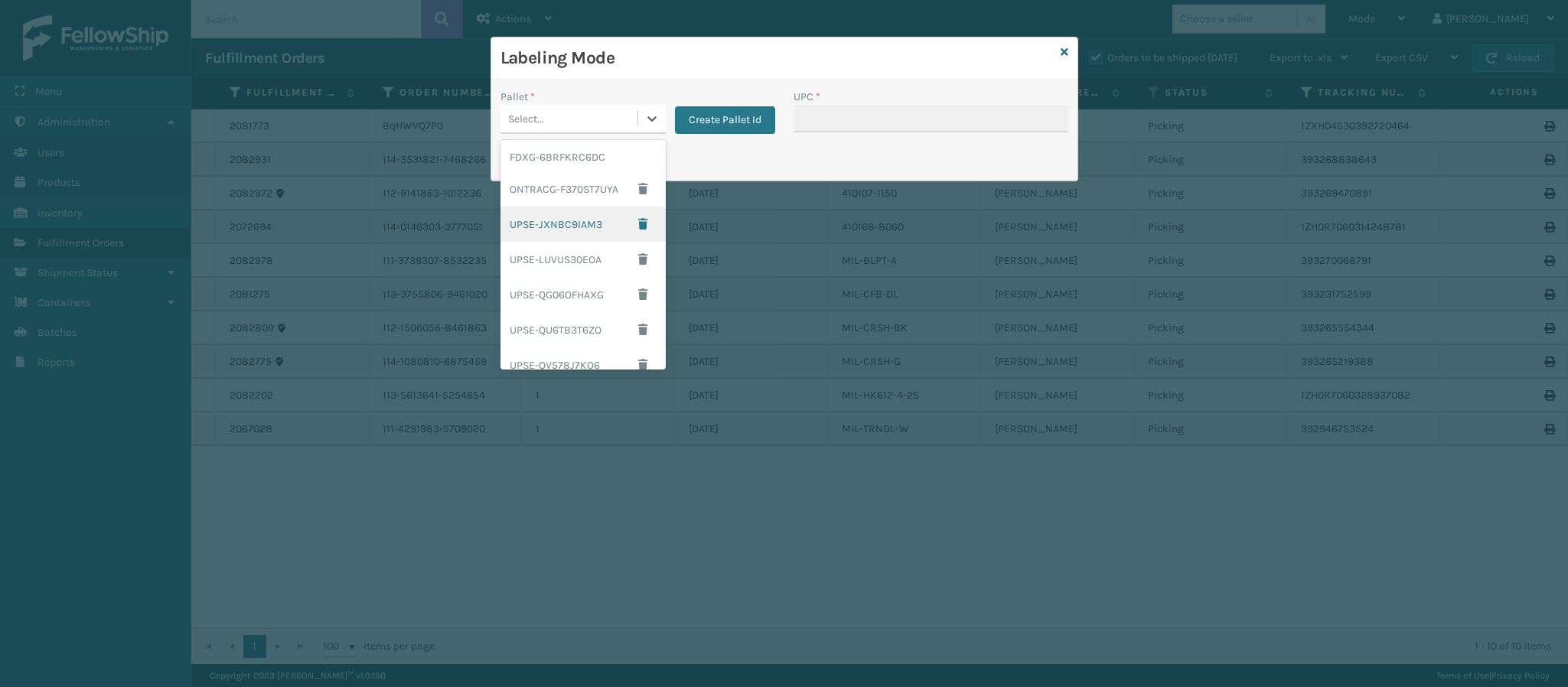
scroll to position [228, 0]
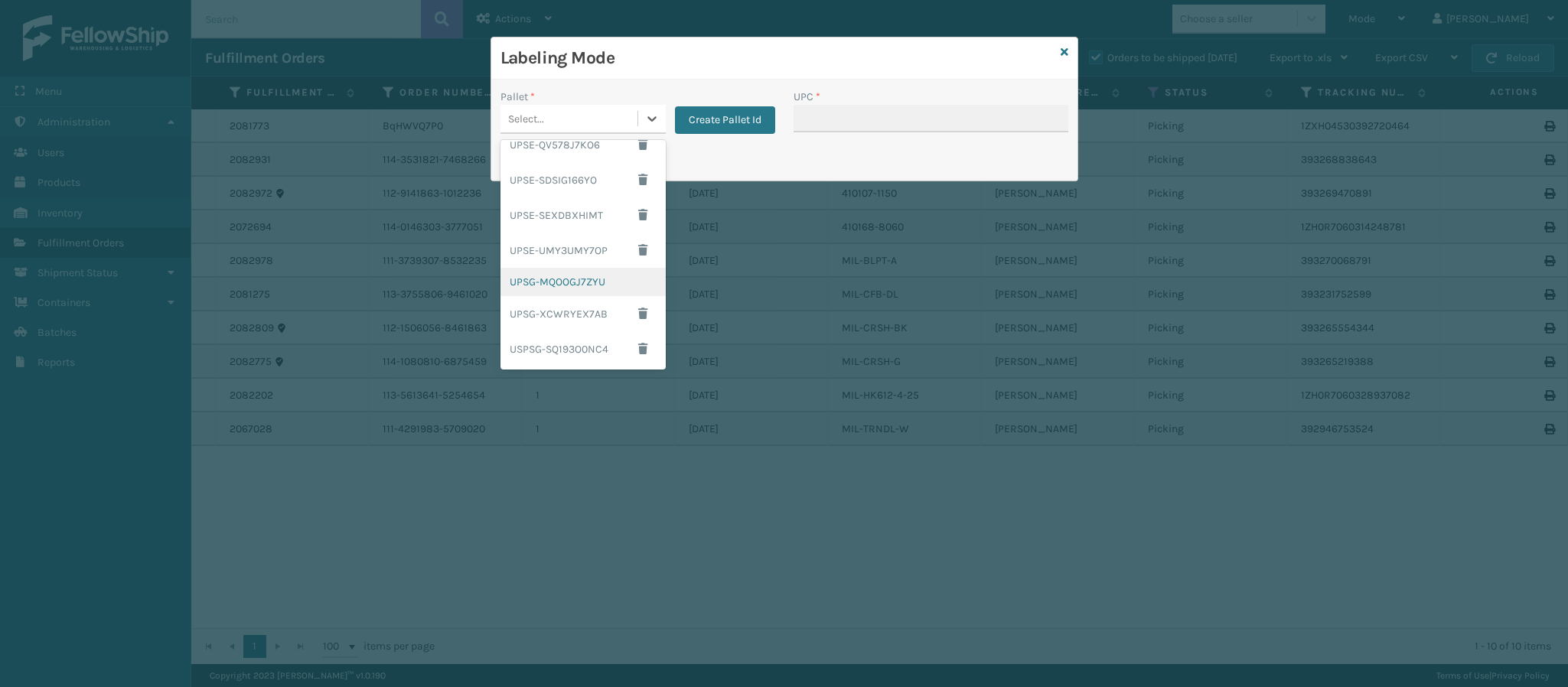
click at [572, 290] on div "UPSG-MQOOGJ7ZYU" at bounding box center [583, 282] width 165 height 28
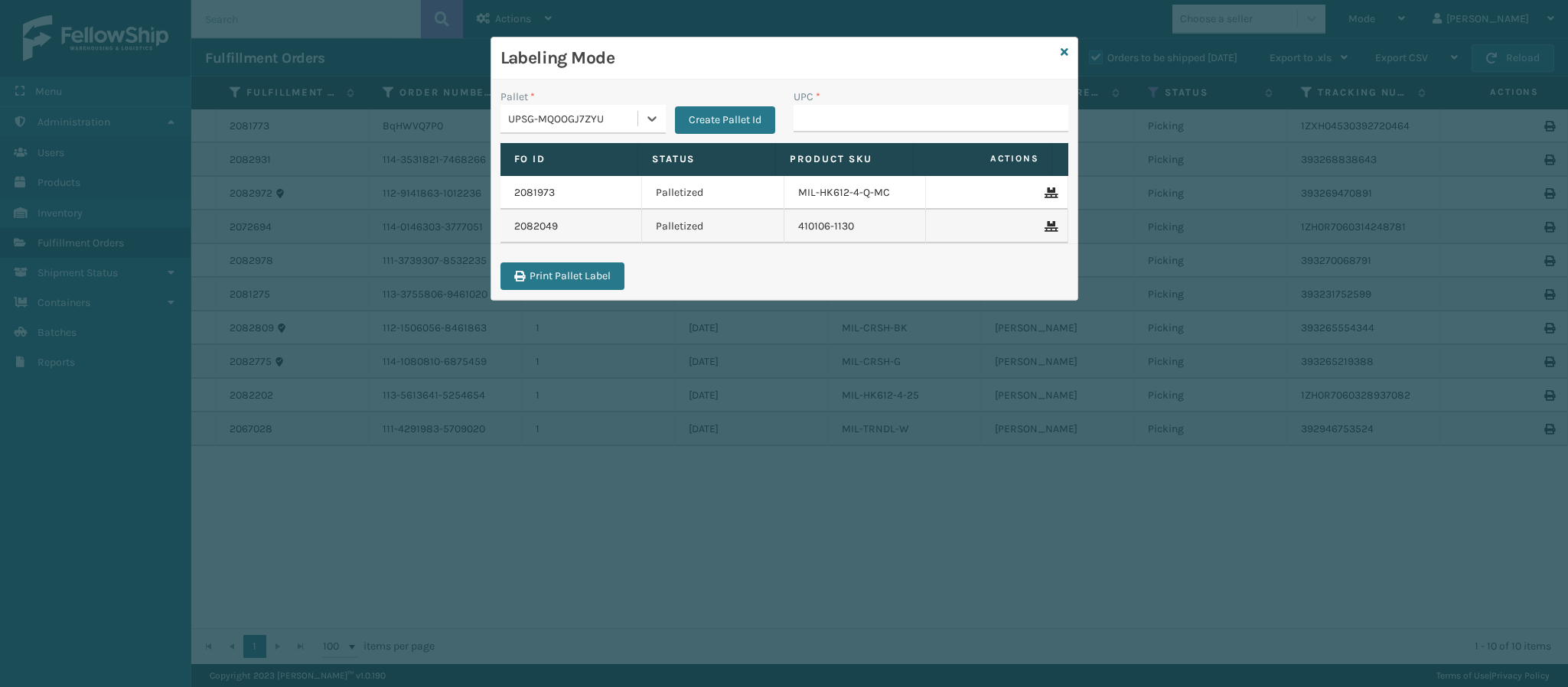
click at [873, 134] on div "UPC *" at bounding box center [931, 116] width 293 height 54
click at [873, 133] on div "UPC *" at bounding box center [931, 116] width 293 height 54
click at [877, 131] on input "UPC *" at bounding box center [931, 118] width 275 height 28
type input "84998600938"
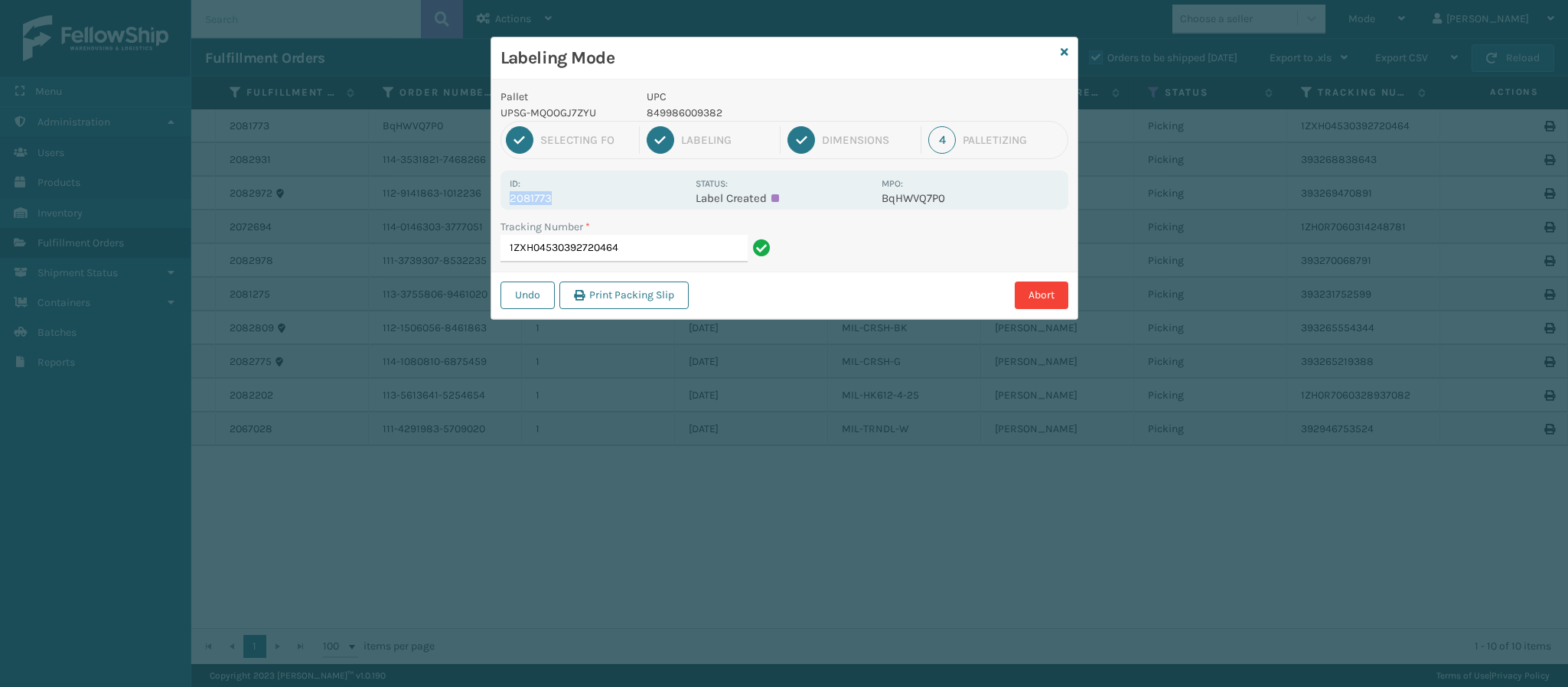
drag, startPoint x: 509, startPoint y: 201, endPoint x: 590, endPoint y: 202, distance: 81.0
click at [590, 202] on p "2081773" at bounding box center [597, 197] width 177 height 13
click at [630, 244] on input "1ZXH04530392720464" at bounding box center [624, 248] width 247 height 28
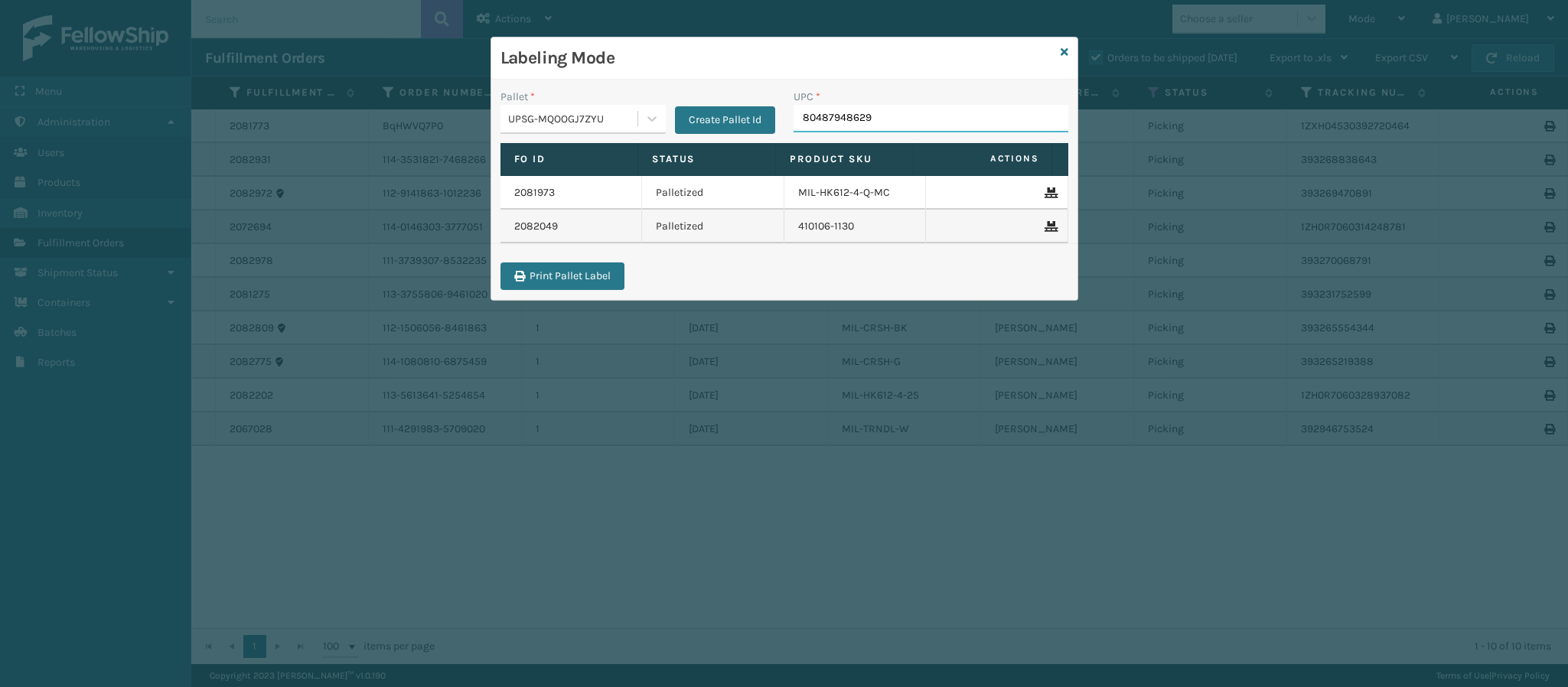
type input "804879486299"
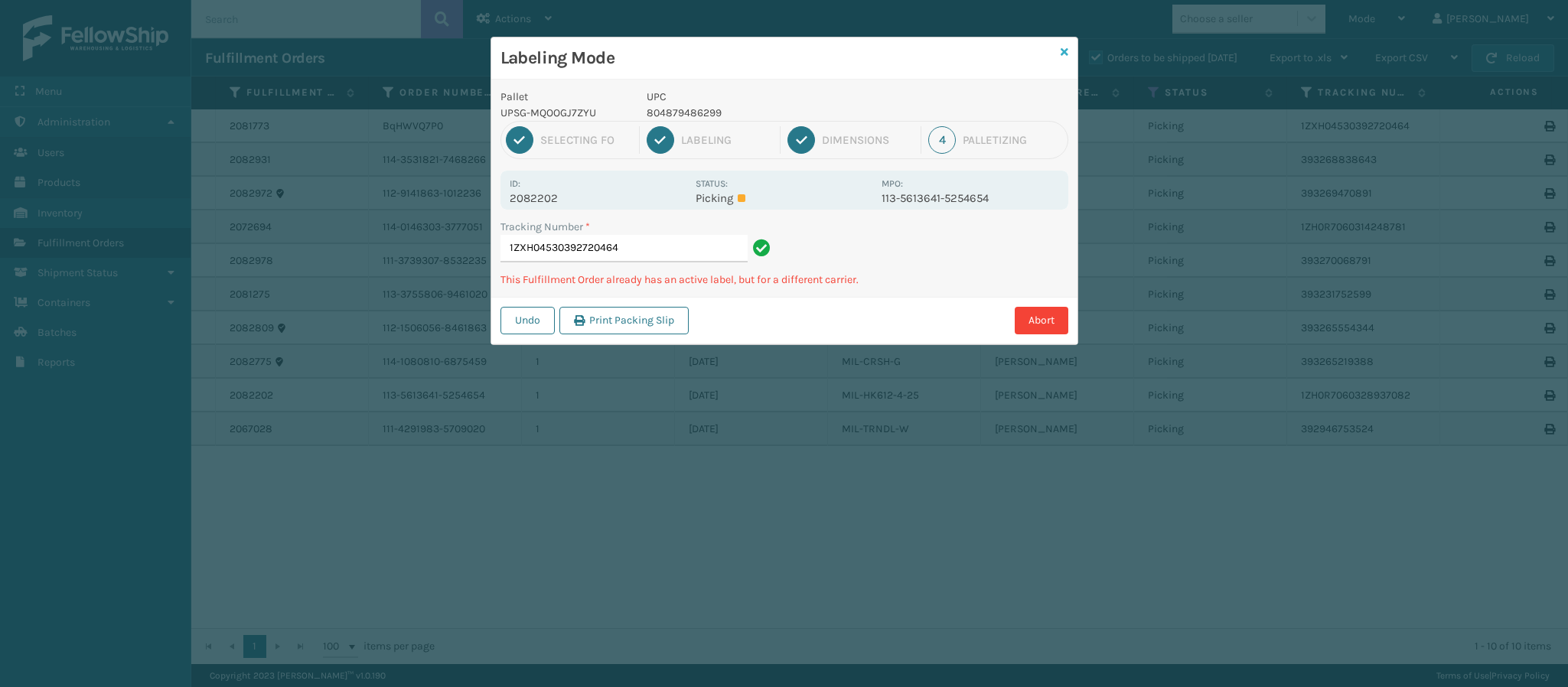
click at [1066, 51] on icon at bounding box center [1064, 52] width 8 height 11
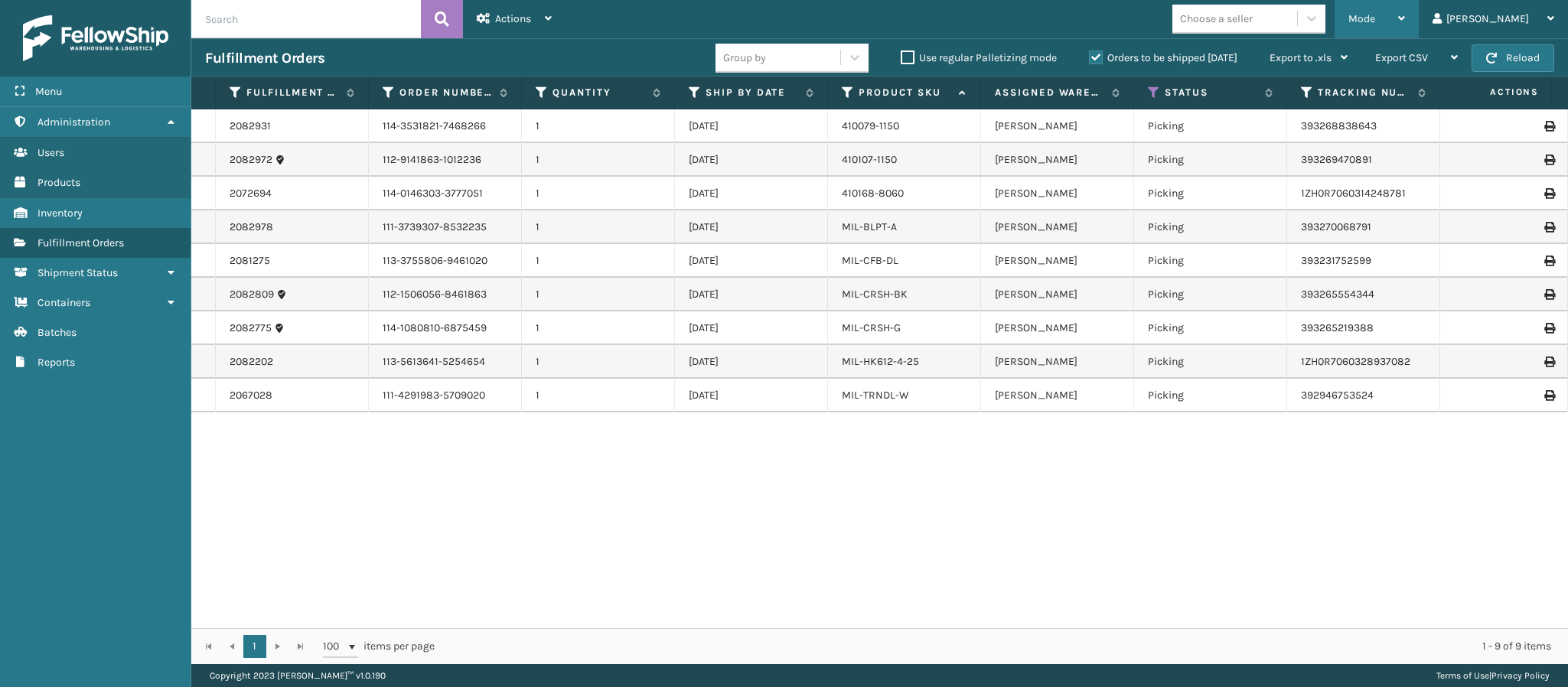
click at [1375, 12] on span "Mode" at bounding box center [1362, 19] width 27 height 13
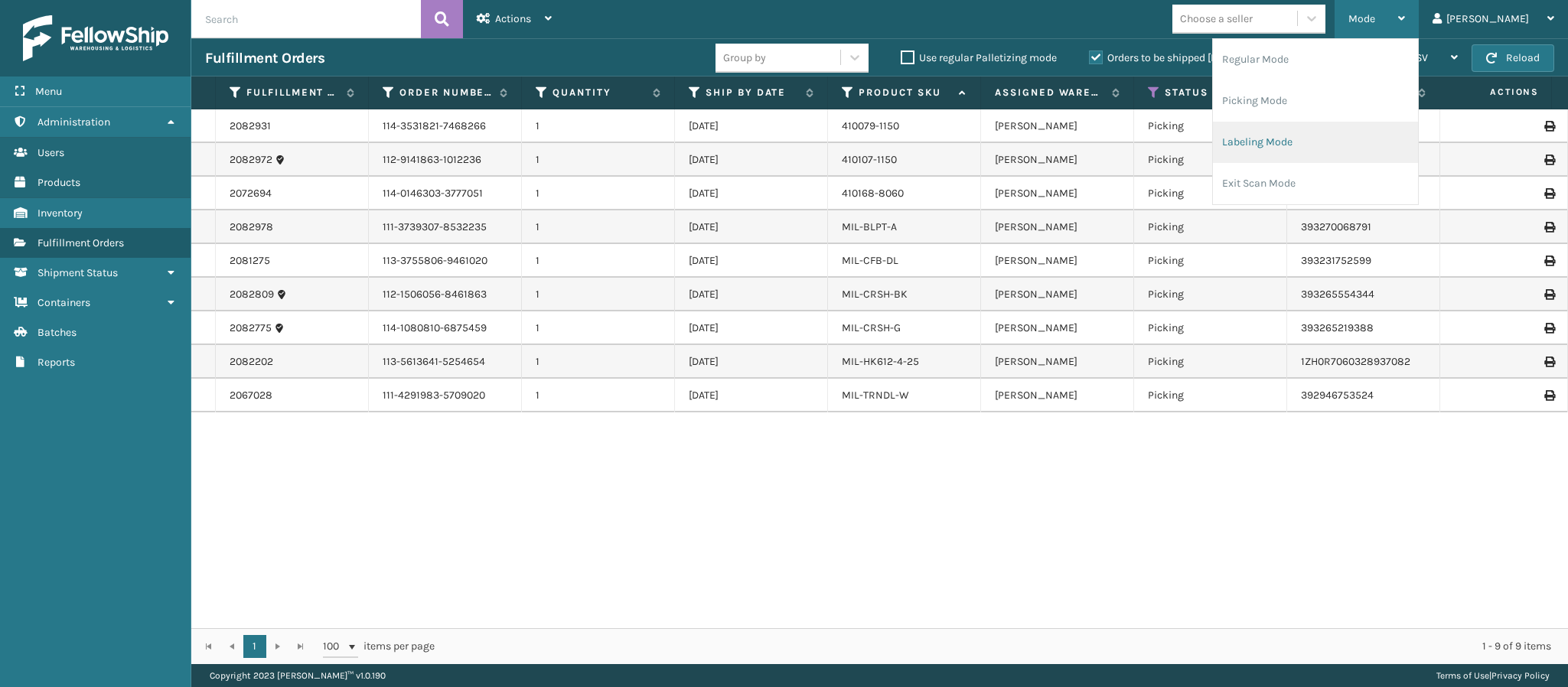
click at [1327, 143] on li "Labeling Mode" at bounding box center [1316, 142] width 205 height 41
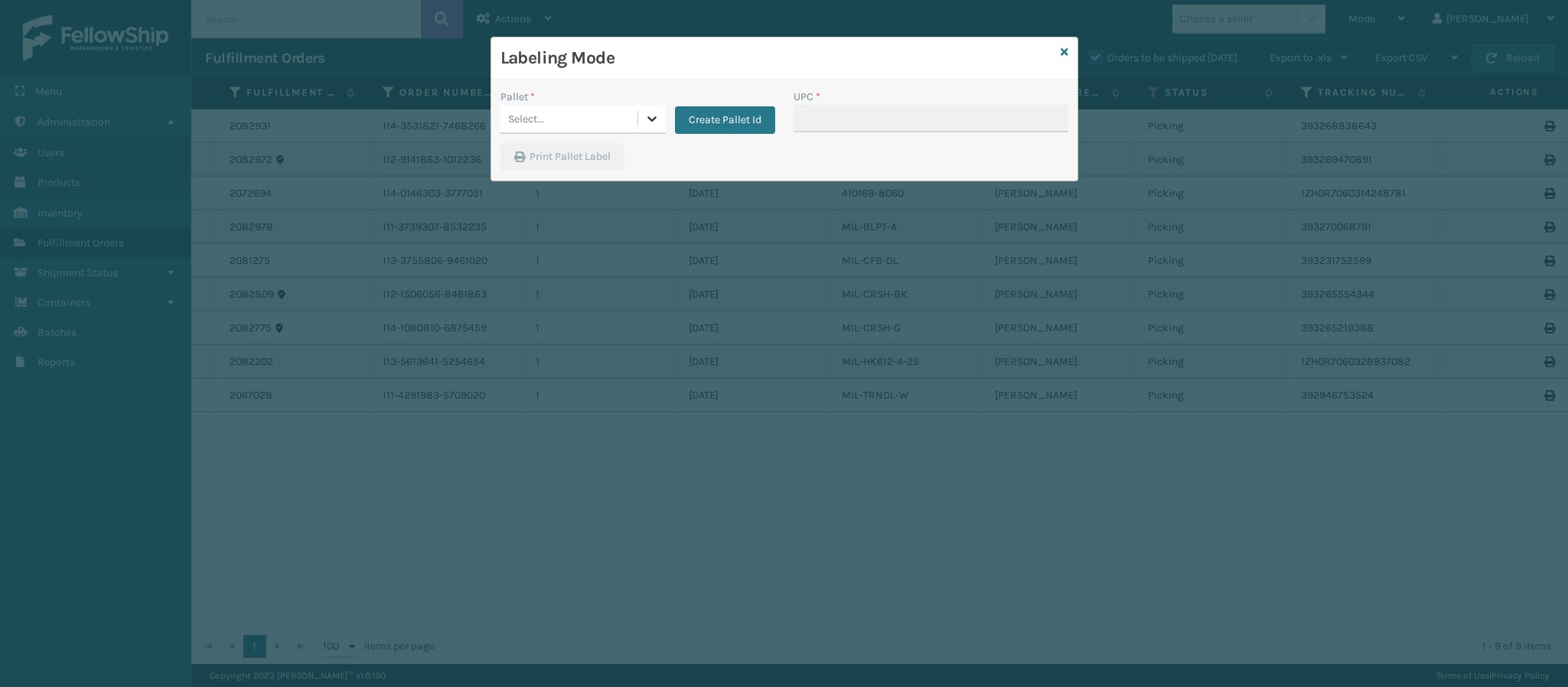
click at [638, 124] on div at bounding box center [652, 118] width 28 height 28
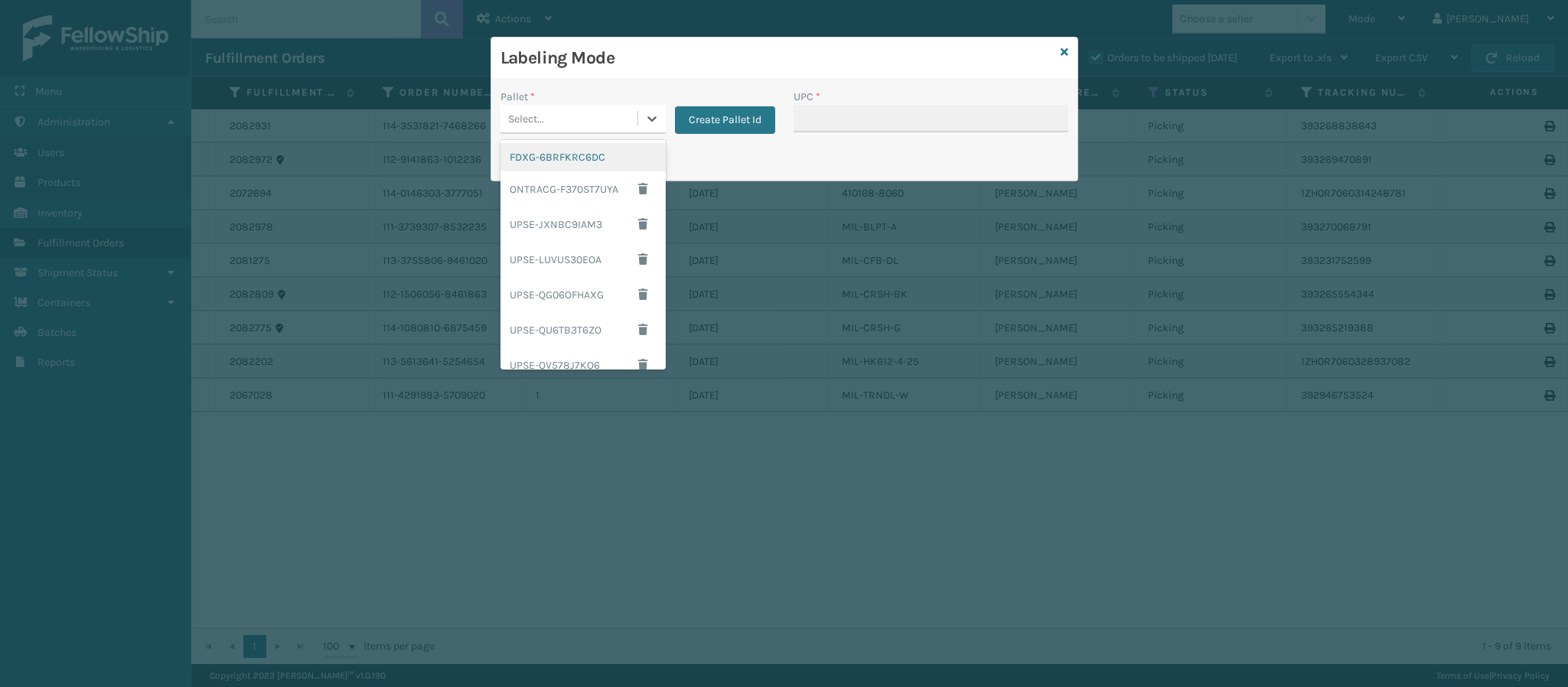
click at [580, 155] on div "FDXG-6BRFKRC6DC" at bounding box center [583, 157] width 165 height 28
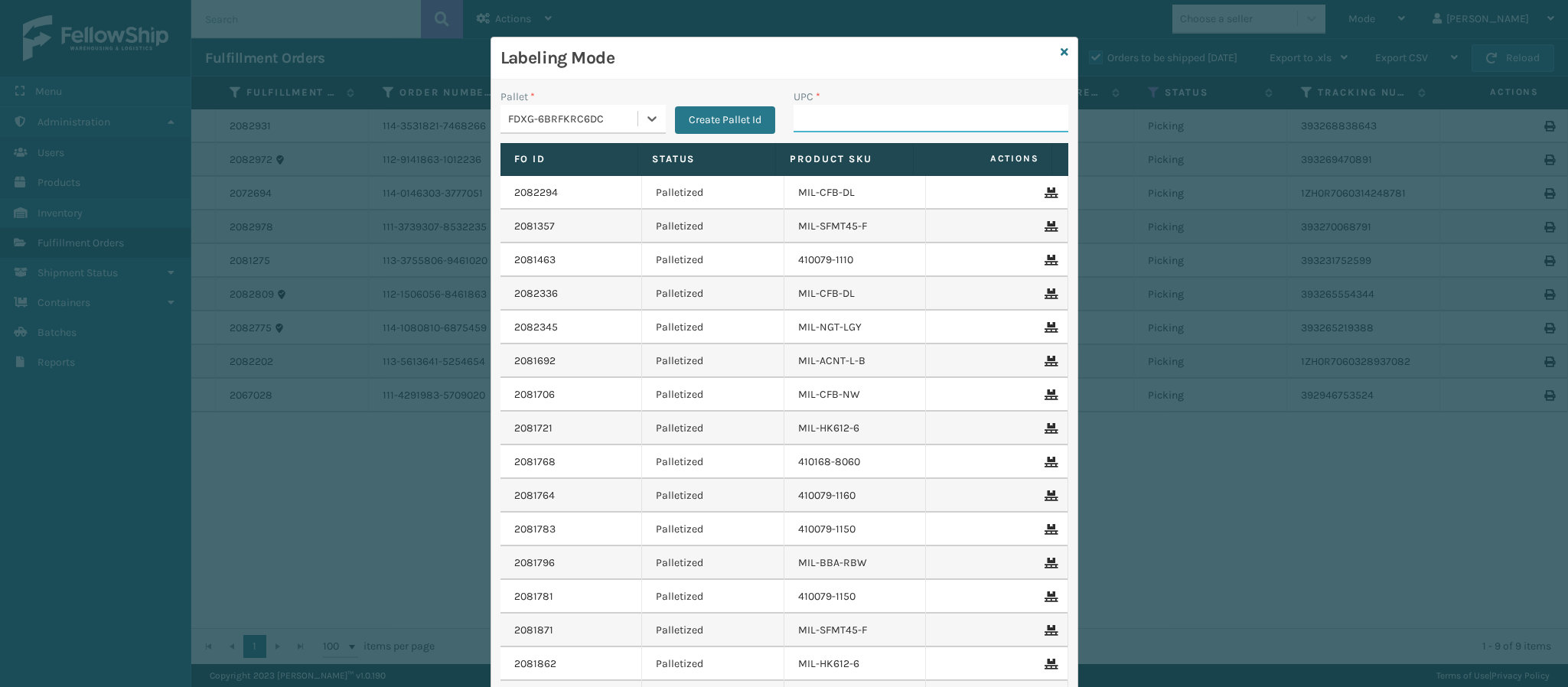
click at [958, 120] on input "UPC *" at bounding box center [931, 118] width 275 height 28
type input "8048794862"
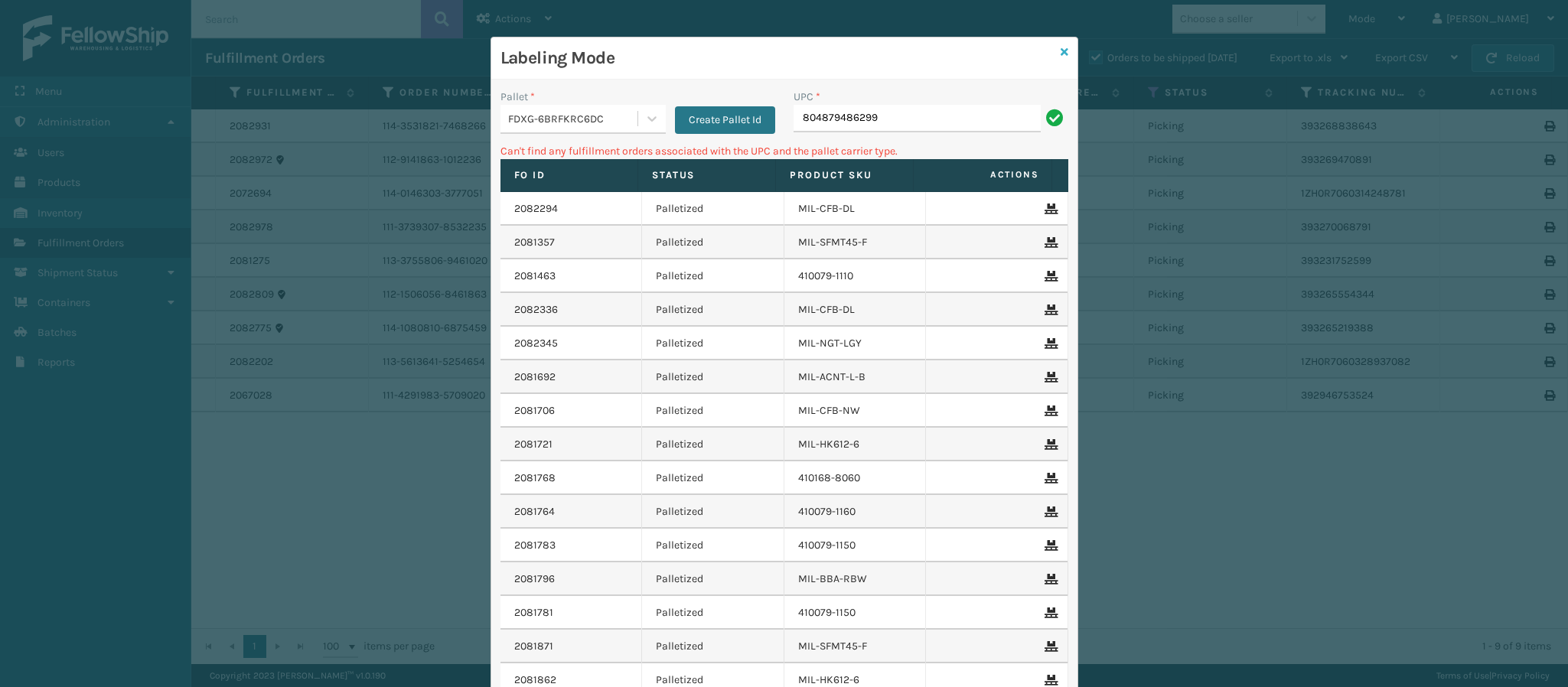
click at [1060, 52] on icon at bounding box center [1064, 52] width 8 height 11
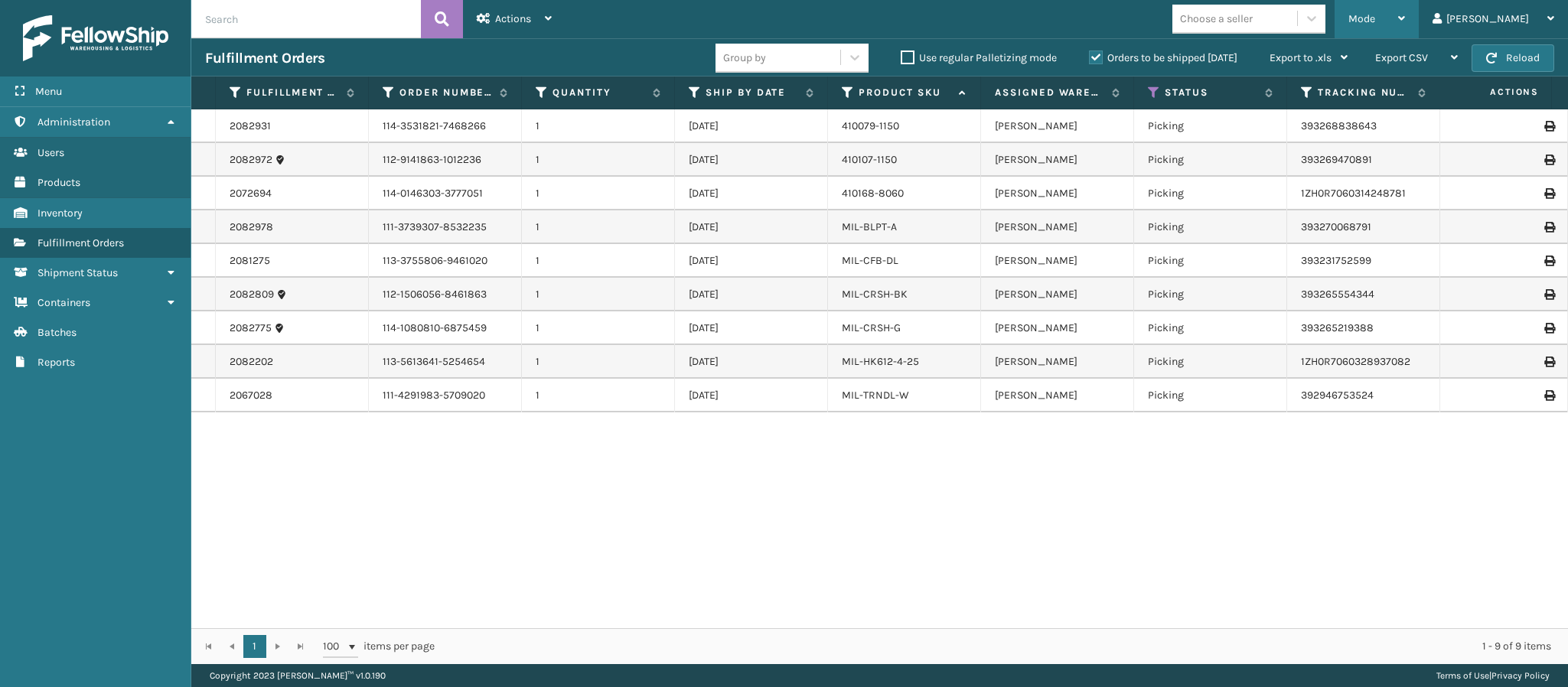
click at [1375, 17] on span "Mode" at bounding box center [1362, 19] width 27 height 13
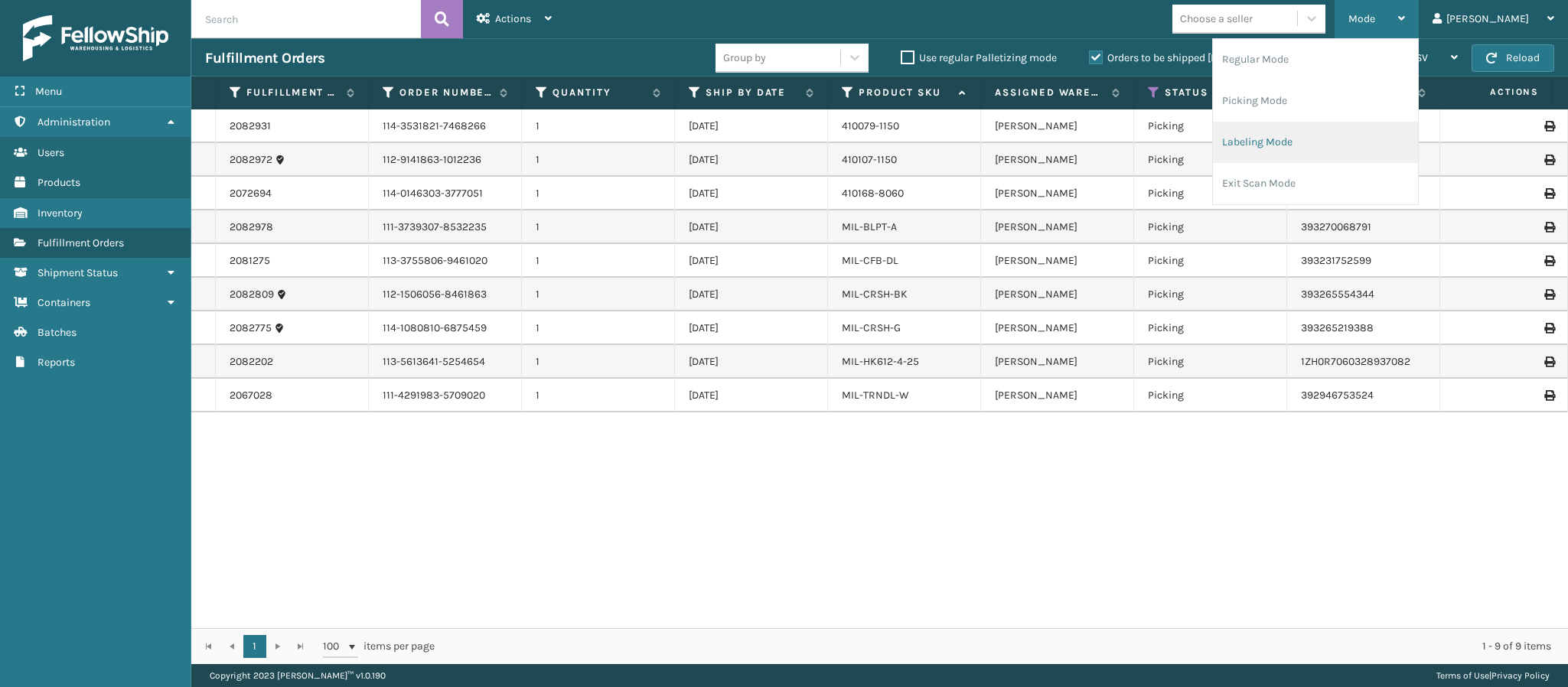
click at [1334, 142] on li "Labeling Mode" at bounding box center [1316, 142] width 205 height 41
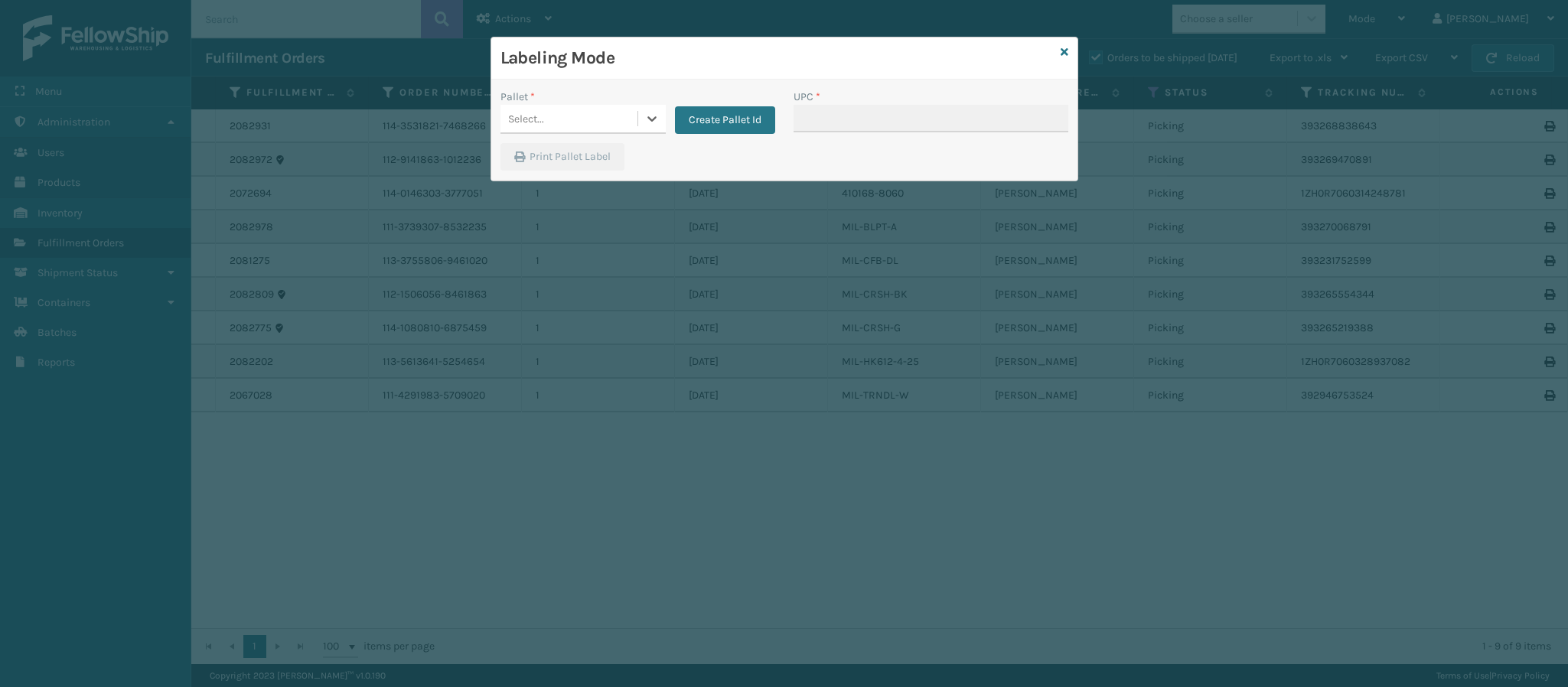
click at [611, 111] on div "Select..." at bounding box center [569, 119] width 137 height 25
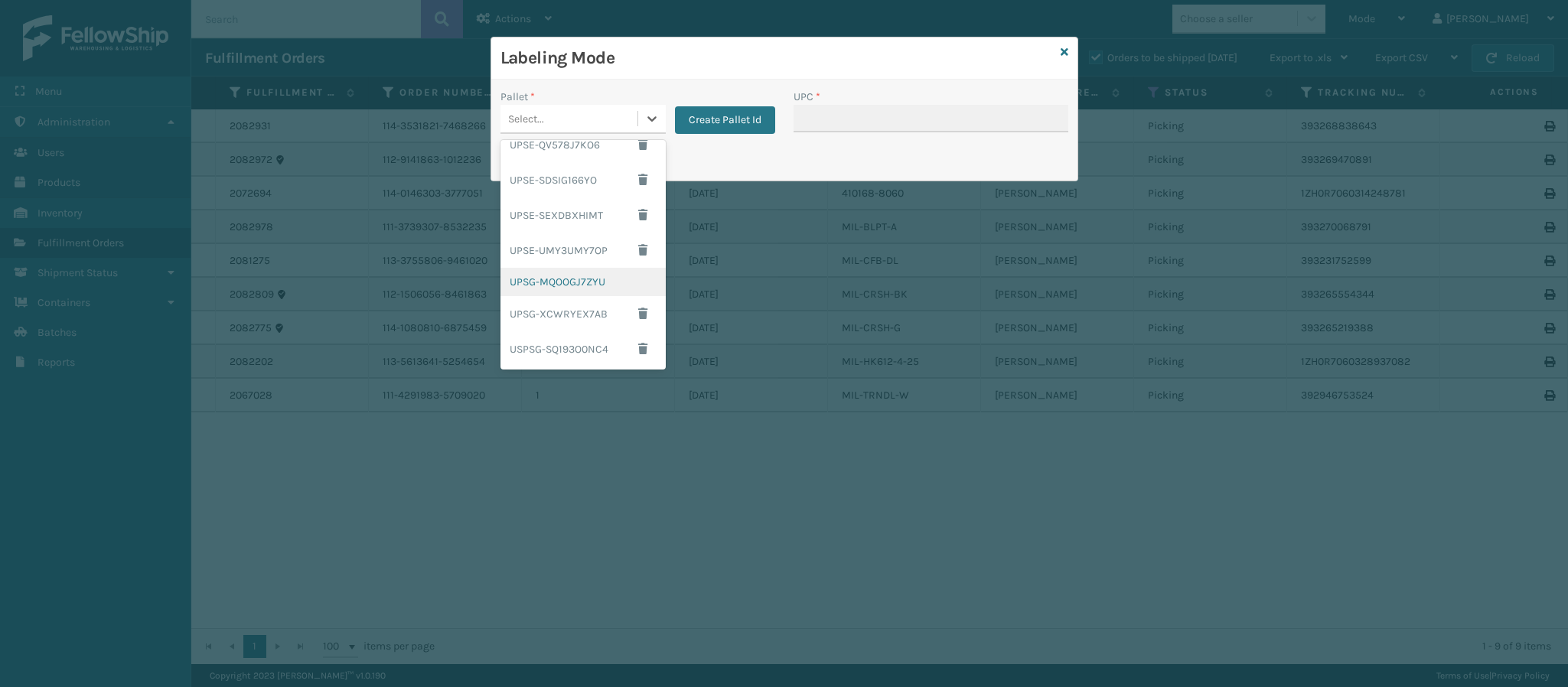
click at [545, 287] on div "UPSG-MQOOGJ7ZYU" at bounding box center [583, 282] width 165 height 28
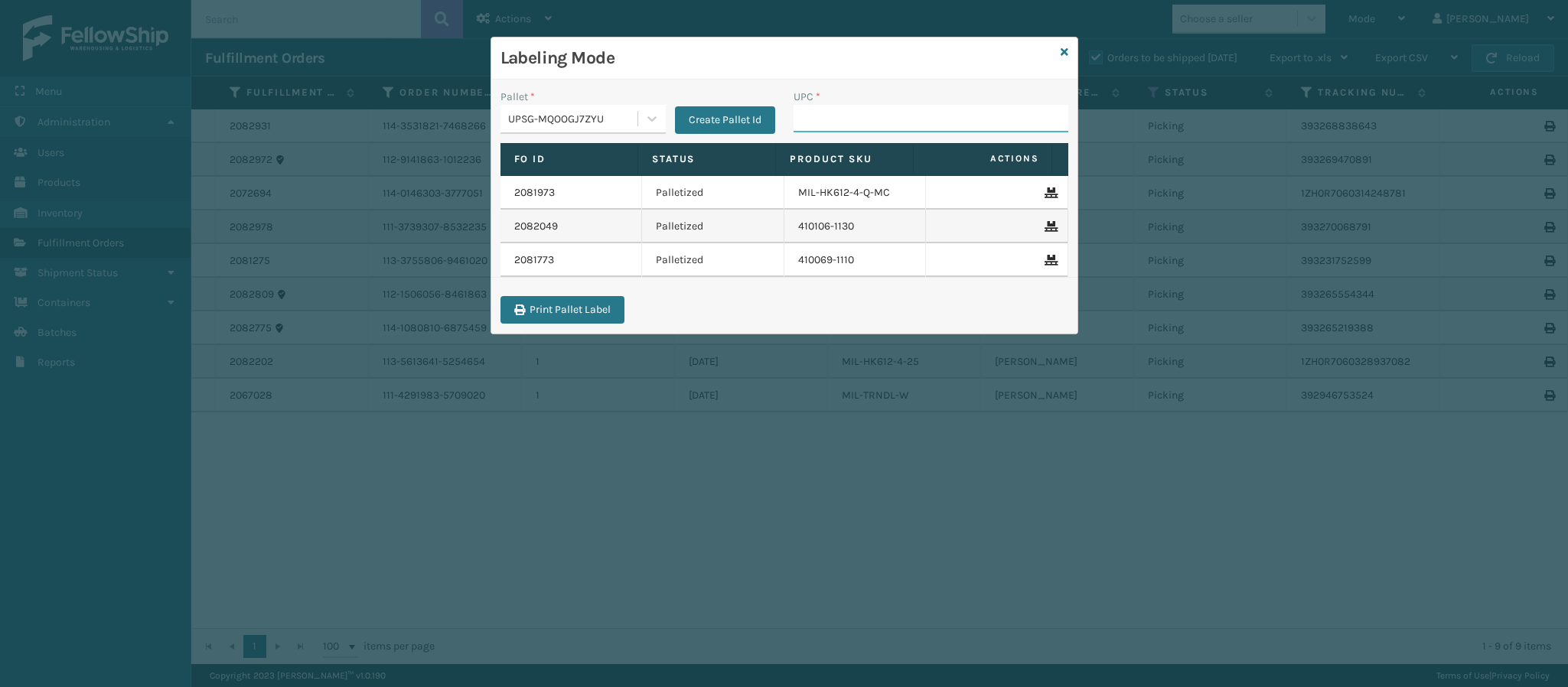
click at [866, 116] on input "UPC *" at bounding box center [931, 118] width 275 height 28
type input "840985117559"
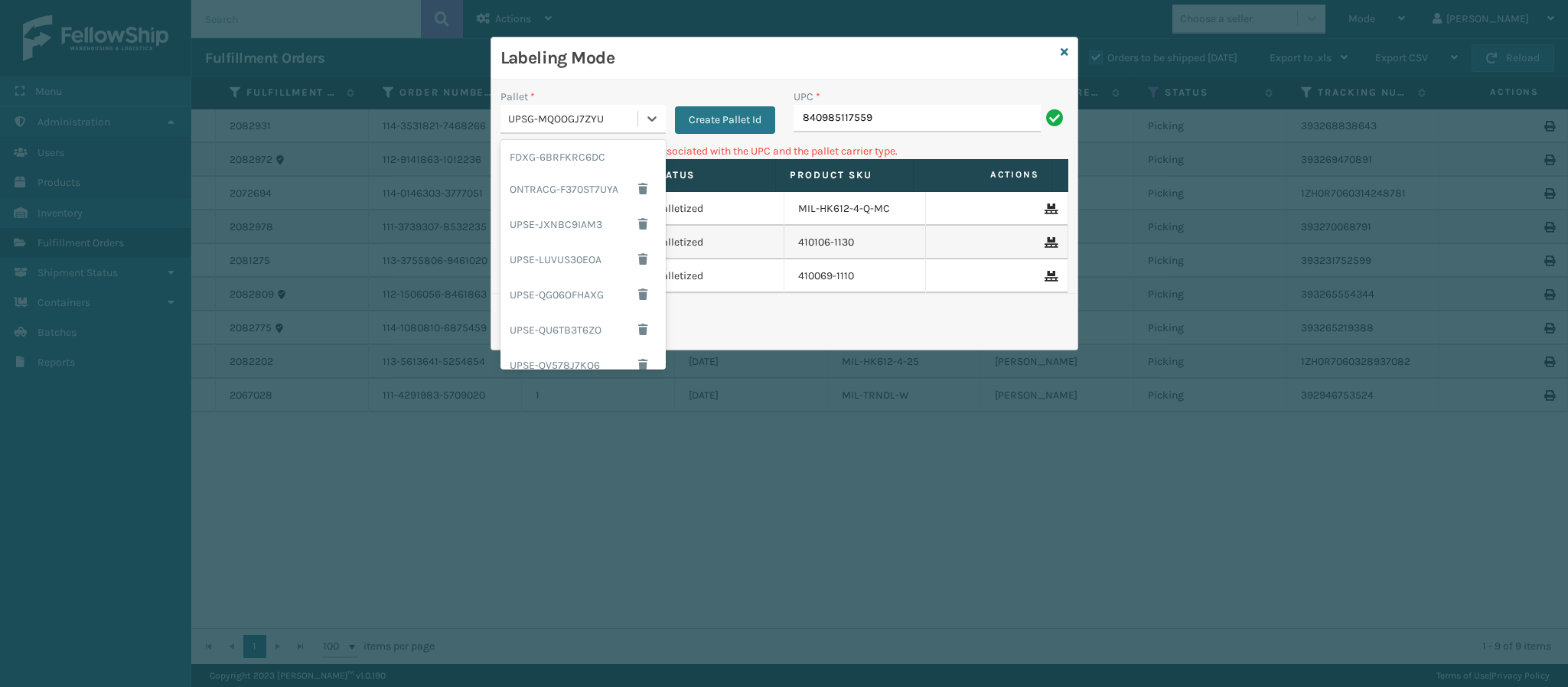
click at [580, 110] on div "UPSG-MQOOGJ7ZYU" at bounding box center [569, 119] width 137 height 25
click at [564, 152] on div "FDXG-6BRFKRC6DC" at bounding box center [583, 157] width 165 height 28
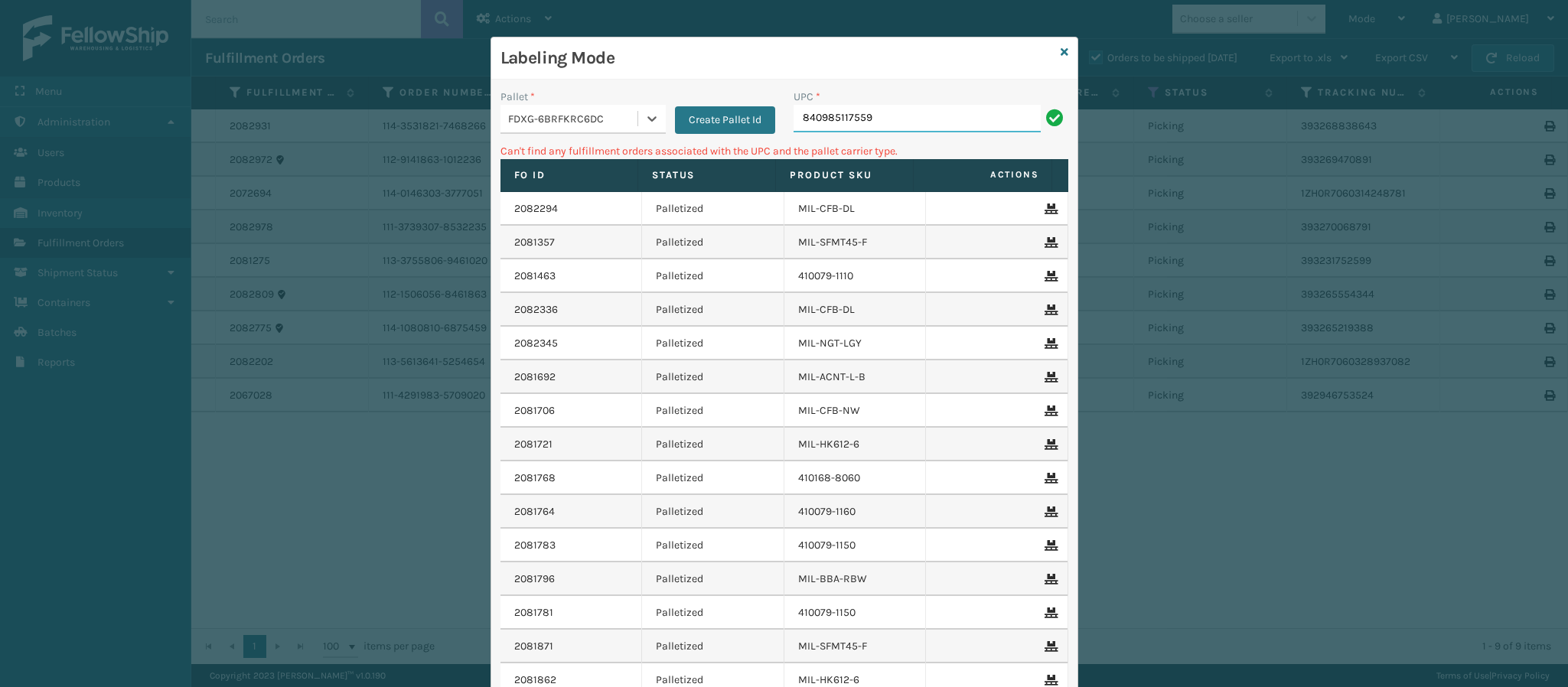
click at [906, 115] on input "840985117559" at bounding box center [917, 118] width 247 height 28
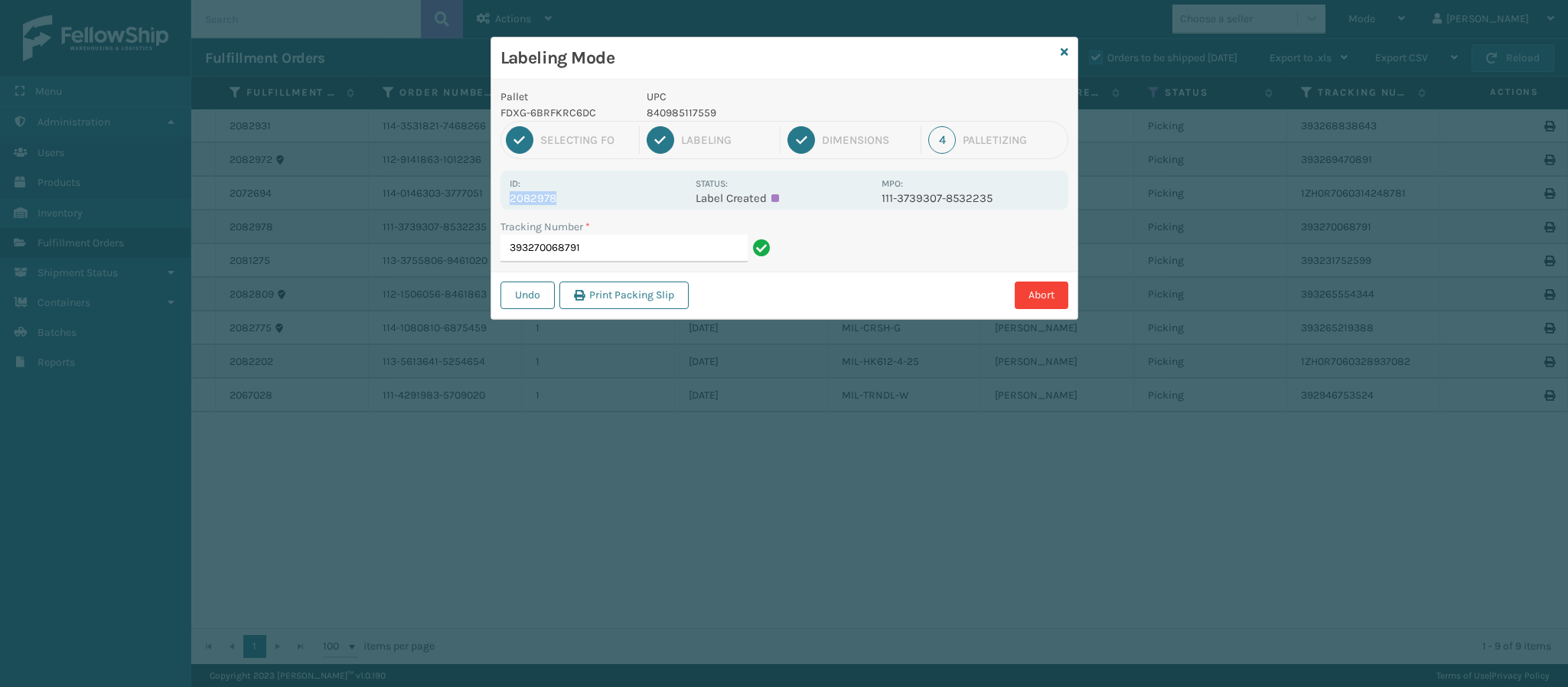
drag, startPoint x: 553, startPoint y: 196, endPoint x: 501, endPoint y: 198, distance: 52.0
click at [501, 198] on div "Id: 2082978 Status: Label Created MPO: 111-3739307-8532235" at bounding box center [784, 190] width 568 height 39
click at [634, 249] on input "393270068791" at bounding box center [624, 248] width 247 height 28
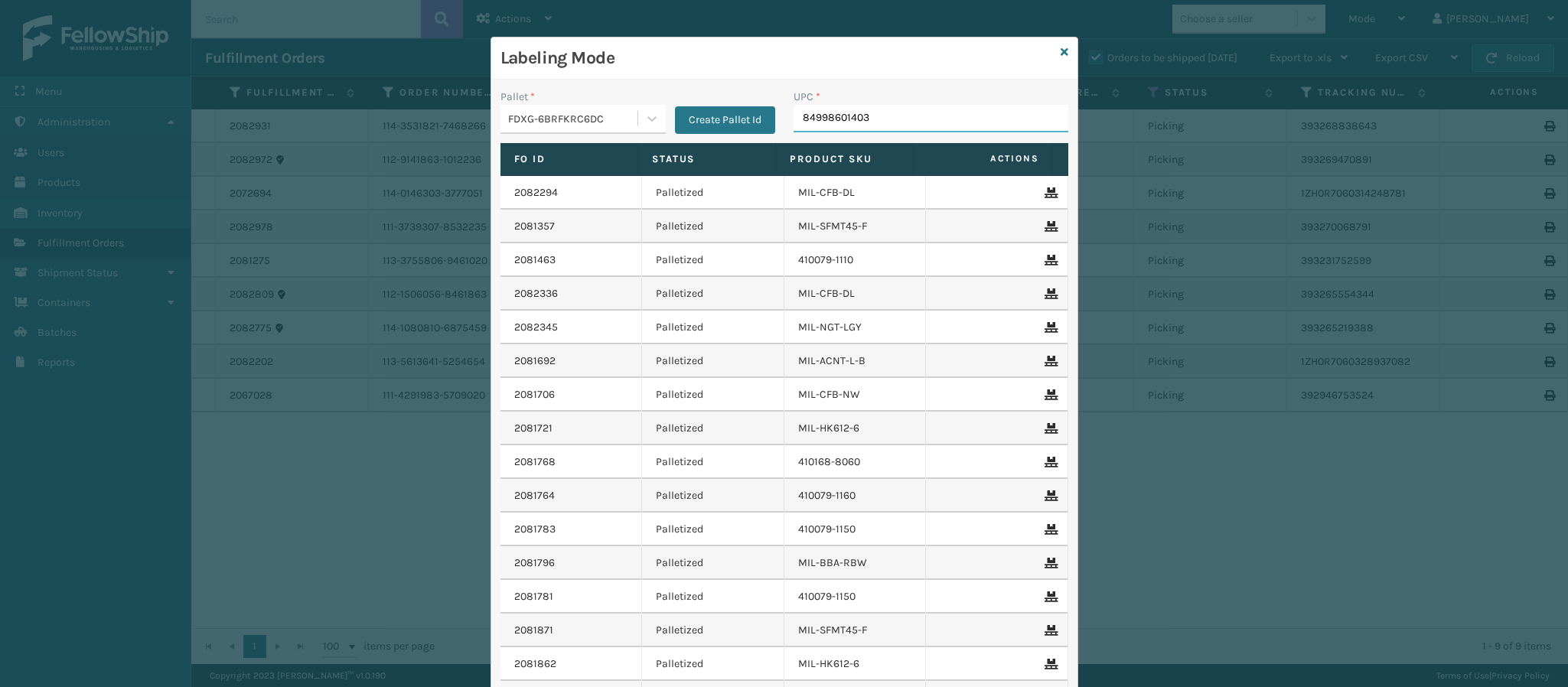
type input "849986014034"
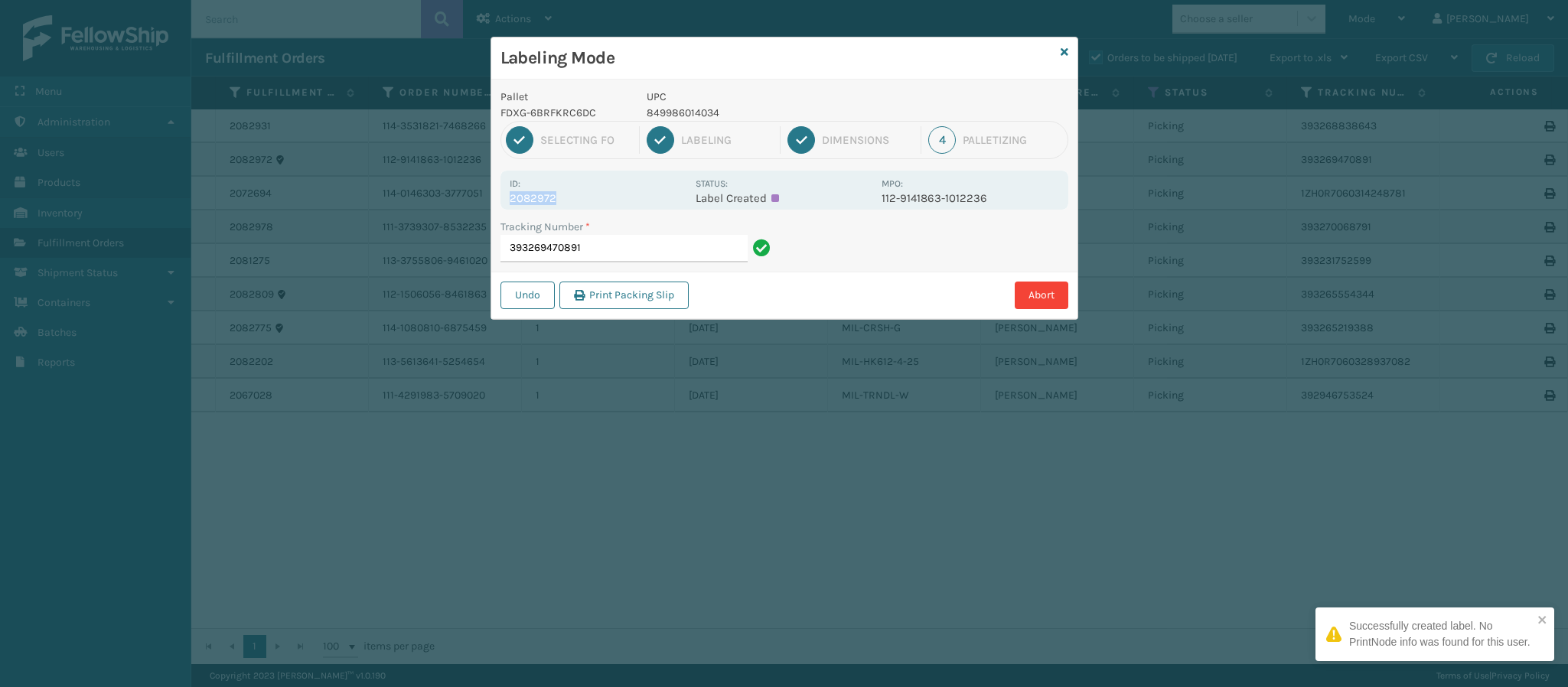
drag, startPoint x: 510, startPoint y: 196, endPoint x: 597, endPoint y: 198, distance: 87.0
click at [597, 198] on p "2082972" at bounding box center [597, 197] width 177 height 13
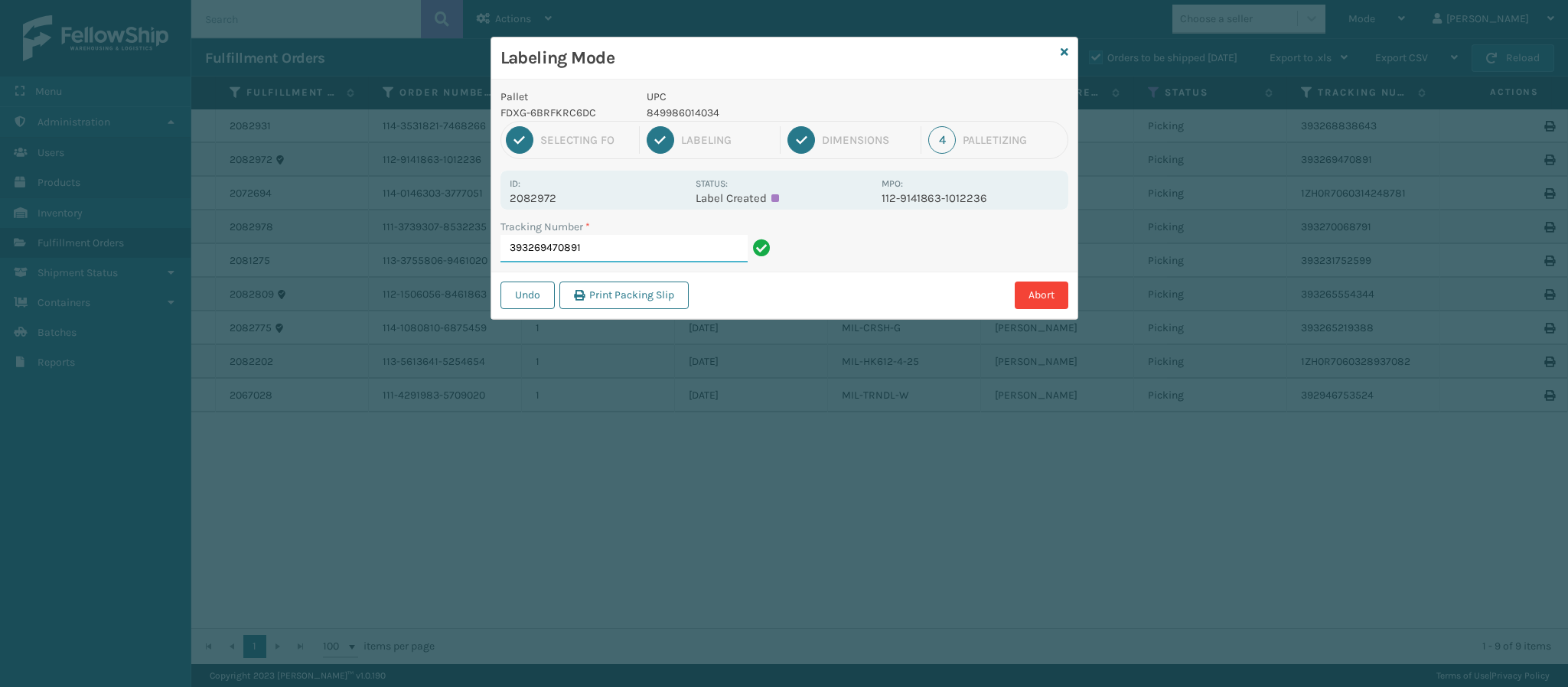
click at [622, 245] on input "393269470891" at bounding box center [624, 248] width 247 height 28
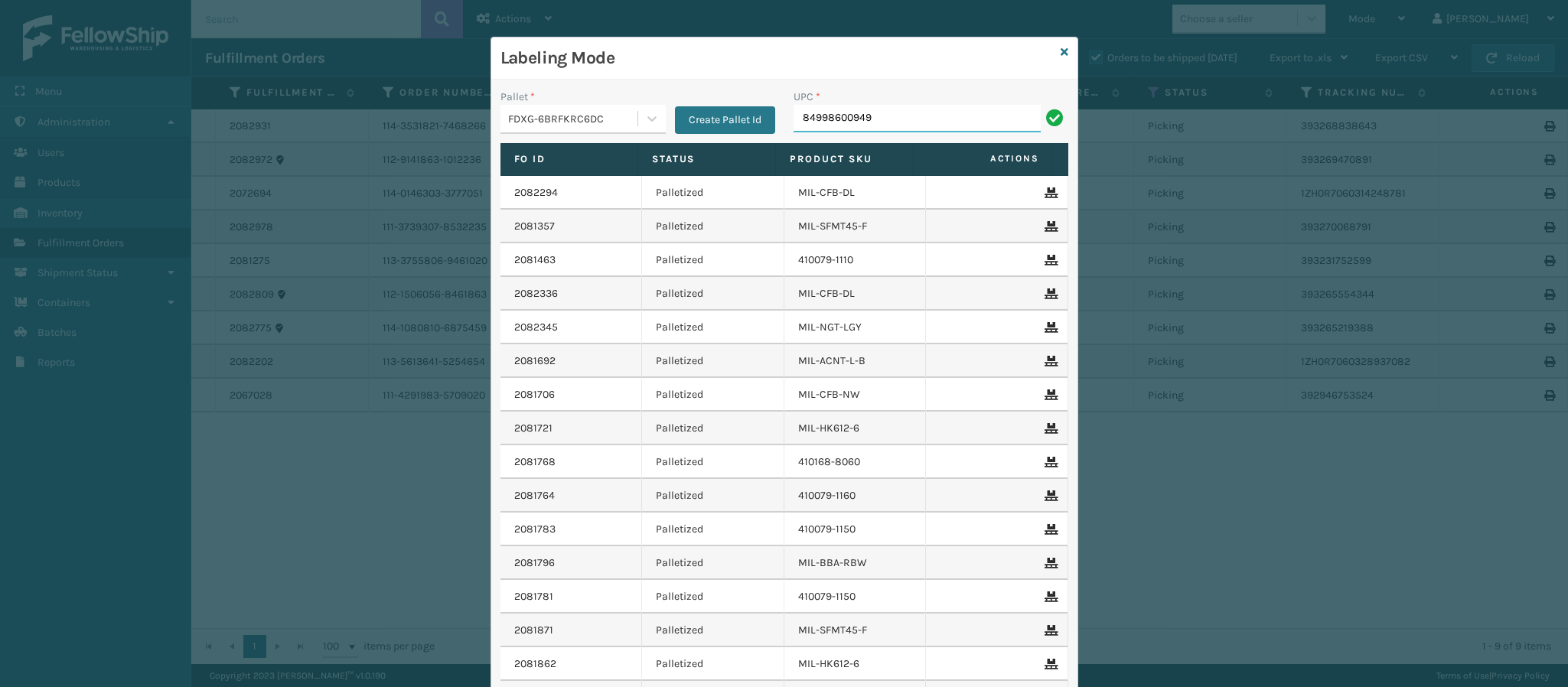
type input "849986009498"
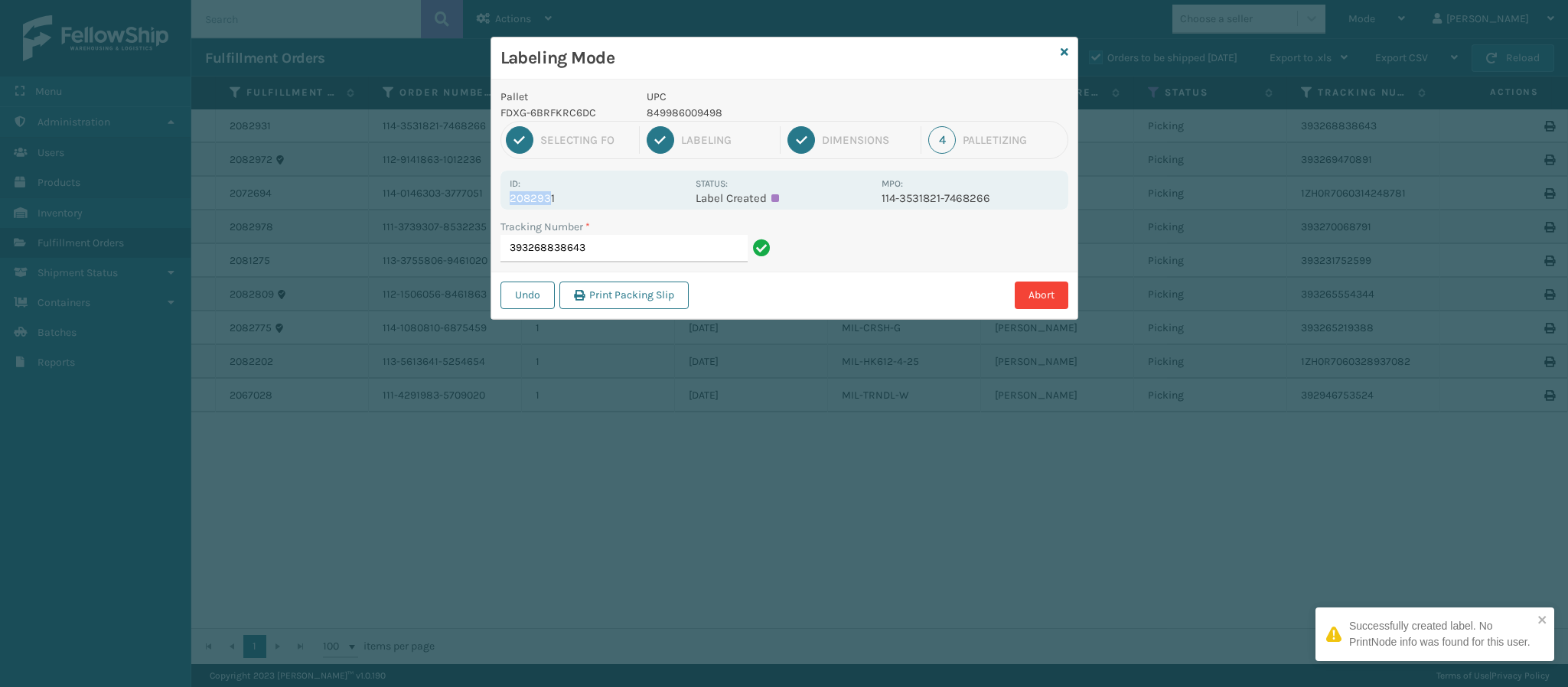
drag, startPoint x: 551, startPoint y: 200, endPoint x: 500, endPoint y: 197, distance: 51.1
click at [500, 197] on div "Id: 2082931 Status: Label Created MPO: 114-3531821-7468266" at bounding box center [784, 190] width 568 height 39
click at [508, 197] on div "Id: 2082931 Status: Label Created MPO: 114-3531821-7468266" at bounding box center [784, 190] width 568 height 39
drag, startPoint x: 611, startPoint y: 200, endPoint x: 597, endPoint y: 197, distance: 14.3
click at [609, 198] on p "2082931" at bounding box center [597, 197] width 177 height 13
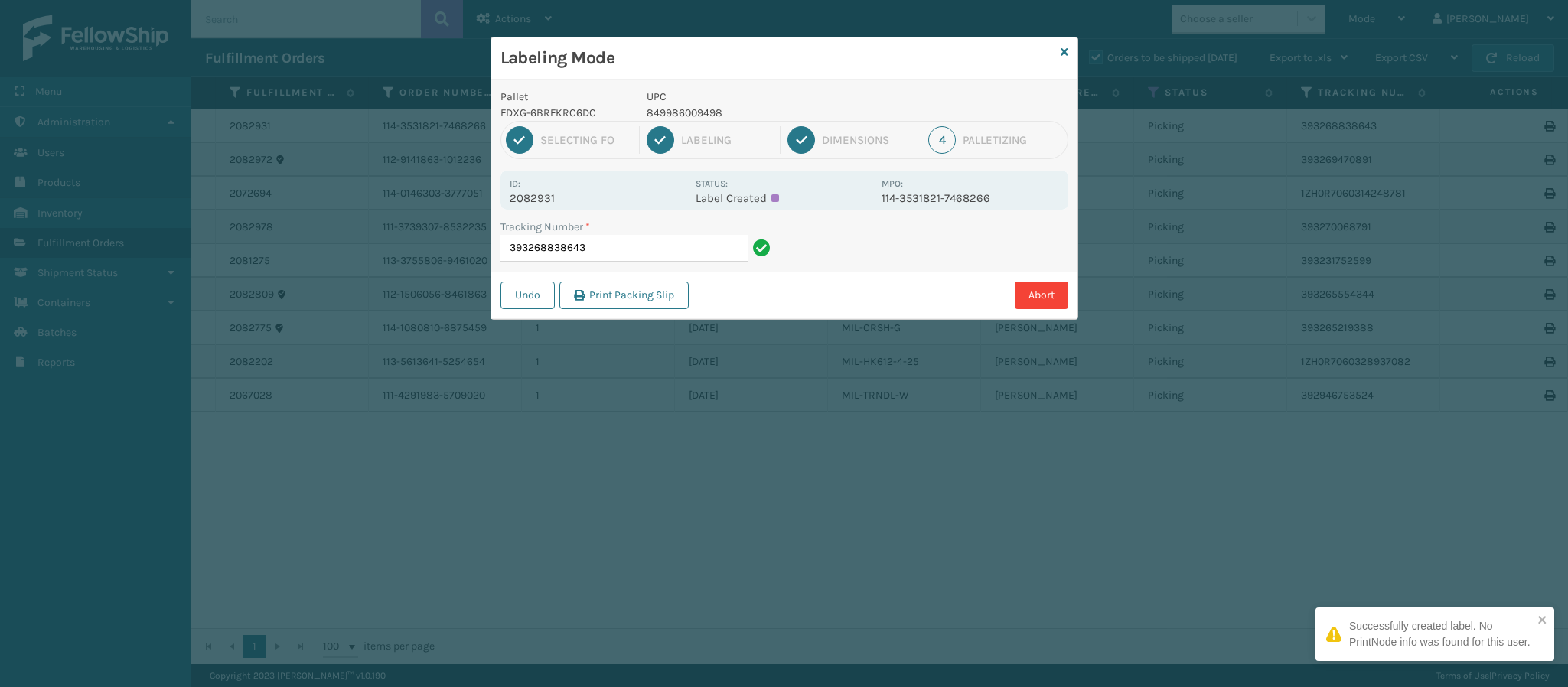
click at [599, 197] on p "2082931" at bounding box center [597, 197] width 177 height 13
drag, startPoint x: 553, startPoint y: 196, endPoint x: 498, endPoint y: 196, distance: 55.0
click at [498, 196] on div "Pallet FDXG-6BRFKRC6DC UPC 849986009498 1 Selecting FO 2 Labeling 3 Dimensions …" at bounding box center [784, 199] width 586 height 239
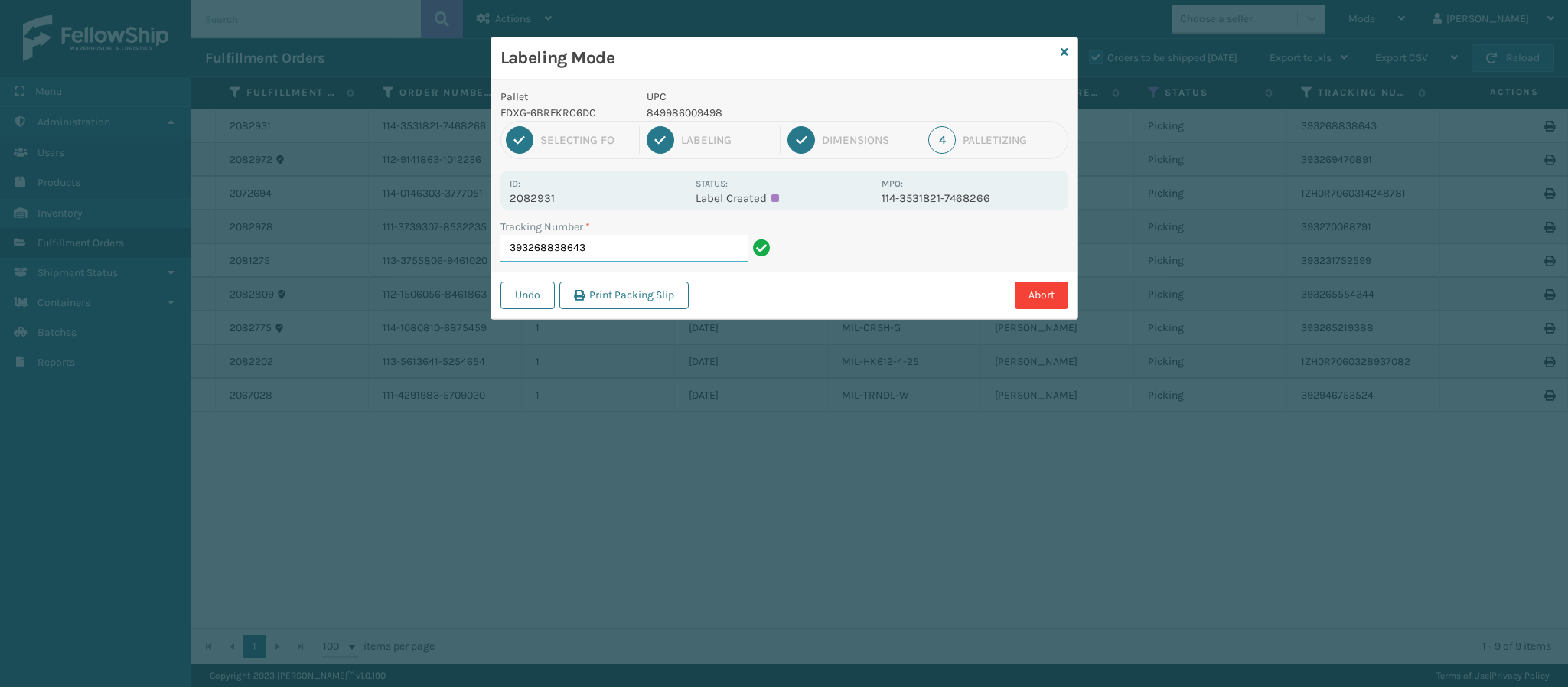
click at [620, 257] on input "393268838643" at bounding box center [624, 248] width 247 height 28
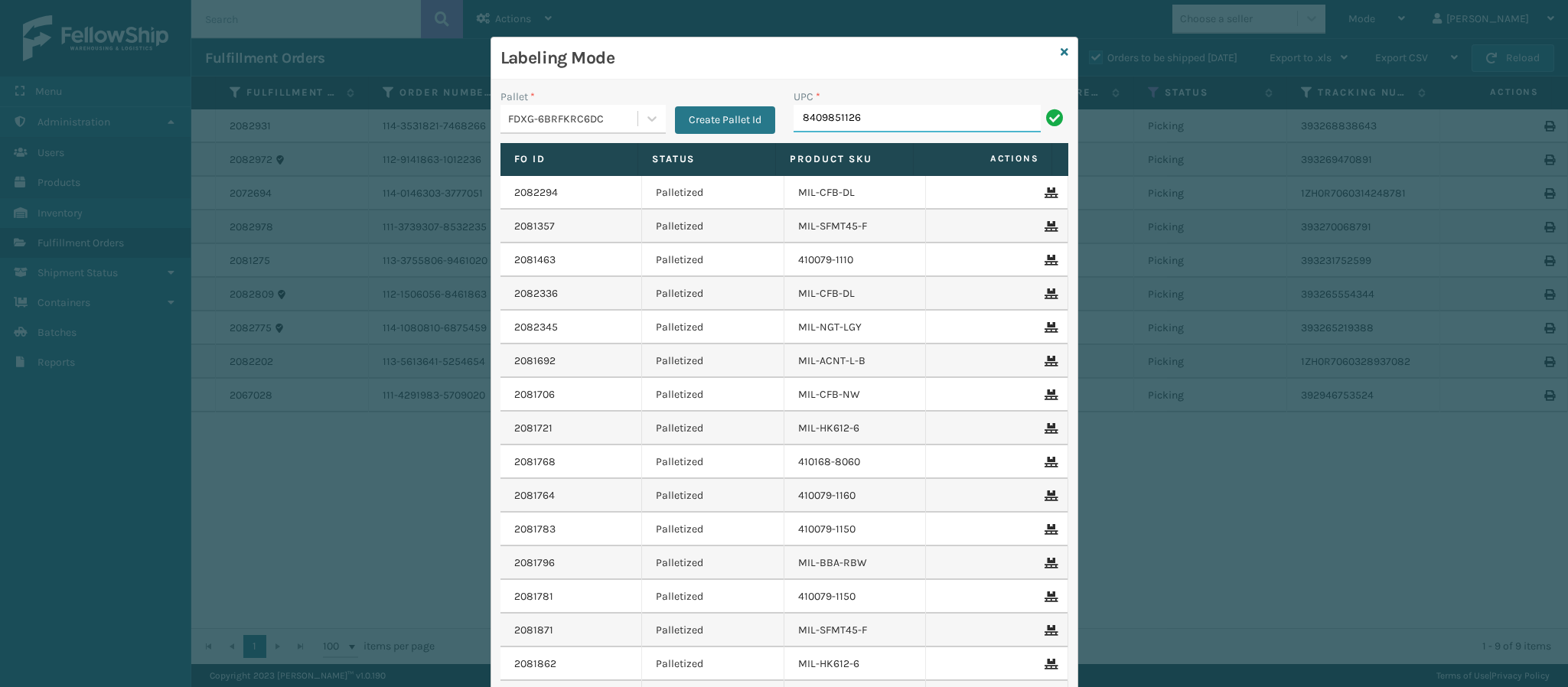
type input "84098511262"
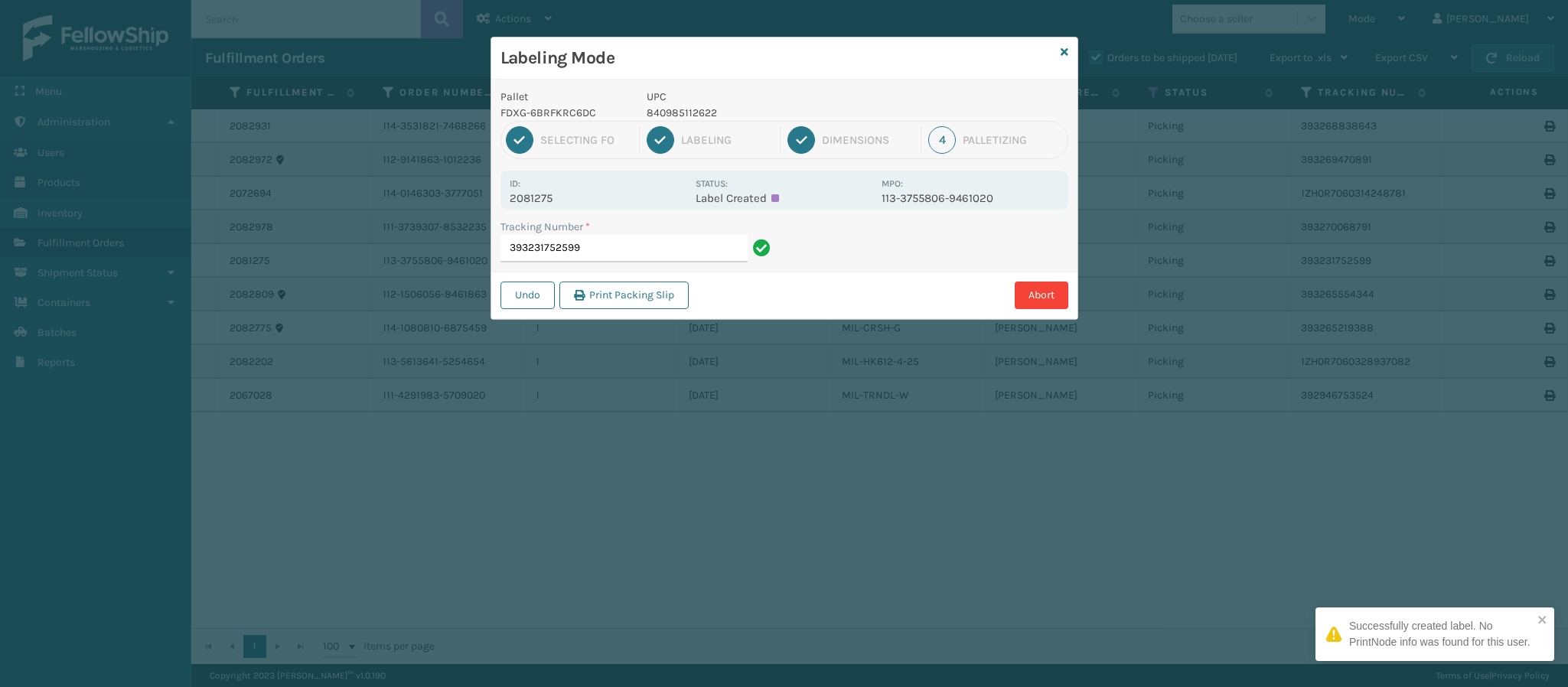
click at [540, 200] on p "2081275" at bounding box center [597, 197] width 177 height 13
click at [668, 260] on input "393231752599" at bounding box center [624, 248] width 247 height 28
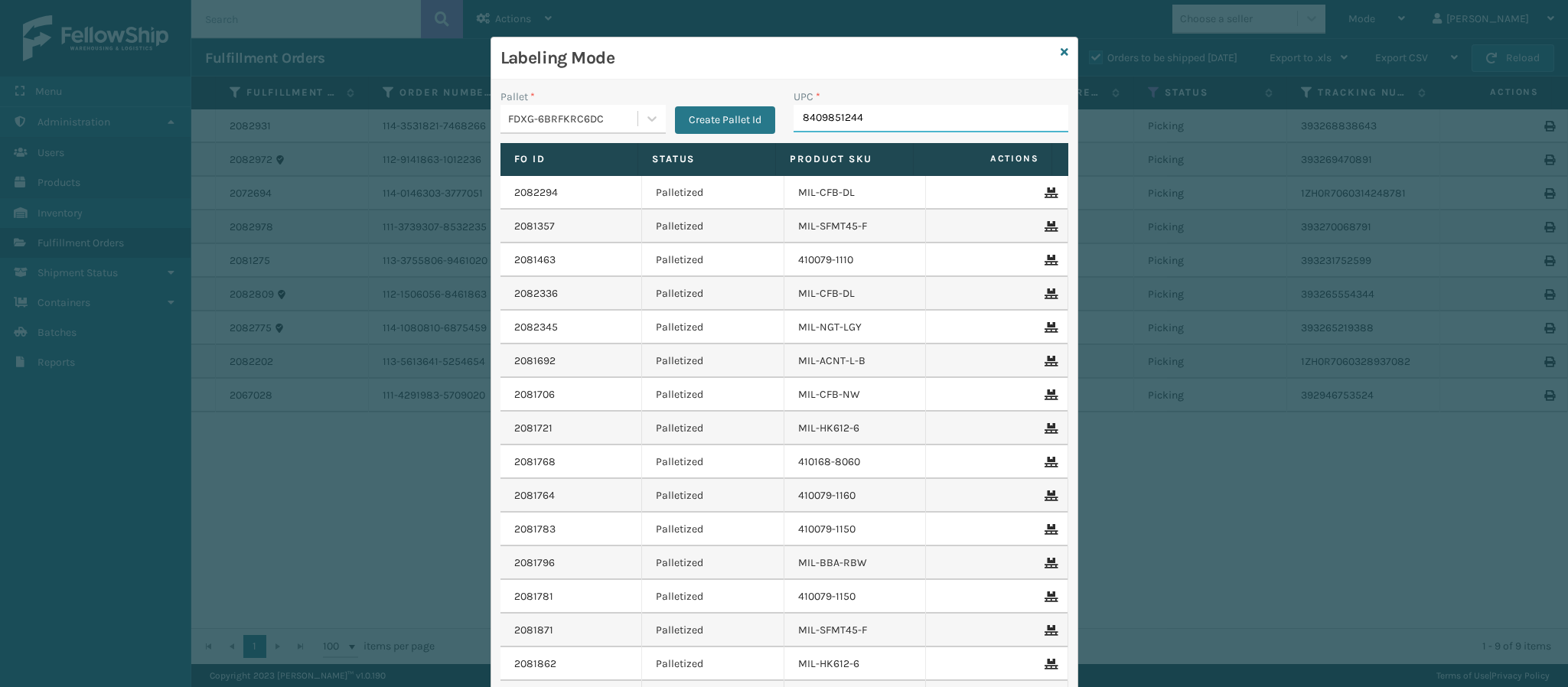
type input "84098512440"
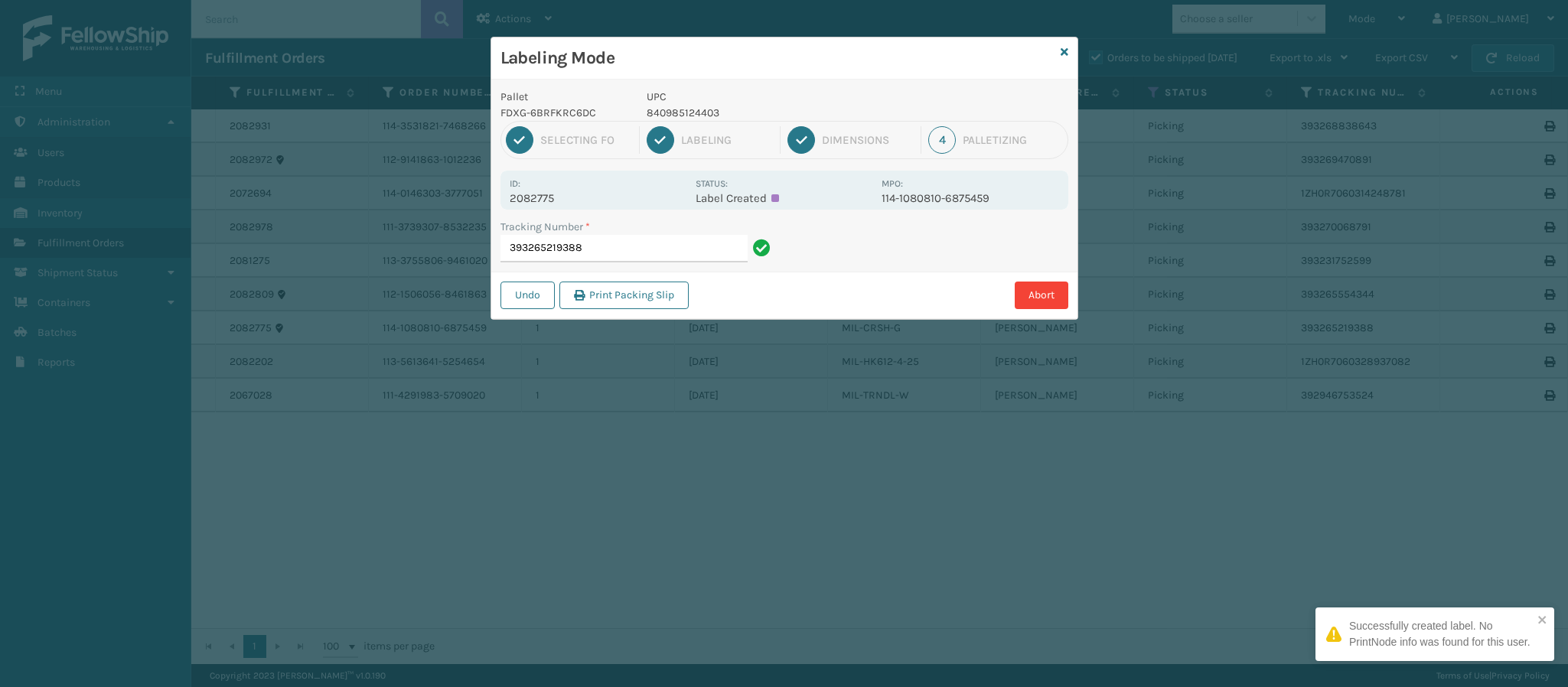
click at [553, 196] on p "2082775" at bounding box center [597, 197] width 177 height 13
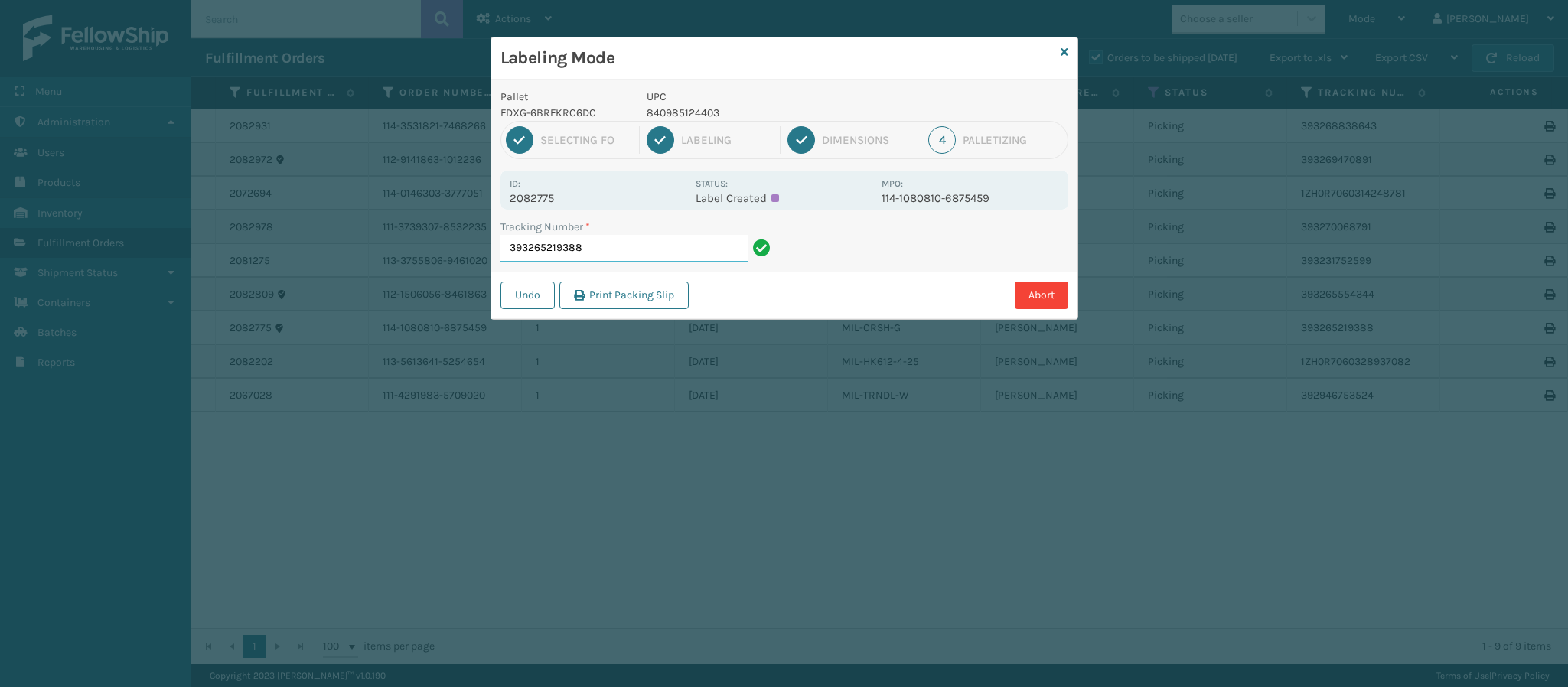
click at [647, 246] on input "393265219388" at bounding box center [624, 248] width 247 height 28
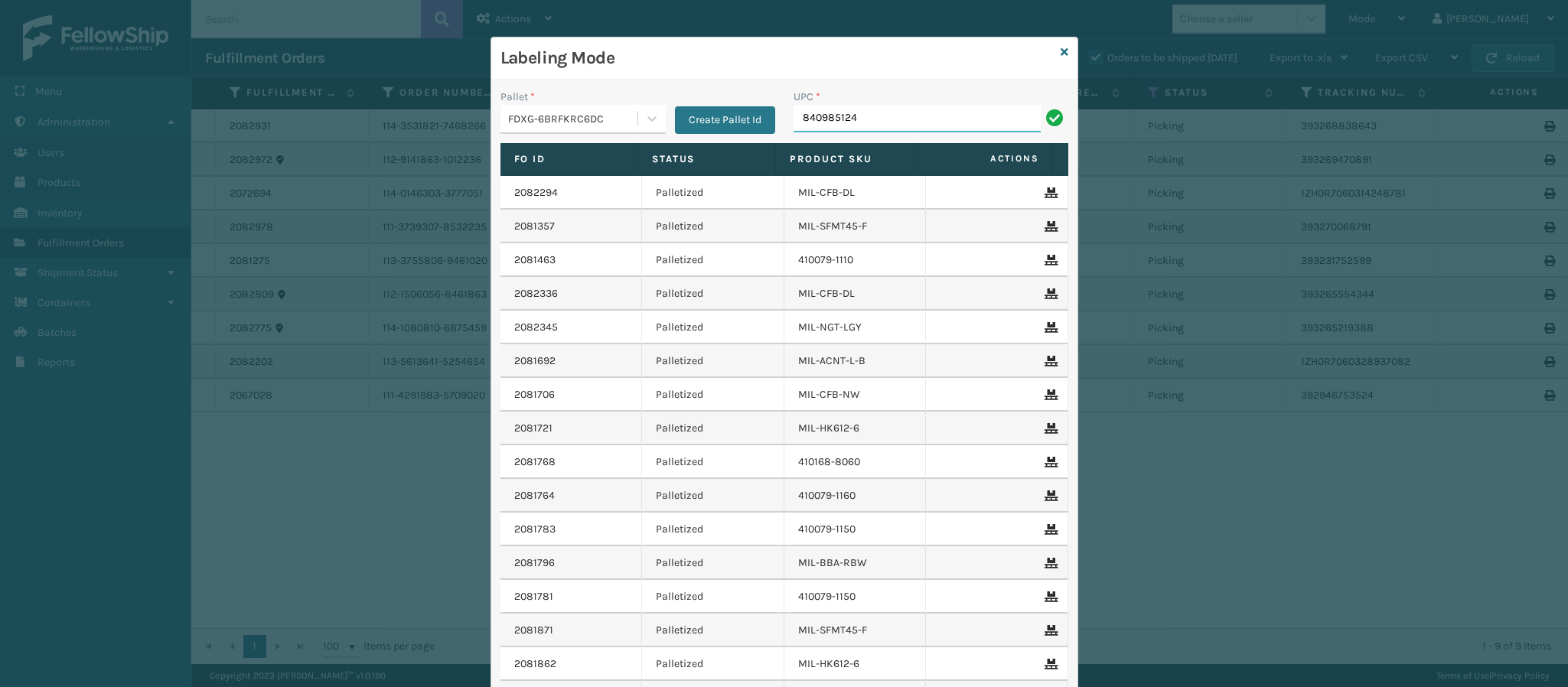
type input "8409851244"
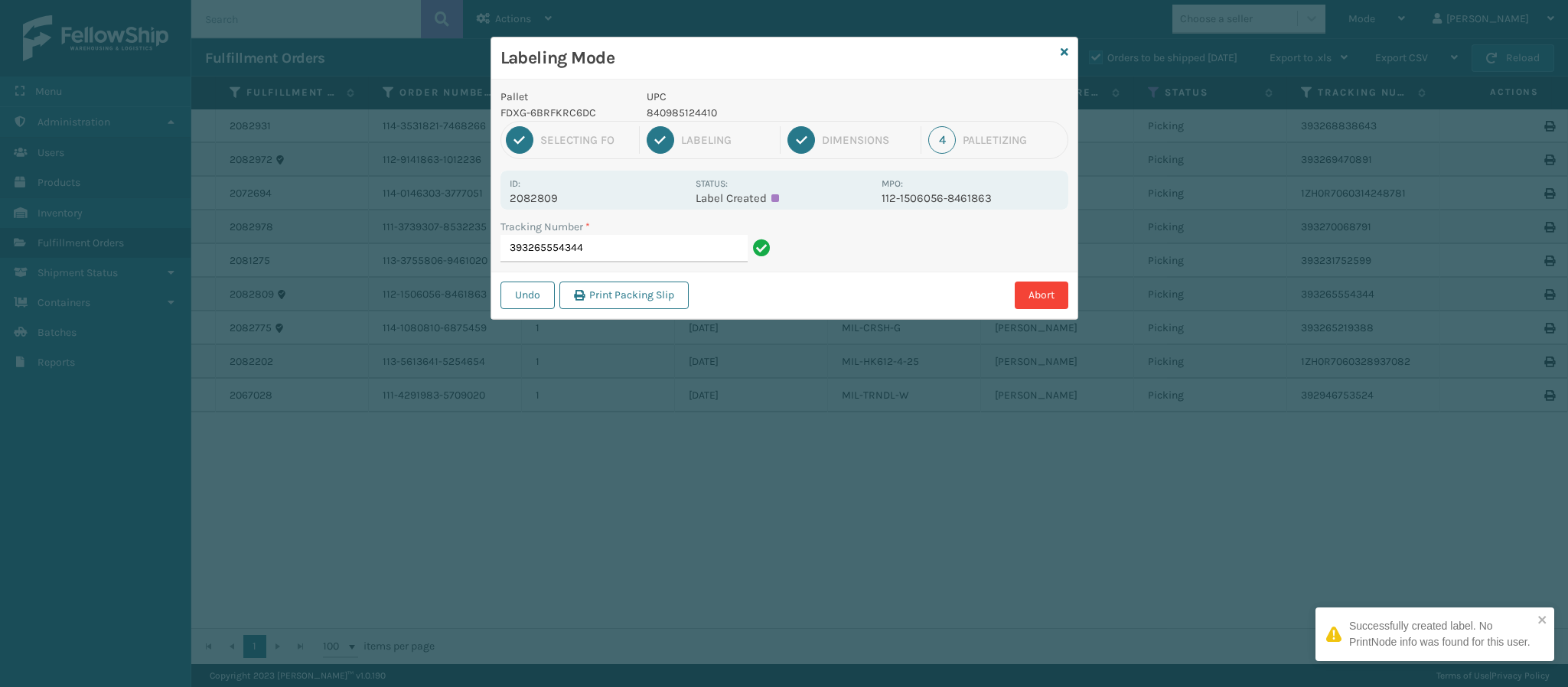
click at [551, 202] on p "2082809" at bounding box center [597, 197] width 177 height 13
click at [638, 249] on input "393265554344" at bounding box center [624, 248] width 247 height 28
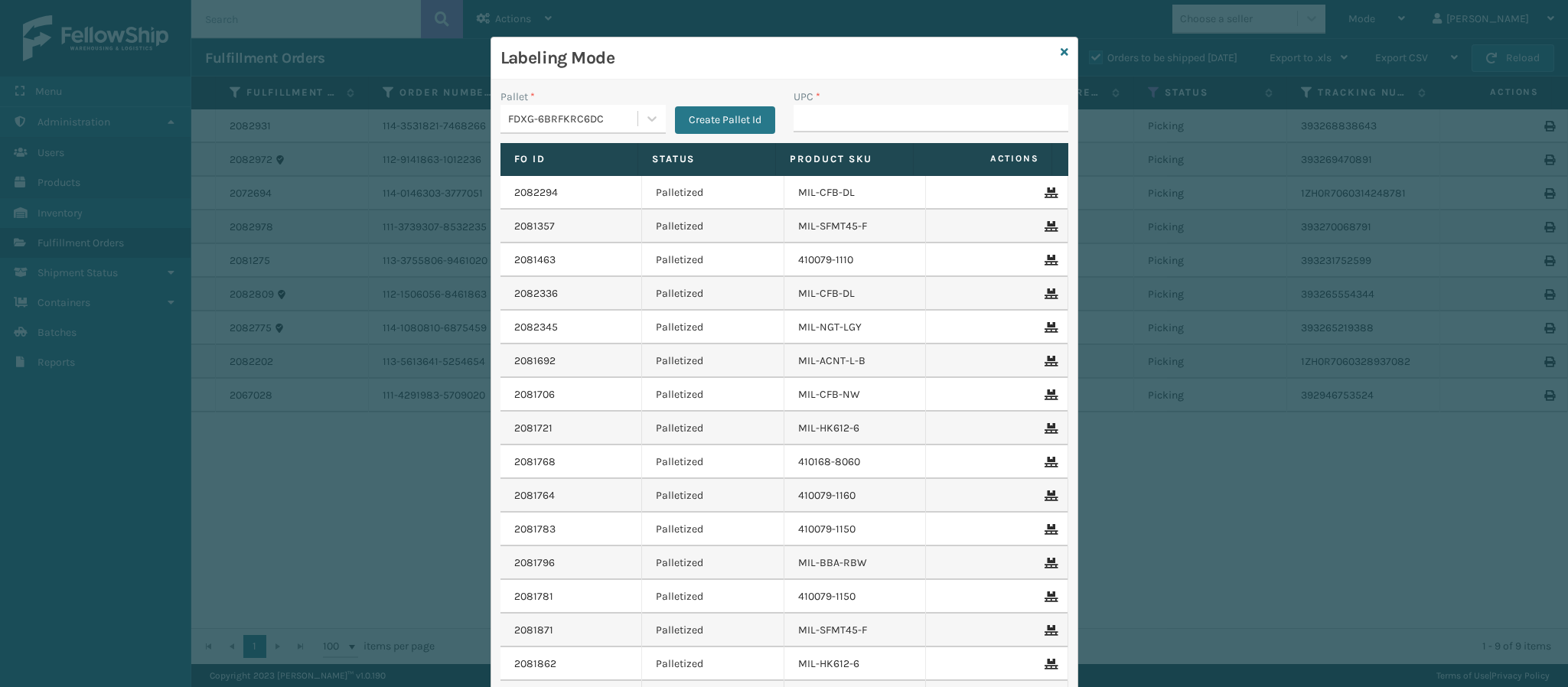
click at [1060, 55] on div "Labeling Mode" at bounding box center [784, 58] width 586 height 42
click at [1048, 52] on div "Labeling Mode" at bounding box center [784, 58] width 586 height 42
click at [1050, 53] on div "Labeling Mode Pallet * FDXG-6BRFKRC6DC Create Pallet Id UPC * Fo Id Status Prod…" at bounding box center [784, 411] width 588 height 751
click at [1060, 49] on icon at bounding box center [1064, 52] width 8 height 11
